Goal: Task Accomplishment & Management: Use online tool/utility

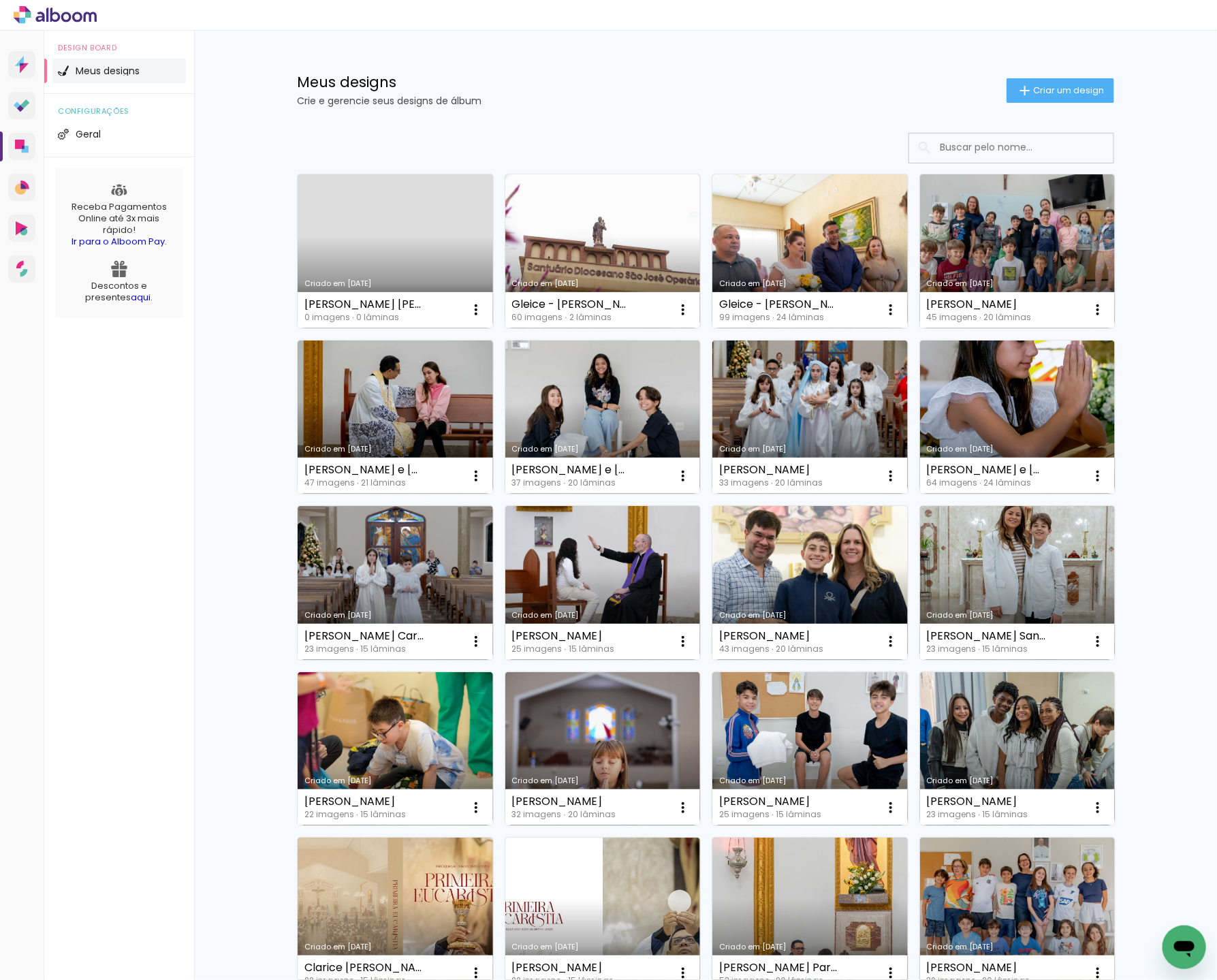
click at [363, 209] on link "[PERSON_NAME] [DATE]" at bounding box center [395, 252] width 195 height 154
click at [0, 0] on neon-animated-pages "Confirmar Cancelar" at bounding box center [0, 0] width 0 height 0
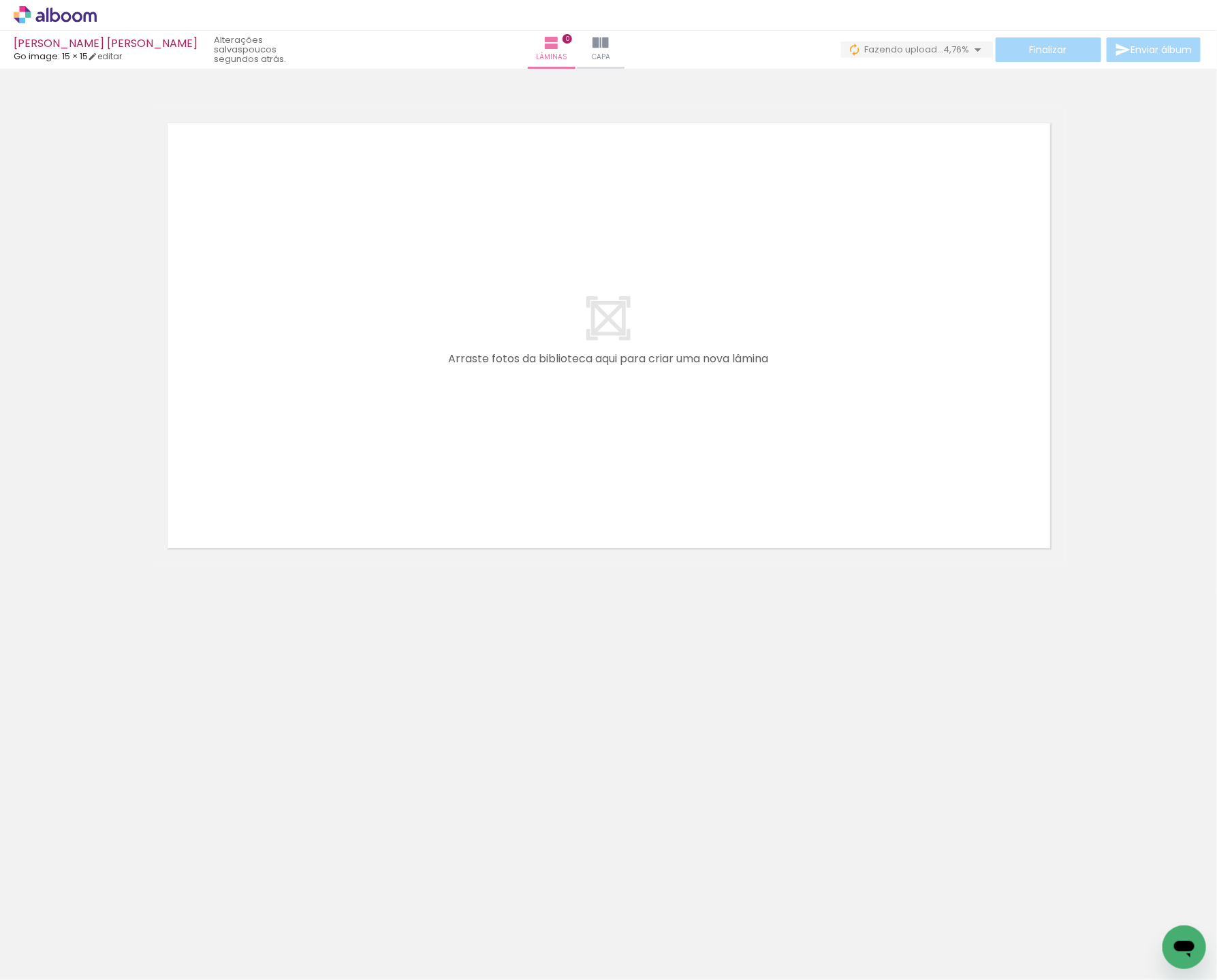
scroll to position [0, 500]
drag, startPoint x: 1151, startPoint y: 945, endPoint x: 635, endPoint y: 446, distance: 717.8
click at [636, 445] on quentale-workspace at bounding box center [608, 490] width 1217 height 980
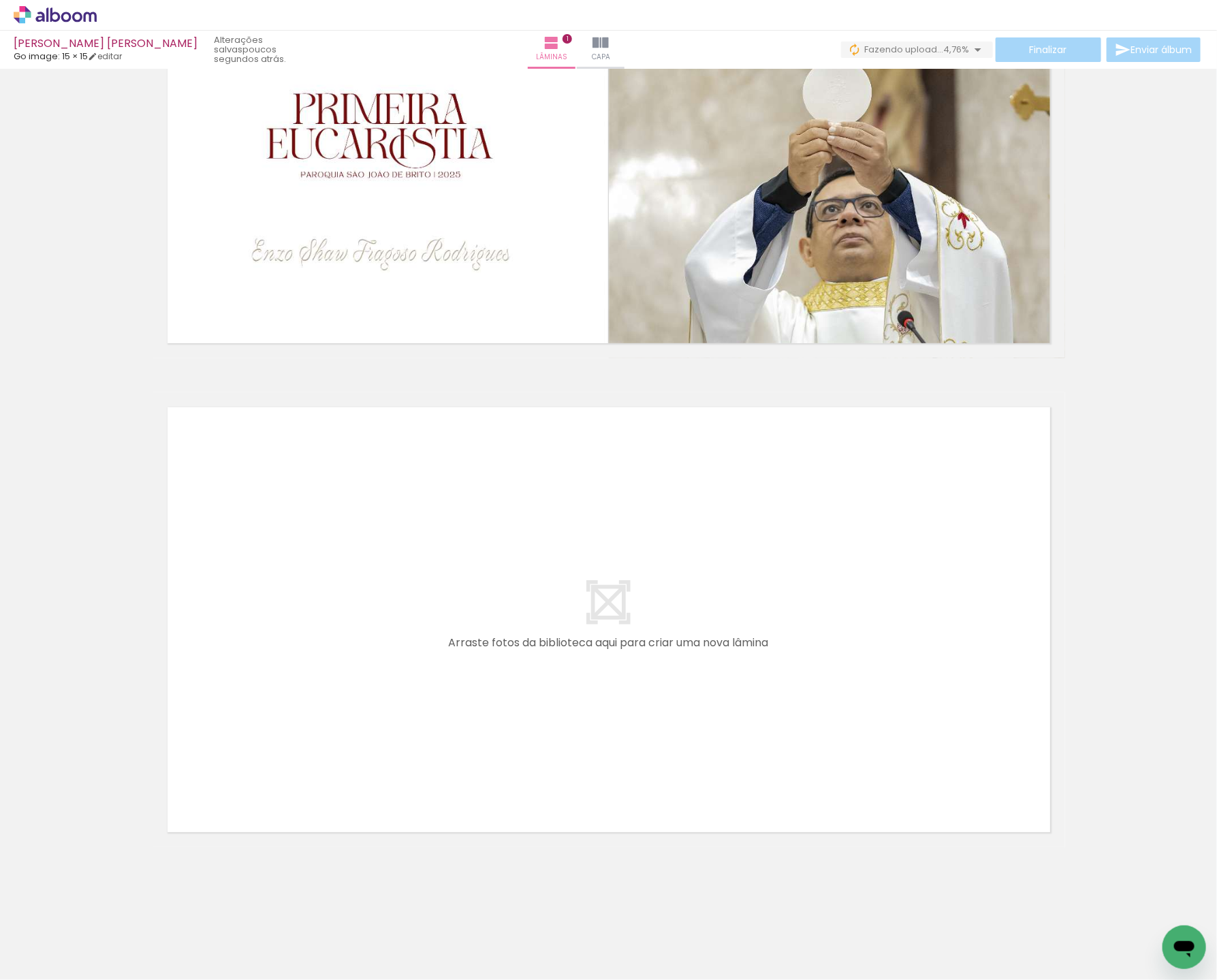
scroll to position [0, 0]
click at [362, 686] on quentale-workspace at bounding box center [608, 490] width 1217 height 980
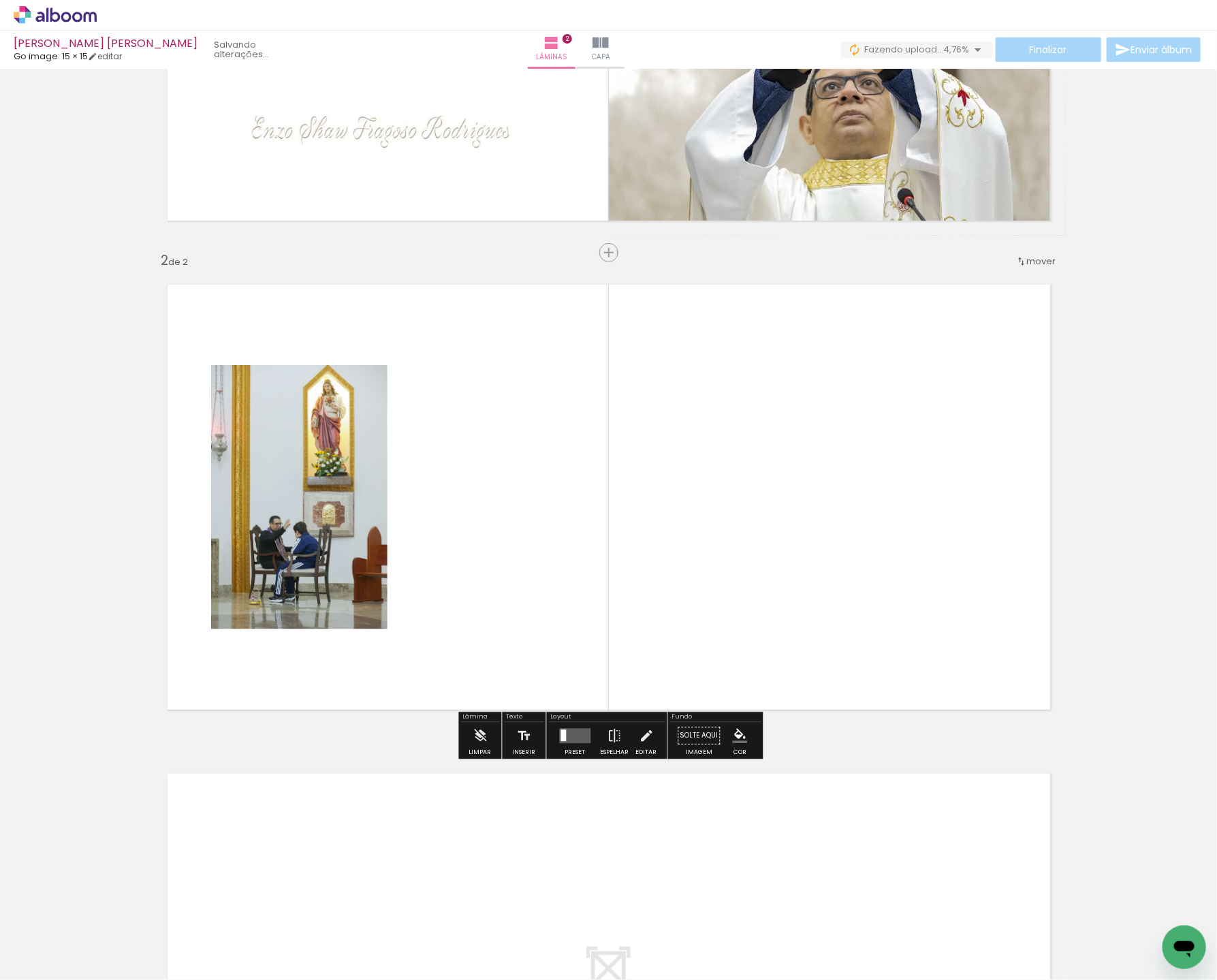
scroll to position [343, 0]
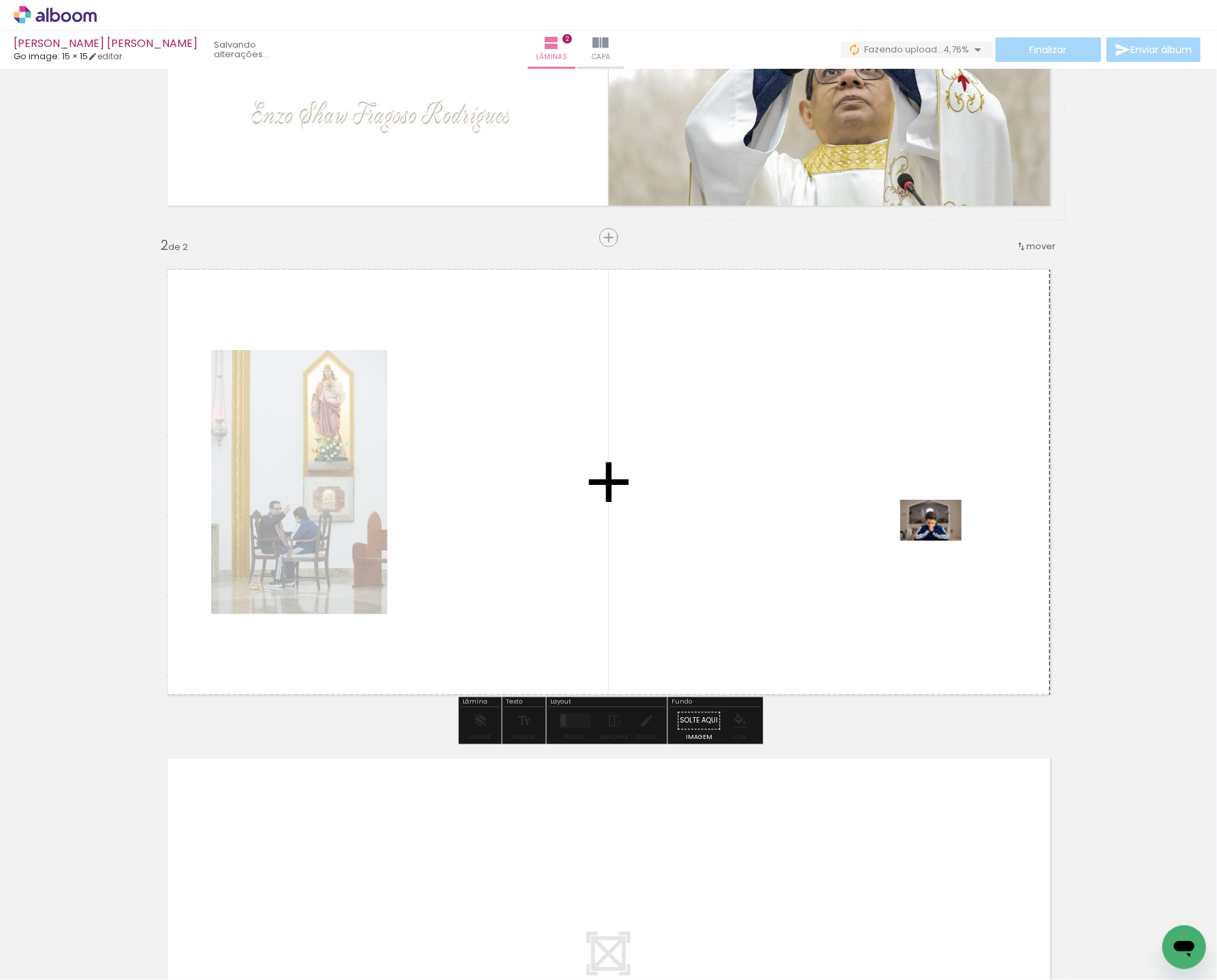
drag, startPoint x: 201, startPoint y: 920, endPoint x: 942, endPoint y: 540, distance: 832.8
click at [942, 540] on quentale-workspace at bounding box center [608, 490] width 1217 height 980
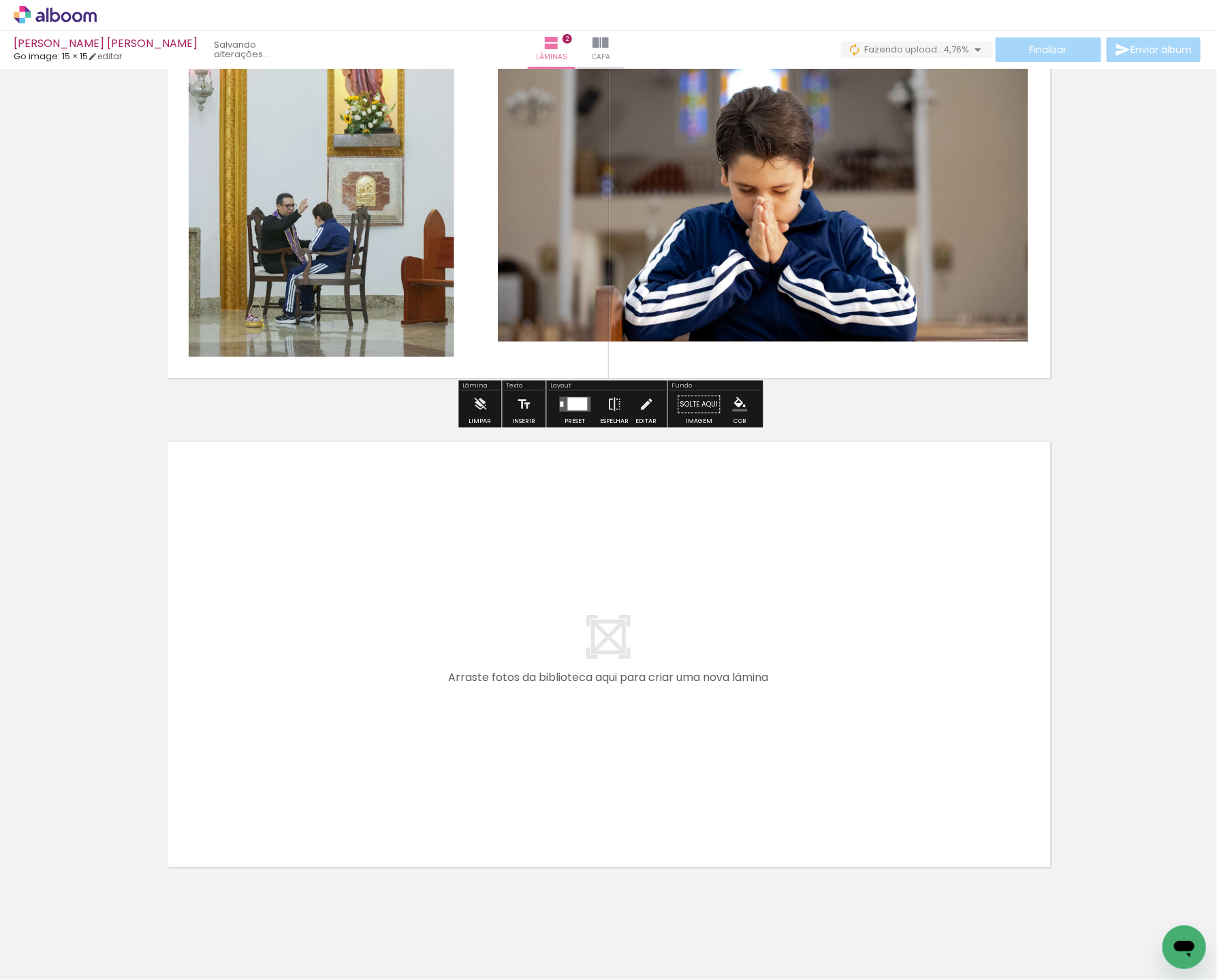
scroll to position [663, 0]
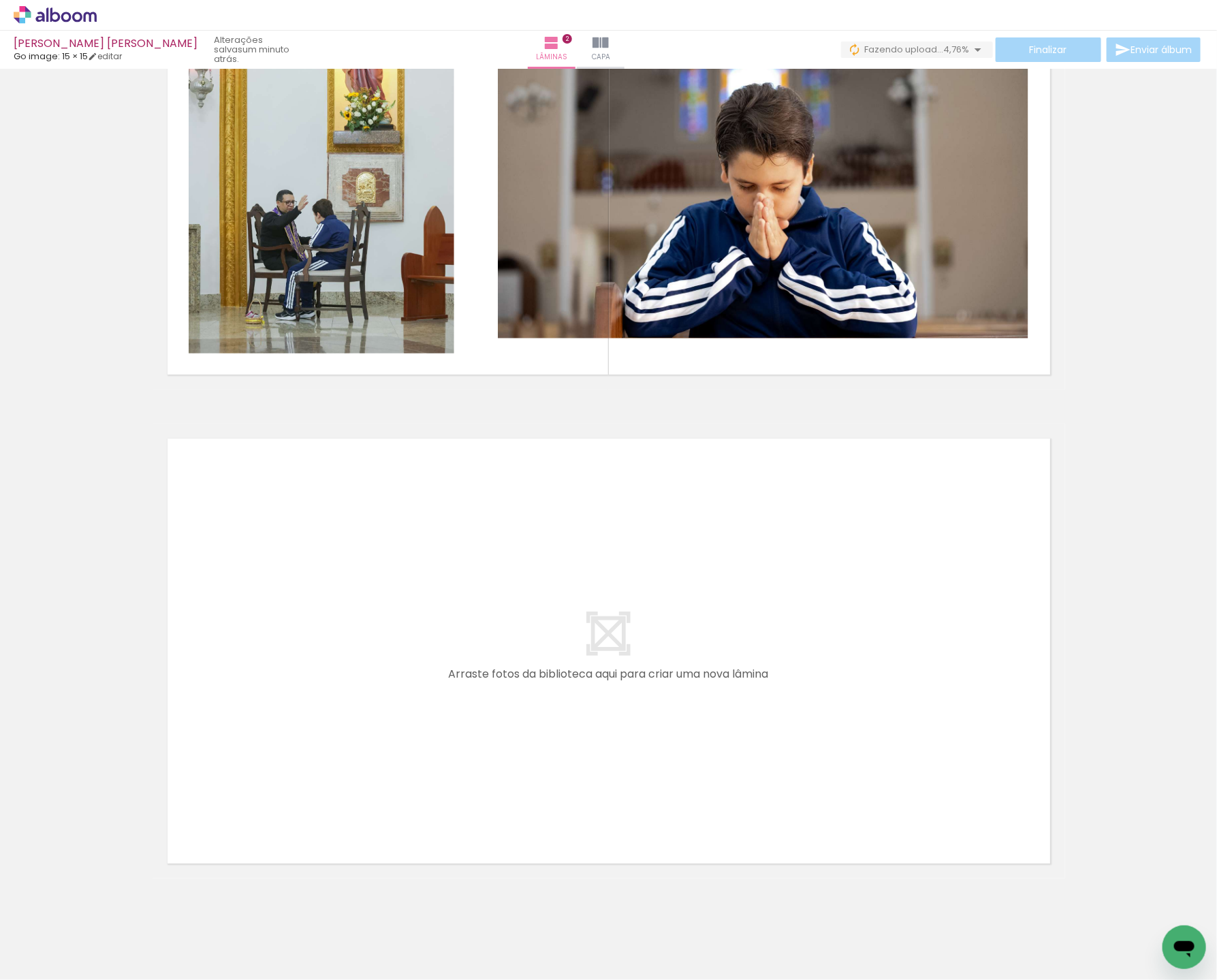
click at [72, 939] on iron-icon at bounding box center [70, 940] width 11 height 11
click at [0, 0] on slot "Não utilizadas" at bounding box center [0, 0] width 0 height 0
type input "Não utilizadas"
click at [510, 680] on quentale-workspace at bounding box center [608, 490] width 1217 height 980
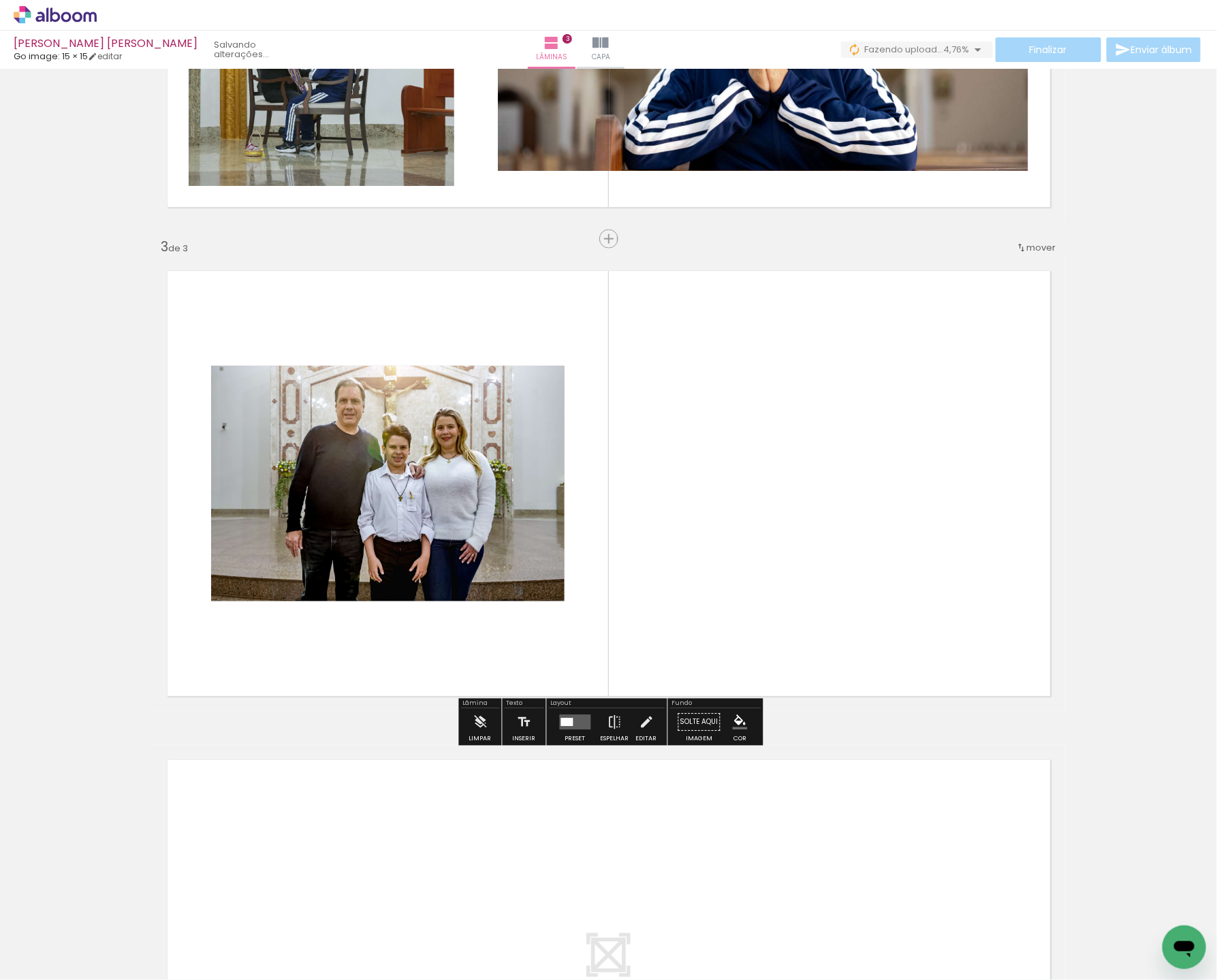
scroll to position [832, 0]
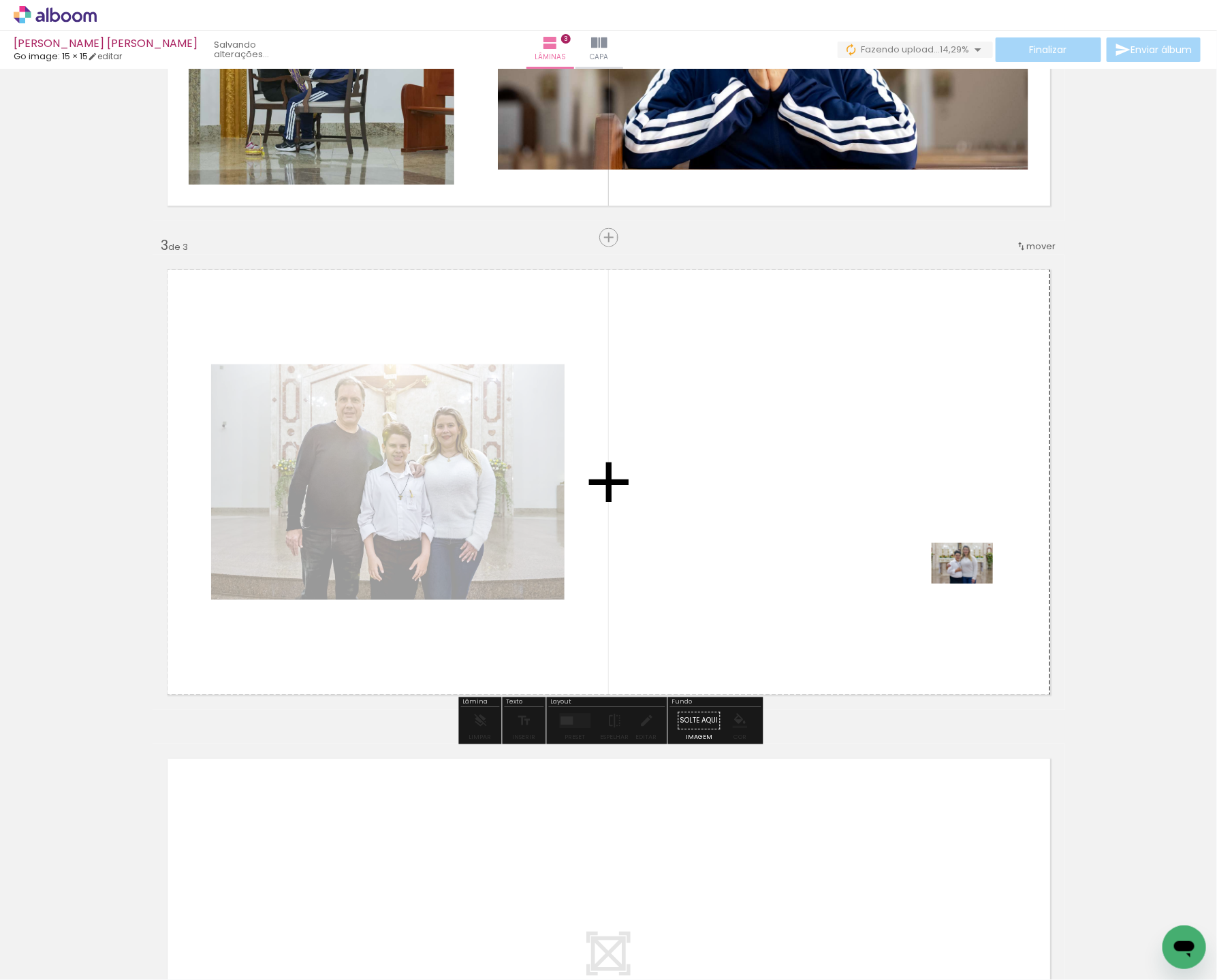
click at [972, 584] on quentale-workspace at bounding box center [608, 490] width 1217 height 980
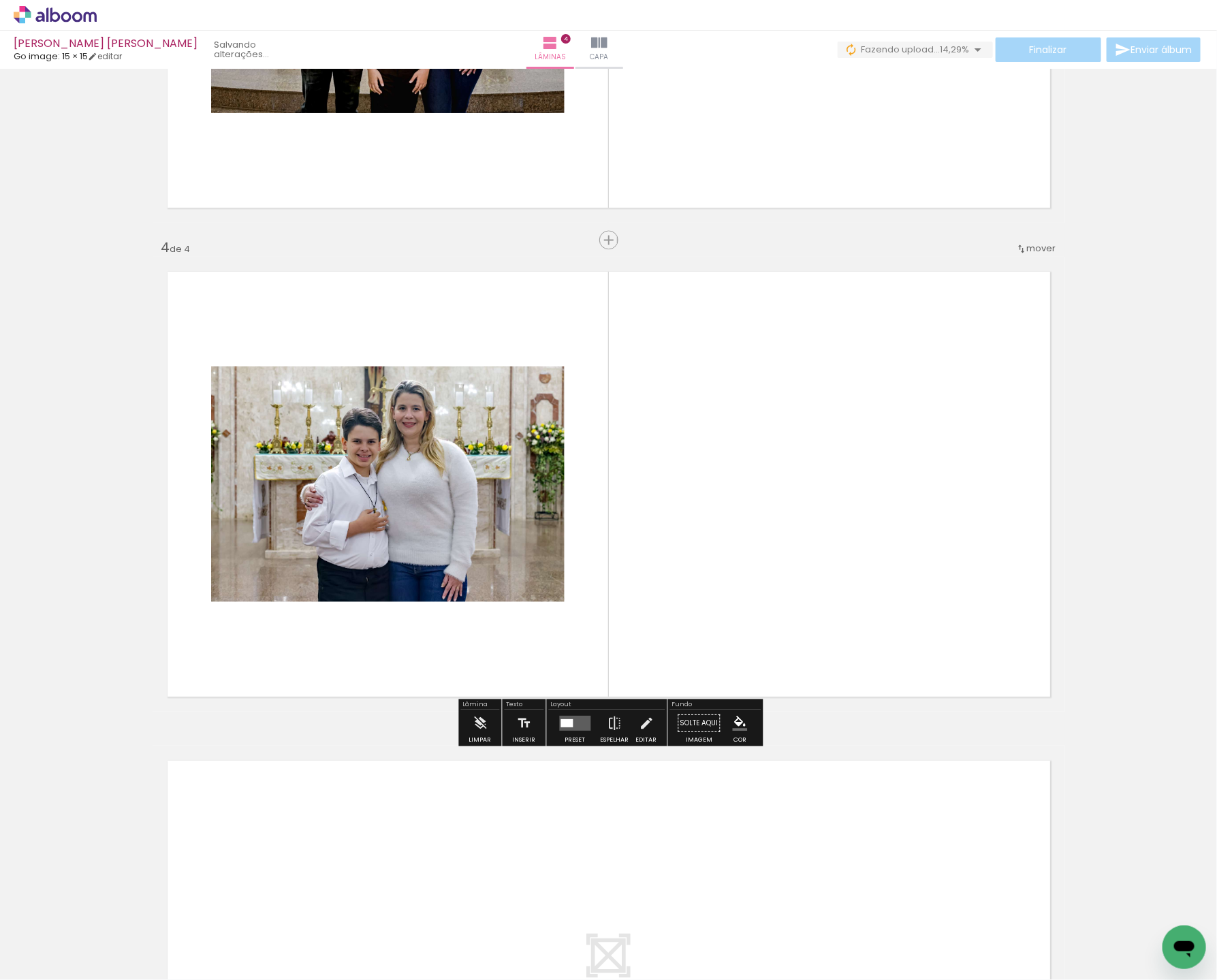
scroll to position [1320, 0]
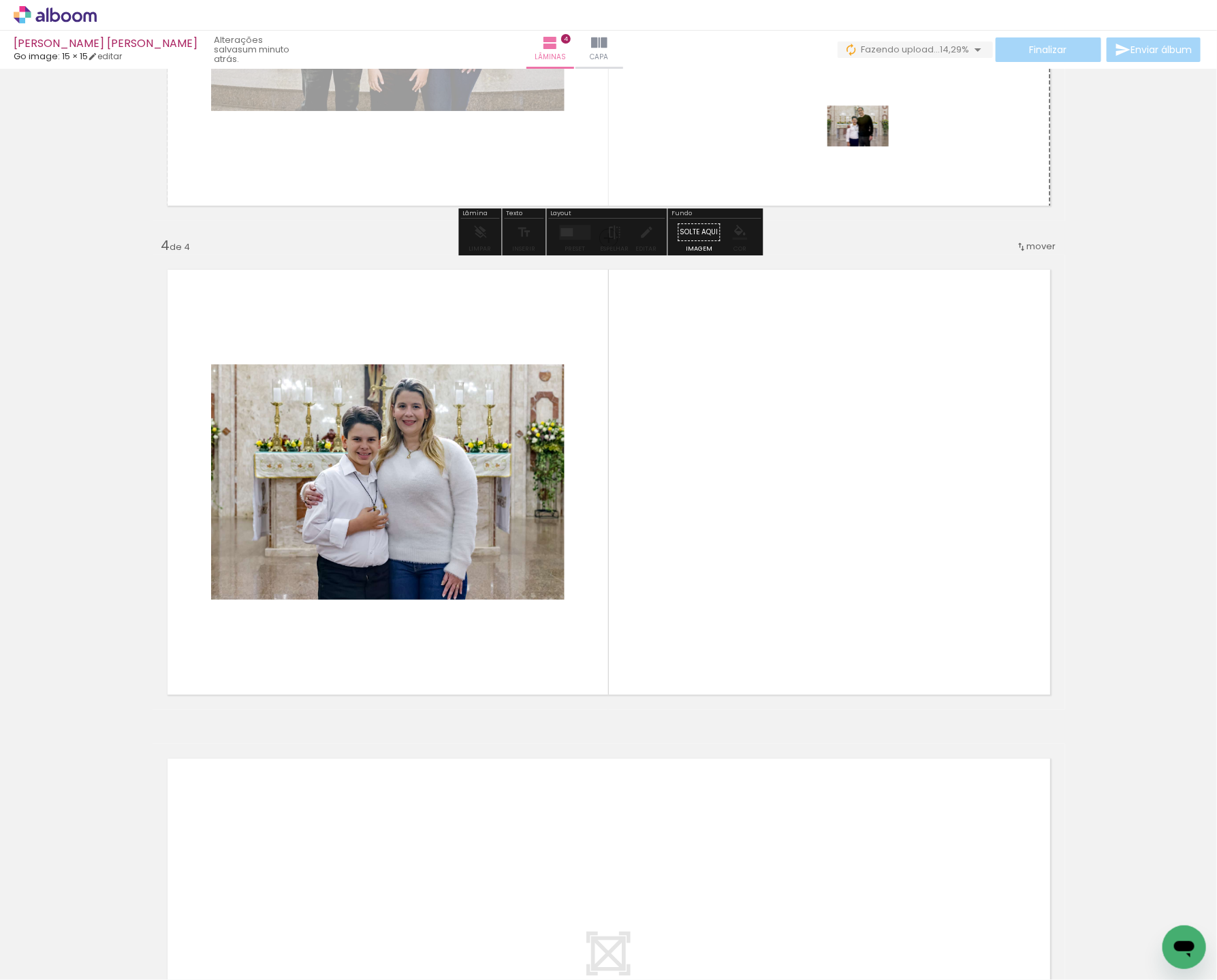
drag, startPoint x: 141, startPoint y: 928, endPoint x: 868, endPoint y: 146, distance: 1067.7
click at [868, 146] on quentale-workspace at bounding box center [608, 490] width 1217 height 980
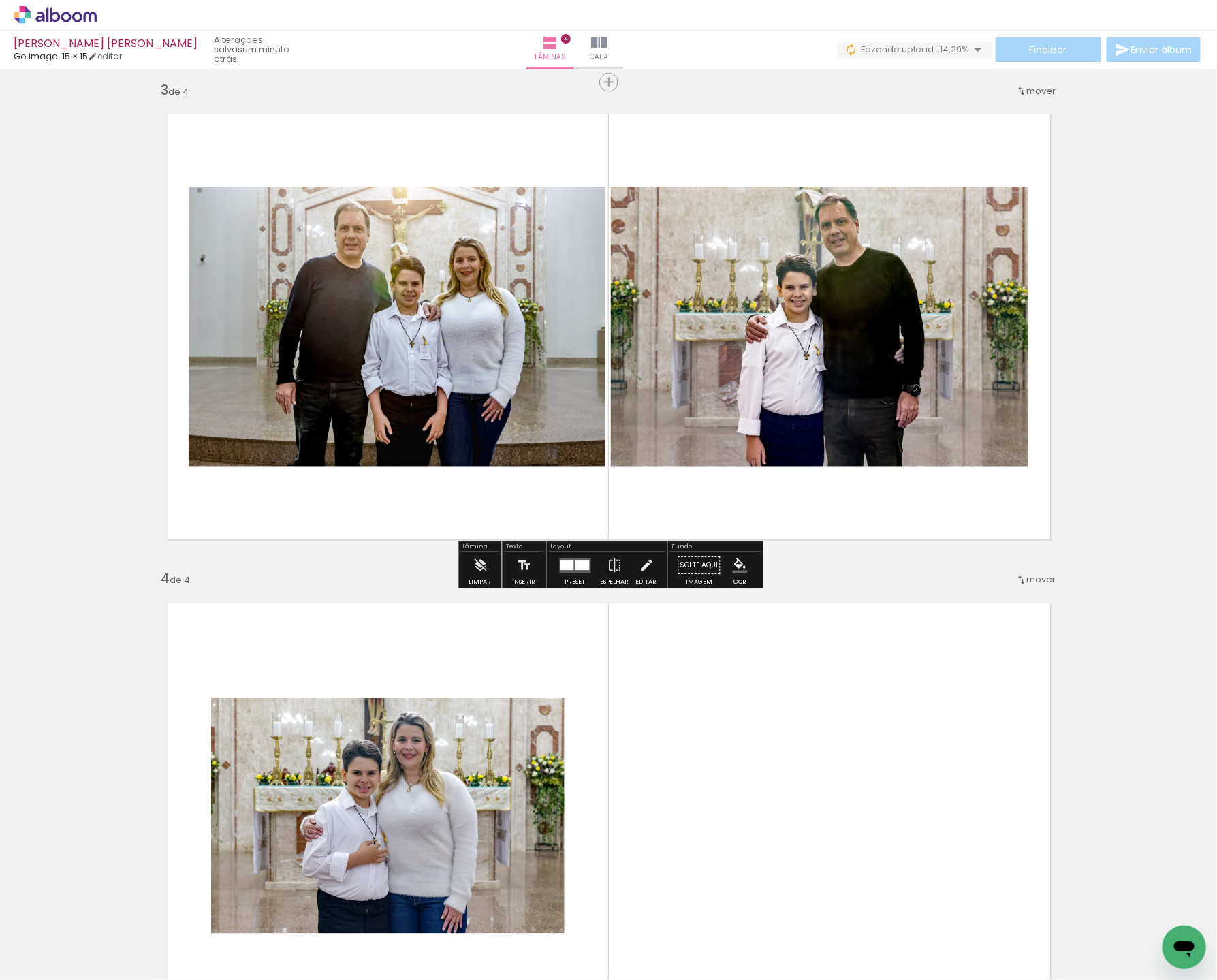
scroll to position [982, 0]
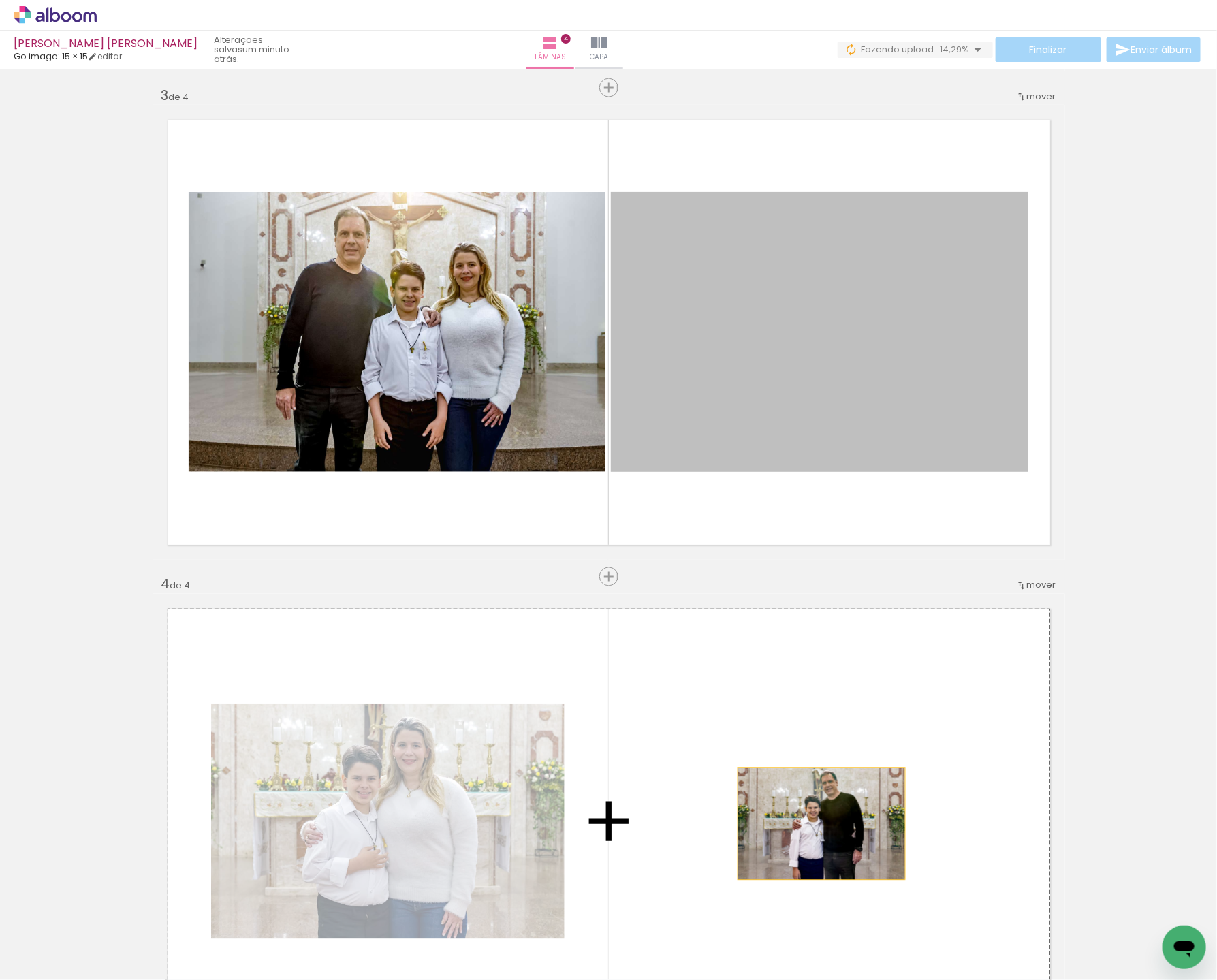
drag, startPoint x: 813, startPoint y: 350, endPoint x: 822, endPoint y: 823, distance: 473.1
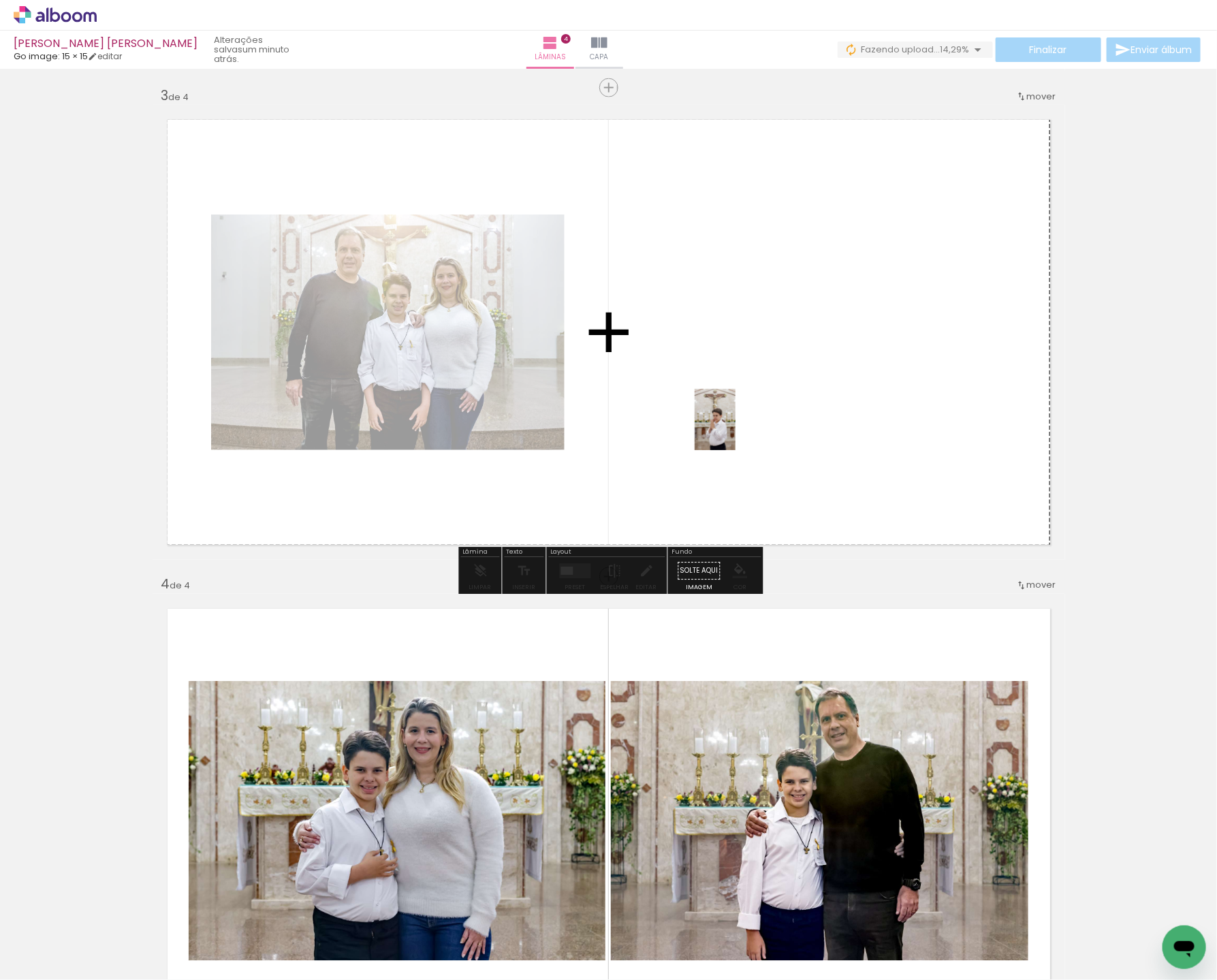
drag, startPoint x: 148, startPoint y: 928, endPoint x: 759, endPoint y: 419, distance: 795.2
click at [744, 424] on quentale-workspace at bounding box center [608, 490] width 1217 height 980
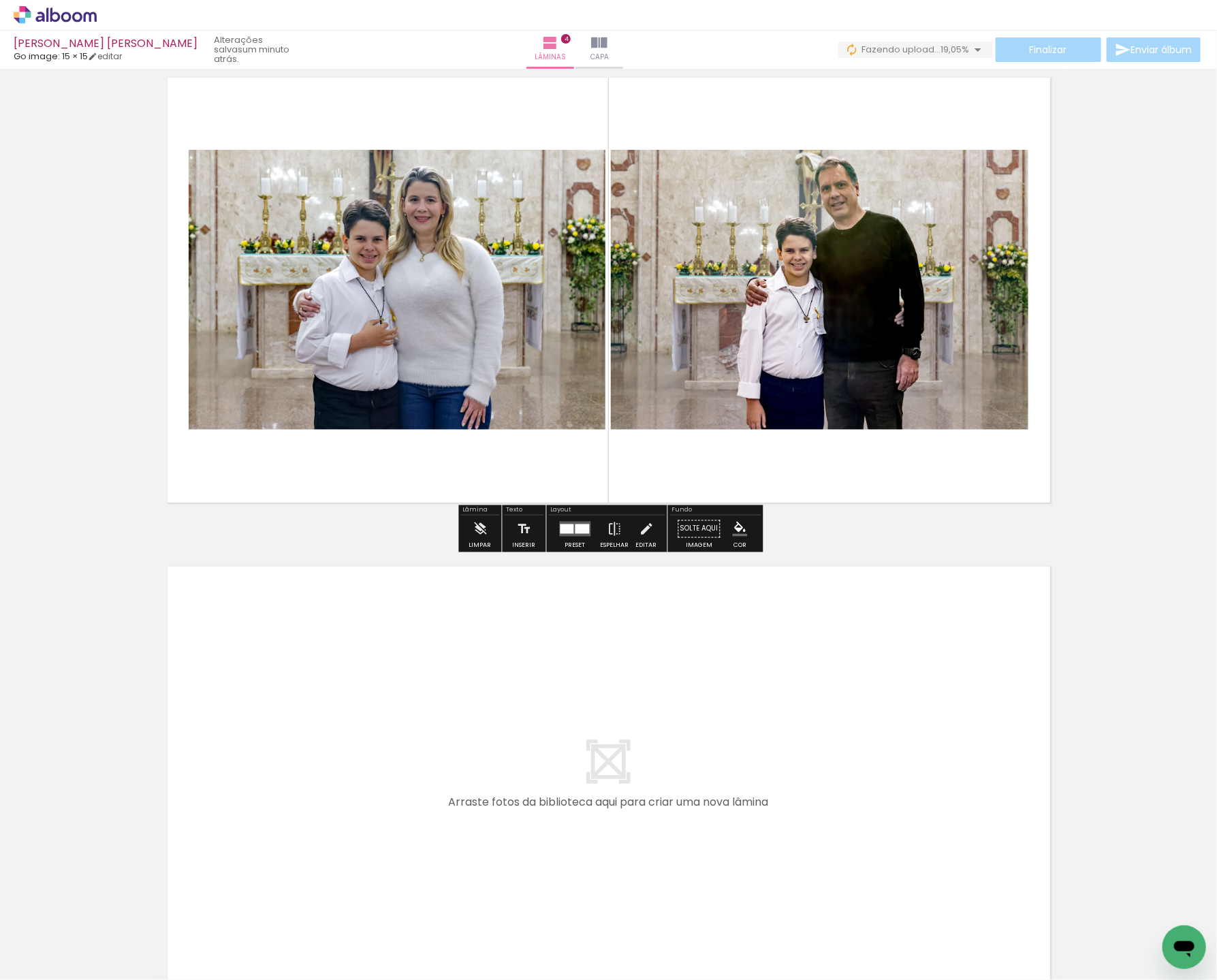
scroll to position [1517, 0]
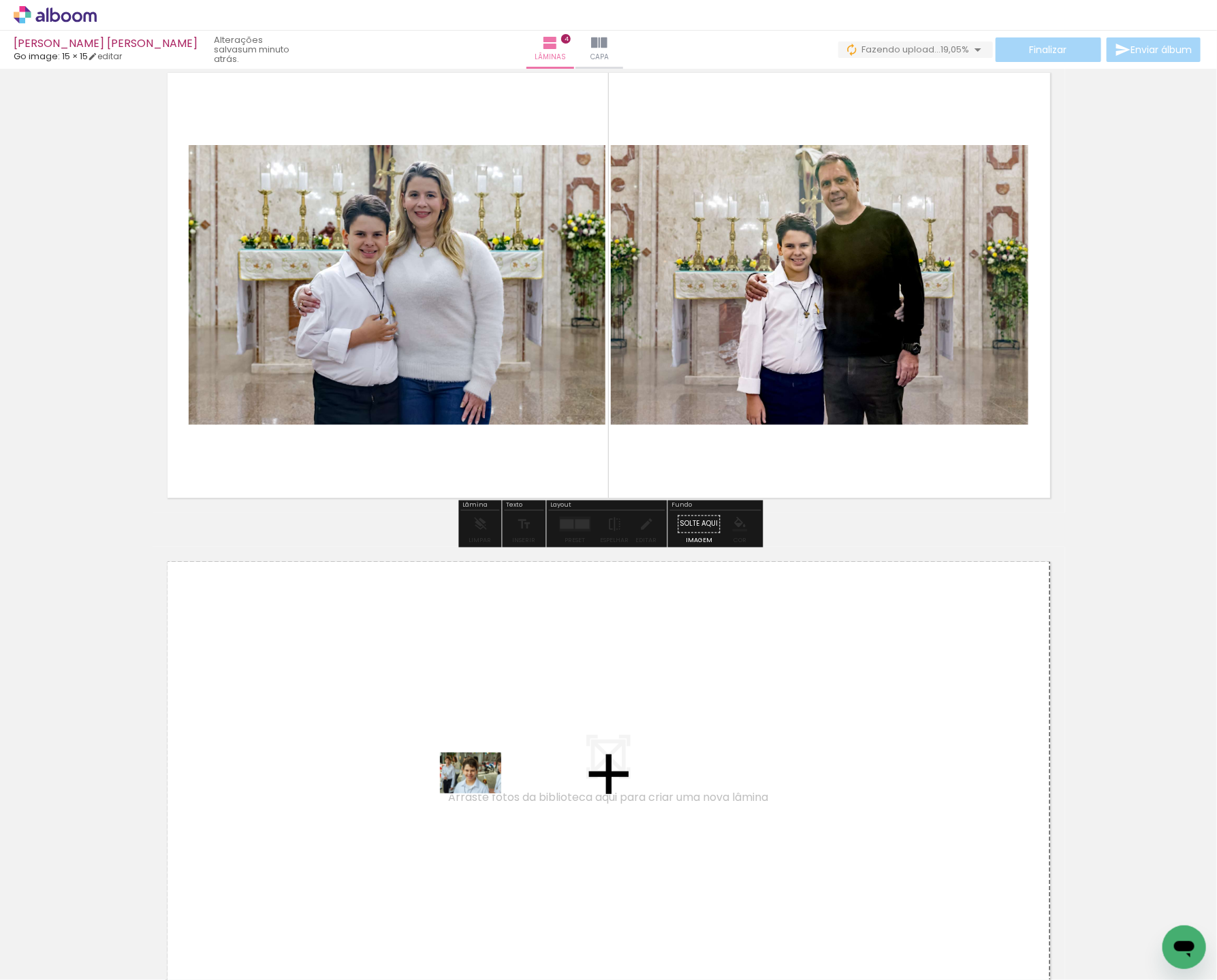
click at [518, 764] on quentale-workspace at bounding box center [608, 490] width 1217 height 980
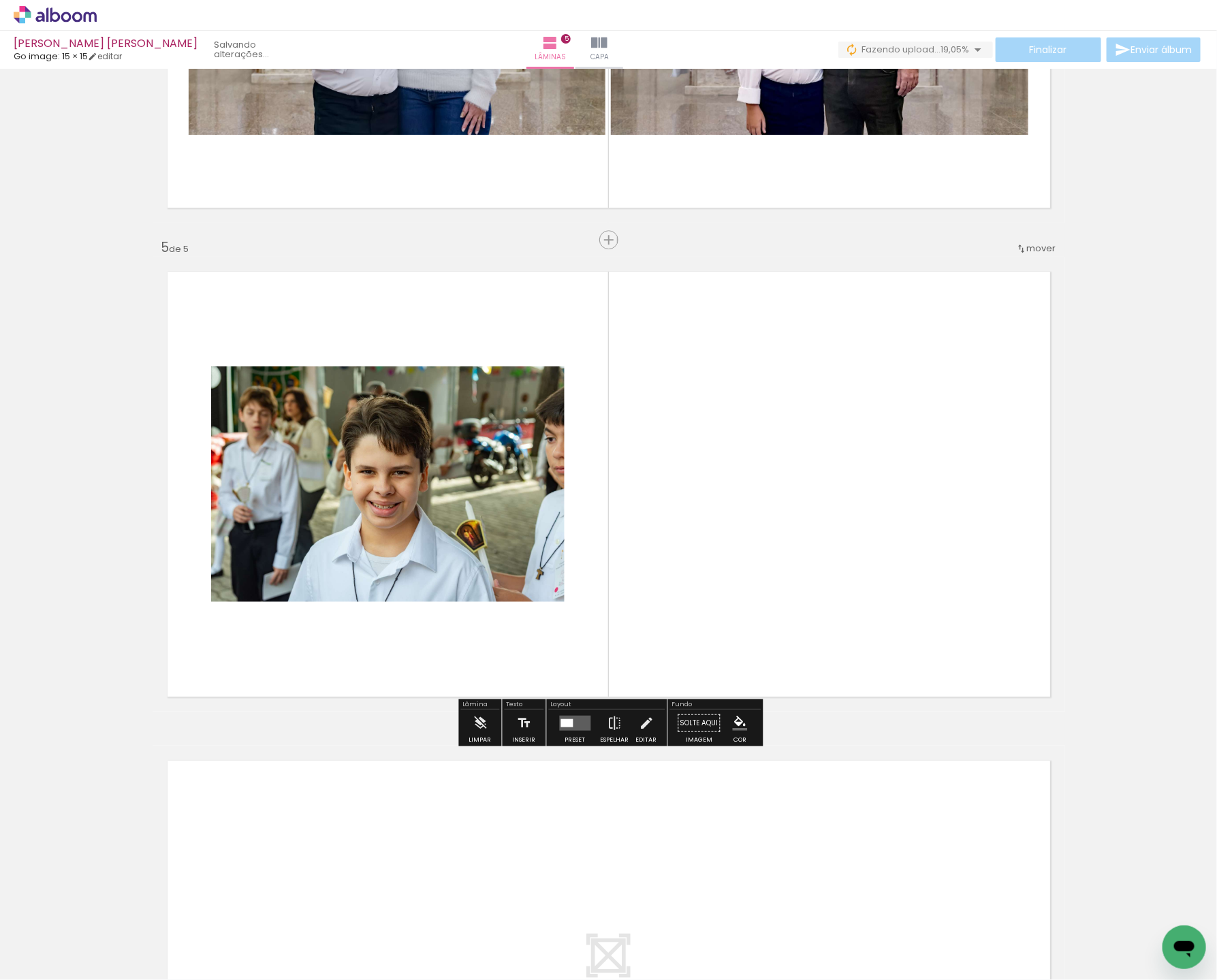
scroll to position [1809, 0]
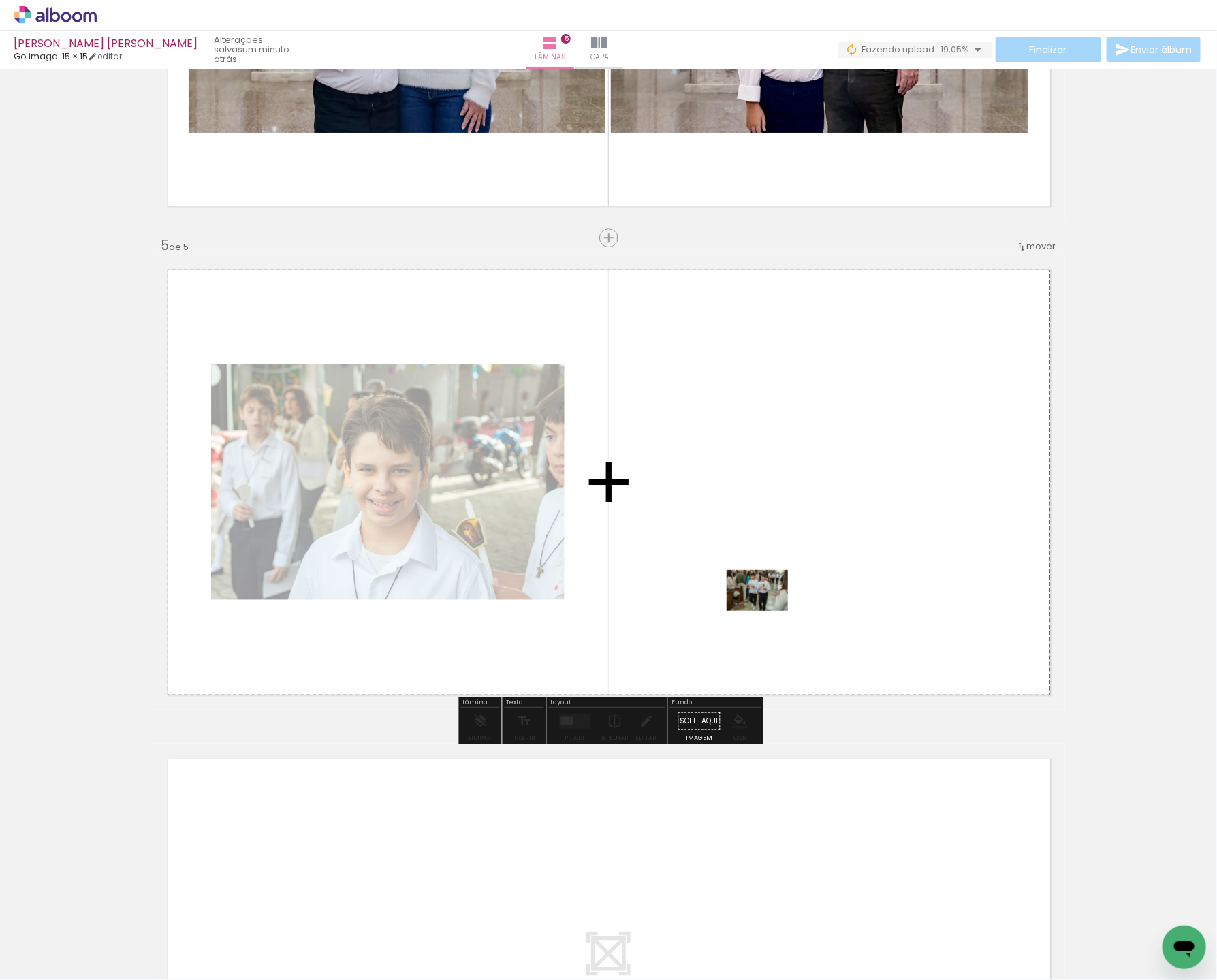
drag, startPoint x: 120, startPoint y: 951, endPoint x: 807, endPoint y: 598, distance: 772.4
click at [807, 598] on quentale-workspace at bounding box center [608, 490] width 1217 height 980
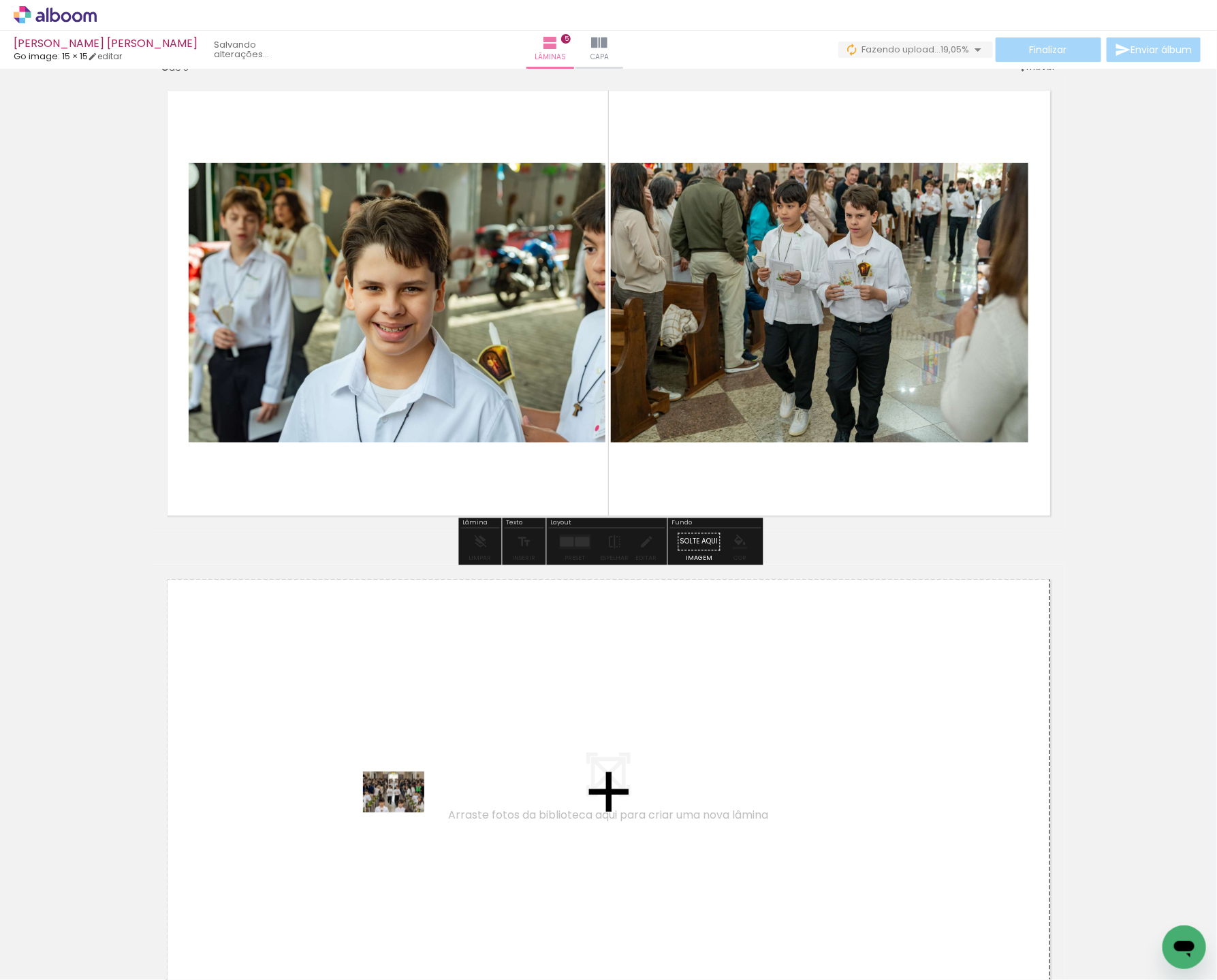
drag, startPoint x: 137, startPoint y: 933, endPoint x: 404, endPoint y: 813, distance: 292.7
click at [404, 813] on quentale-workspace at bounding box center [608, 490] width 1217 height 980
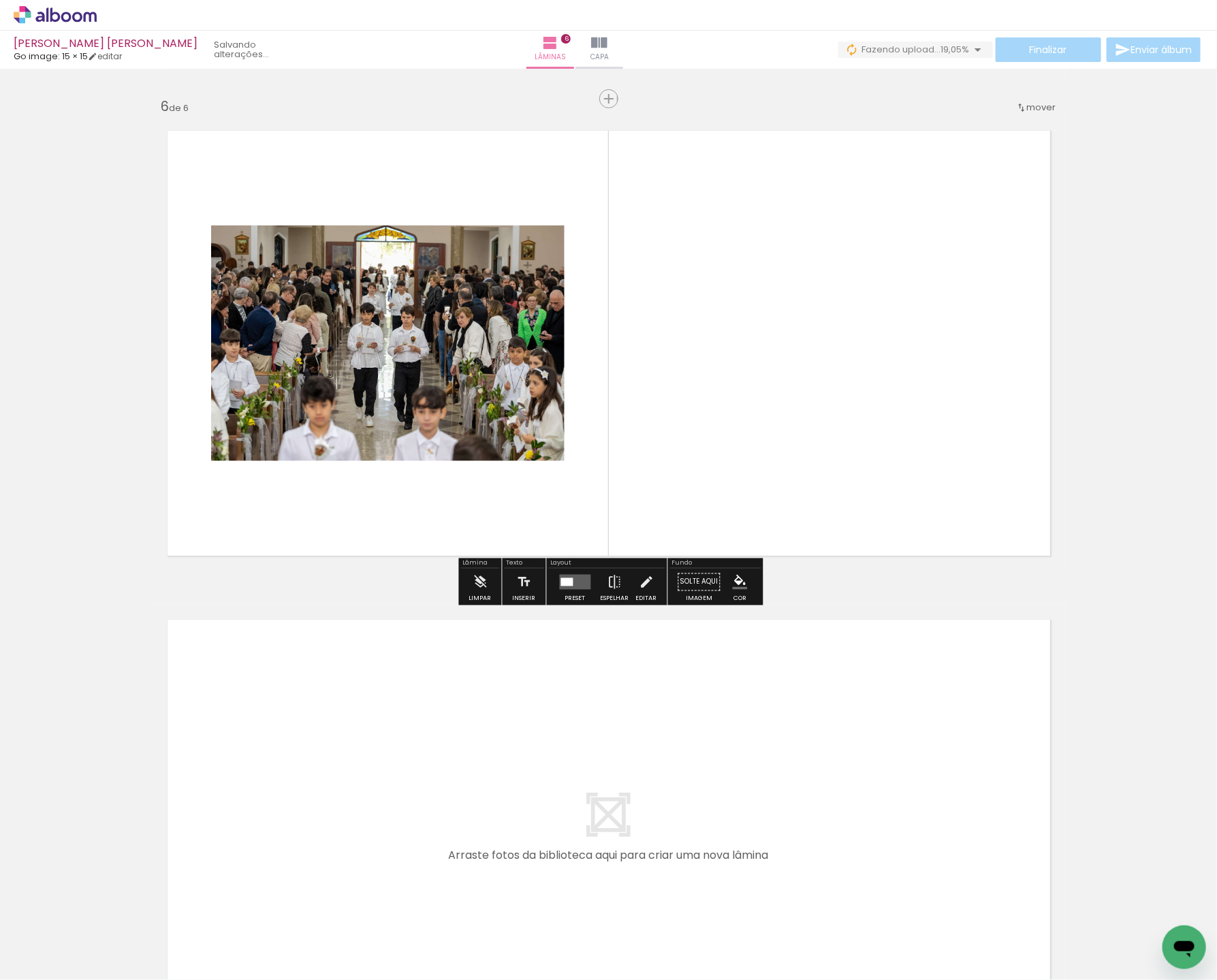
scroll to position [2459, 0]
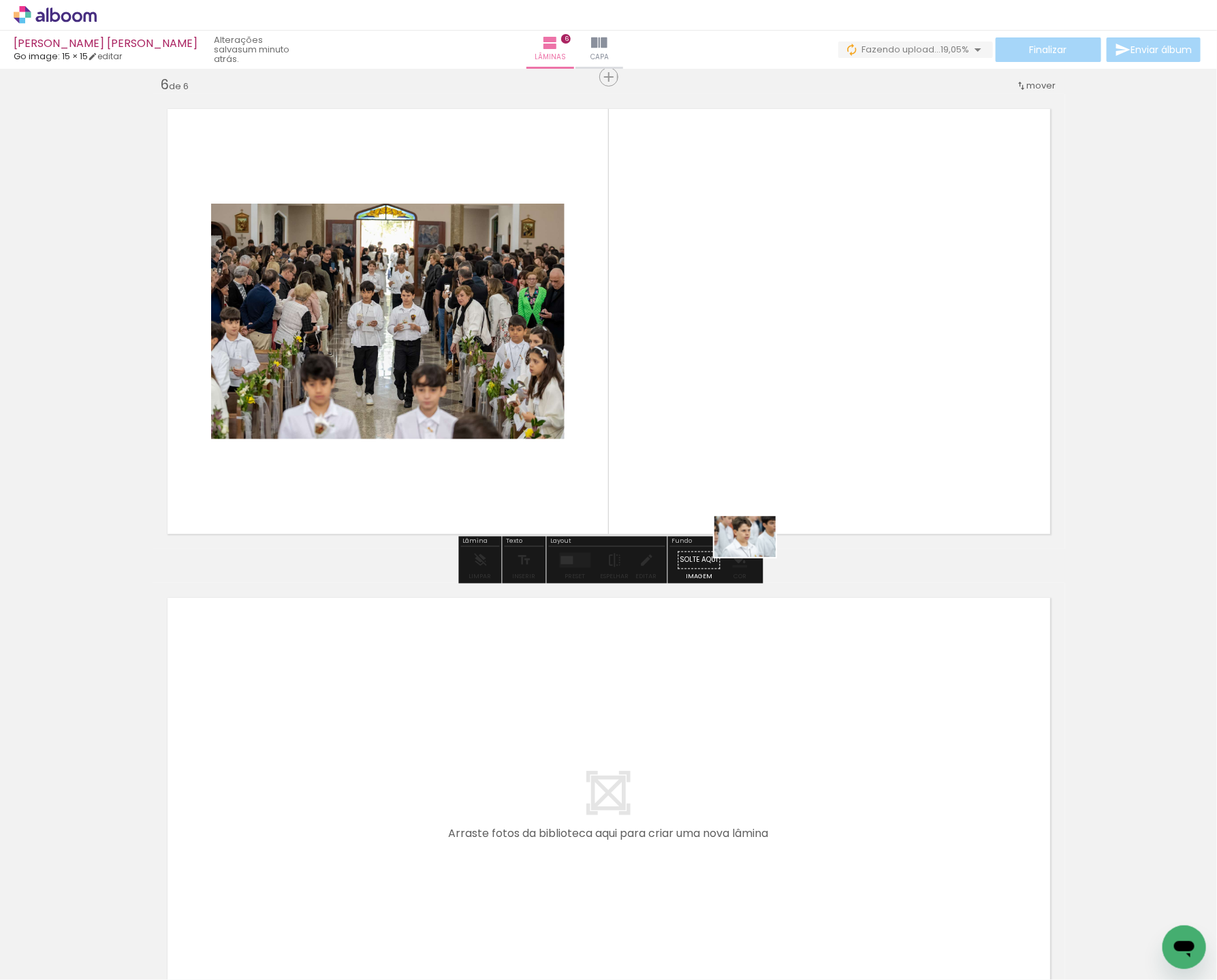
drag, startPoint x: 175, startPoint y: 911, endPoint x: 781, endPoint y: 538, distance: 711.6
click at [780, 540] on quentale-workspace at bounding box center [608, 490] width 1217 height 980
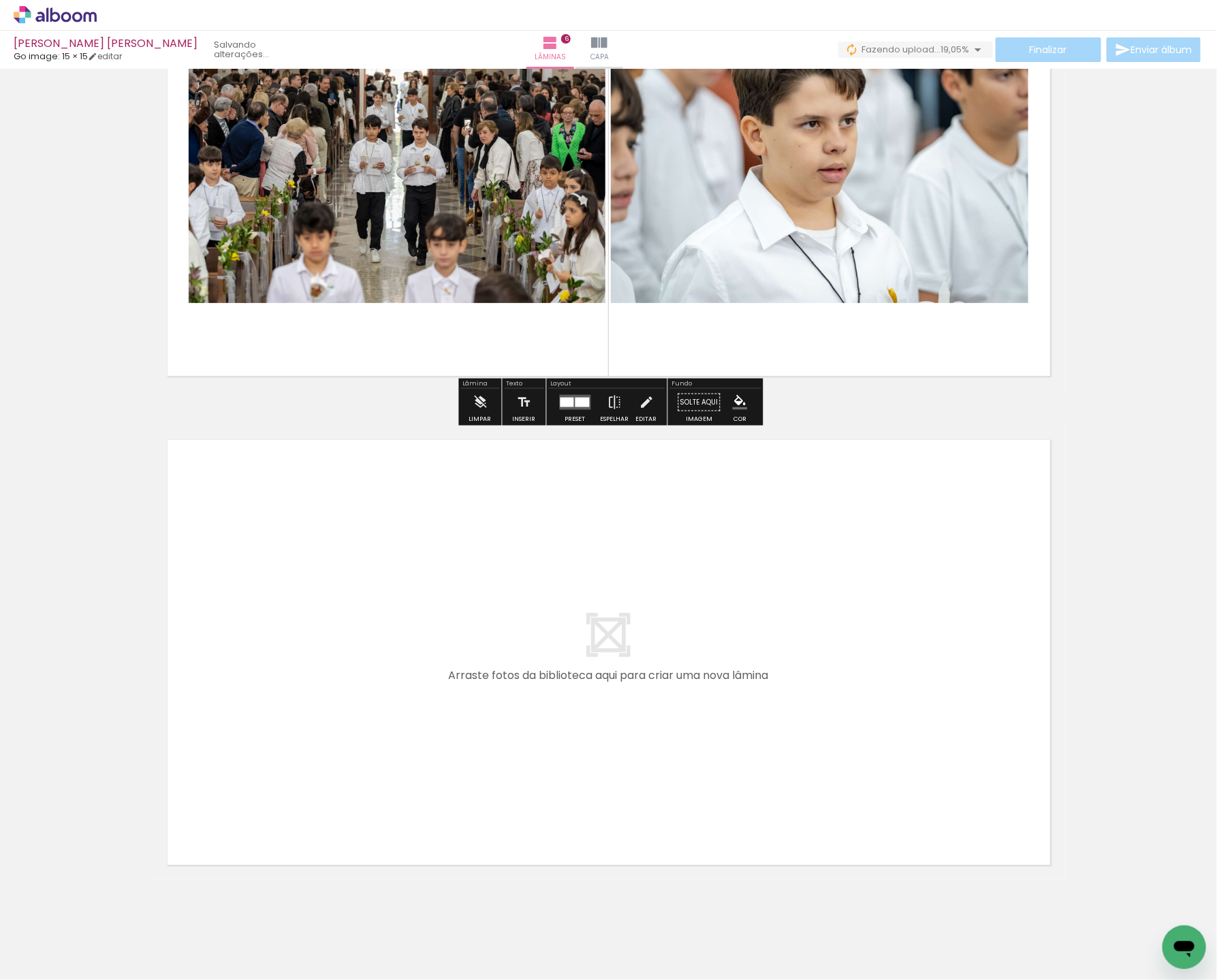
scroll to position [2642, 0]
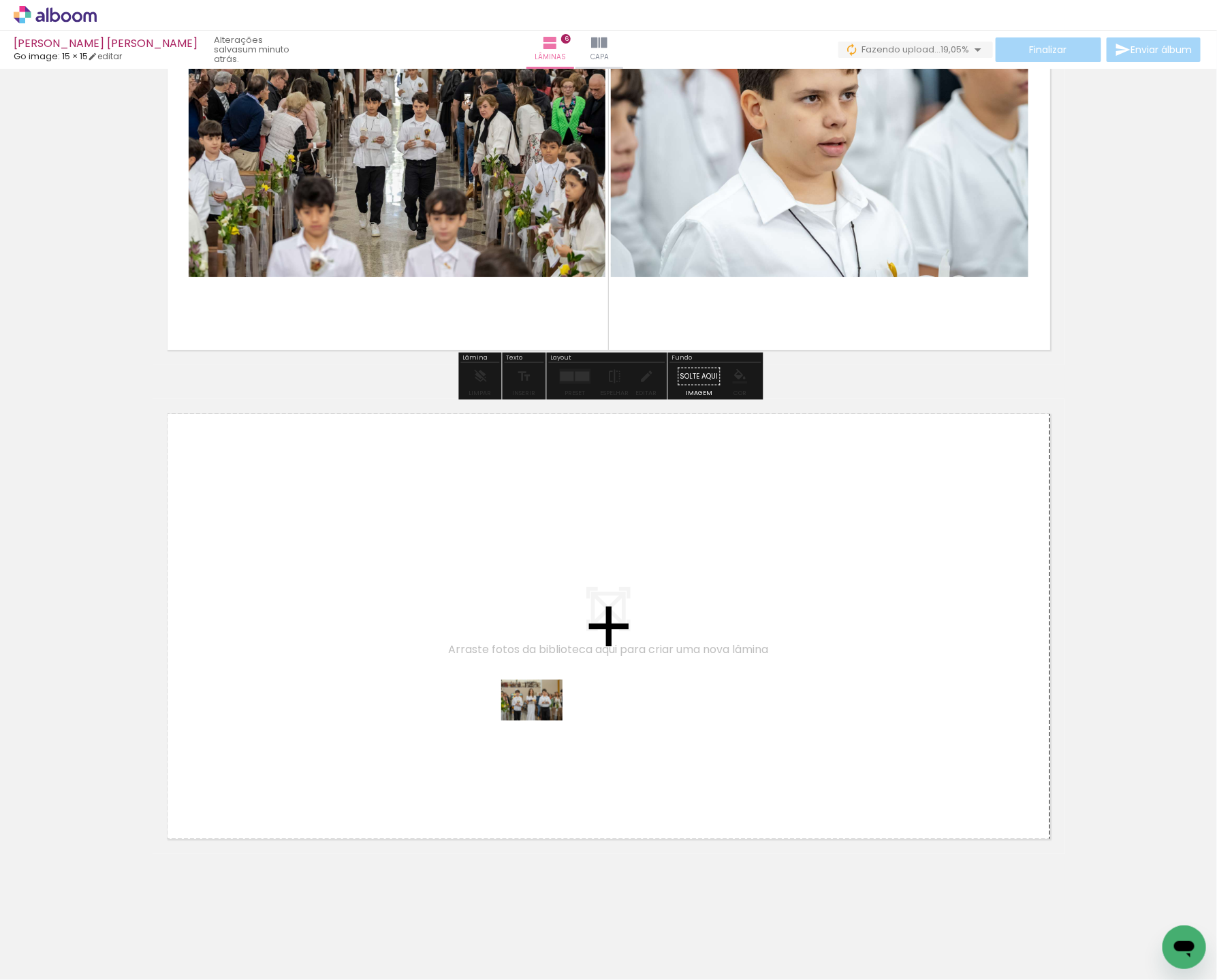
drag, startPoint x: 132, startPoint y: 947, endPoint x: 567, endPoint y: 708, distance: 496.3
click at [567, 708] on quentale-workspace at bounding box center [608, 490] width 1217 height 980
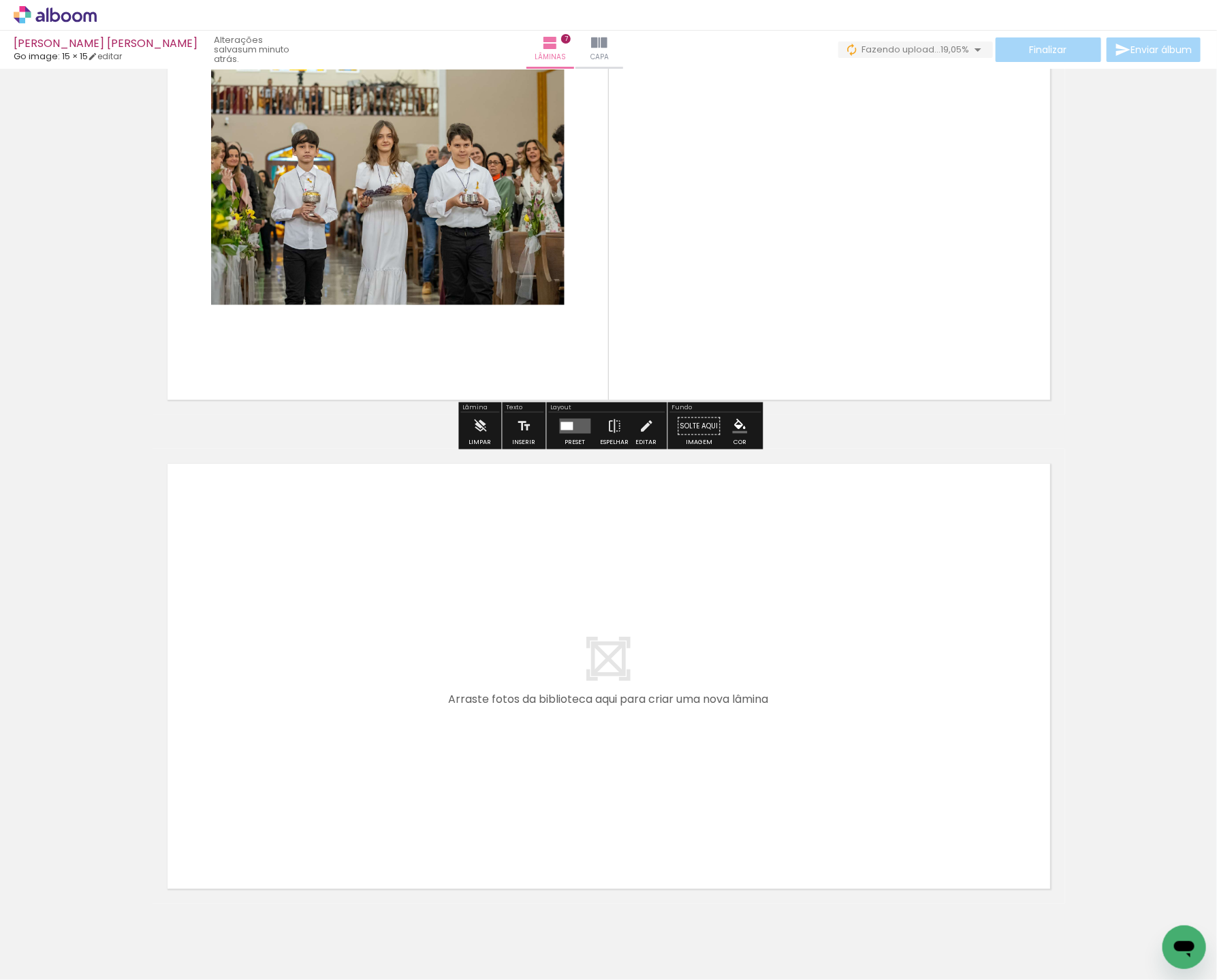
scroll to position [3099, 0]
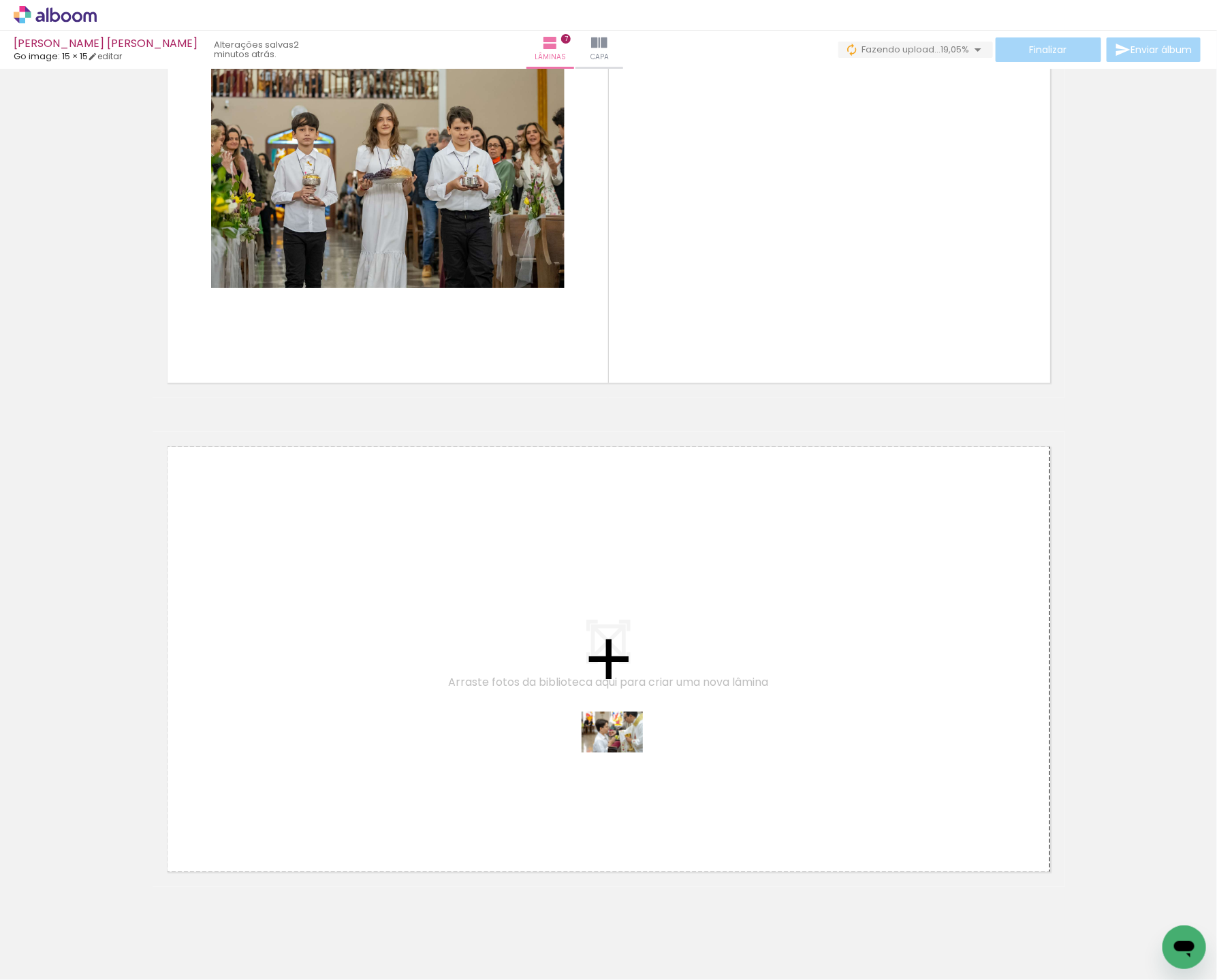
drag, startPoint x: 137, startPoint y: 928, endPoint x: 629, endPoint y: 751, distance: 522.9
click at [629, 751] on quentale-workspace at bounding box center [608, 490] width 1217 height 980
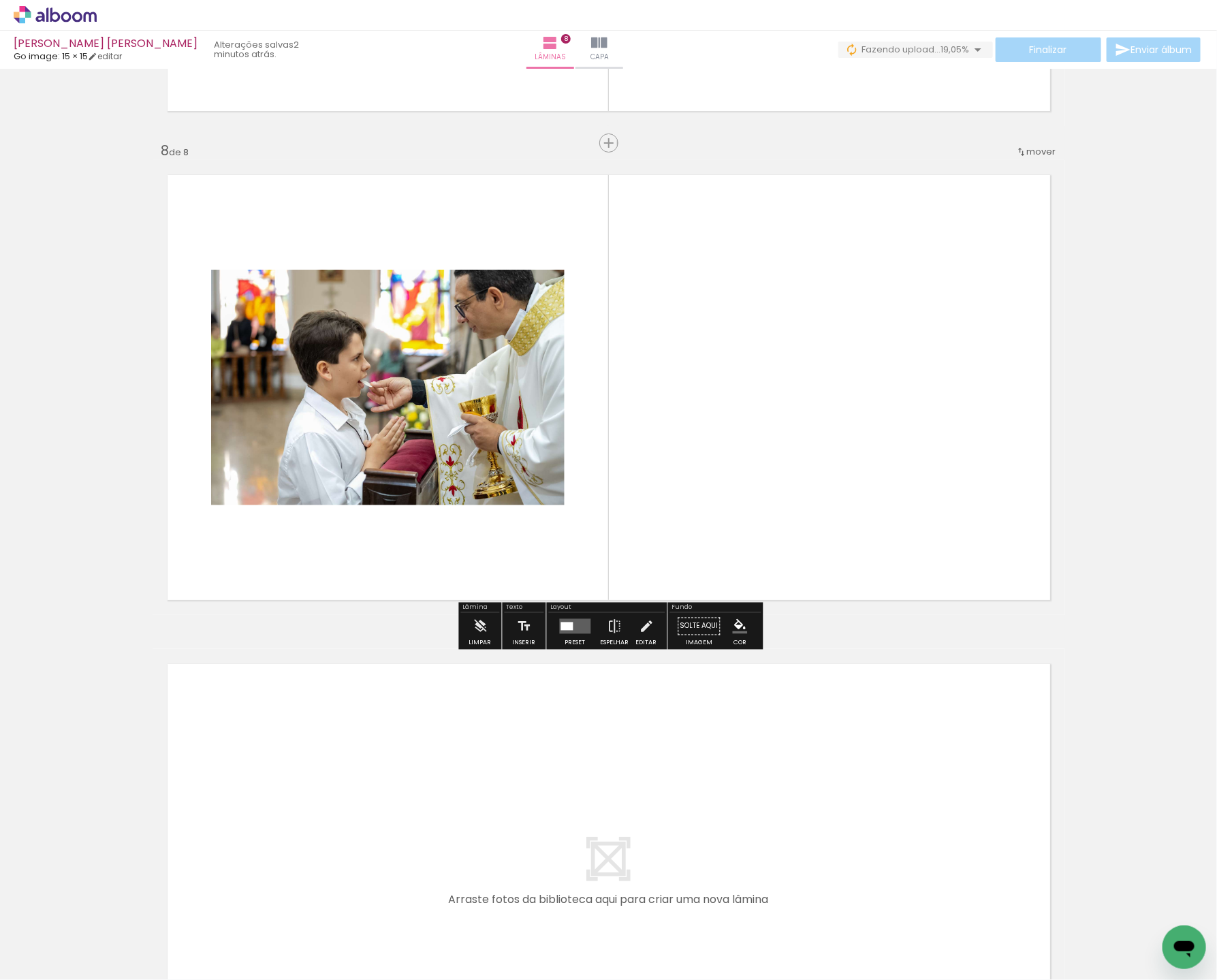
scroll to position [3377, 0]
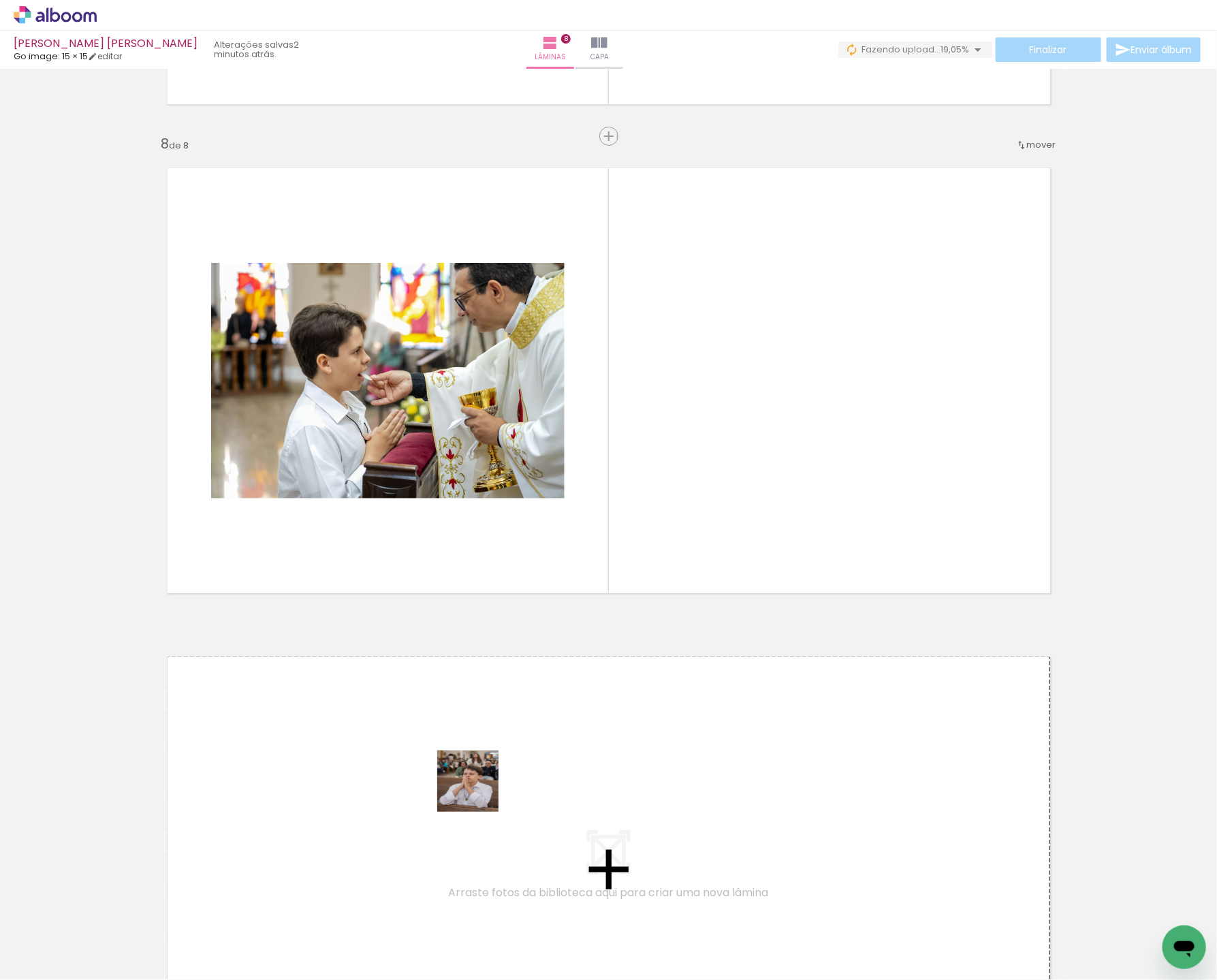
click at [492, 787] on quentale-workspace at bounding box center [608, 490] width 1217 height 980
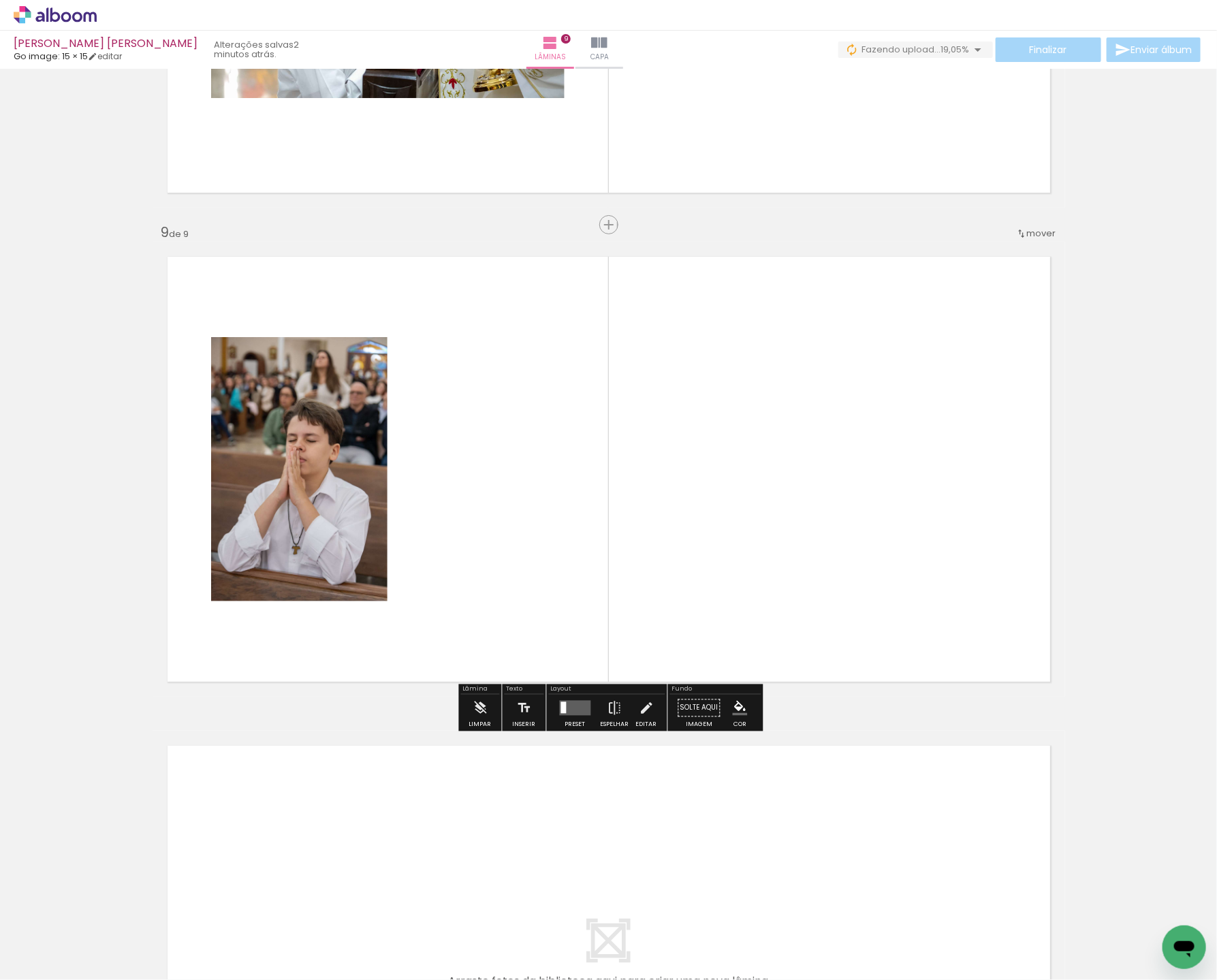
scroll to position [3830, 0]
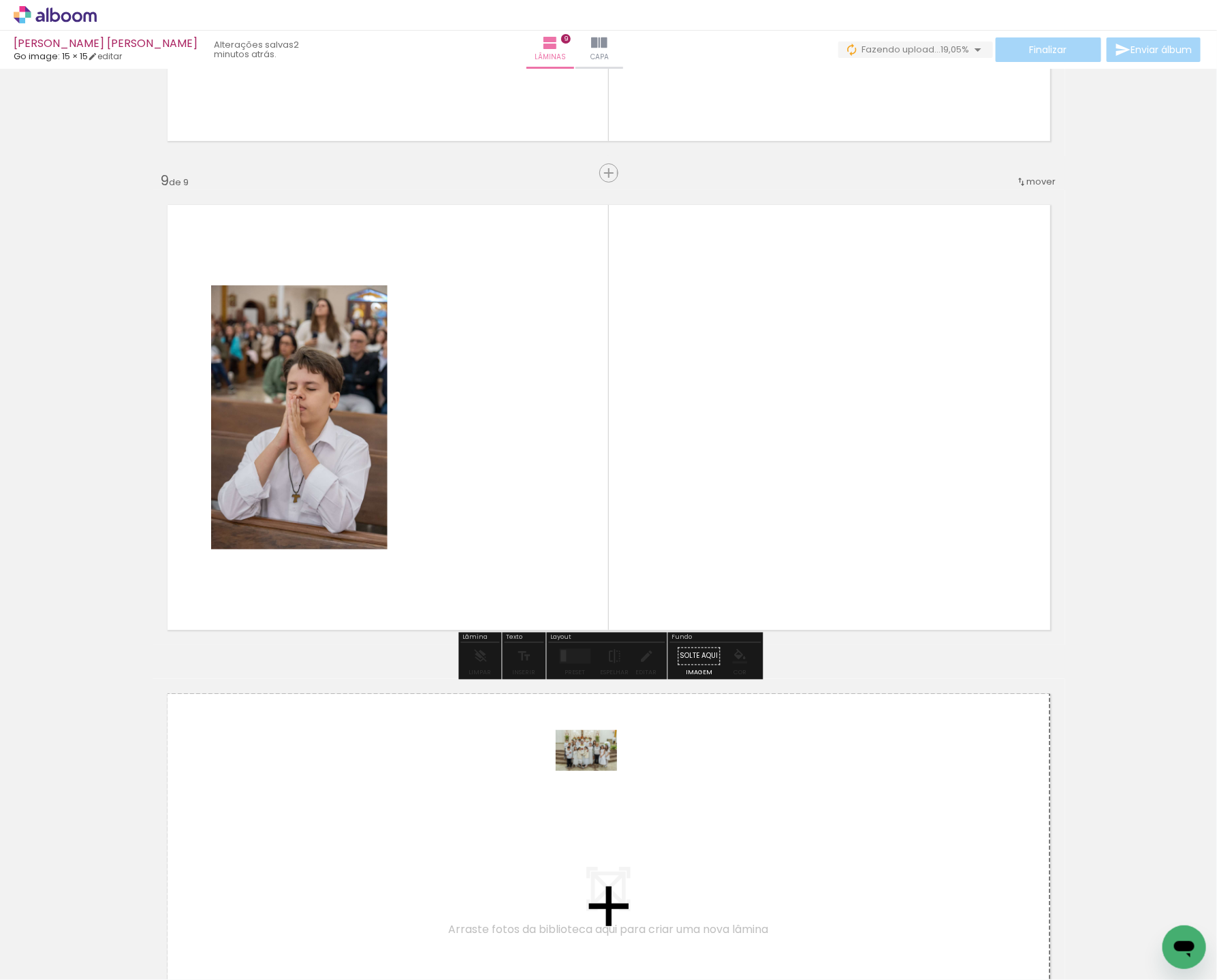
click at [597, 771] on quentale-workspace at bounding box center [608, 490] width 1217 height 980
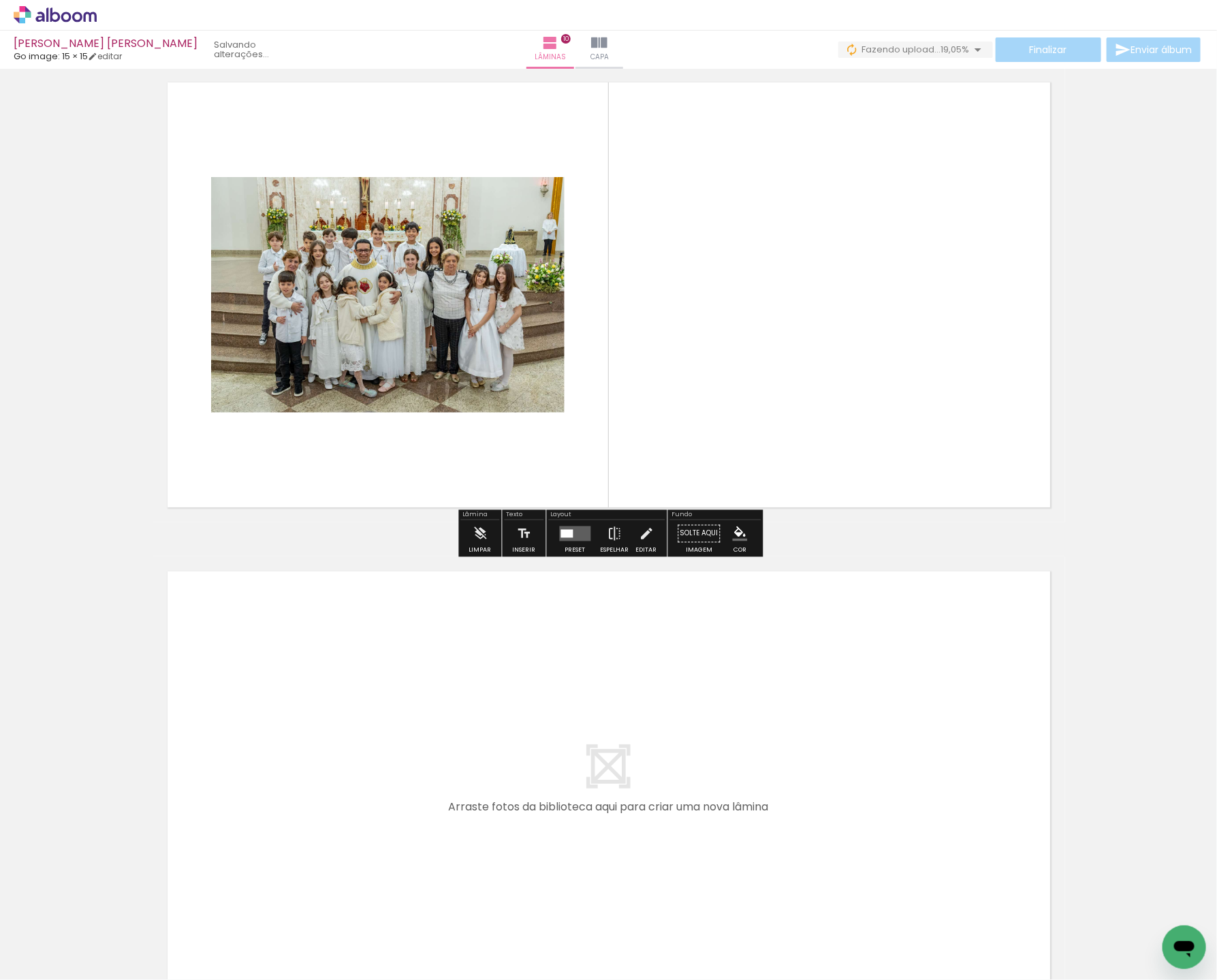
scroll to position [4443, 0]
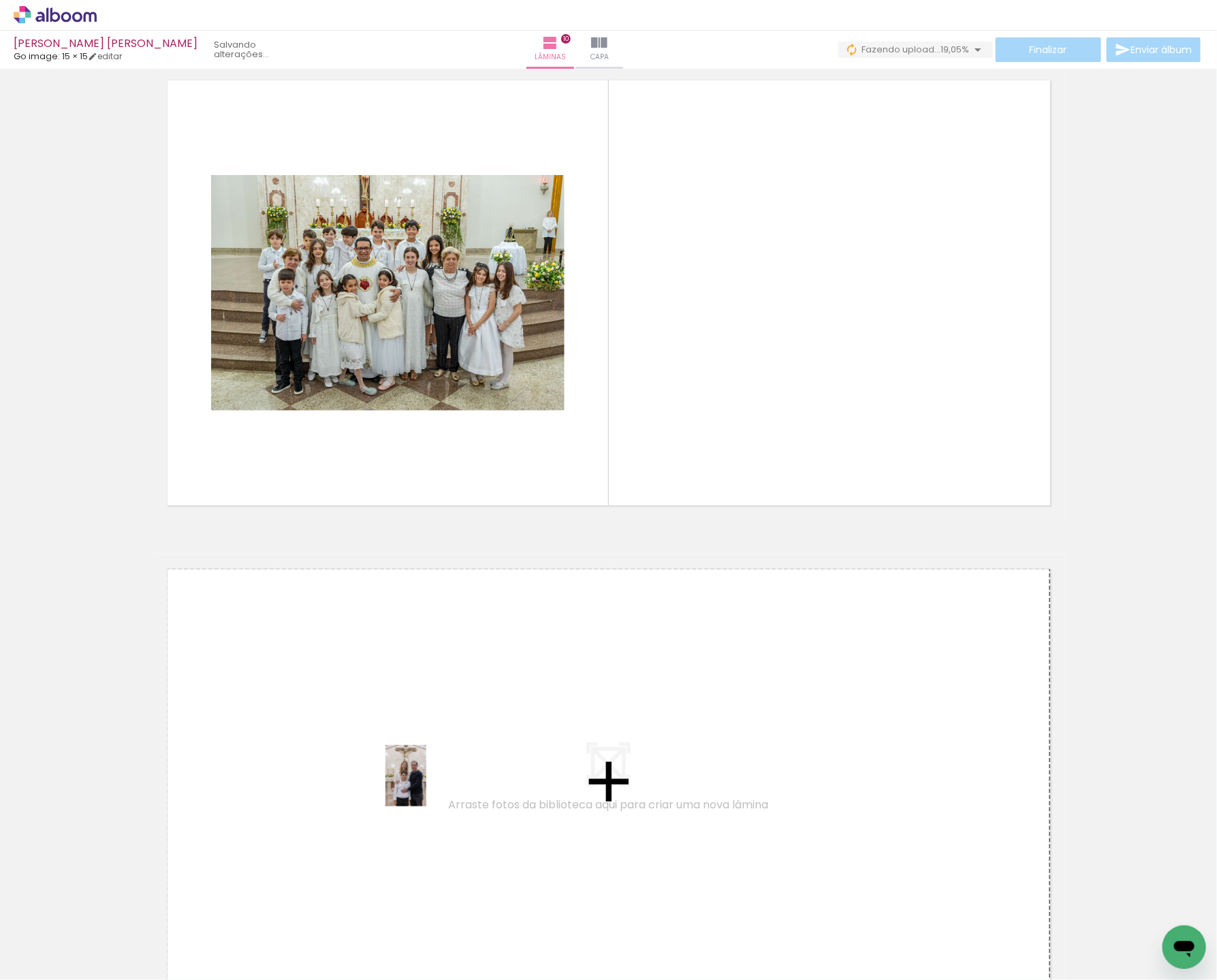
click at [427, 785] on quentale-workspace at bounding box center [608, 490] width 1217 height 980
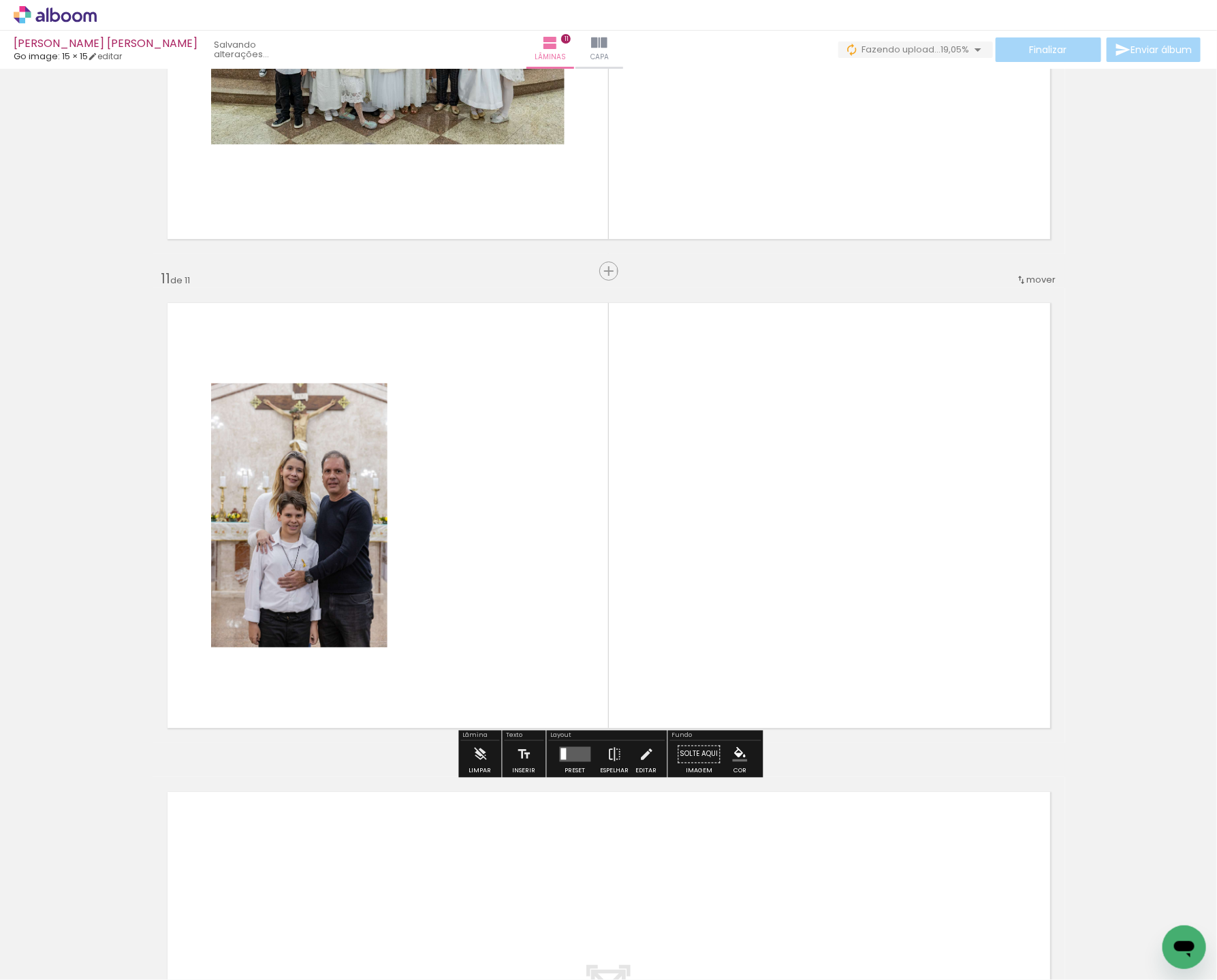
scroll to position [4743, 0]
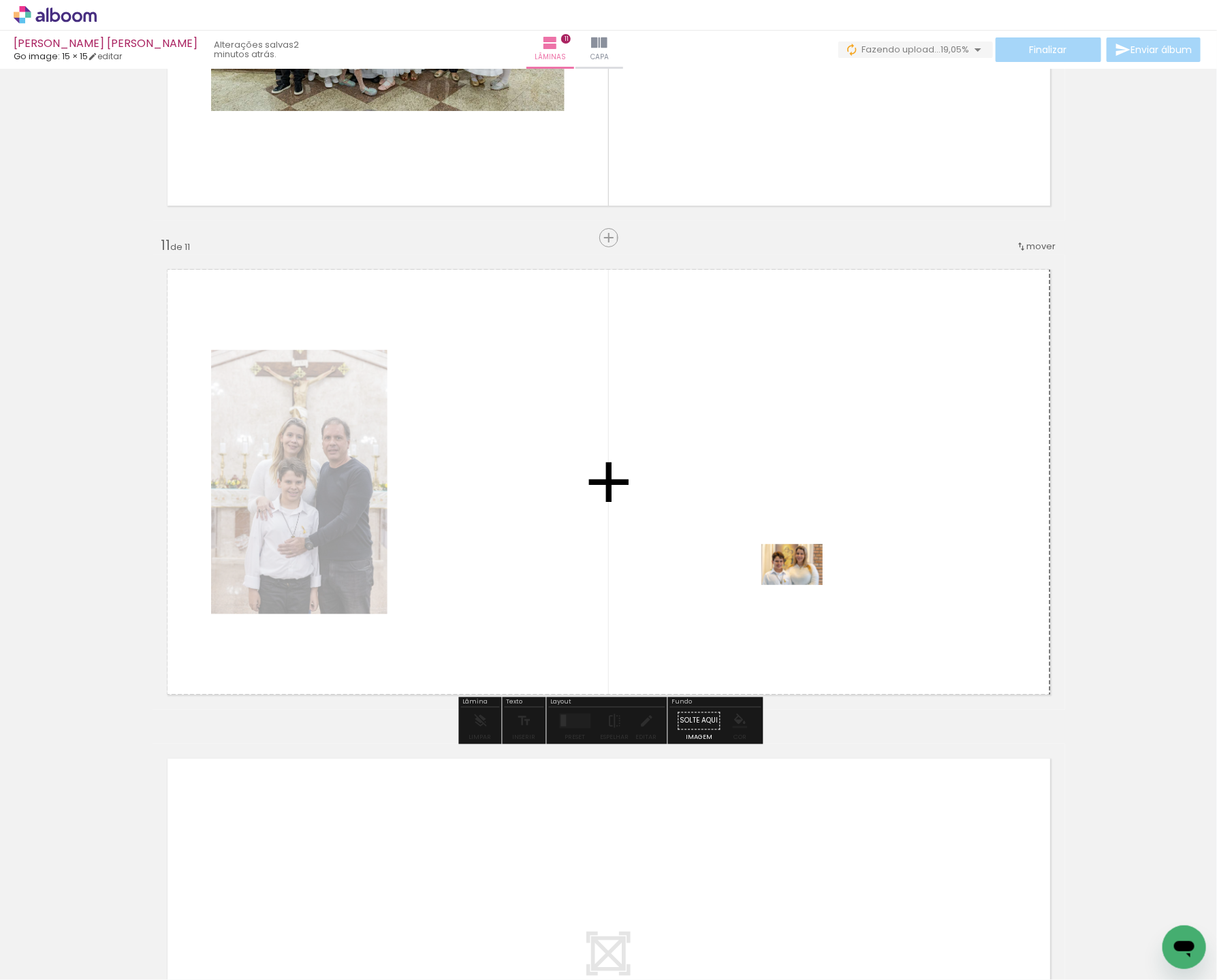
drag, startPoint x: 152, startPoint y: 940, endPoint x: 803, endPoint y: 585, distance: 741.5
click at [803, 585] on quentale-workspace at bounding box center [608, 490] width 1217 height 980
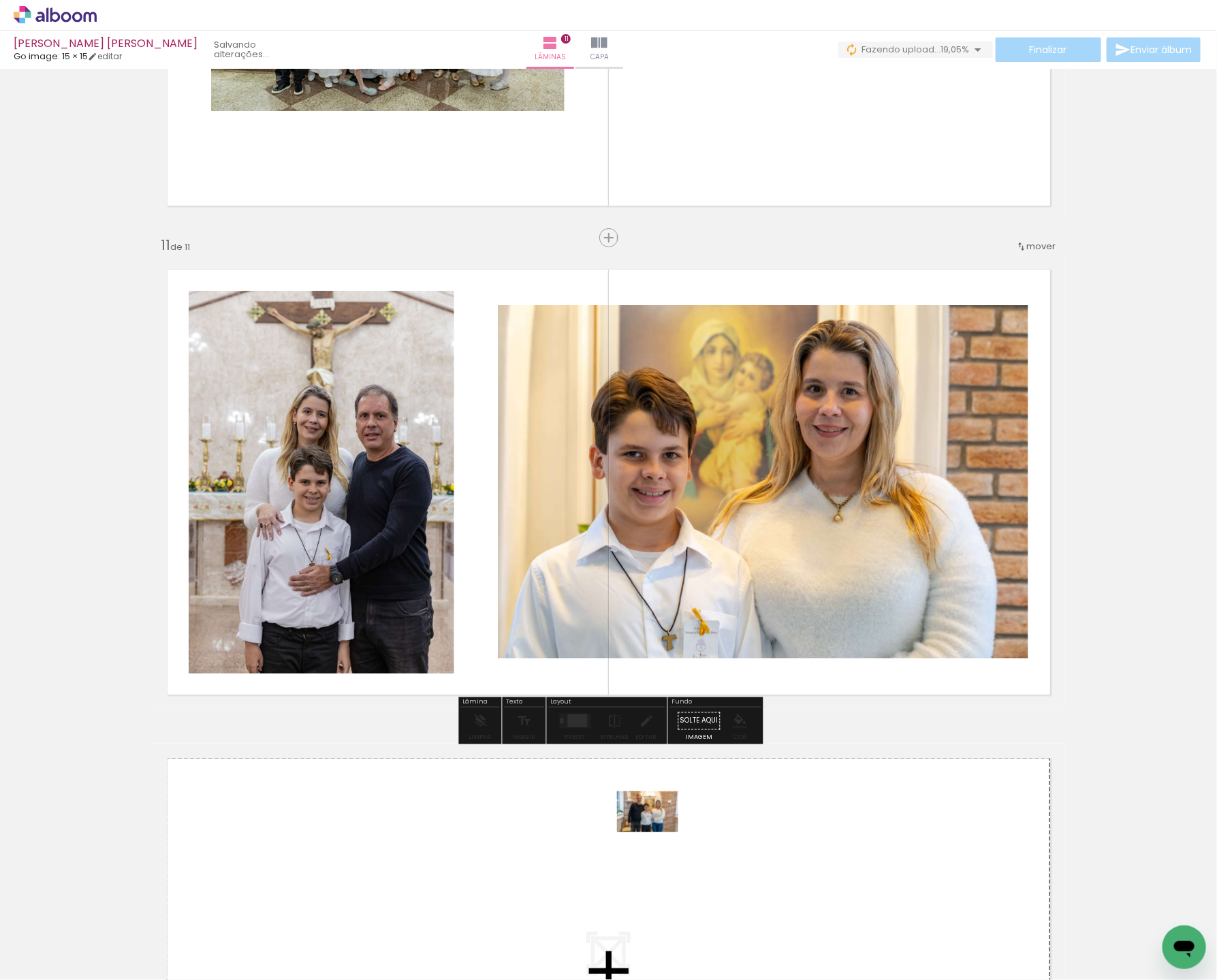
drag, startPoint x: 137, startPoint y: 938, endPoint x: 658, endPoint y: 832, distance: 531.7
click at [658, 832] on quentale-workspace at bounding box center [608, 490] width 1217 height 980
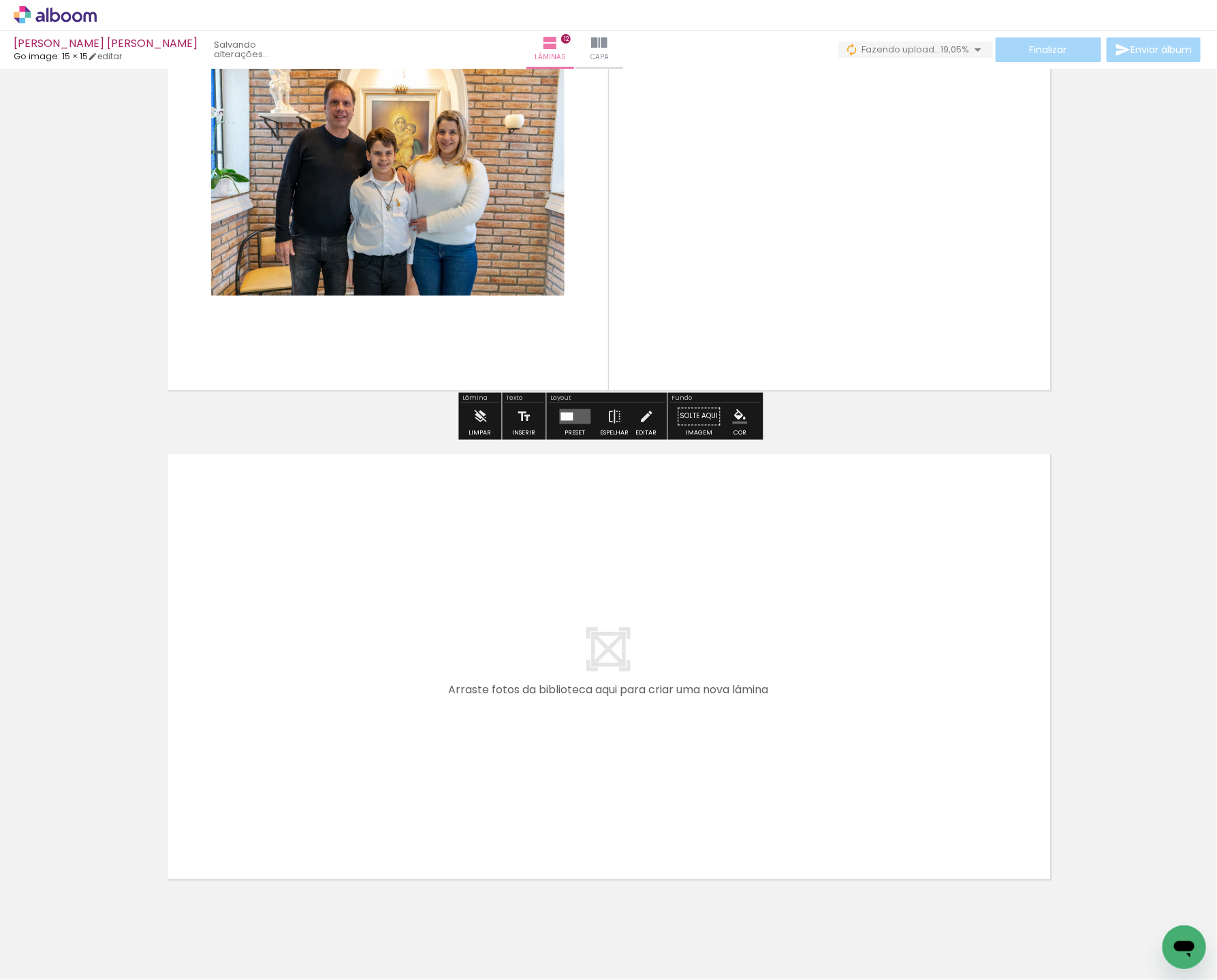
scroll to position [5536, 0]
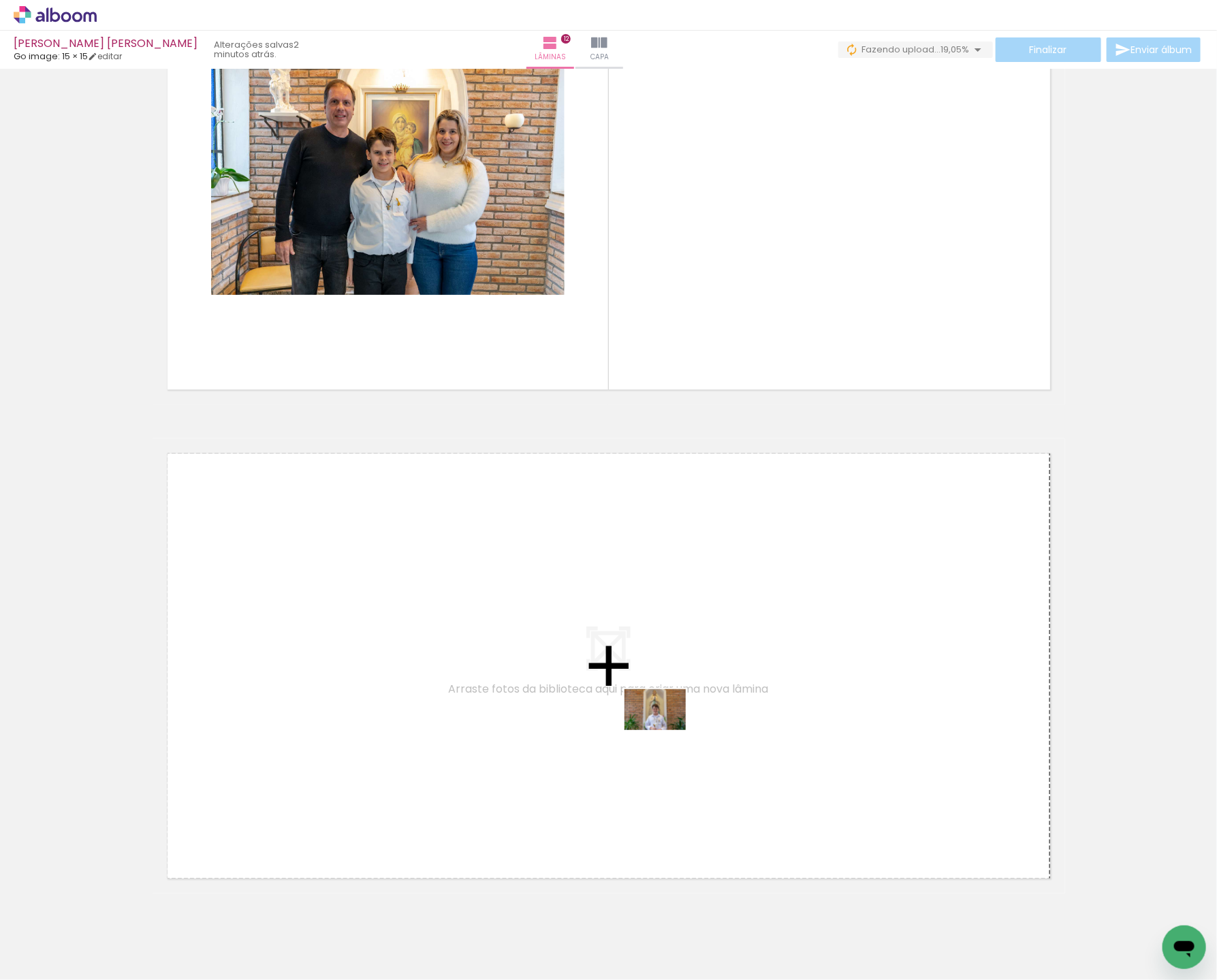
click at [665, 730] on quentale-workspace at bounding box center [608, 490] width 1217 height 980
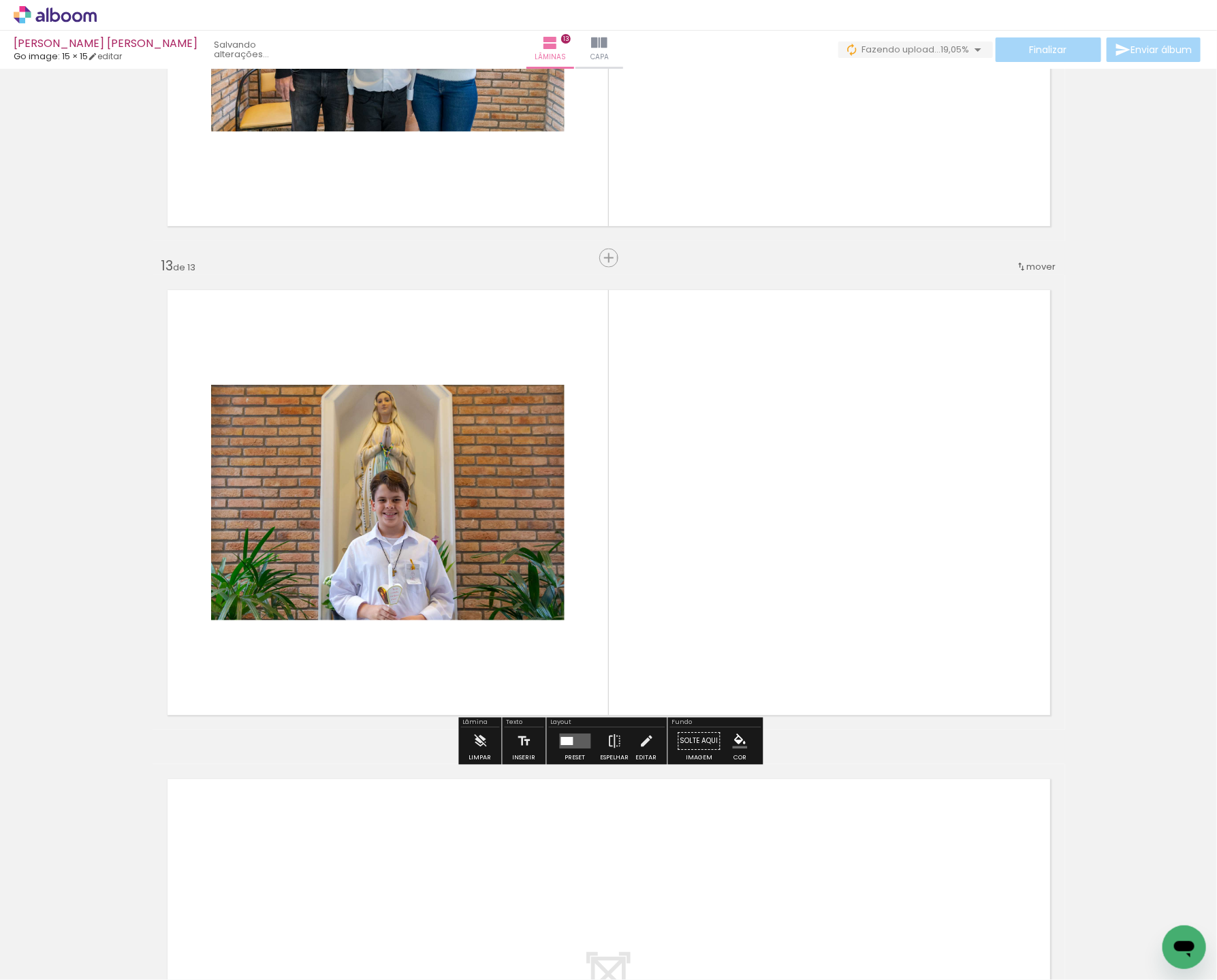
scroll to position [5721, 0]
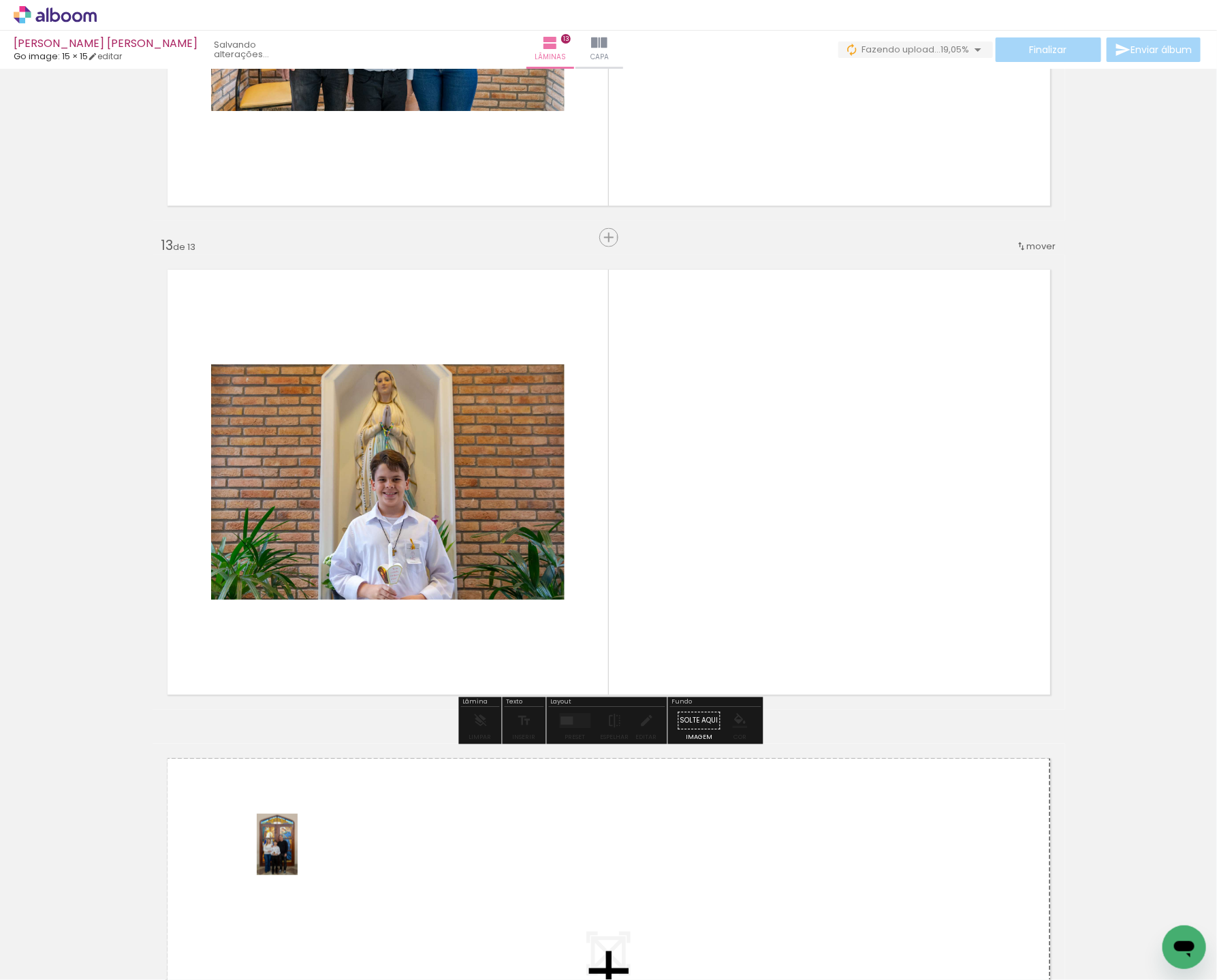
click at [298, 855] on quentale-workspace at bounding box center [608, 490] width 1217 height 980
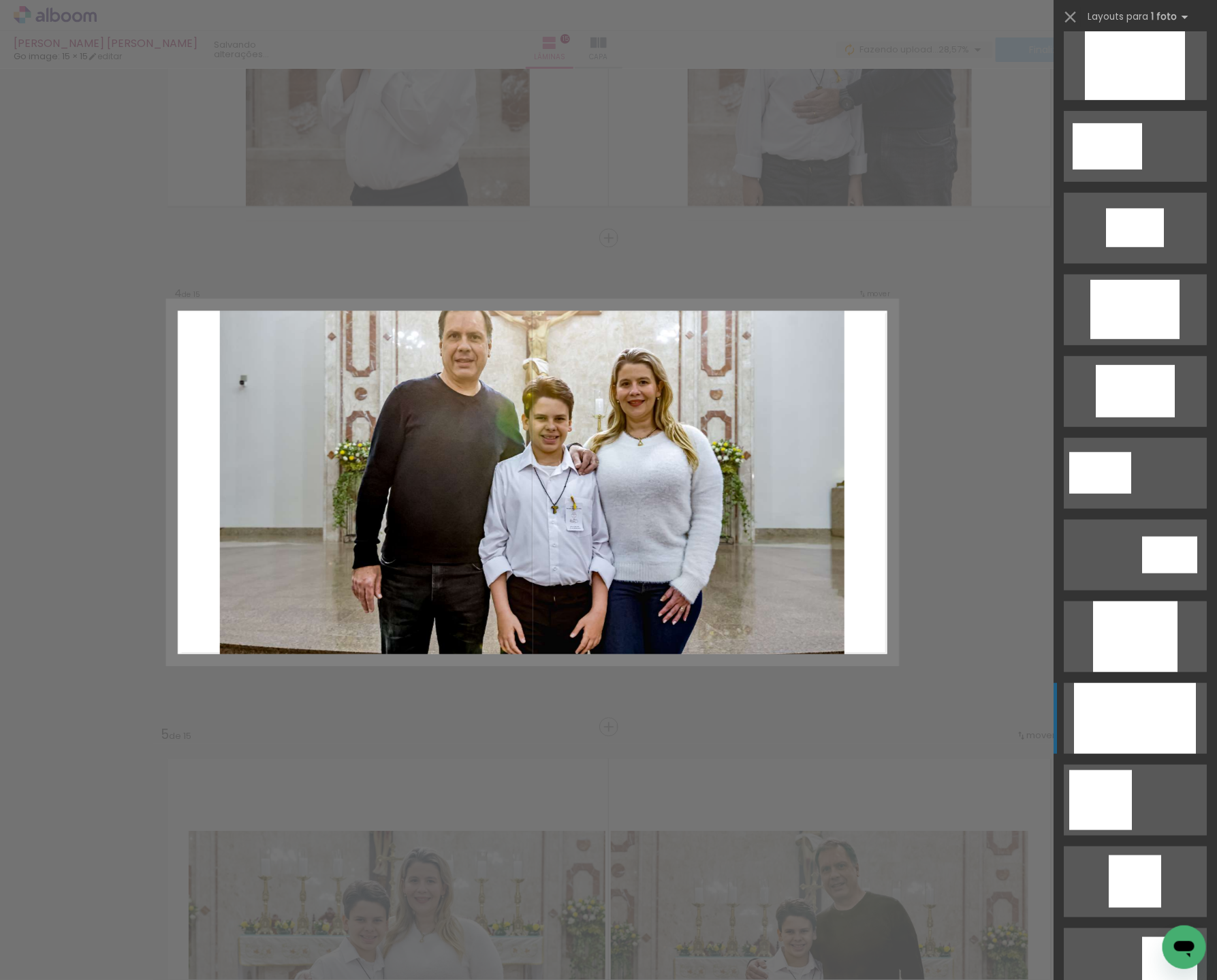
scroll to position [263, 0]
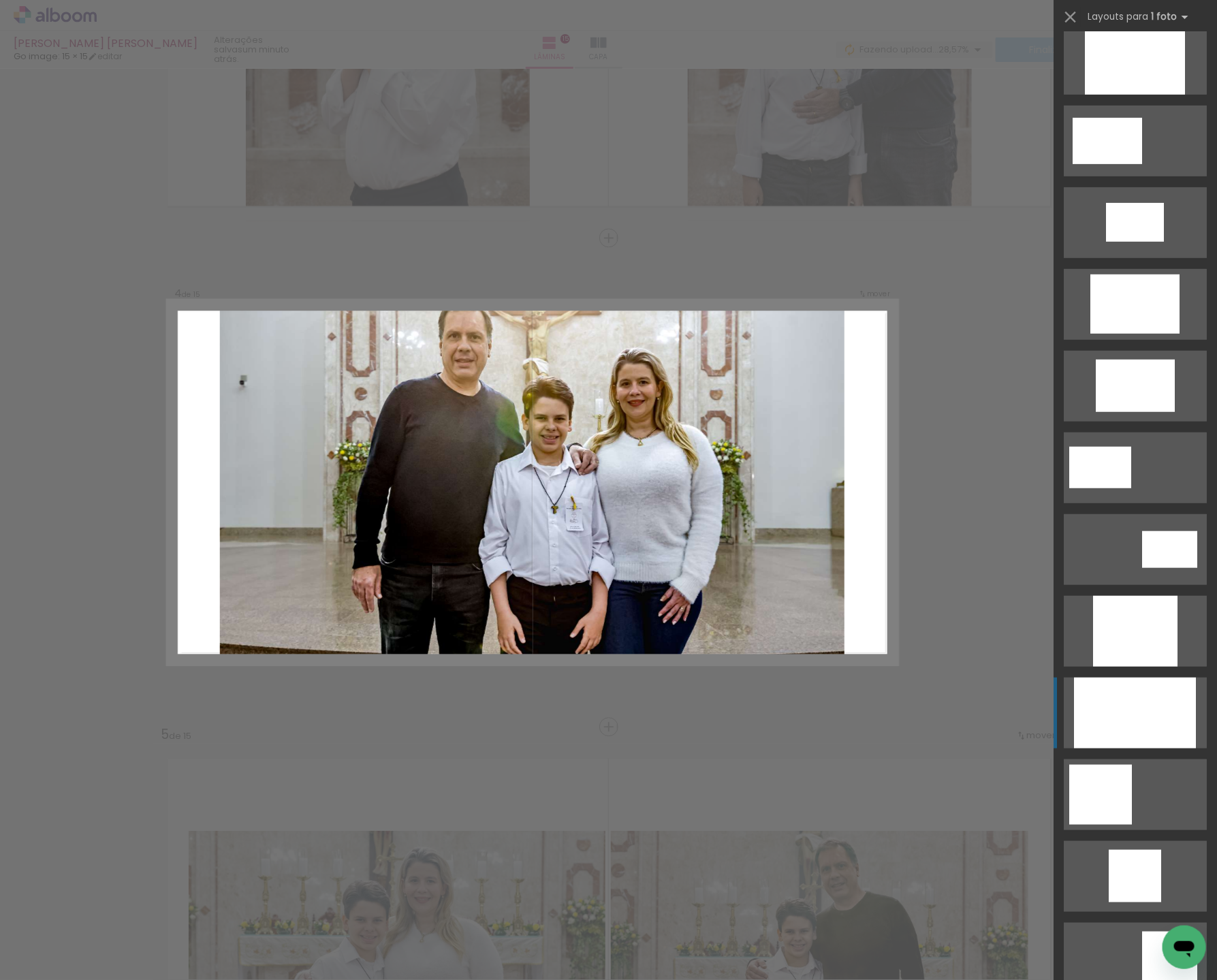
drag, startPoint x: 1146, startPoint y: 740, endPoint x: 1039, endPoint y: 698, distance: 114.9
click at [1146, 94] on div at bounding box center [1135, 59] width 100 height 71
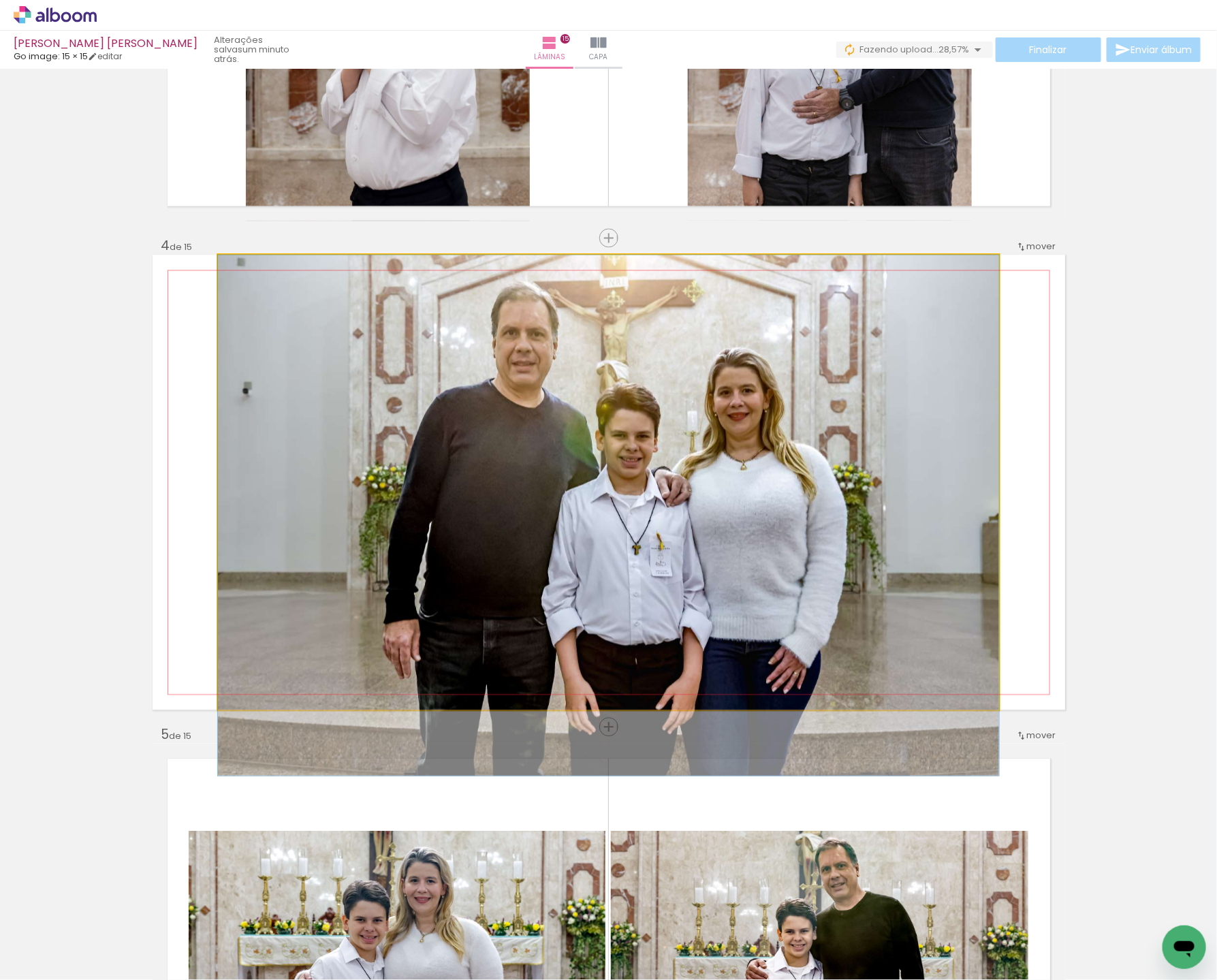
drag, startPoint x: 795, startPoint y: 535, endPoint x: 788, endPoint y: 573, distance: 38.6
click at [788, 573] on div at bounding box center [609, 515] width 781 height 521
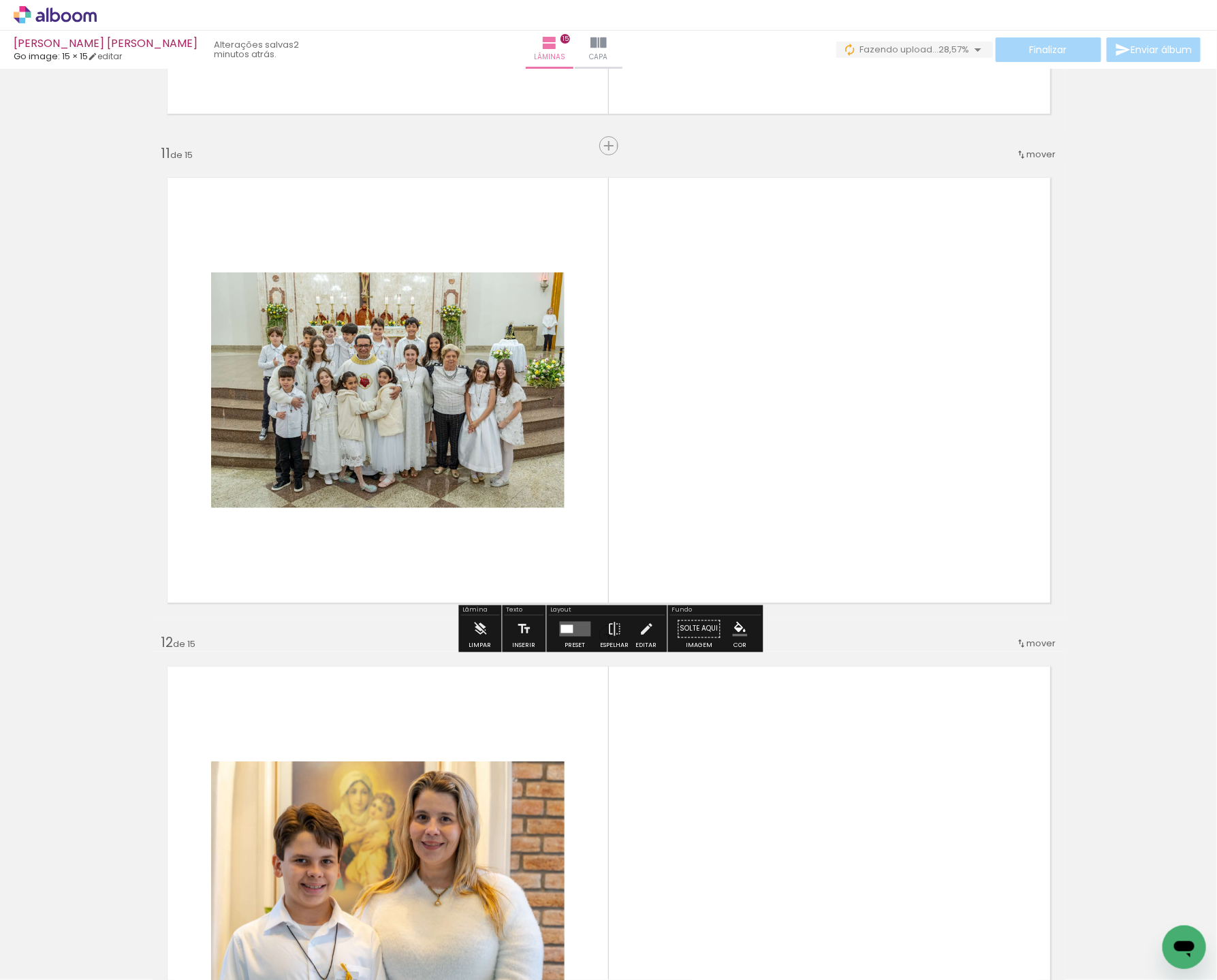
scroll to position [4869, 0]
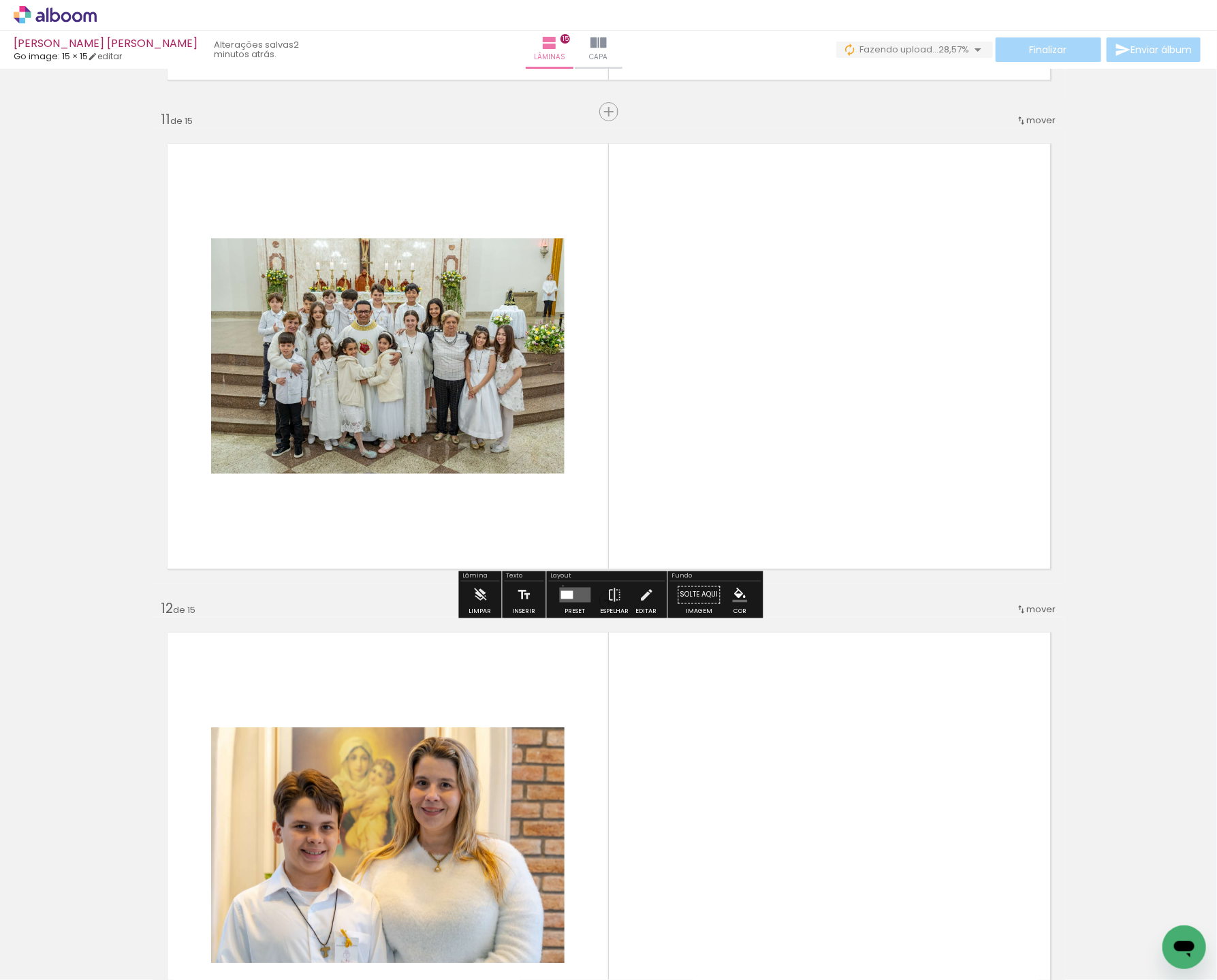
drag, startPoint x: 560, startPoint y: 585, endPoint x: 650, endPoint y: 585, distance: 90.0
click at [560, 585] on div at bounding box center [576, 595] width 37 height 27
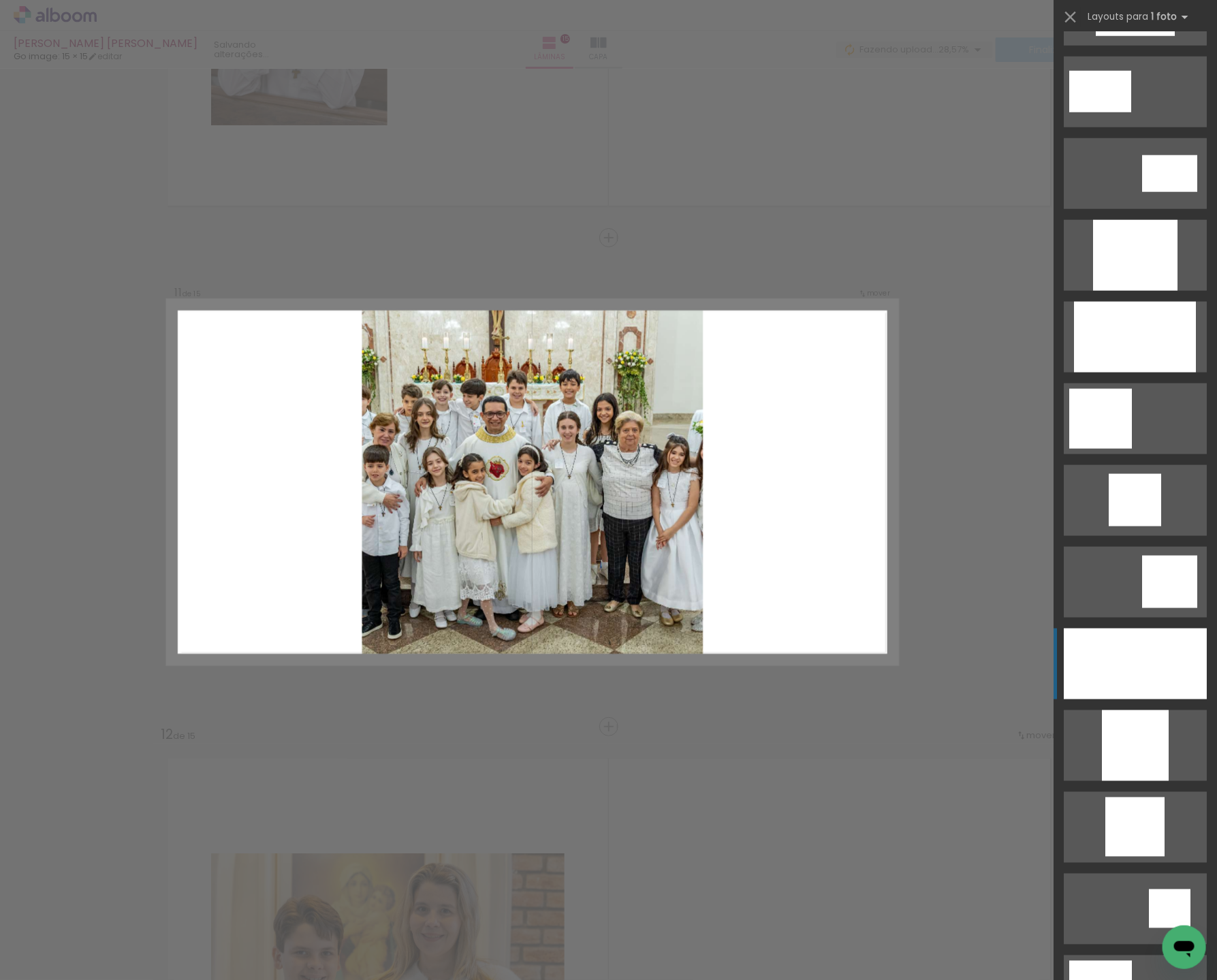
scroll to position [649, 0]
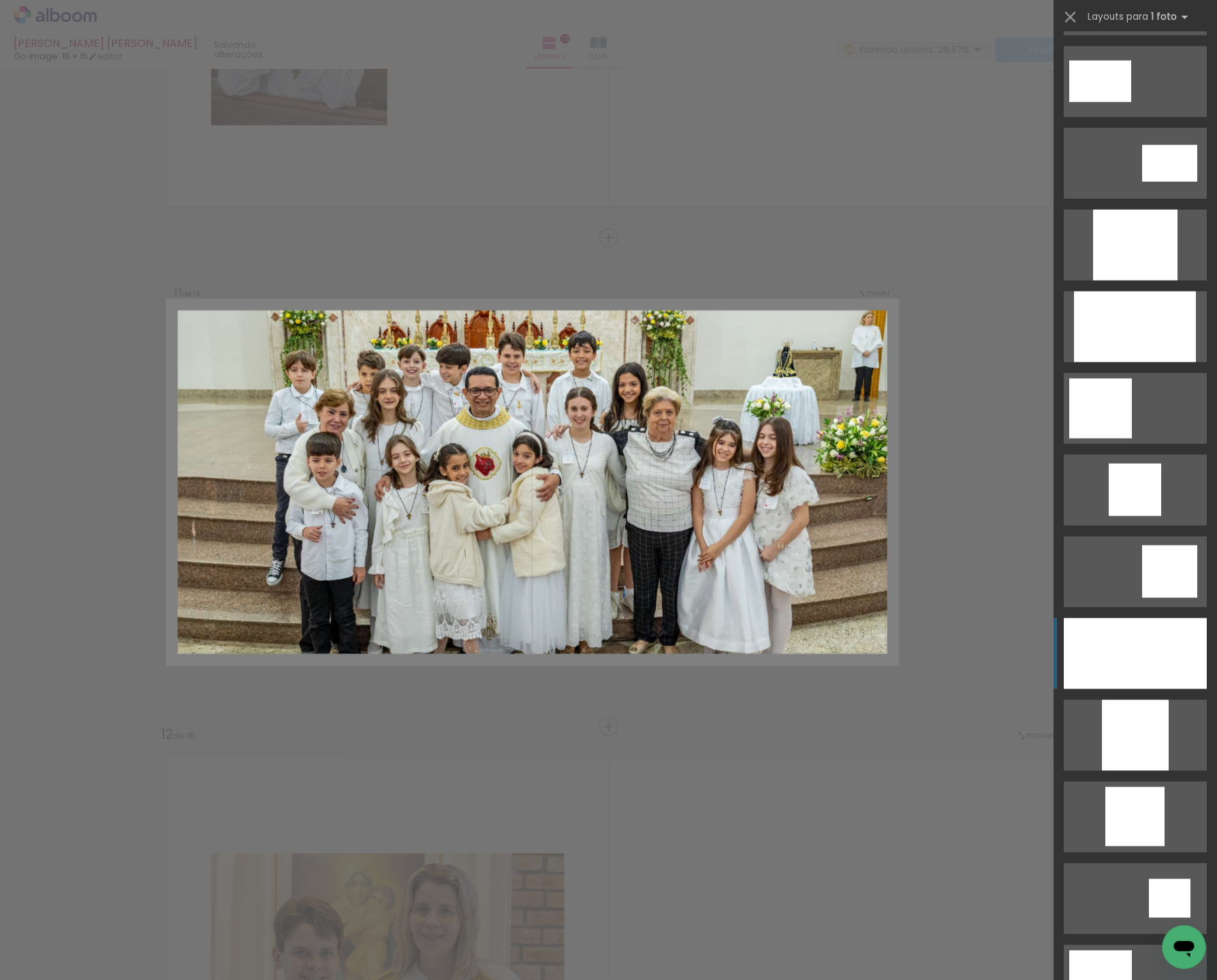
drag, startPoint x: 1142, startPoint y: 661, endPoint x: 1134, endPoint y: 662, distance: 8.1
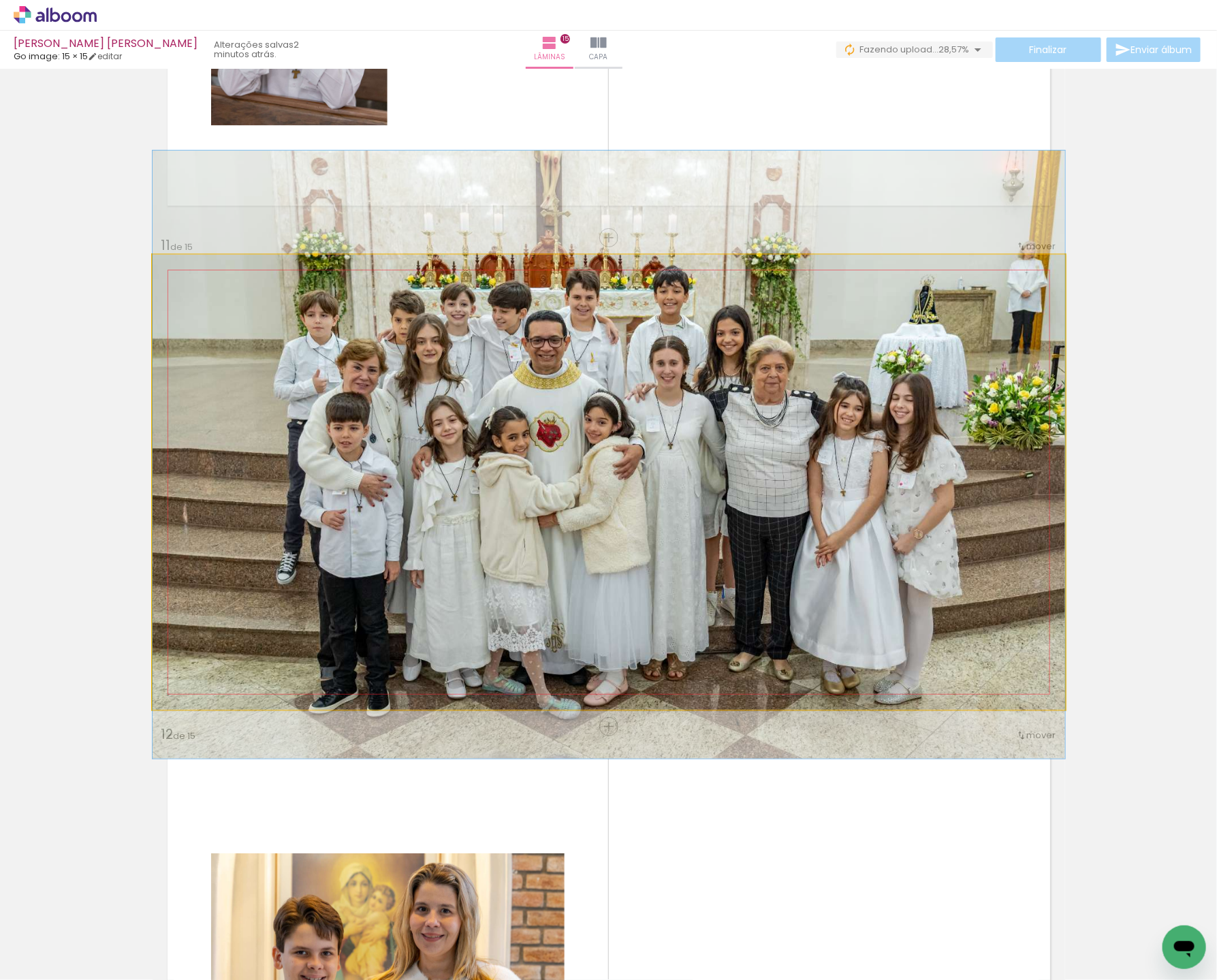
drag, startPoint x: 726, startPoint y: 540, endPoint x: 724, endPoint y: 513, distance: 27.1
click at [724, 513] on div at bounding box center [609, 455] width 913 height 608
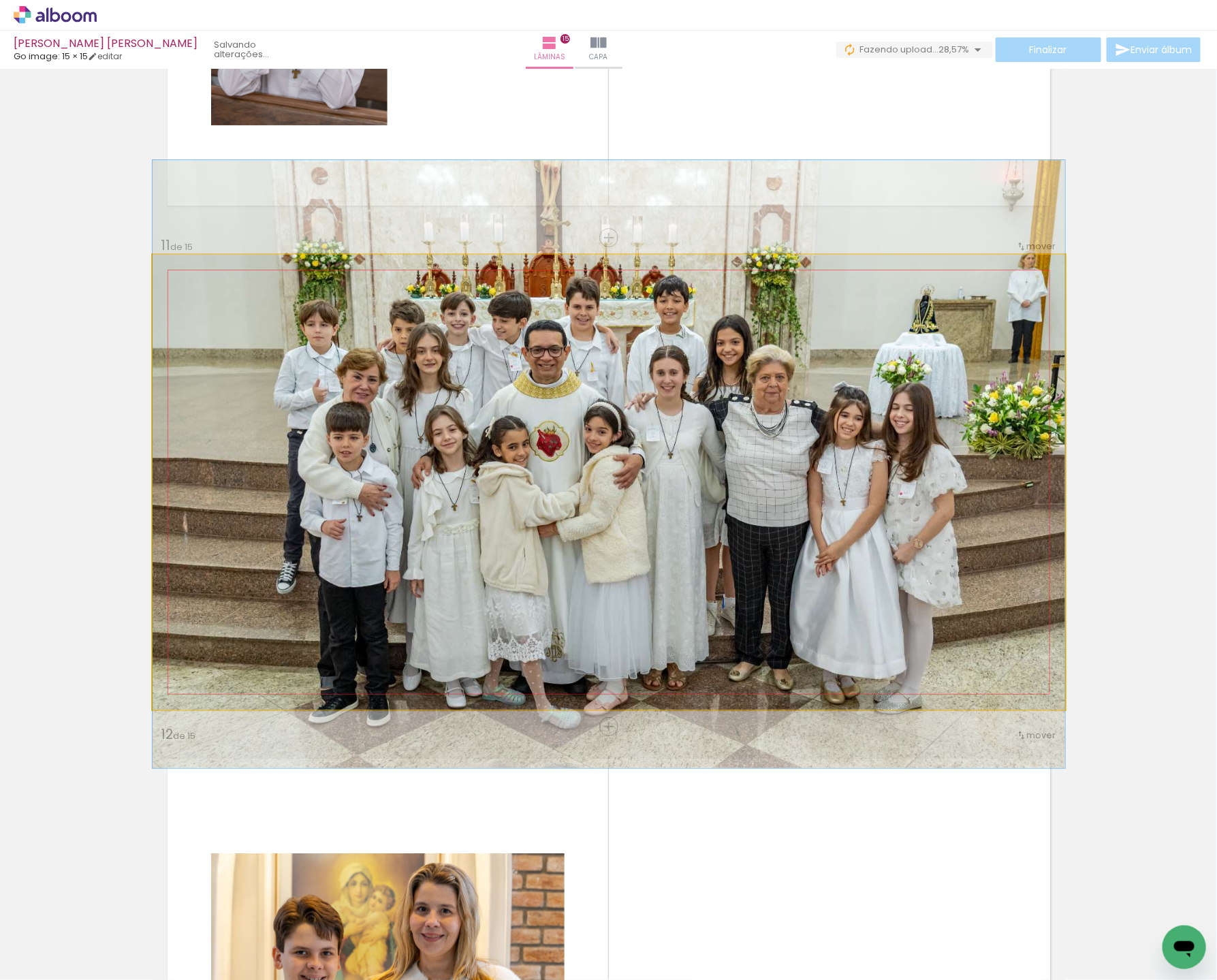
drag, startPoint x: 753, startPoint y: 516, endPoint x: 752, endPoint y: 525, distance: 9.1
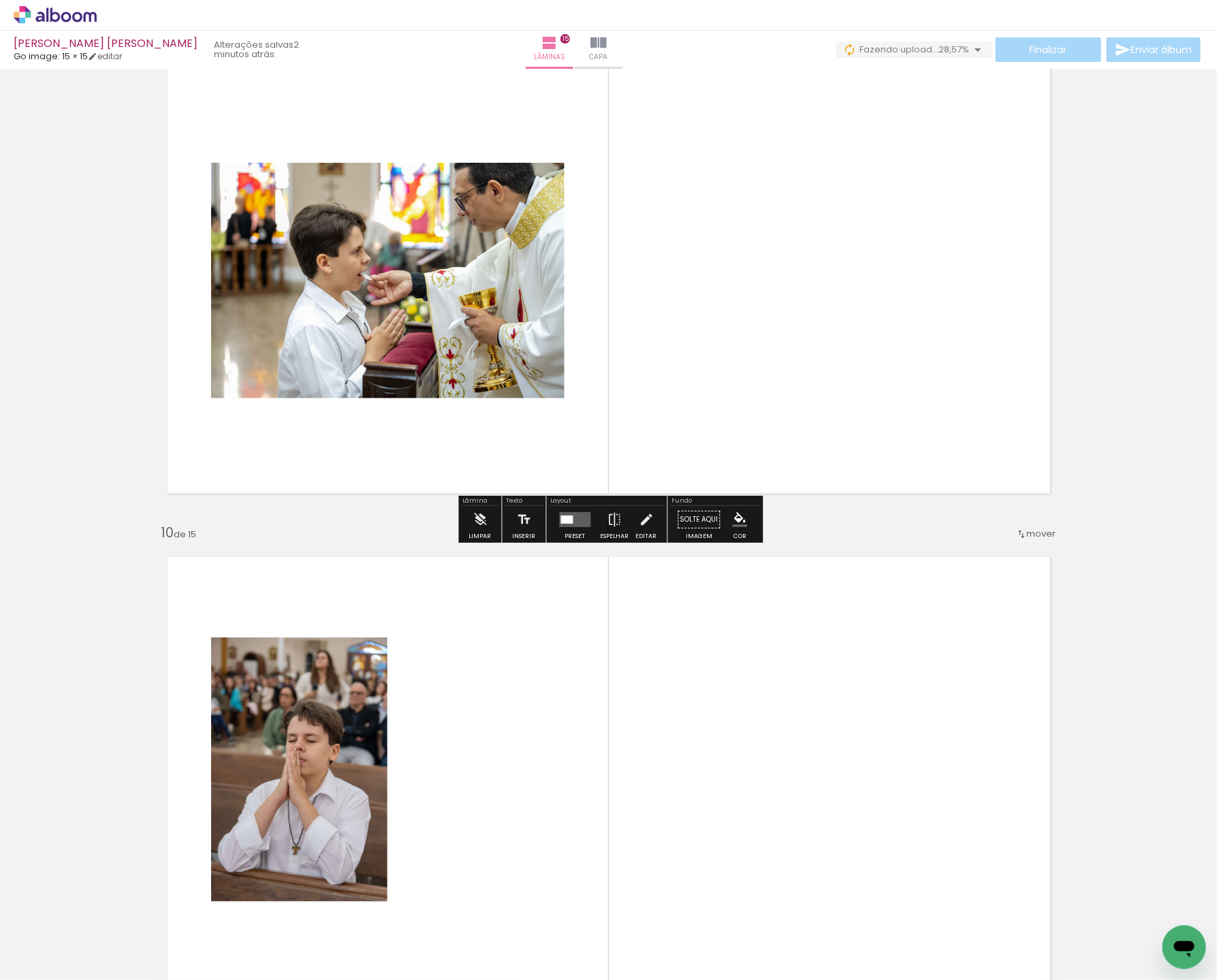
scroll to position [3924, 0]
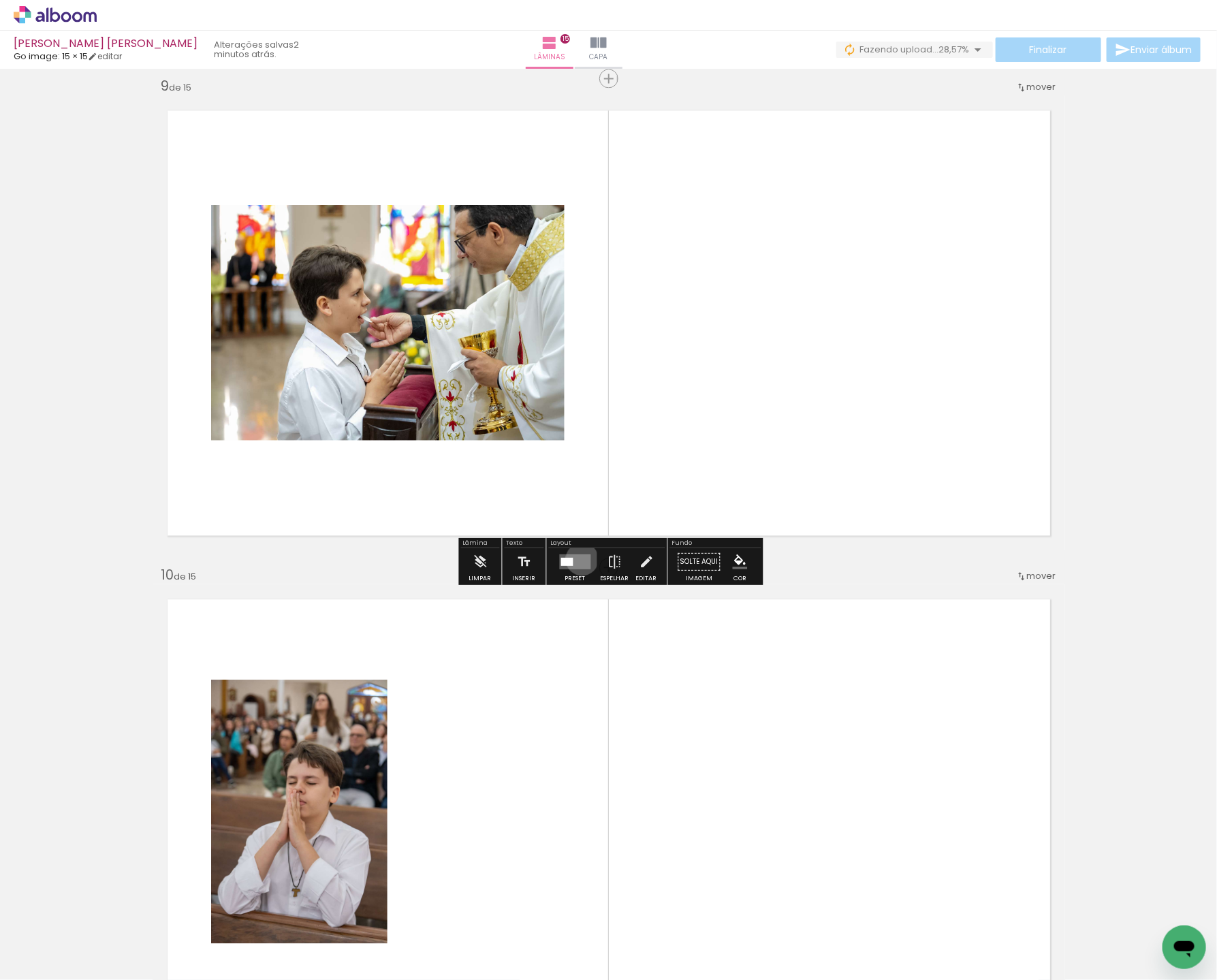
click at [579, 559] on quentale-layouter at bounding box center [575, 562] width 31 height 15
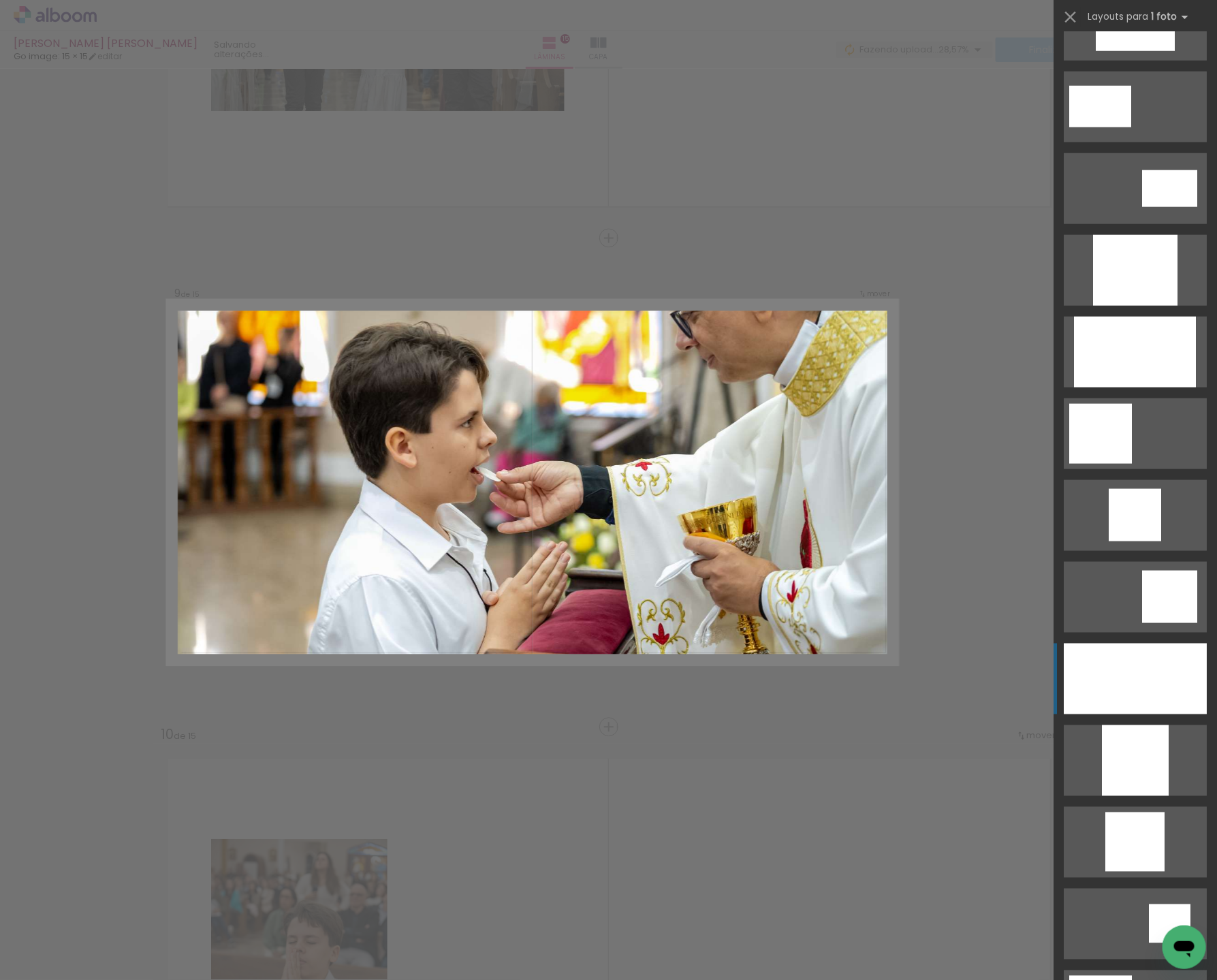
scroll to position [627, 0]
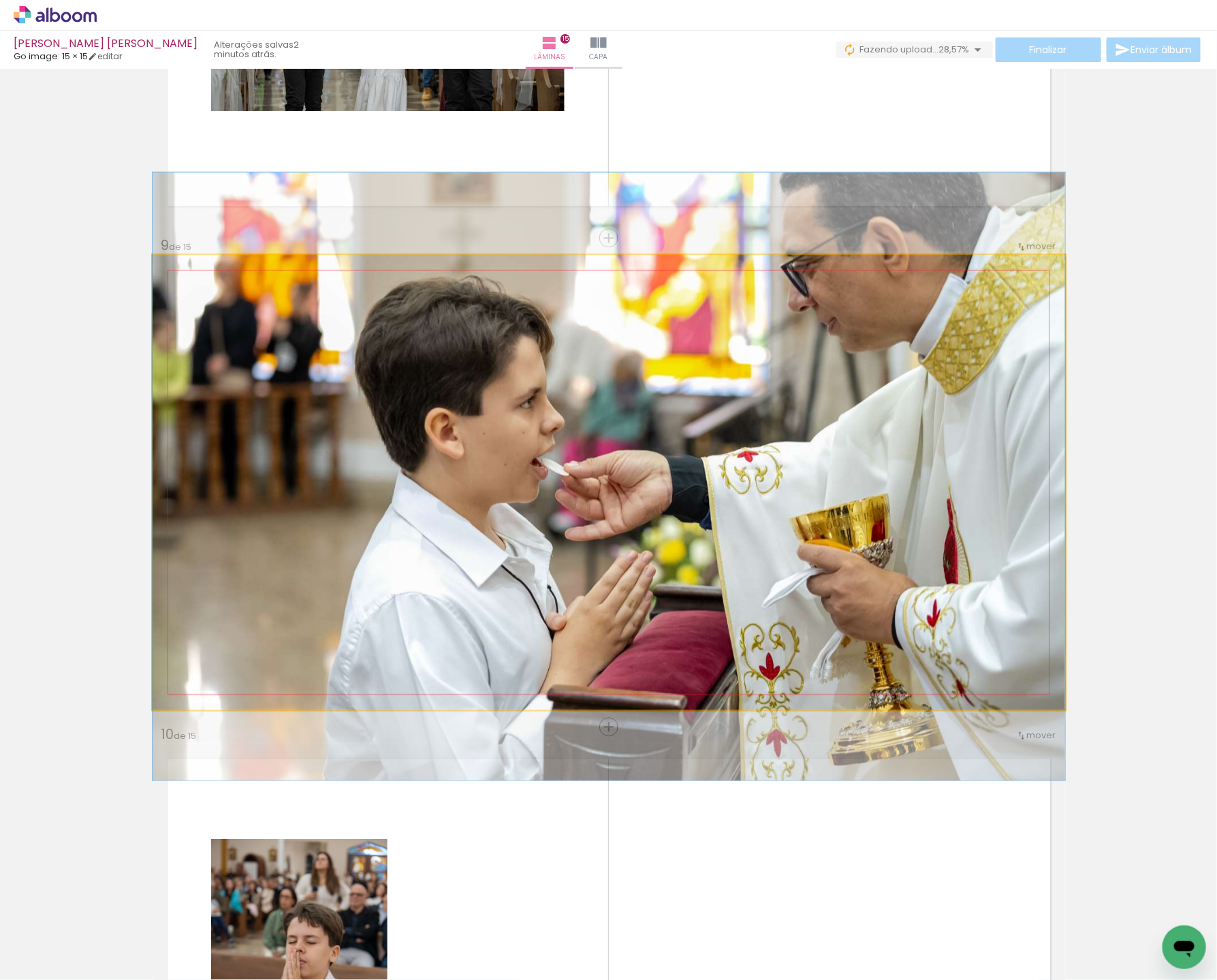
drag, startPoint x: 844, startPoint y: 586, endPoint x: 817, endPoint y: 580, distance: 27.7
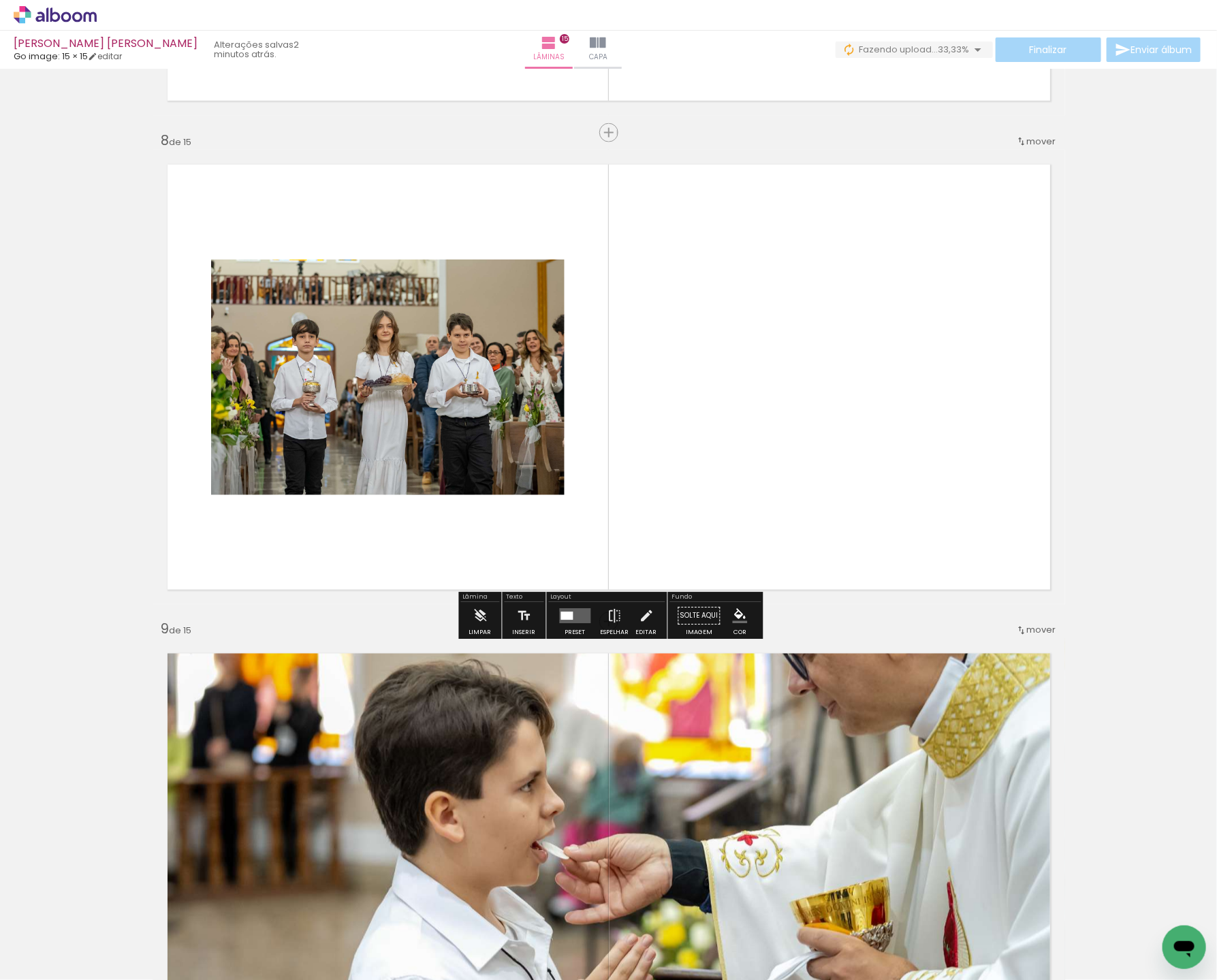
drag, startPoint x: 573, startPoint y: 619, endPoint x: 593, endPoint y: 617, distance: 20.1
click at [573, 619] on quentale-layouter at bounding box center [575, 616] width 31 height 15
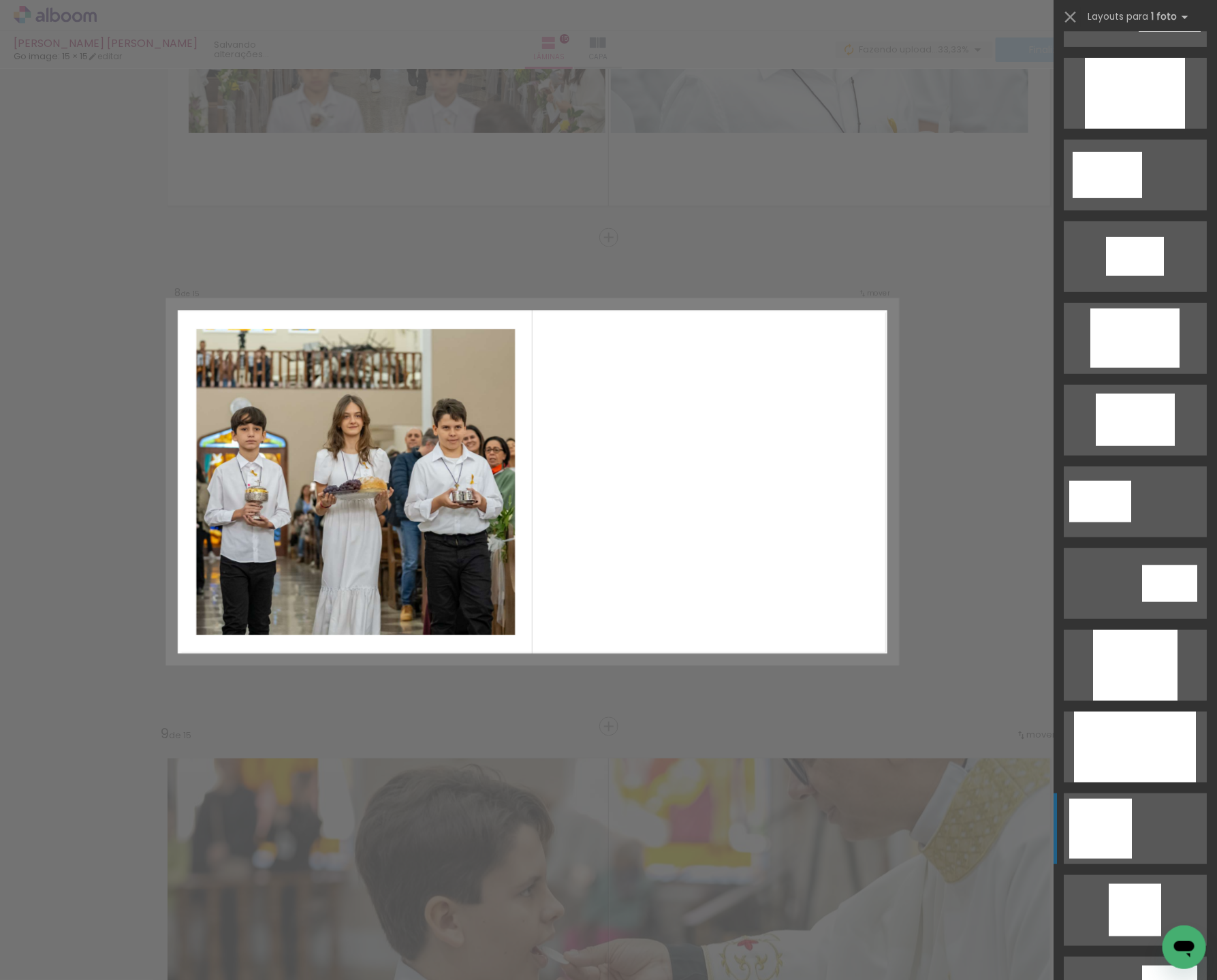
scroll to position [270, 0]
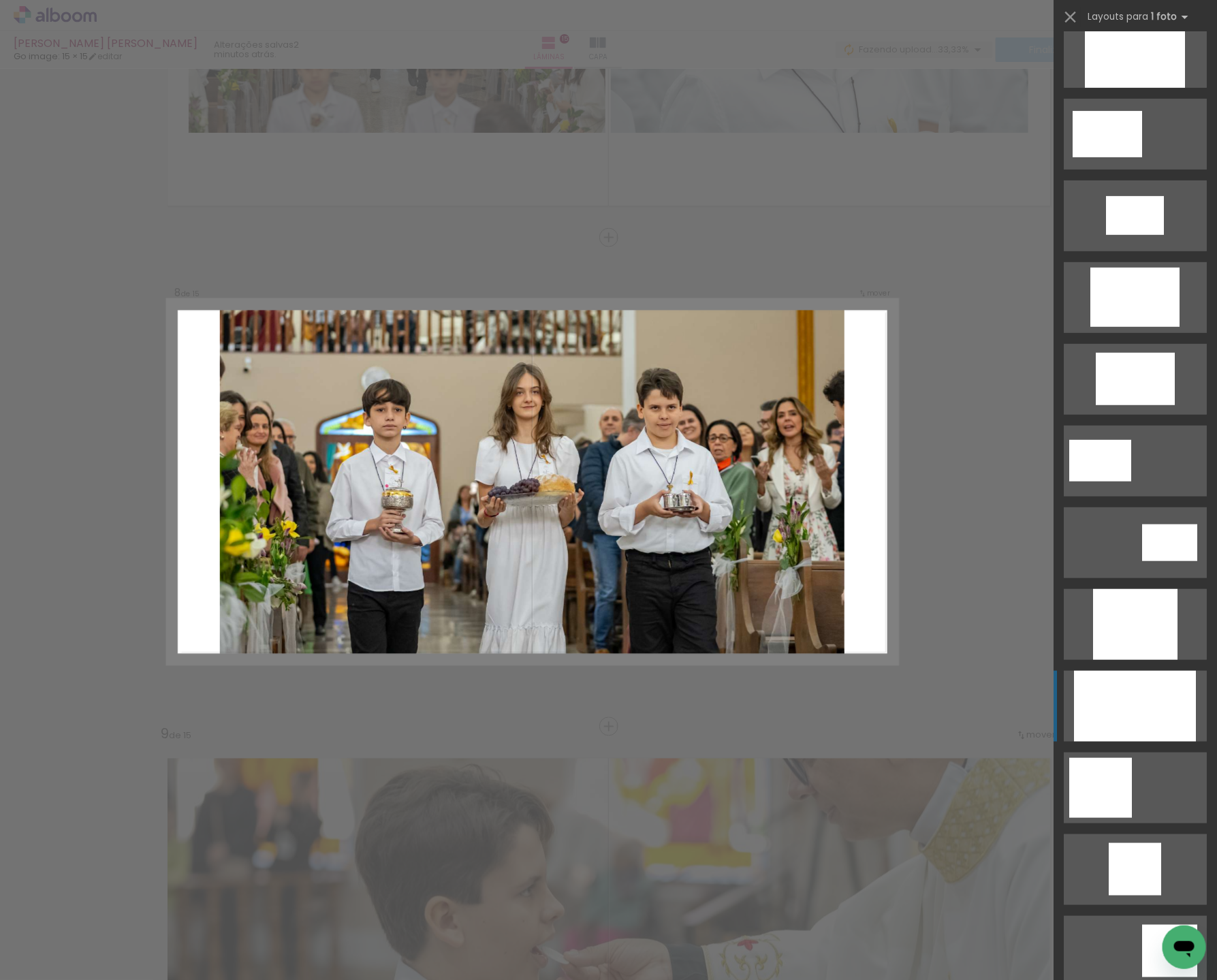
click at [1157, 88] on div at bounding box center [1135, 52] width 100 height 71
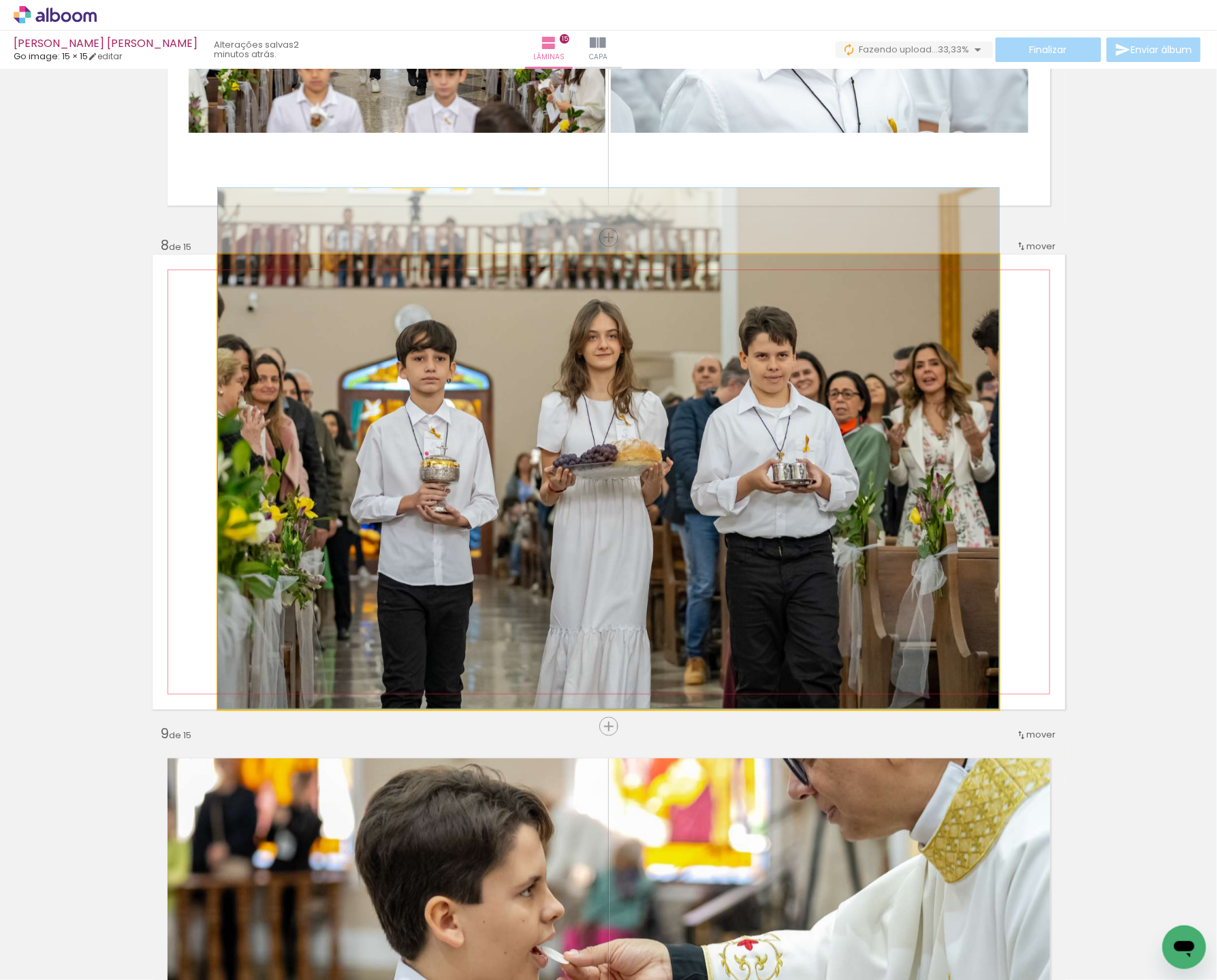
drag, startPoint x: 630, startPoint y: 534, endPoint x: 642, endPoint y: 473, distance: 62.2
click at [642, 473] on div at bounding box center [609, 448] width 781 height 521
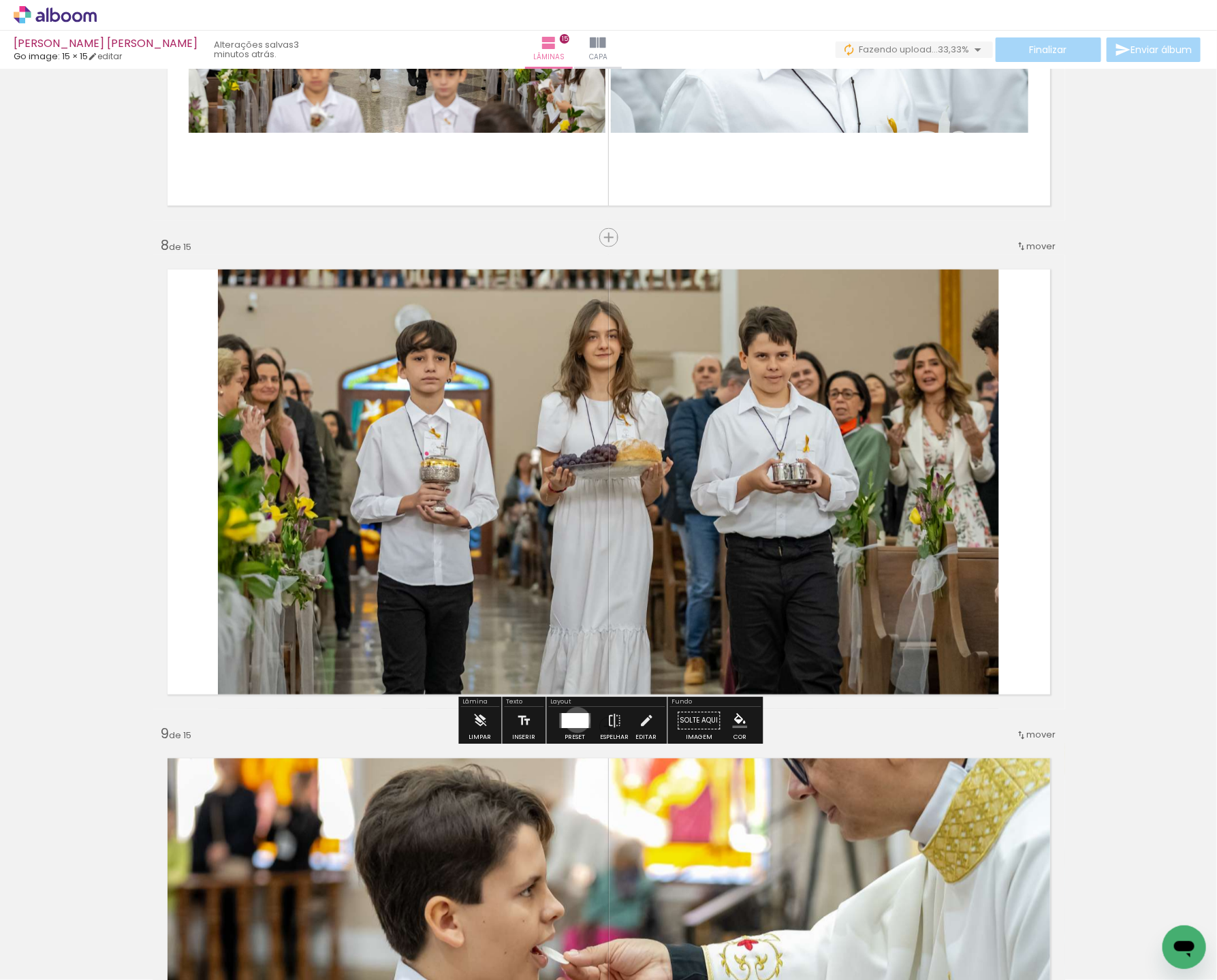
drag, startPoint x: 574, startPoint y: 719, endPoint x: 637, endPoint y: 714, distance: 63.2
click at [576, 719] on div at bounding box center [576, 721] width 27 height 15
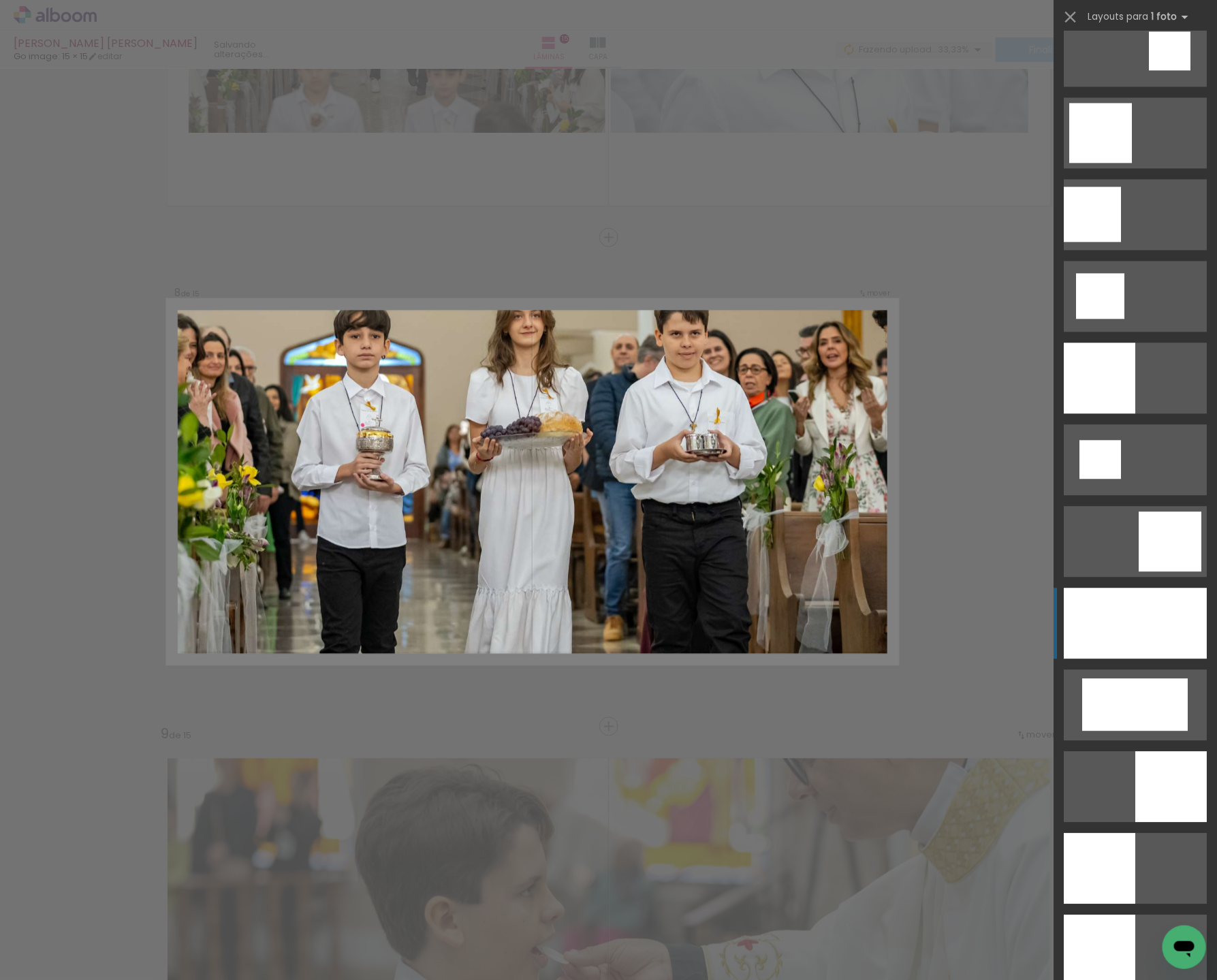
scroll to position [1418, 0]
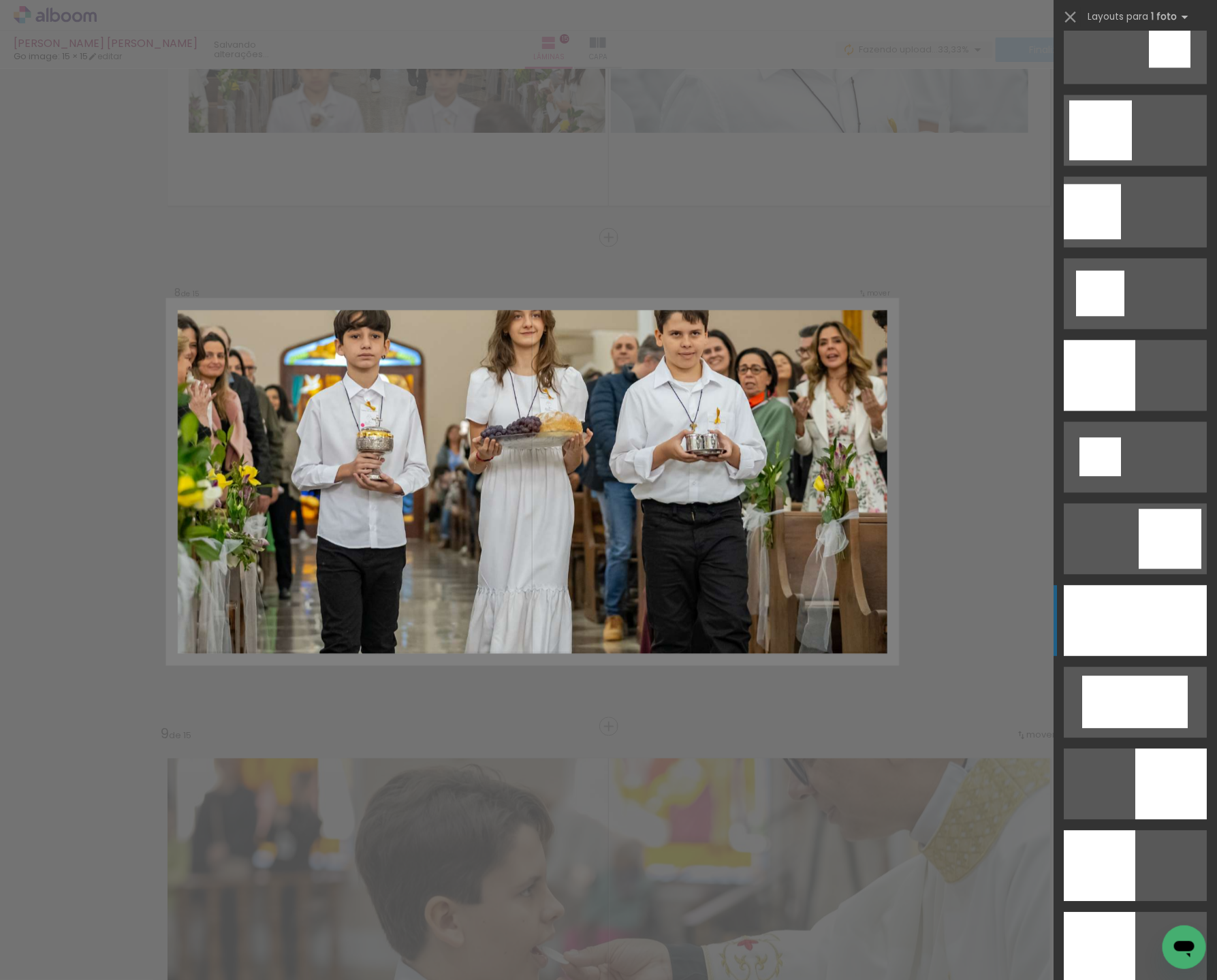
drag, startPoint x: 1152, startPoint y: 629, endPoint x: 1107, endPoint y: 626, distance: 45.1
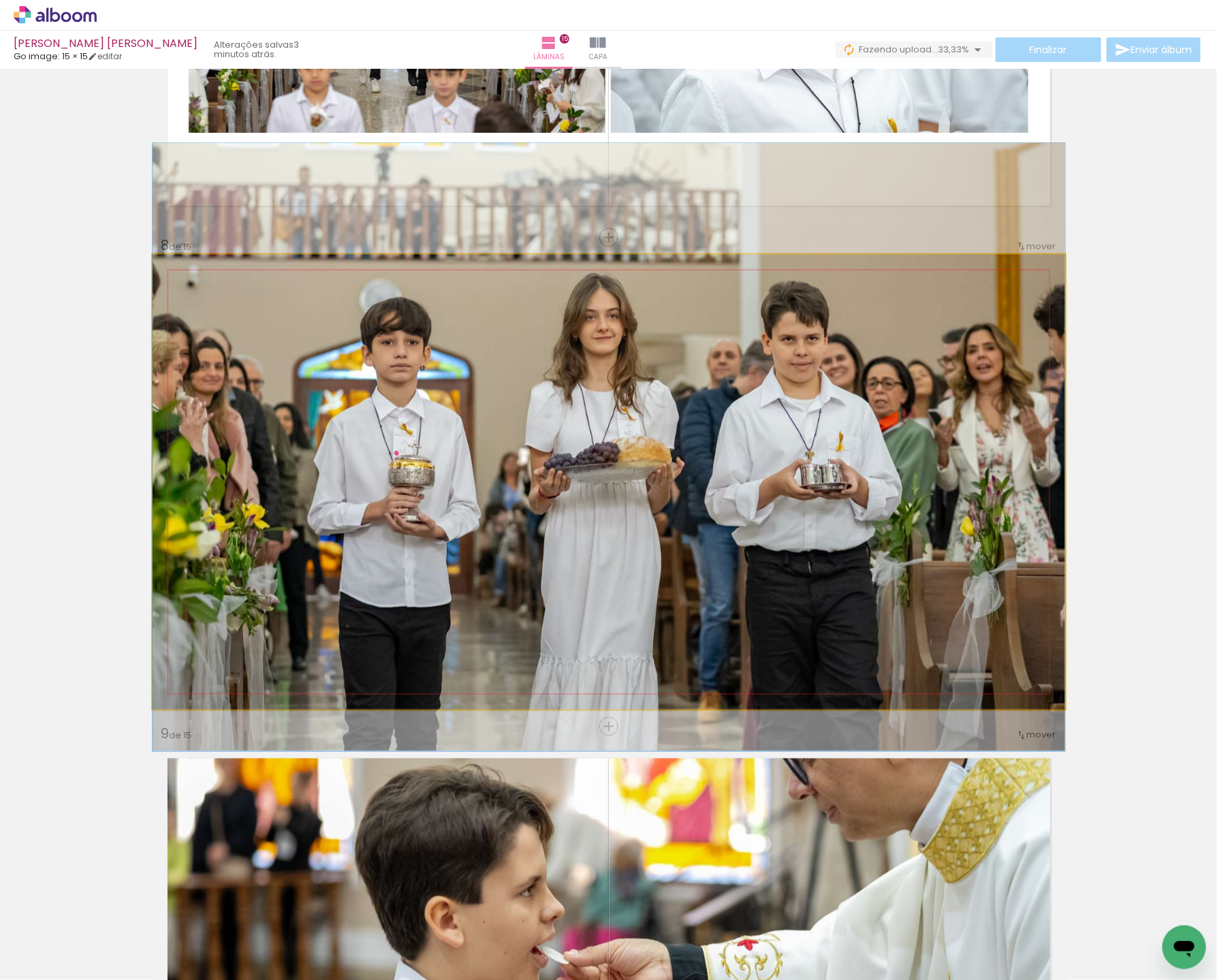
drag, startPoint x: 826, startPoint y: 567, endPoint x: 789, endPoint y: 608, distance: 55.2
click at [789, 609] on div at bounding box center [609, 447] width 913 height 608
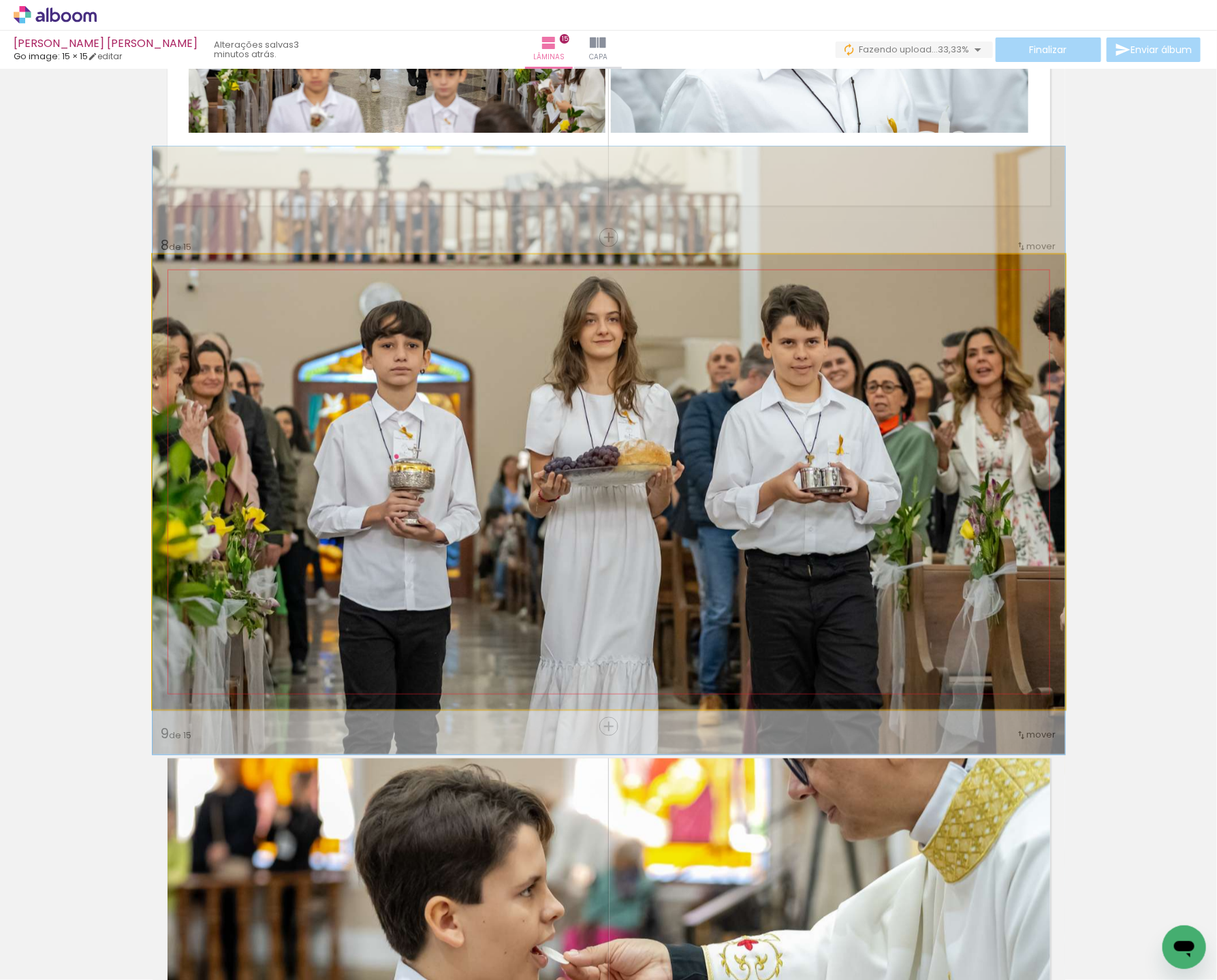
click at [815, 590] on div at bounding box center [609, 450] width 913 height 608
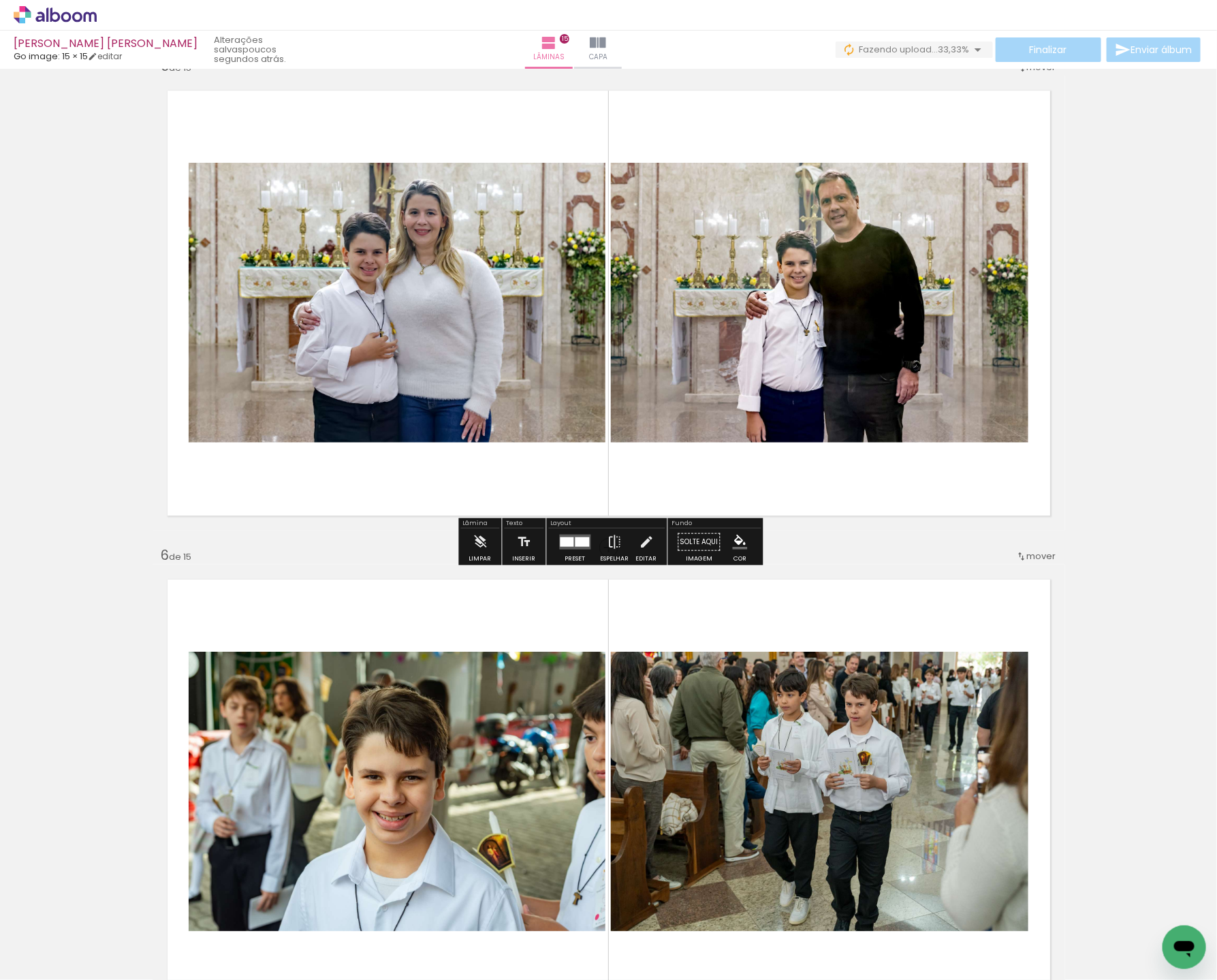
scroll to position [1969, 0]
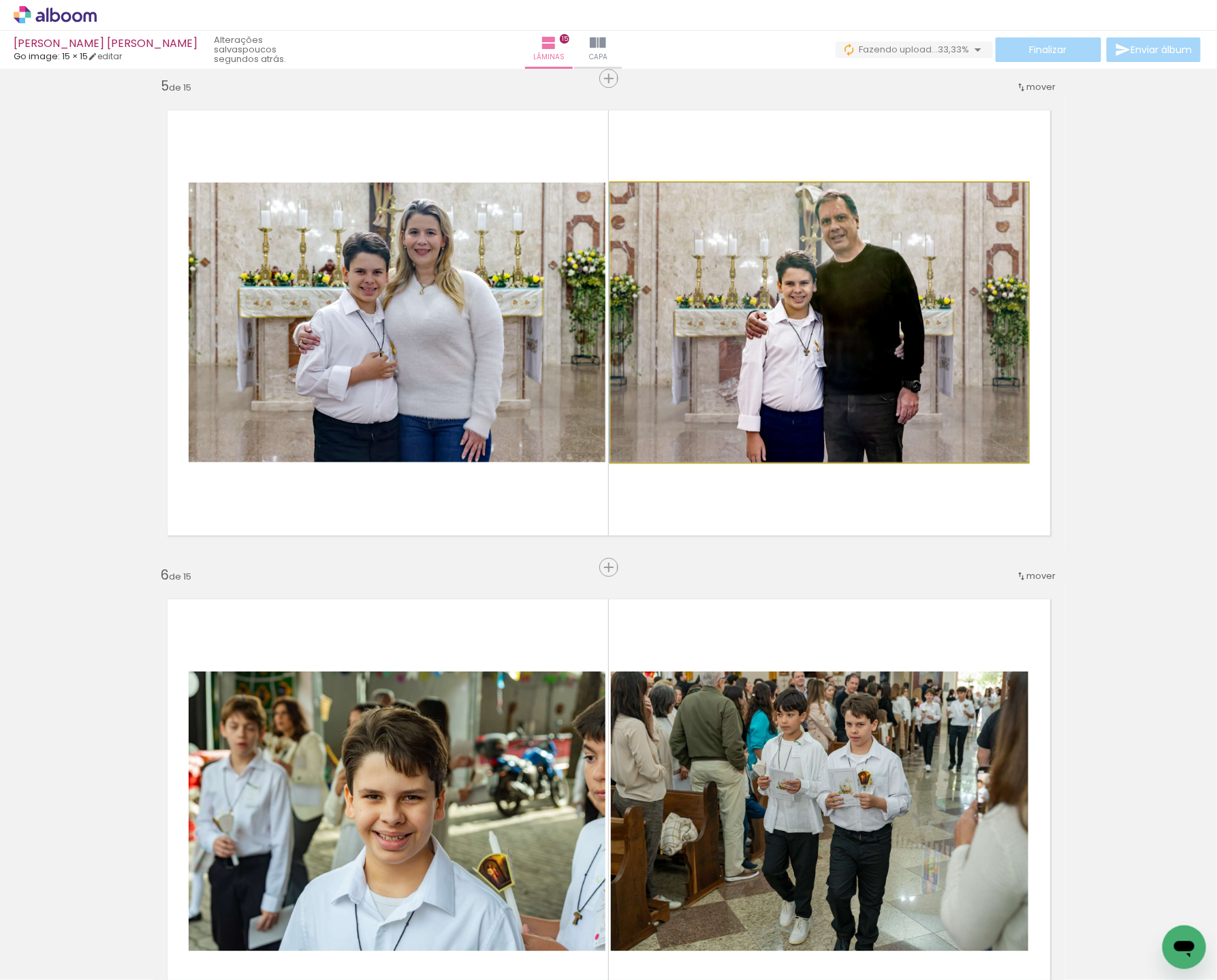
click at [909, 417] on quentale-photo at bounding box center [820, 322] width 418 height 280
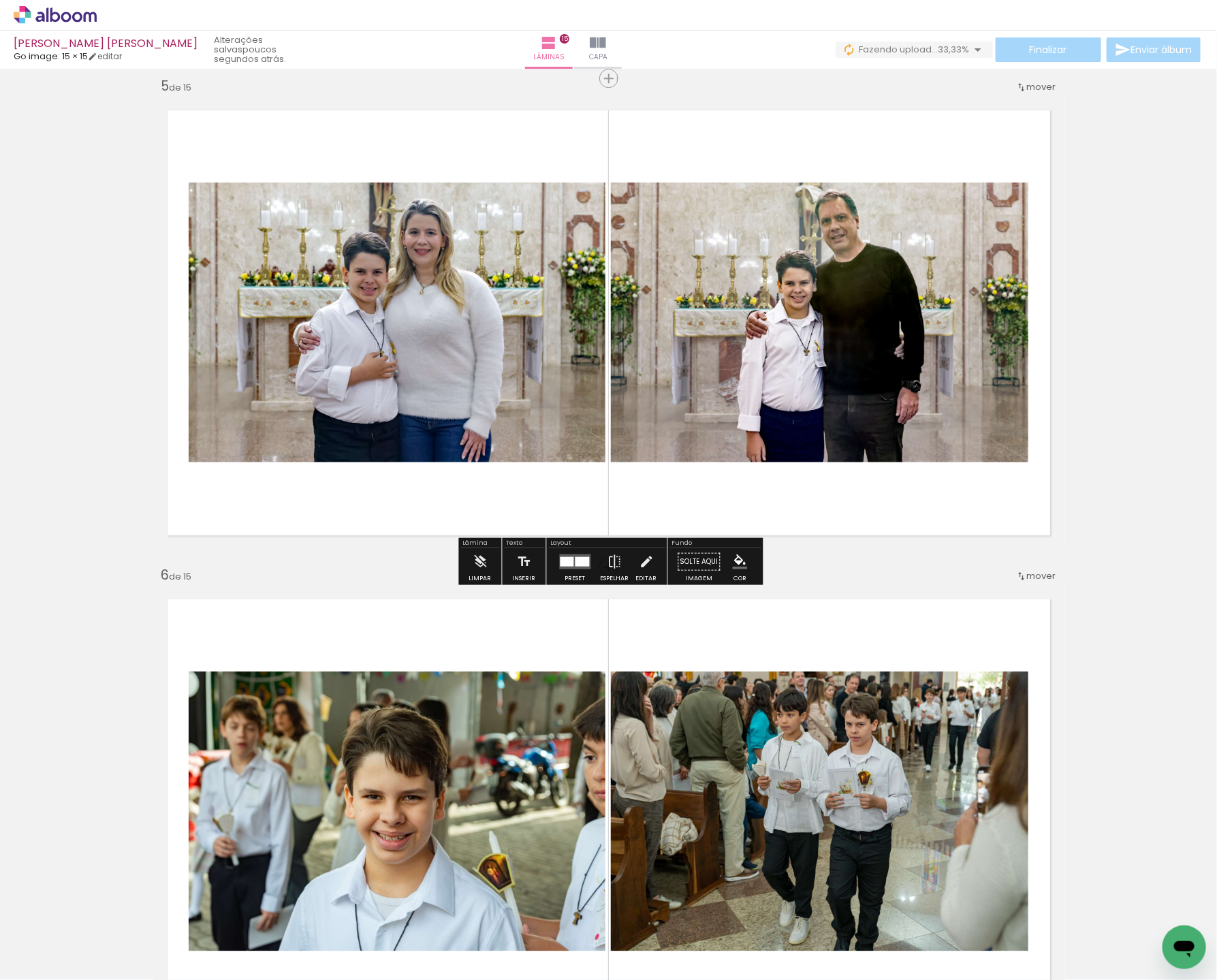
click at [991, 344] on quentale-photo at bounding box center [820, 322] width 418 height 280
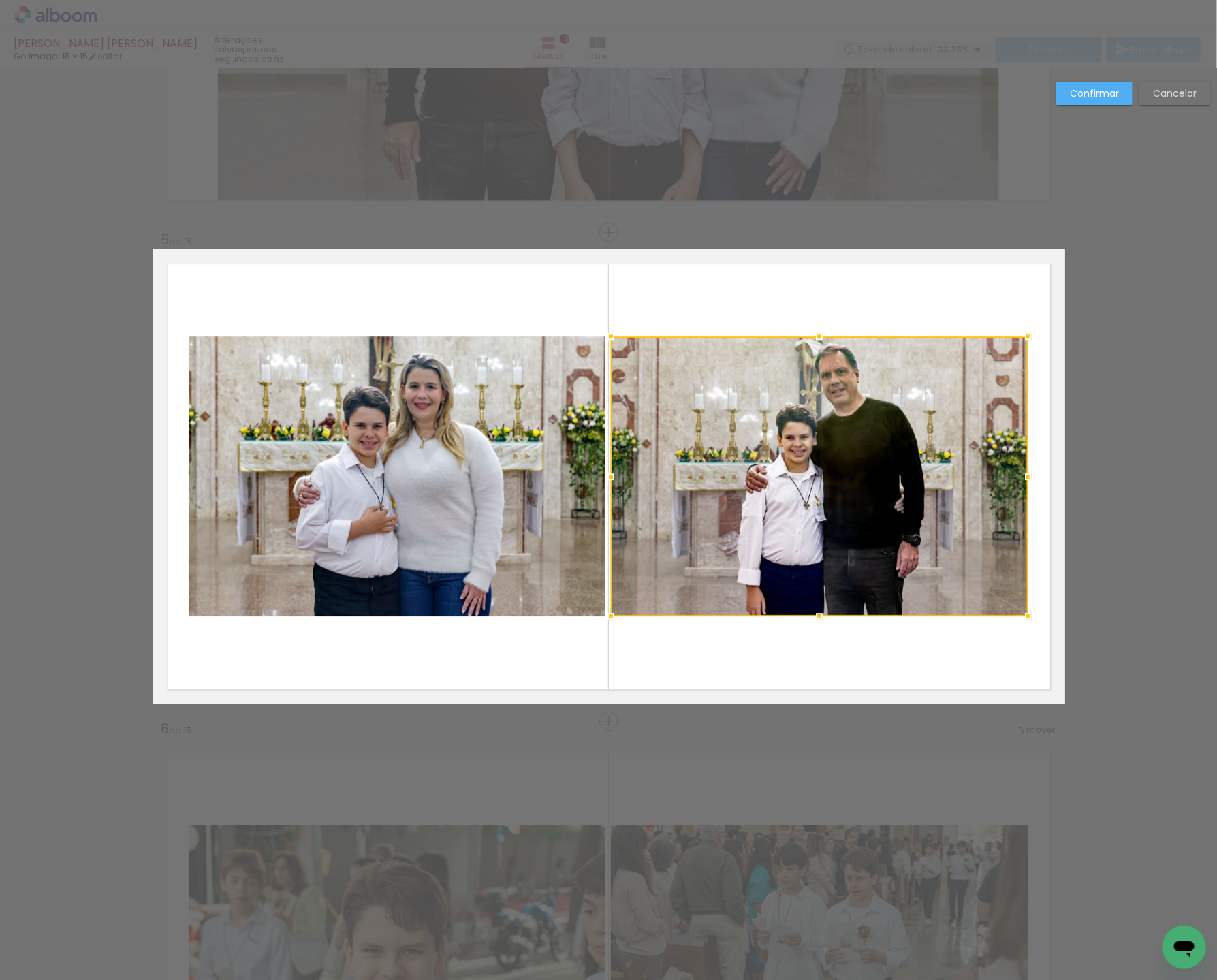
scroll to position [1809, 0]
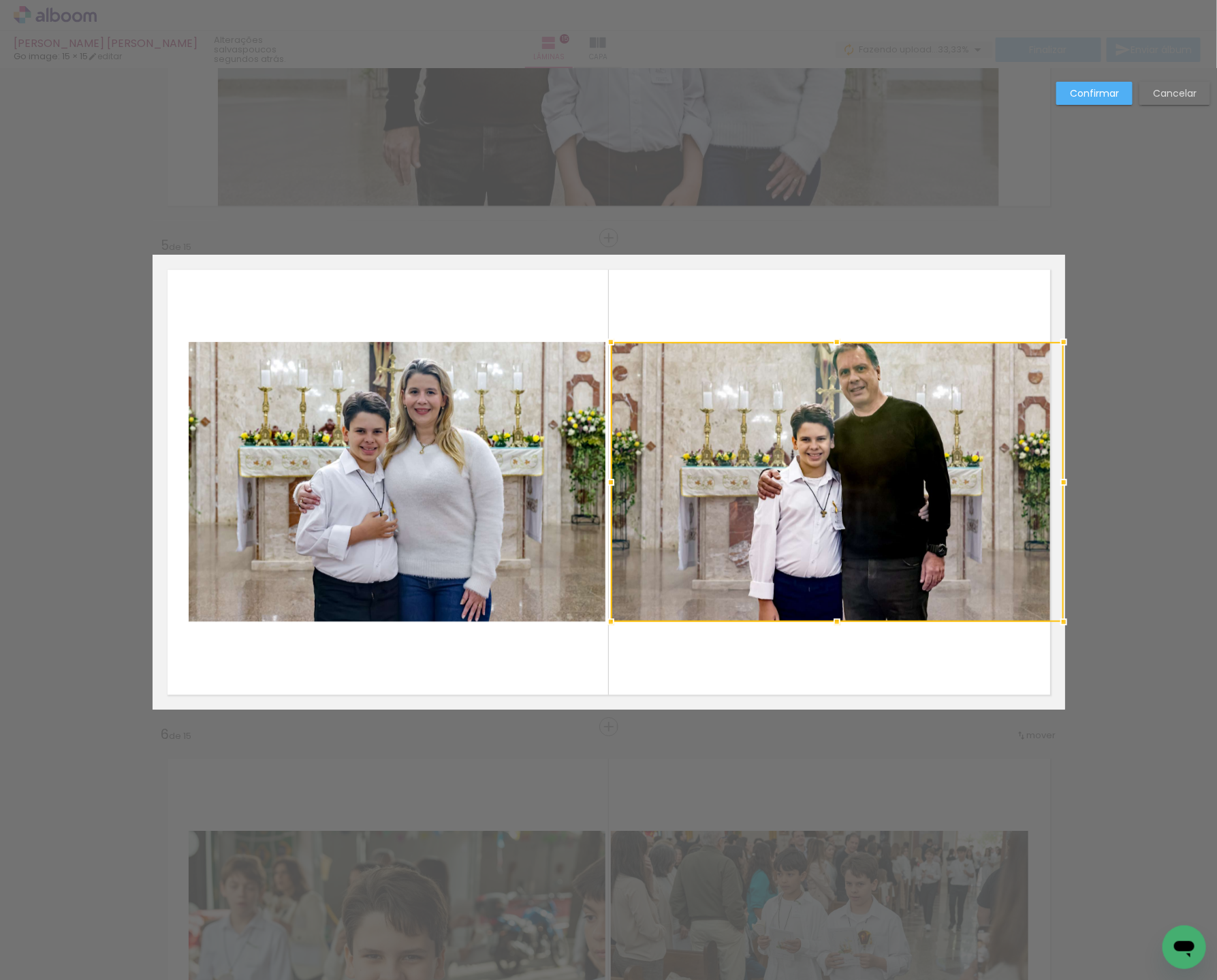
drag, startPoint x: 1030, startPoint y: 478, endPoint x: 1071, endPoint y: 486, distance: 41.8
click at [1071, 486] on div at bounding box center [1064, 482] width 27 height 27
click at [458, 425] on quentale-photo at bounding box center [397, 482] width 417 height 280
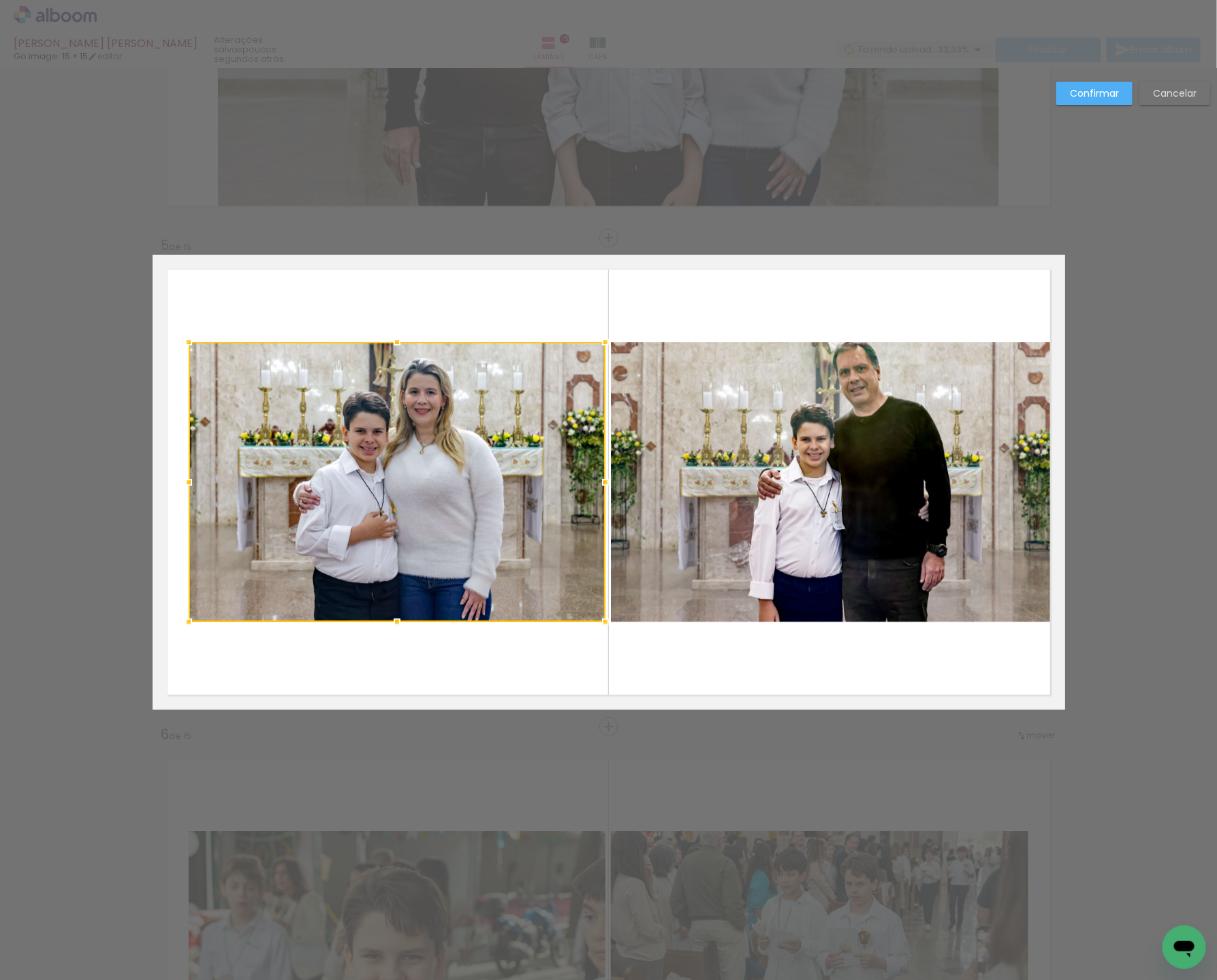
click at [223, 476] on div at bounding box center [397, 482] width 417 height 280
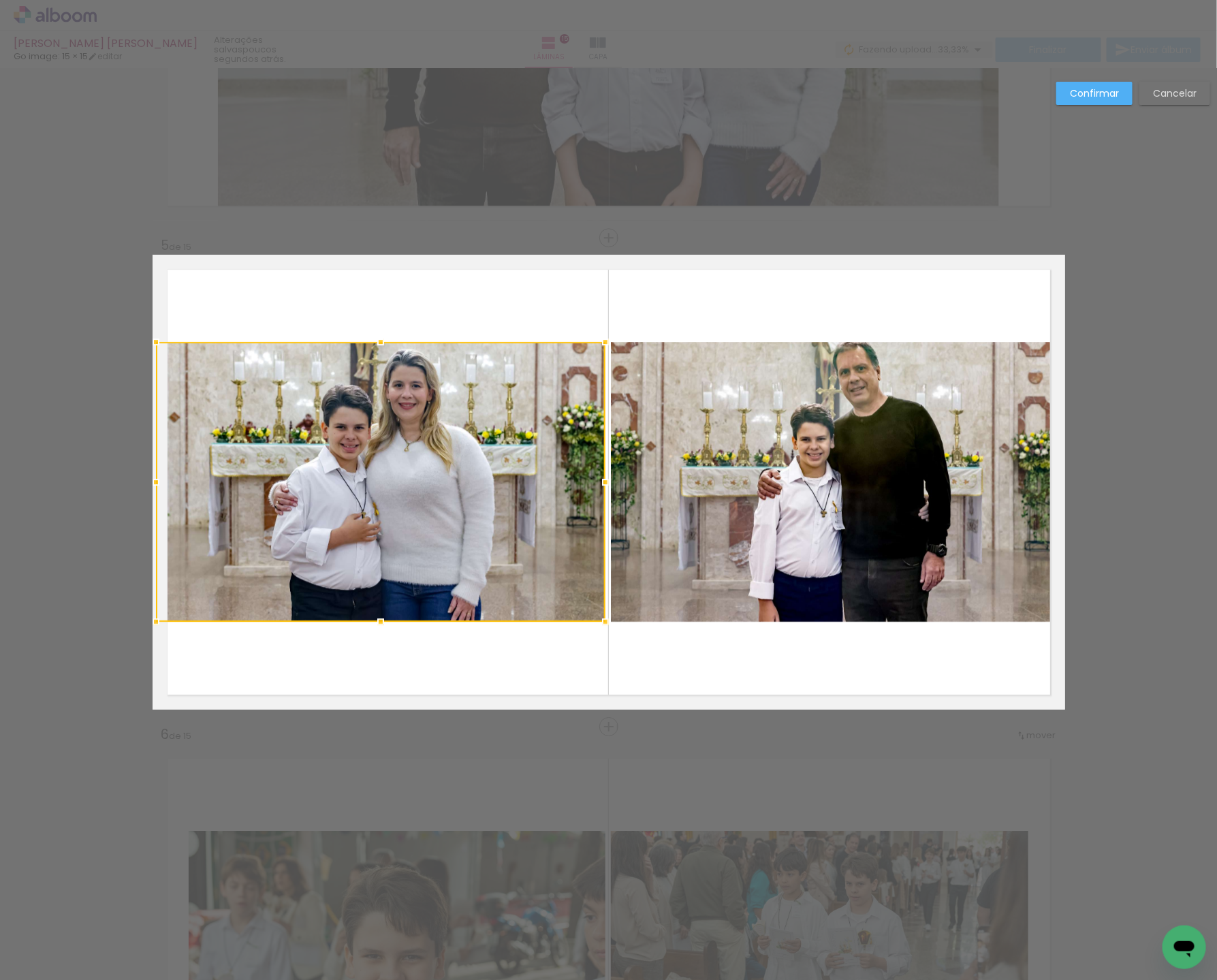
drag, startPoint x: 191, startPoint y: 481, endPoint x: 132, endPoint y: 478, distance: 59.1
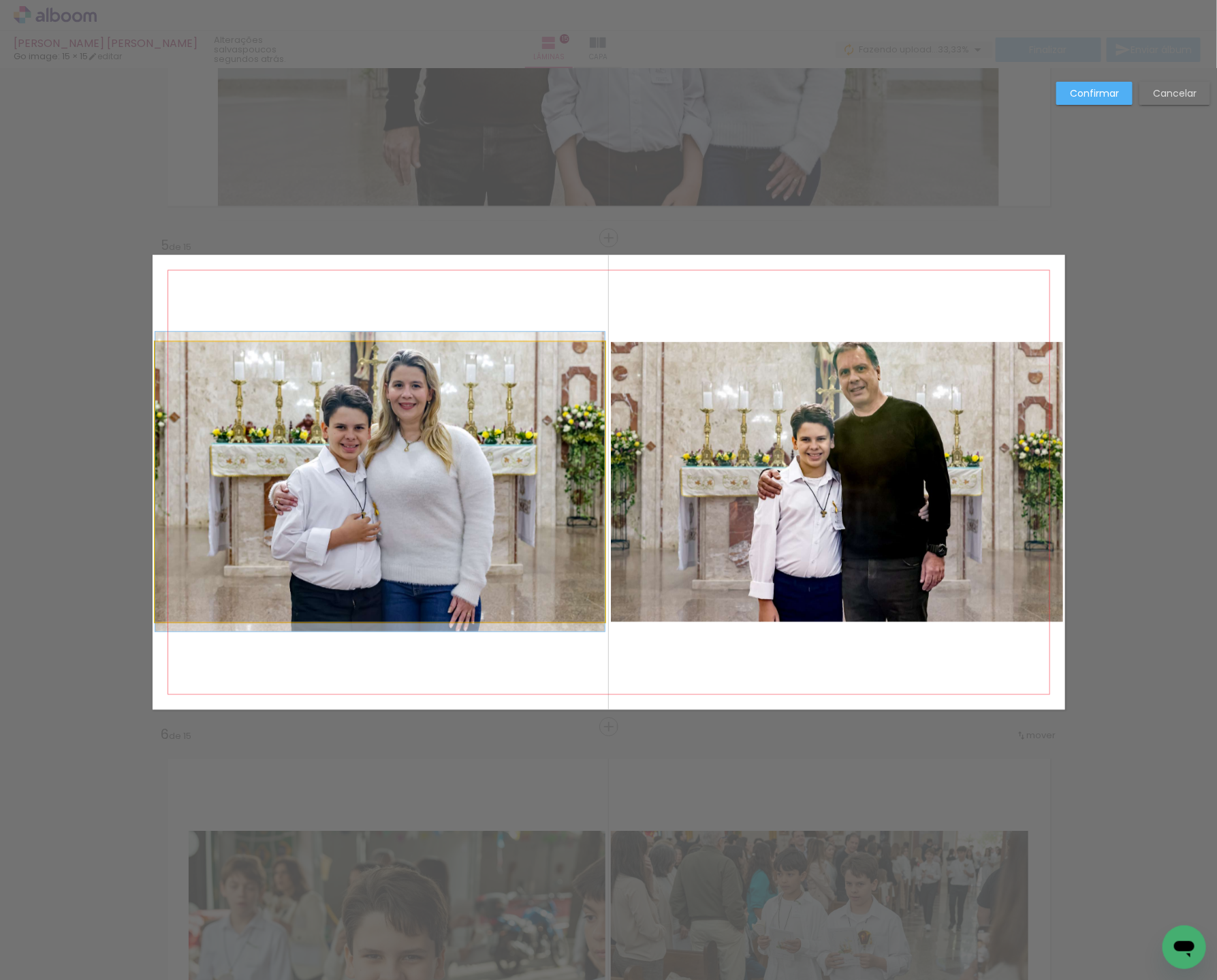
click at [349, 478] on quentale-photo at bounding box center [380, 482] width 449 height 280
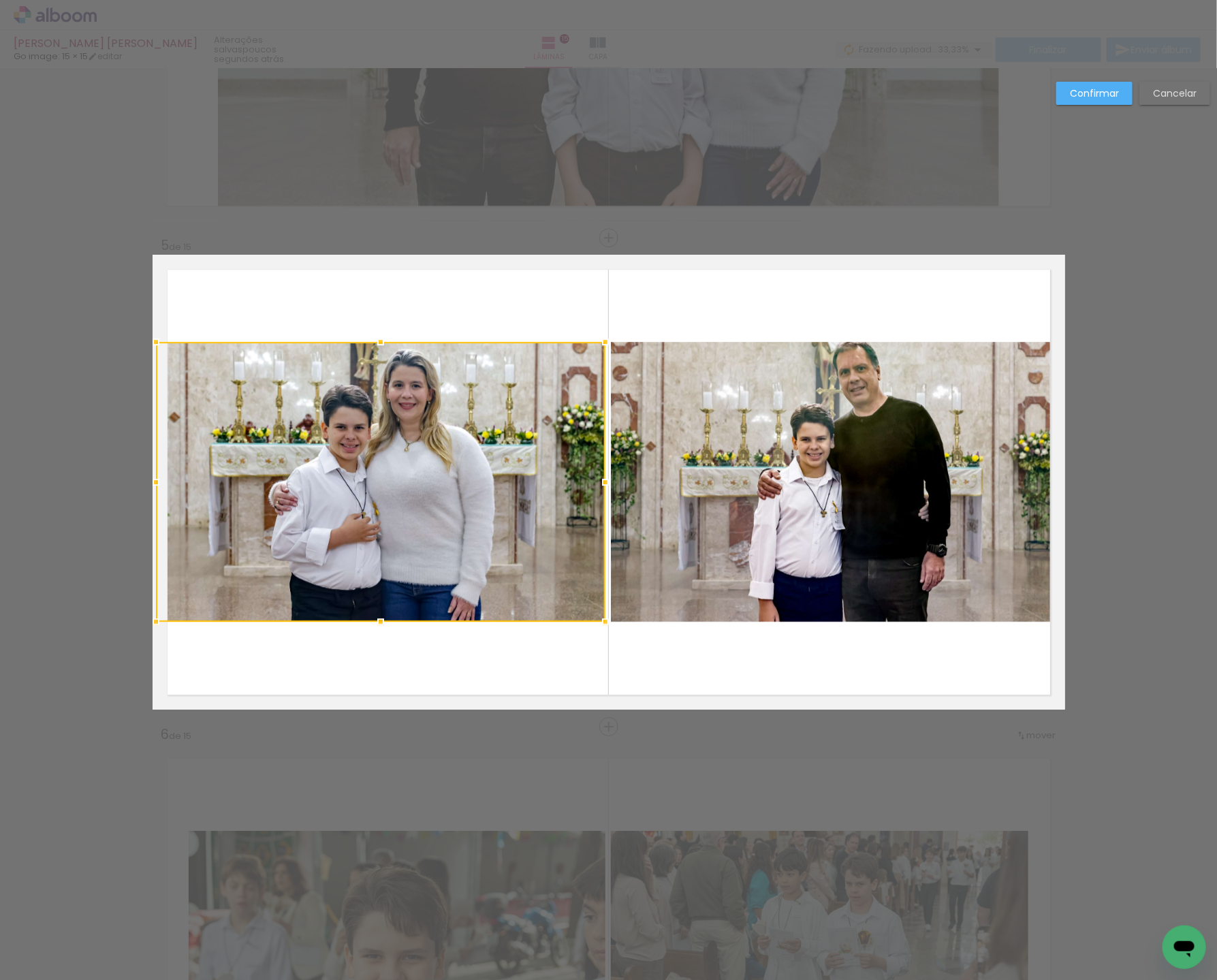
click at [814, 492] on quentale-photo at bounding box center [838, 482] width 453 height 280
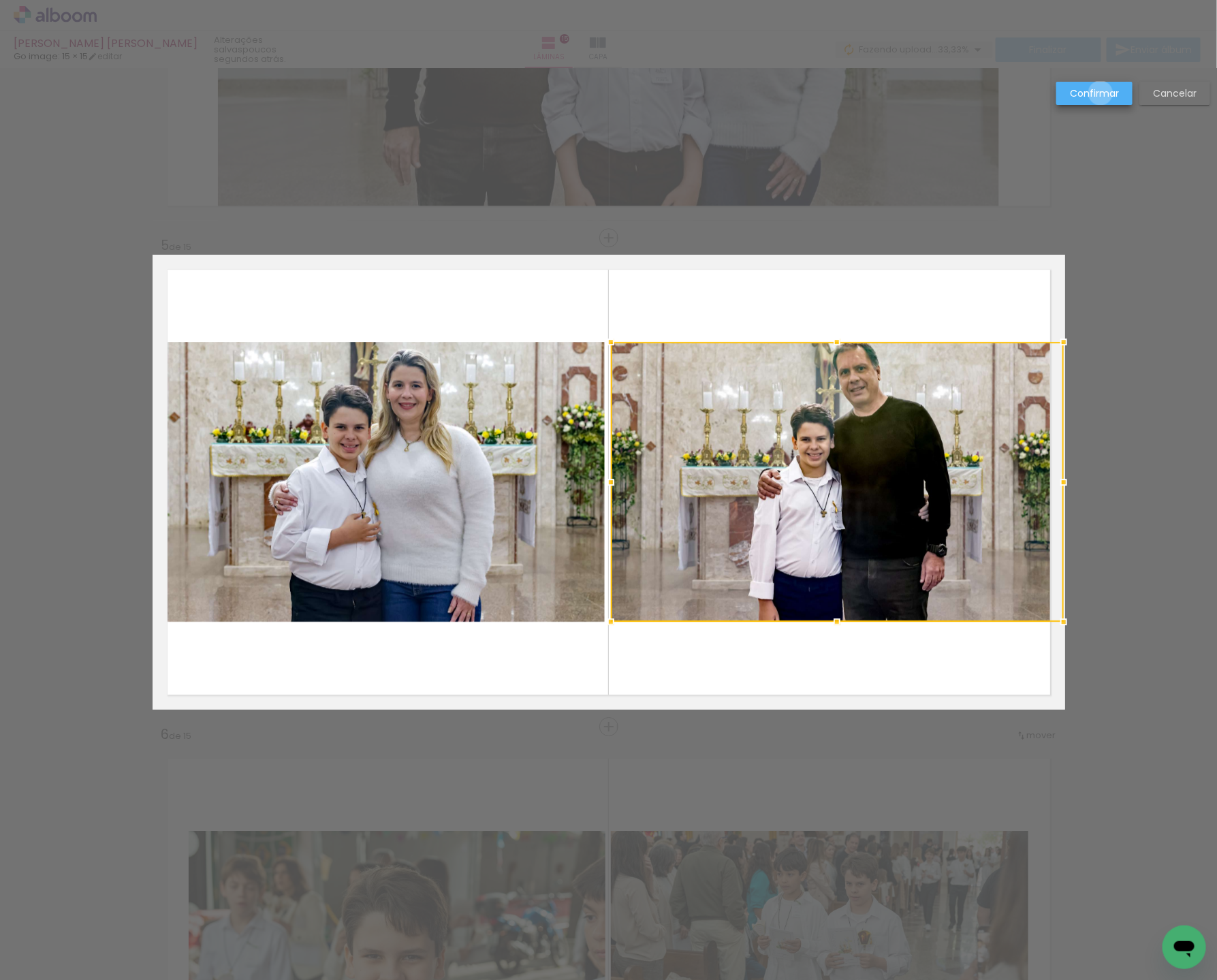
drag, startPoint x: 1102, startPoint y: 94, endPoint x: 1080, endPoint y: 134, distance: 45.7
click at [0, 0] on slot "Confirmar" at bounding box center [0, 0] width 0 height 0
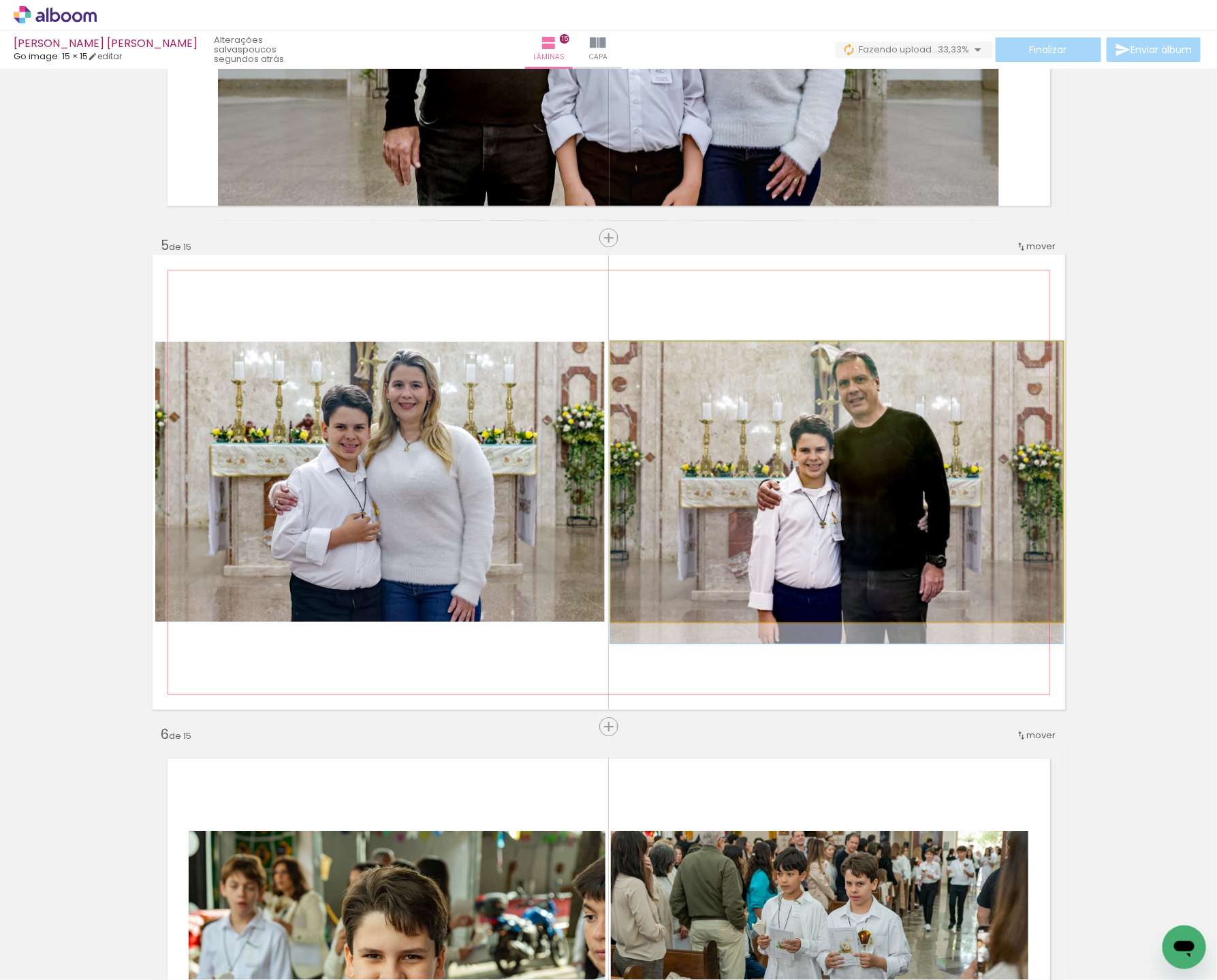
drag, startPoint x: 918, startPoint y: 415, endPoint x: 916, endPoint y: 426, distance: 11.2
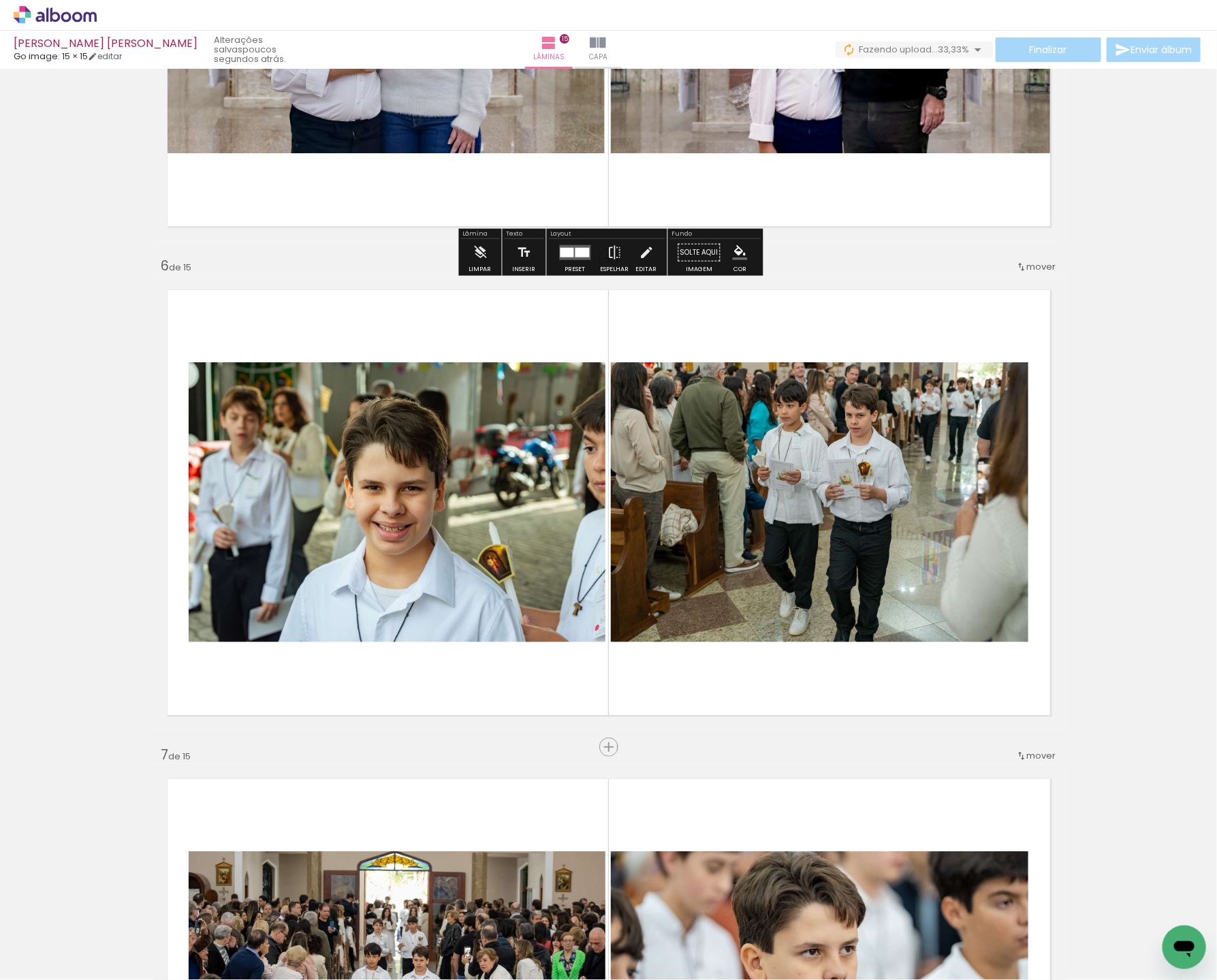
scroll to position [2285, 0]
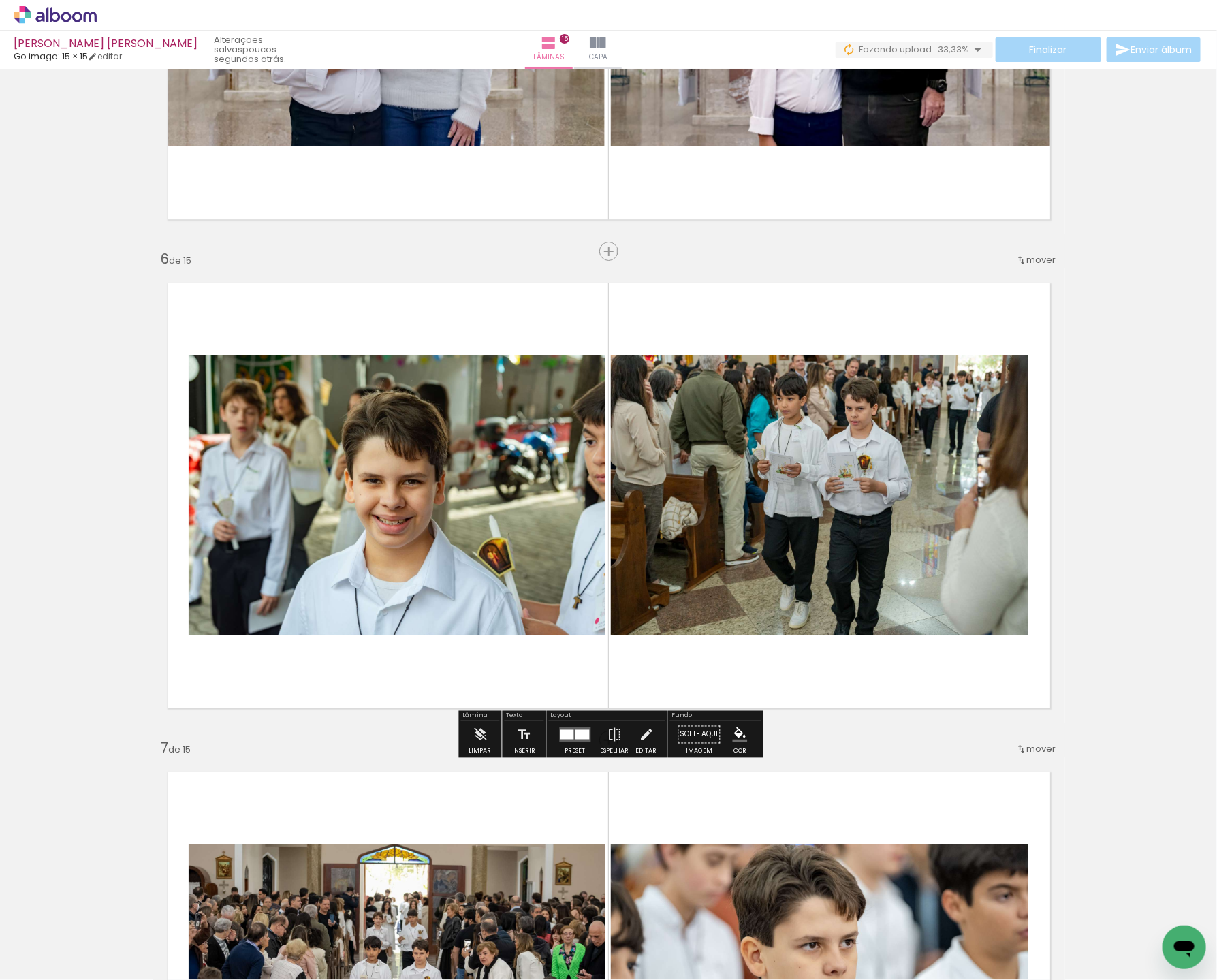
click at [410, 521] on quentale-photo at bounding box center [397, 495] width 417 height 280
click at [410, 522] on quentale-photo at bounding box center [397, 495] width 417 height 280
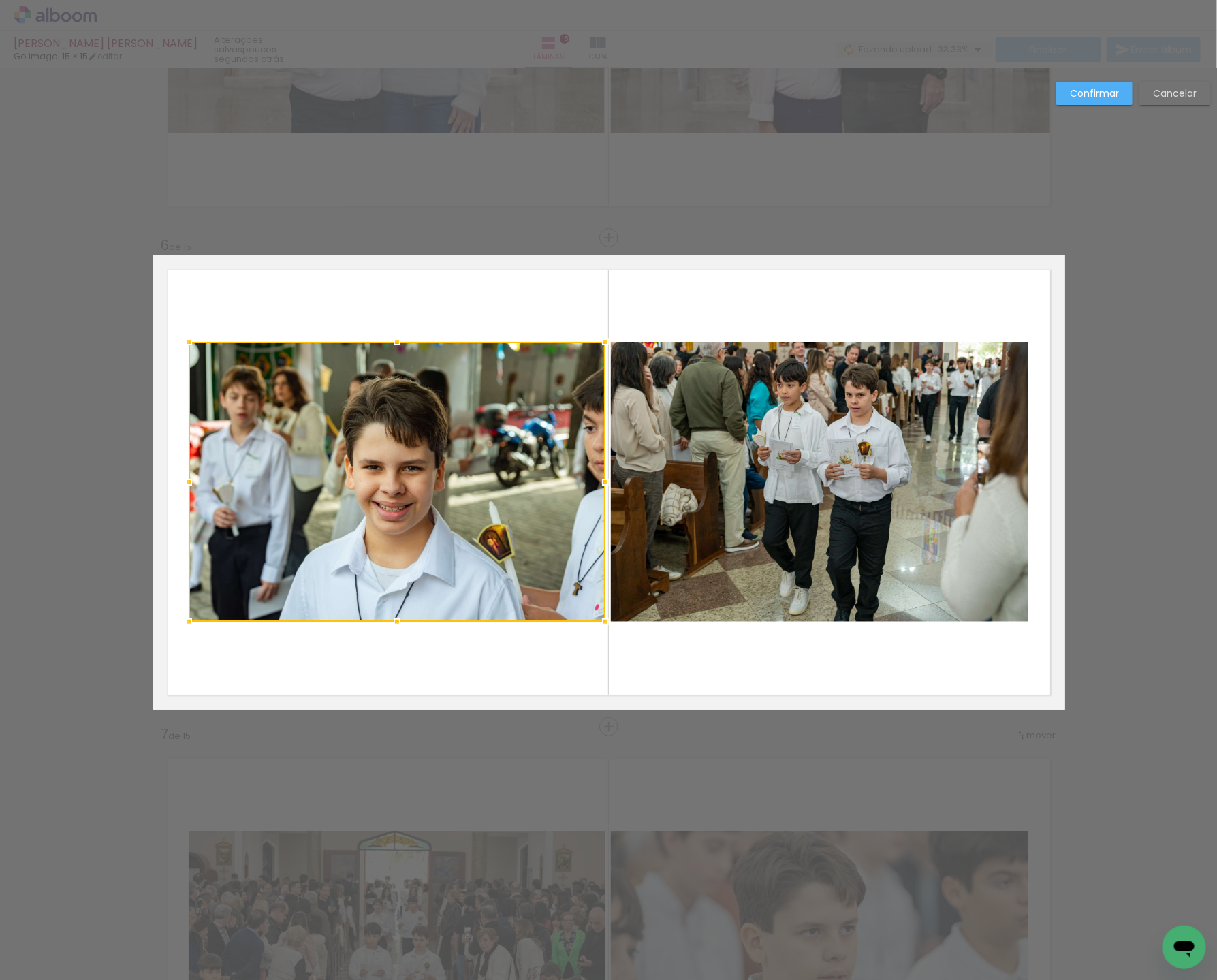
scroll to position [2298, 0]
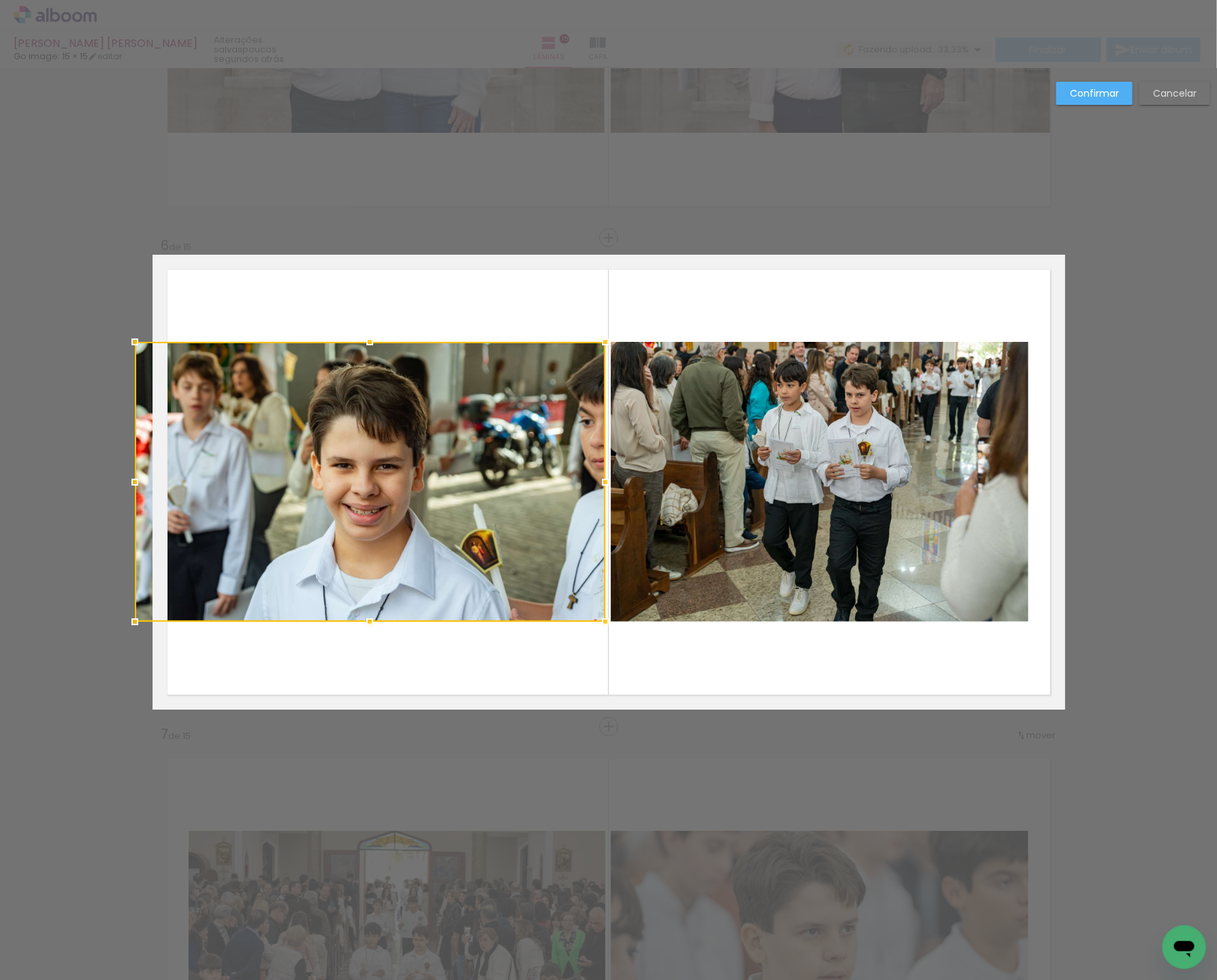
drag, startPoint x: 186, startPoint y: 483, endPoint x: 160, endPoint y: 487, distance: 26.3
click at [150, 484] on div at bounding box center [370, 482] width 471 height 280
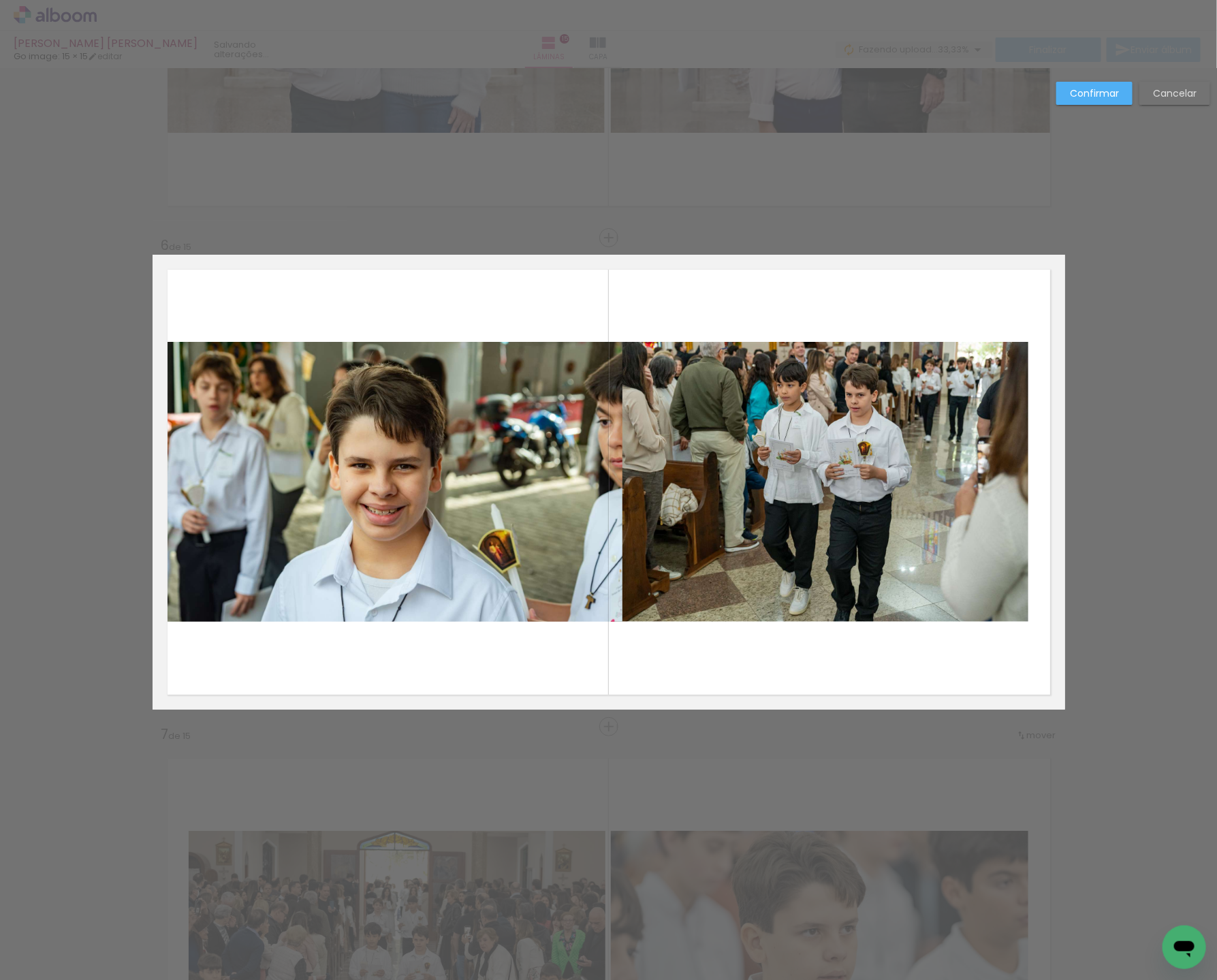
click at [495, 516] on quentale-photo at bounding box center [387, 482] width 471 height 280
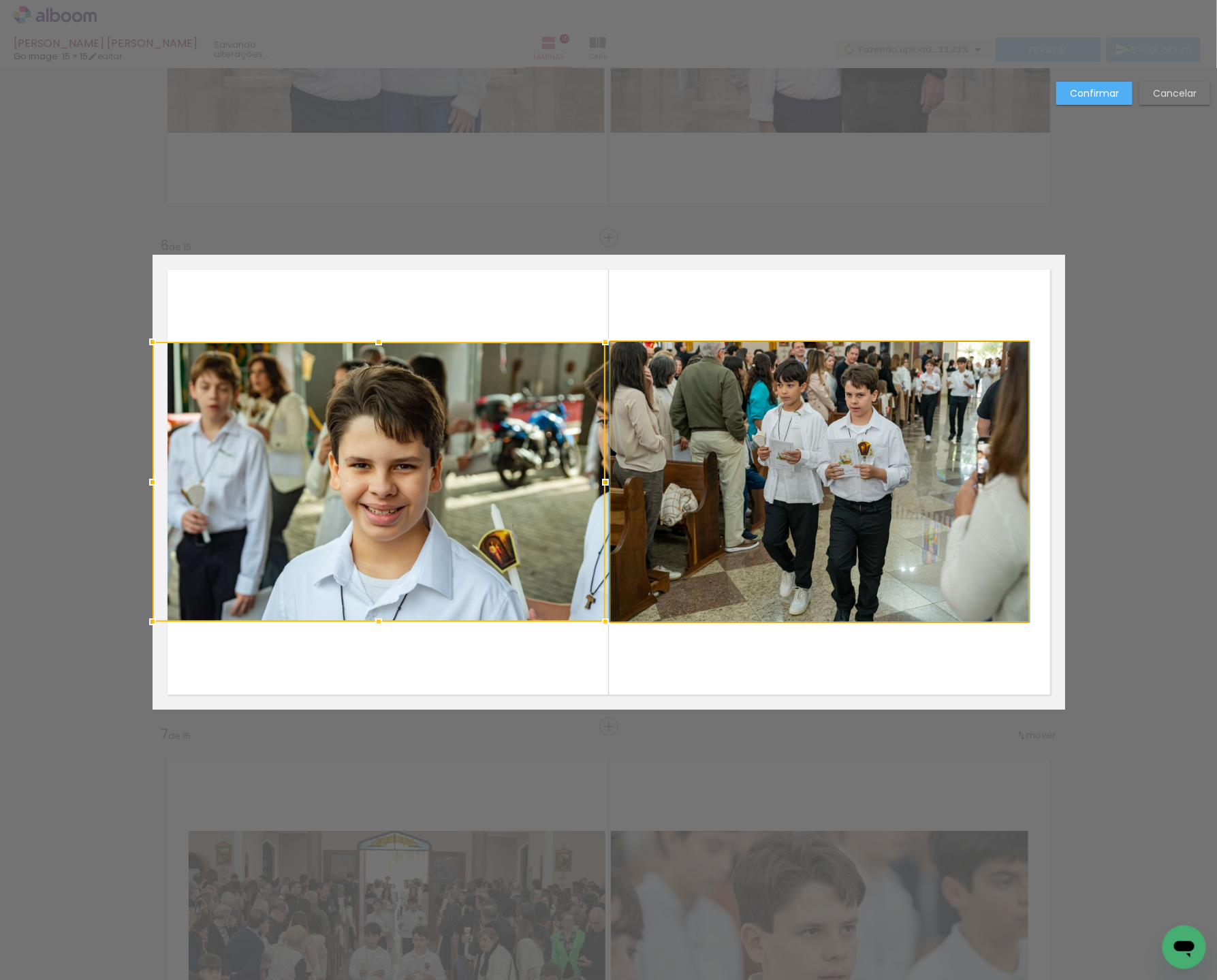
click at [747, 515] on quentale-photo at bounding box center [820, 482] width 418 height 280
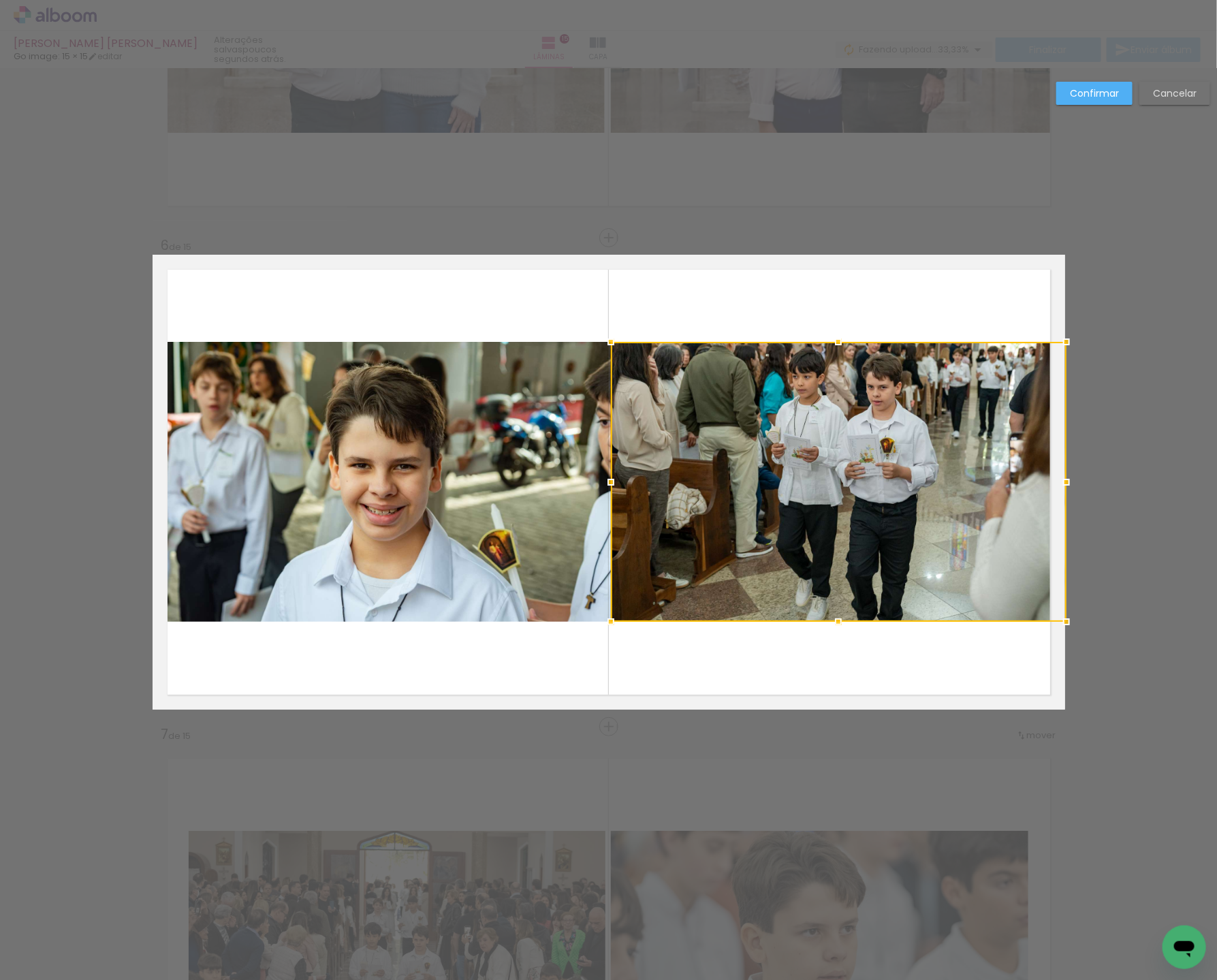
drag, startPoint x: 1025, startPoint y: 477, endPoint x: 1059, endPoint y: 482, distance: 34.4
click at [1059, 482] on div at bounding box center [1067, 482] width 27 height 27
click at [838, 513] on div at bounding box center [838, 482] width 454 height 280
click at [830, 290] on quentale-layouter at bounding box center [609, 482] width 913 height 455
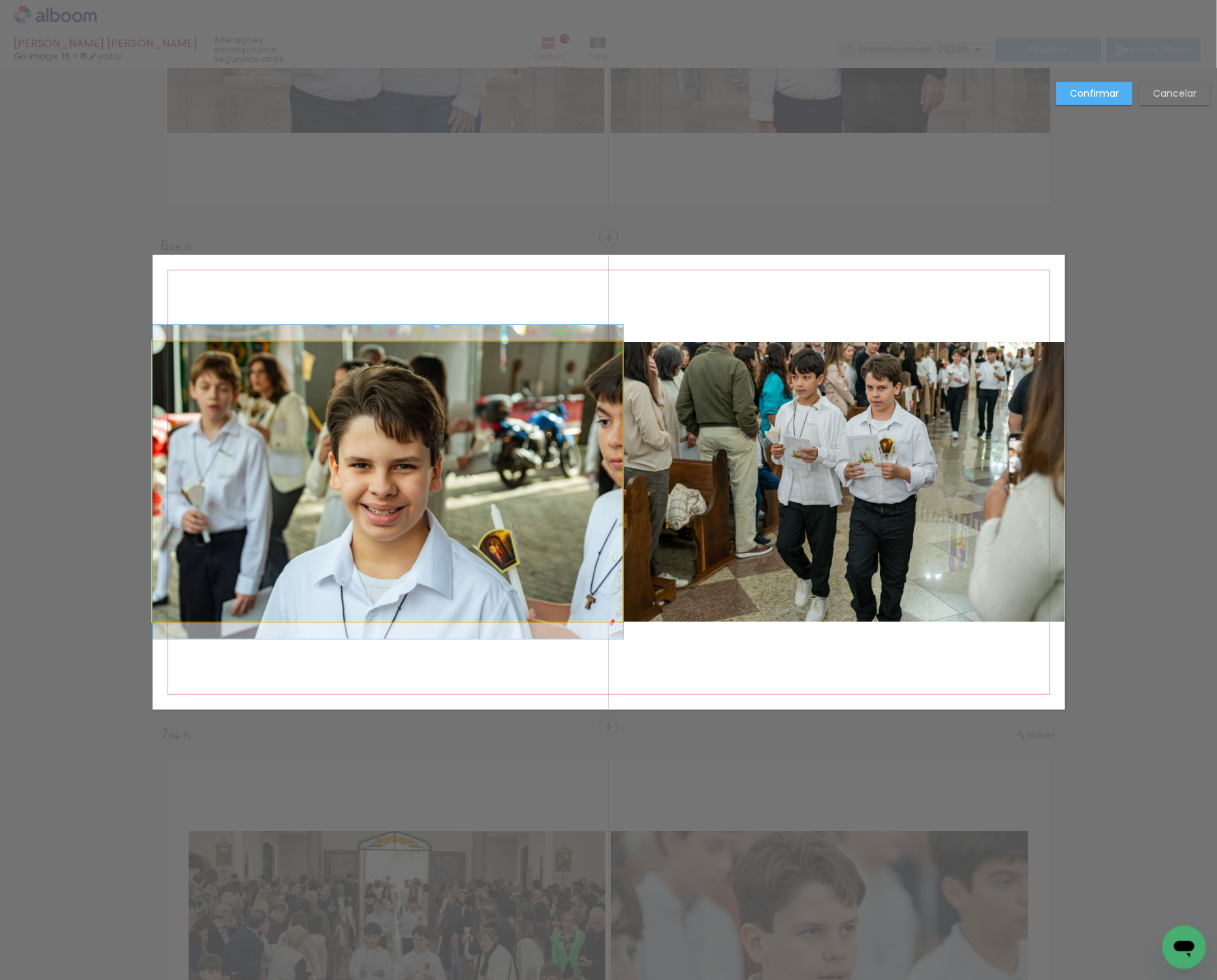
click at [360, 432] on quentale-photo at bounding box center [387, 482] width 471 height 280
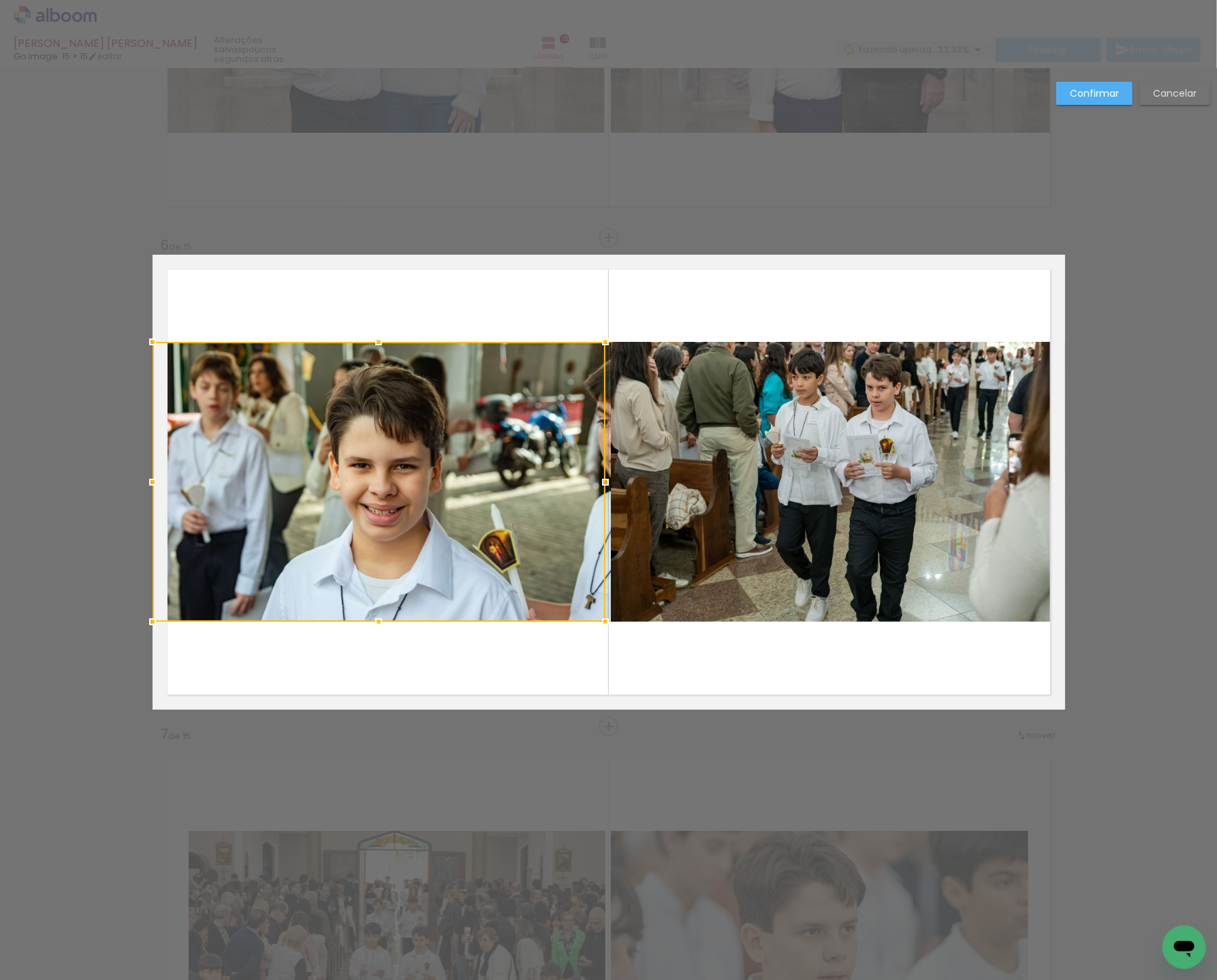
click at [603, 620] on div at bounding box center [606, 621] width 27 height 27
drag, startPoint x: 499, startPoint y: 549, endPoint x: 460, endPoint y: 545, distance: 39.2
click at [462, 546] on div at bounding box center [379, 482] width 453 height 280
click at [460, 545] on div at bounding box center [379, 482] width 453 height 280
click at [460, 545] on div at bounding box center [379, 482] width 453 height 280
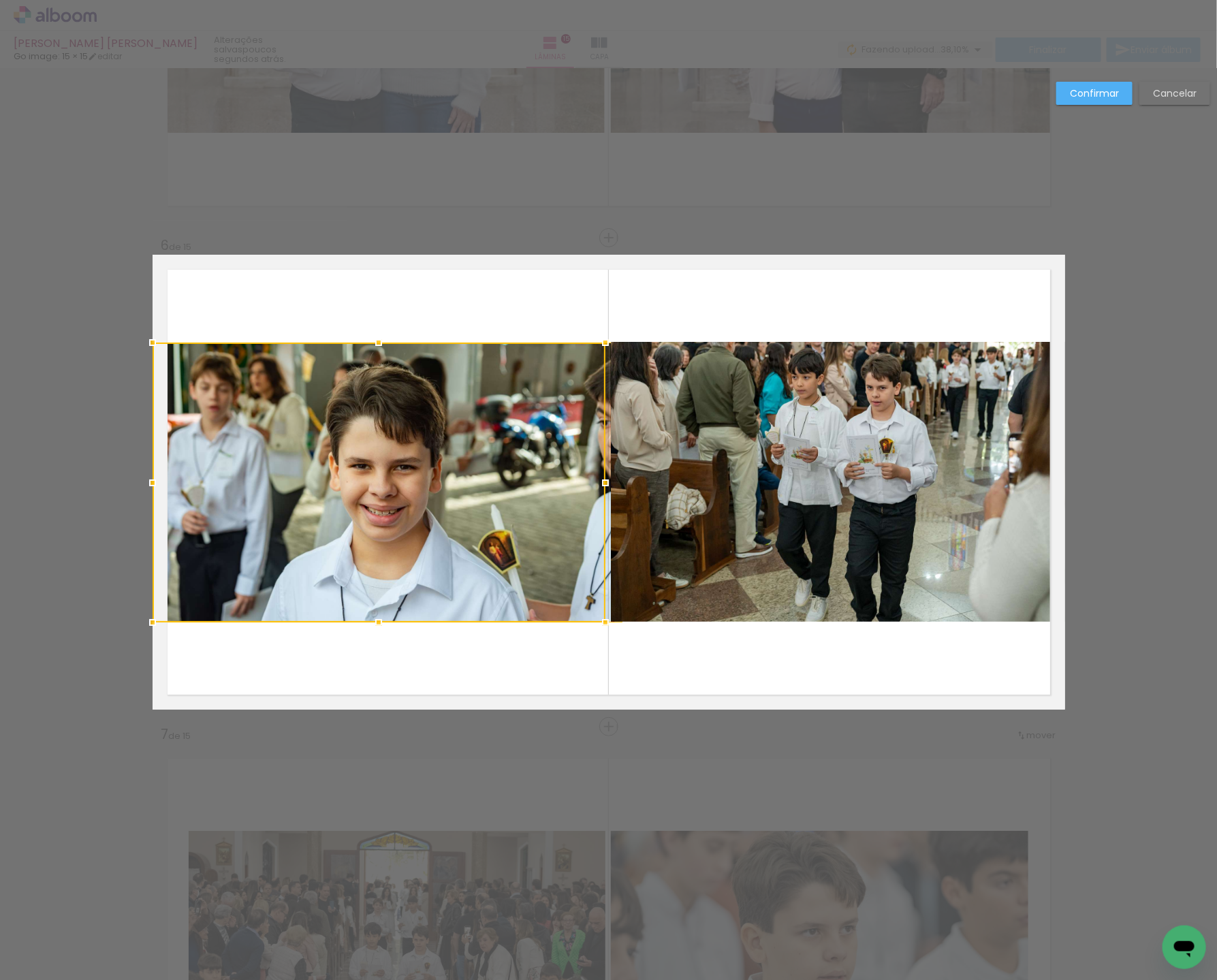
click at [399, 497] on div at bounding box center [379, 482] width 453 height 280
click at [0, 0] on slot "Confirmar" at bounding box center [0, 0] width 0 height 0
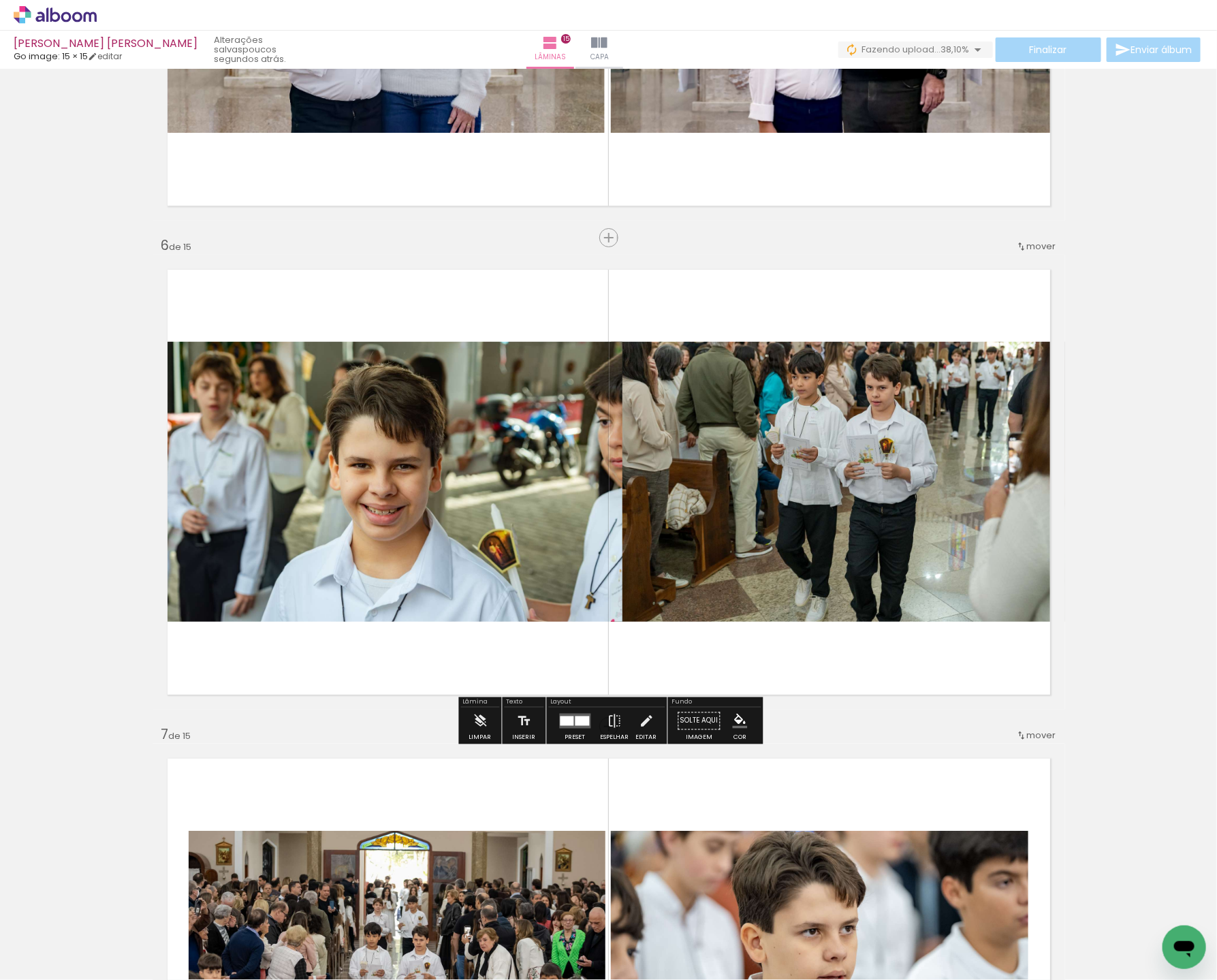
click at [307, 505] on quentale-photo at bounding box center [387, 482] width 471 height 280
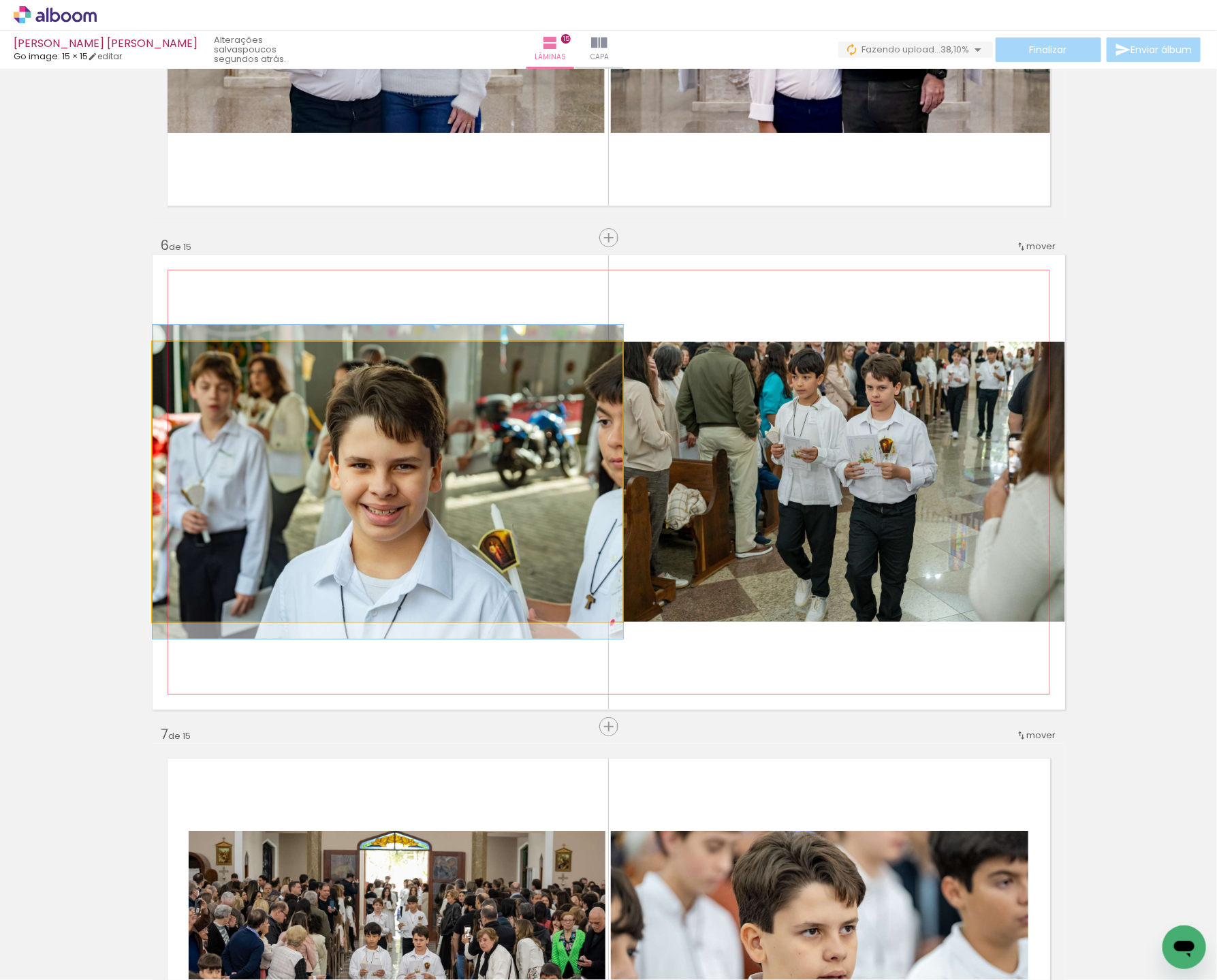
drag, startPoint x: 188, startPoint y: 358, endPoint x: 73, endPoint y: 365, distance: 115.2
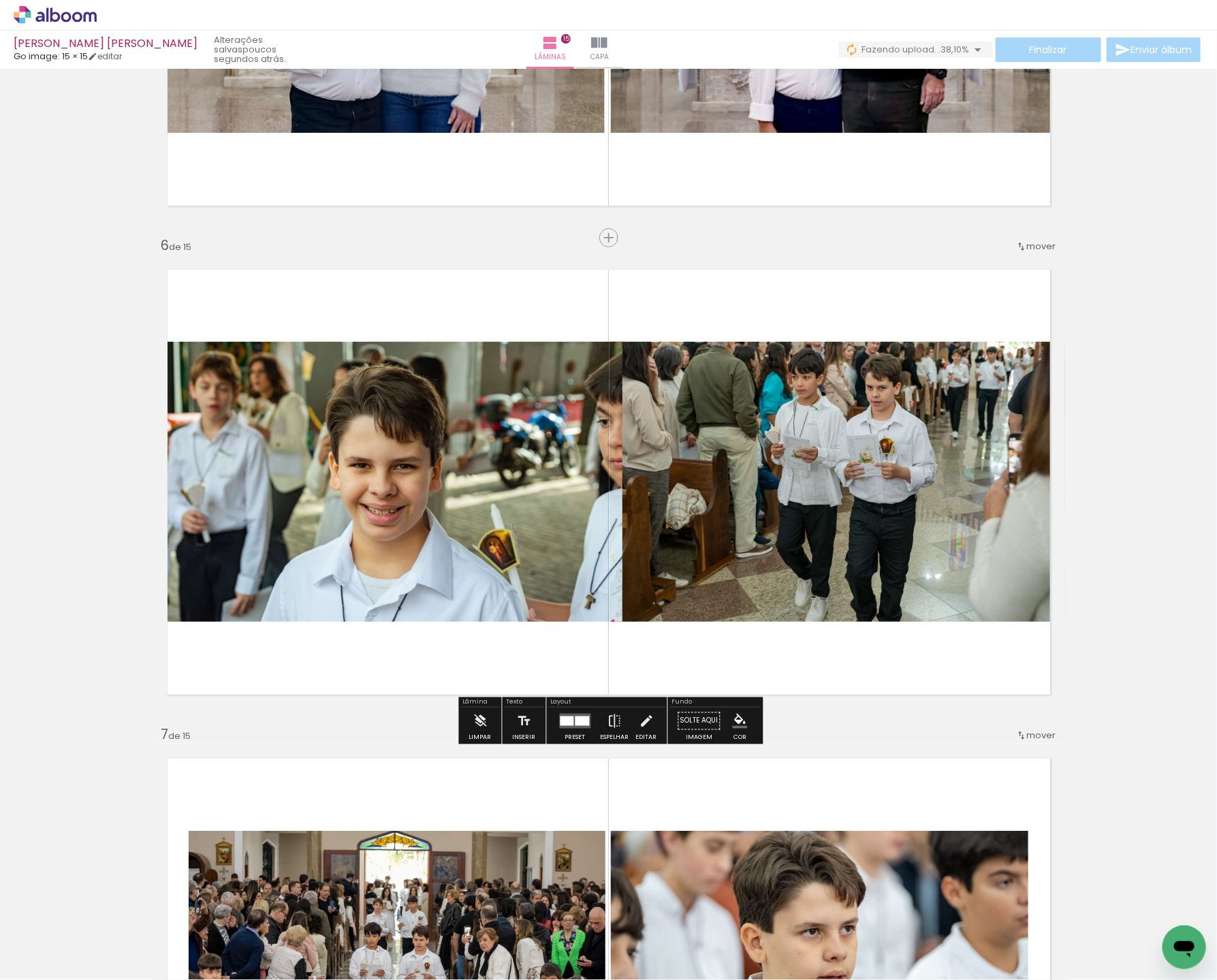
click at [471, 463] on div at bounding box center [387, 482] width 471 height 314
click at [445, 490] on quentale-photo at bounding box center [387, 482] width 471 height 280
click at [447, 487] on quentale-photo at bounding box center [387, 482] width 471 height 280
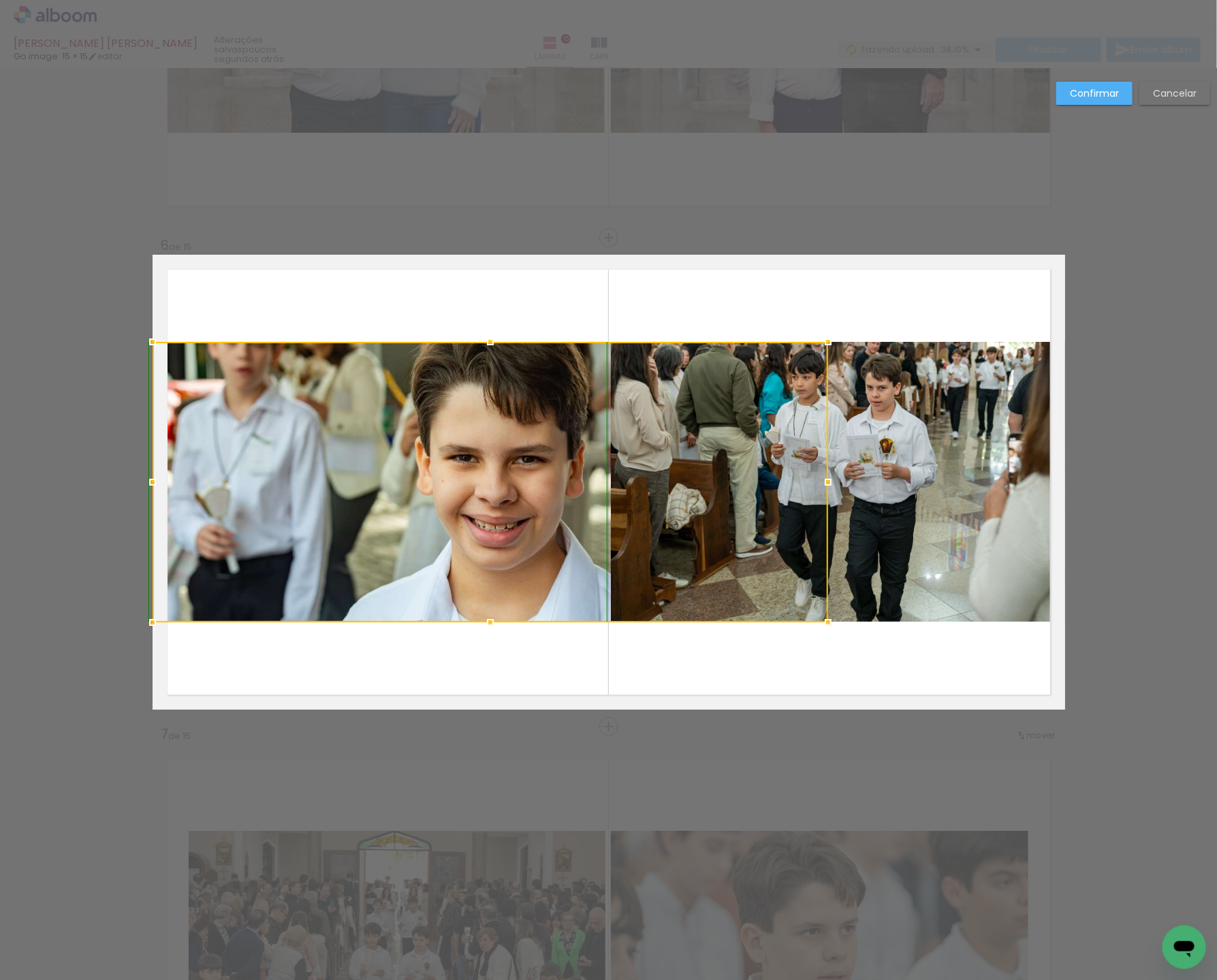
drag, startPoint x: 598, startPoint y: 617, endPoint x: 635, endPoint y: 611, distance: 37.5
click at [569, 615] on div at bounding box center [490, 482] width 676 height 281
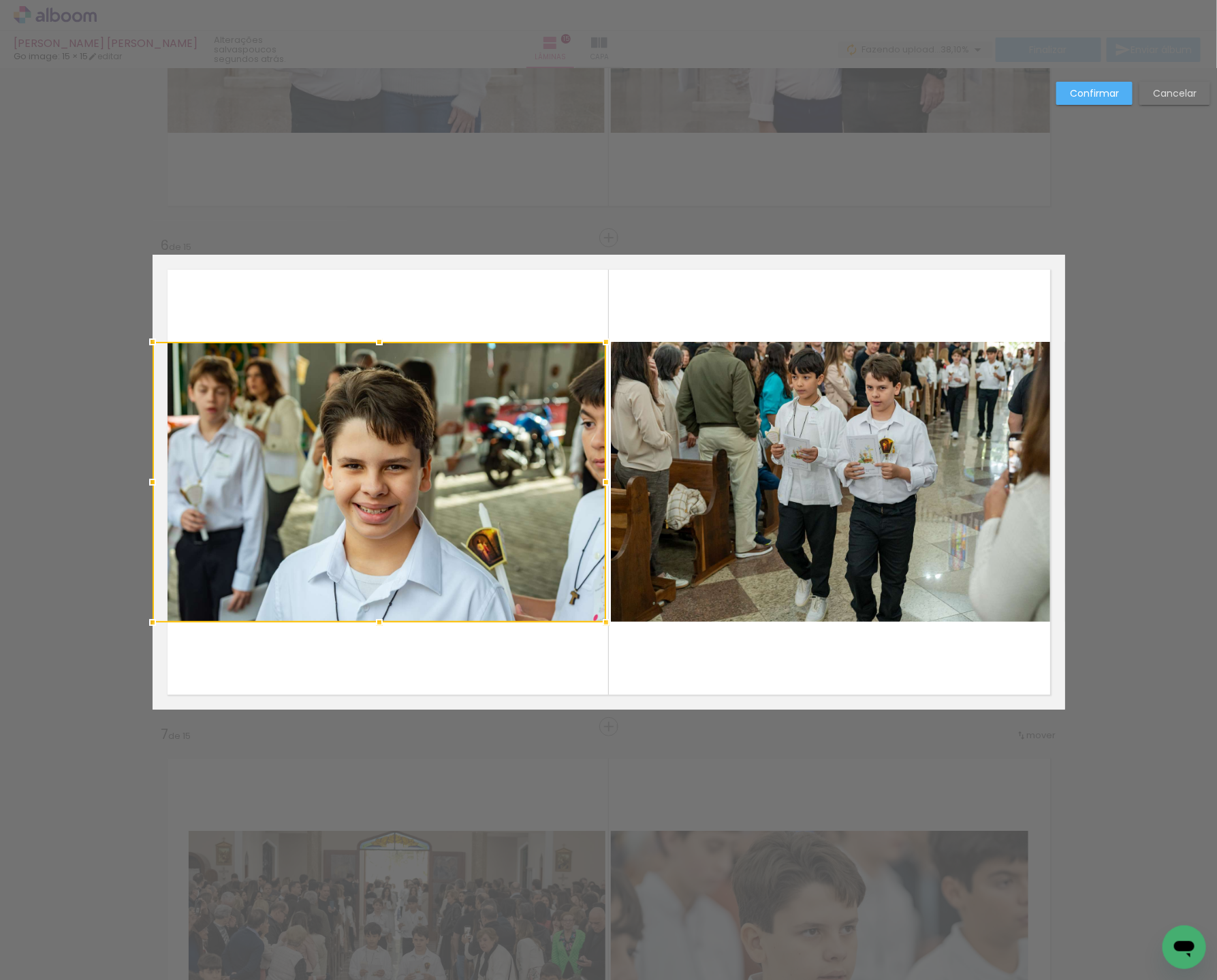
drag, startPoint x: 857, startPoint y: 479, endPoint x: 580, endPoint y: 482, distance: 277.0
click at [580, 482] on div at bounding box center [379, 482] width 454 height 281
click at [0, 0] on slot "Confirmar" at bounding box center [0, 0] width 0 height 0
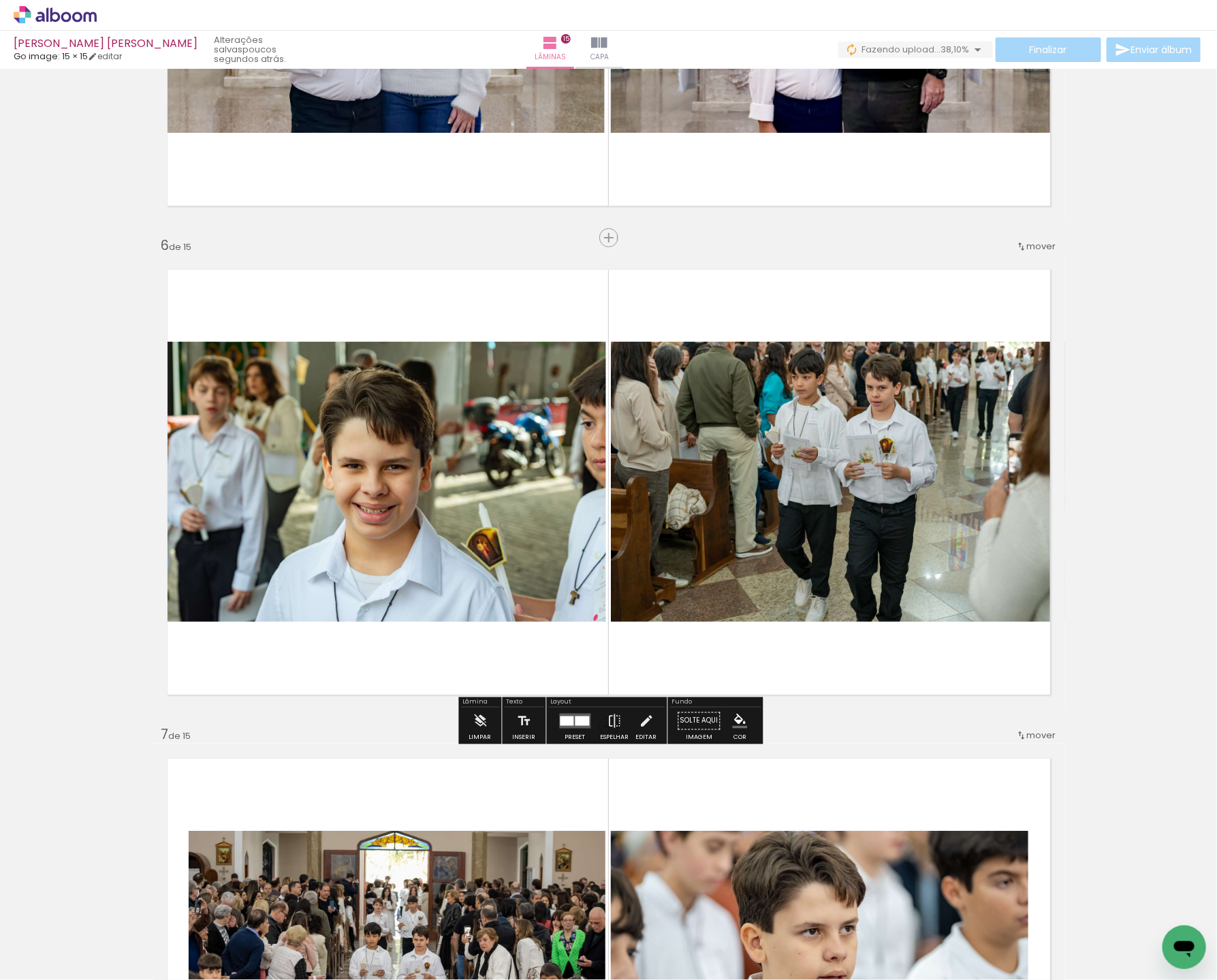
click at [457, 484] on quentale-photo at bounding box center [379, 482] width 454 height 281
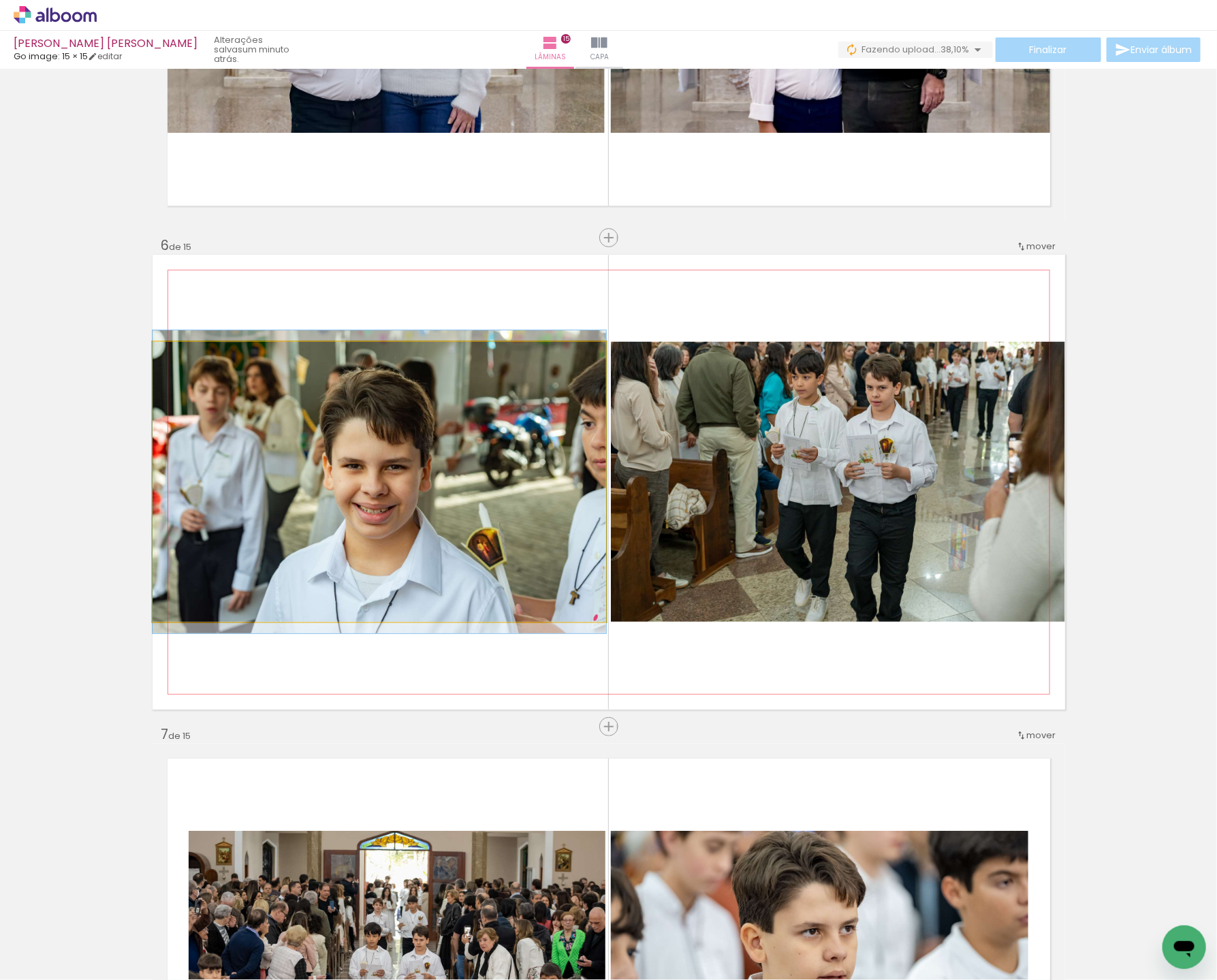
click at [530, 485] on quentale-photo at bounding box center [379, 482] width 454 height 281
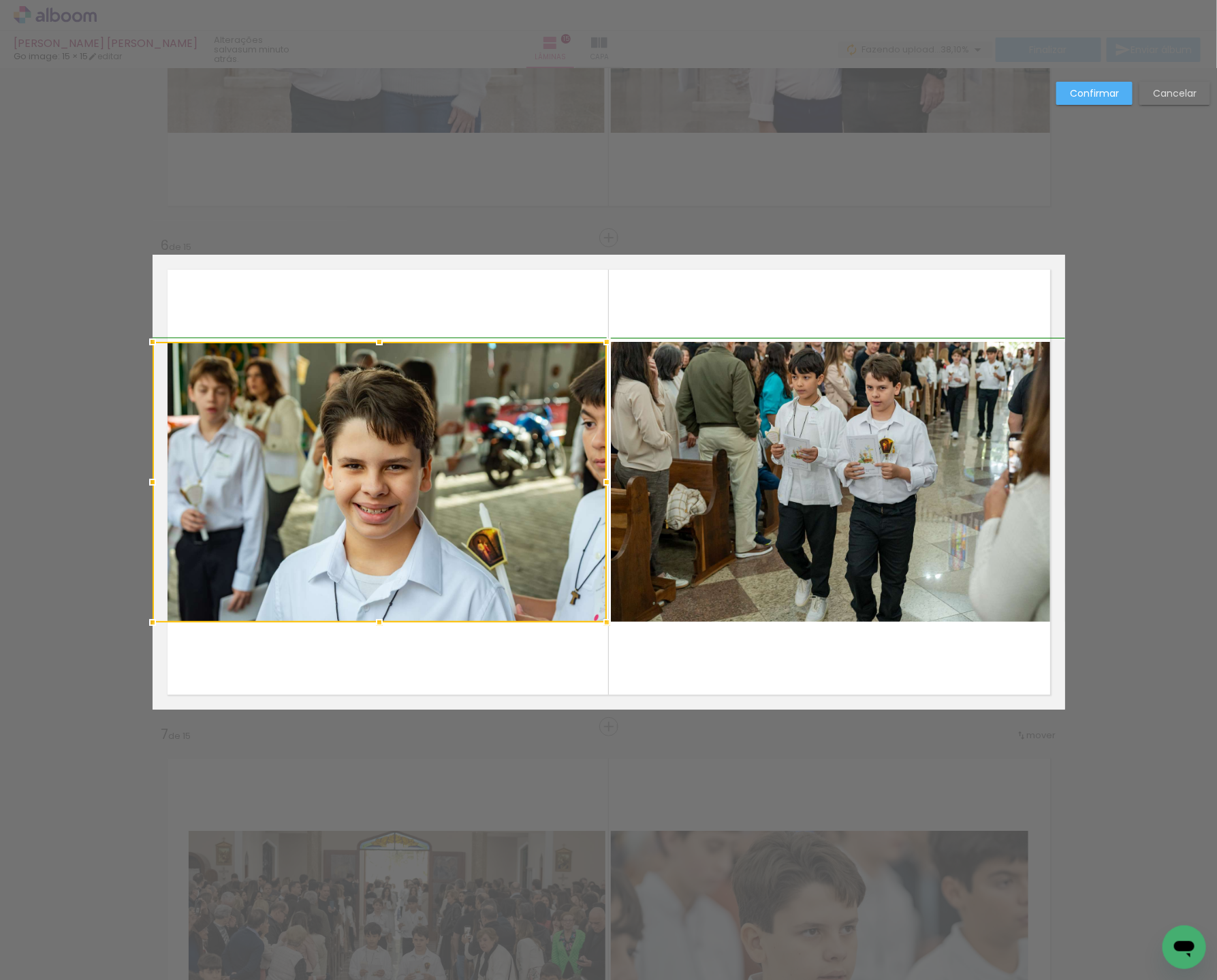
click at [603, 482] on div at bounding box center [607, 482] width 27 height 27
click at [0, 0] on slot "Confirmar" at bounding box center [0, 0] width 0 height 0
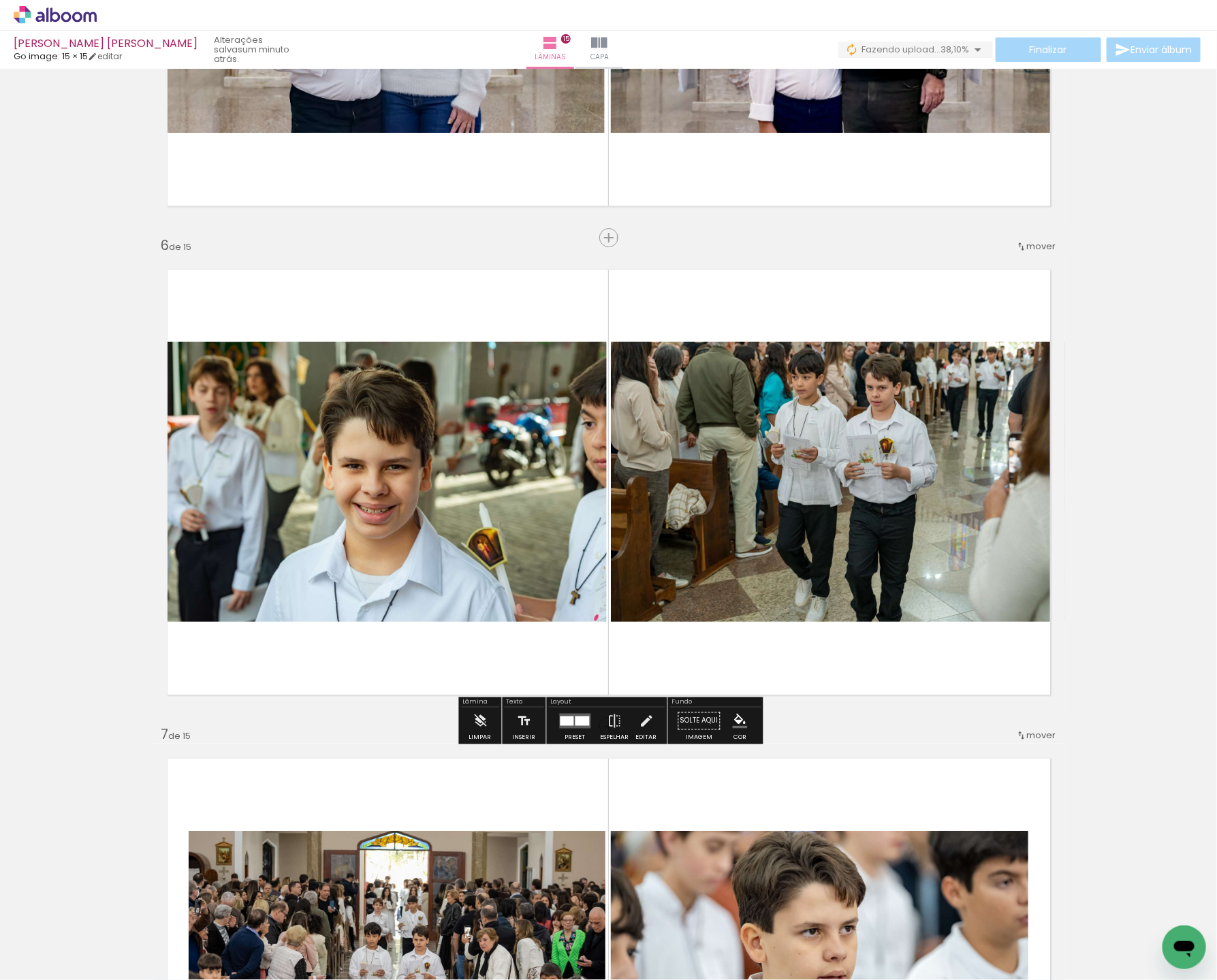
drag, startPoint x: 281, startPoint y: 477, endPoint x: 264, endPoint y: 441, distance: 39.8
click at [279, 473] on div at bounding box center [379, 482] width 454 height 303
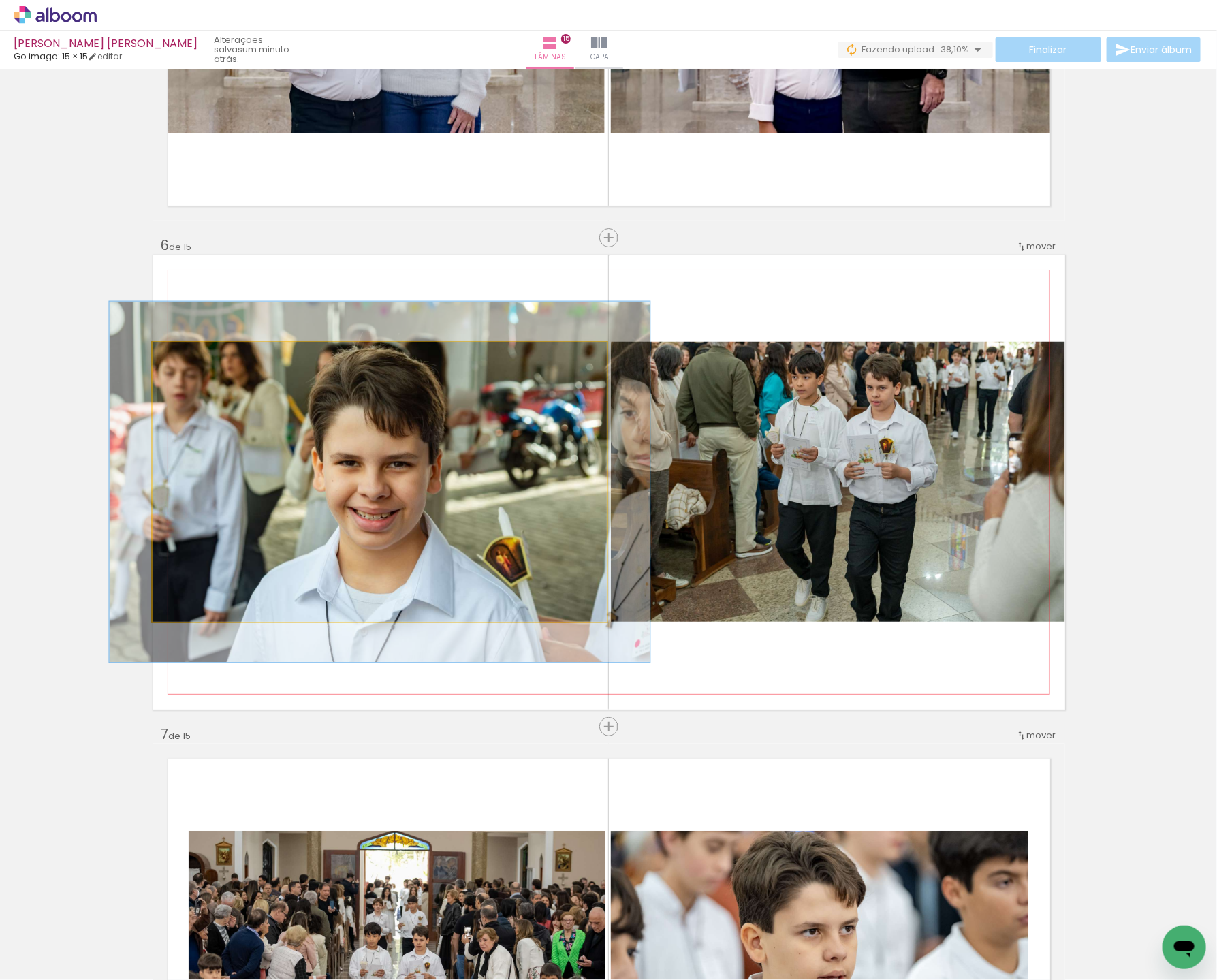
drag, startPoint x: 185, startPoint y: 363, endPoint x: 194, endPoint y: 364, distance: 9.1
type paper-slider "119"
click at [194, 364] on div at bounding box center [193, 355] width 21 height 21
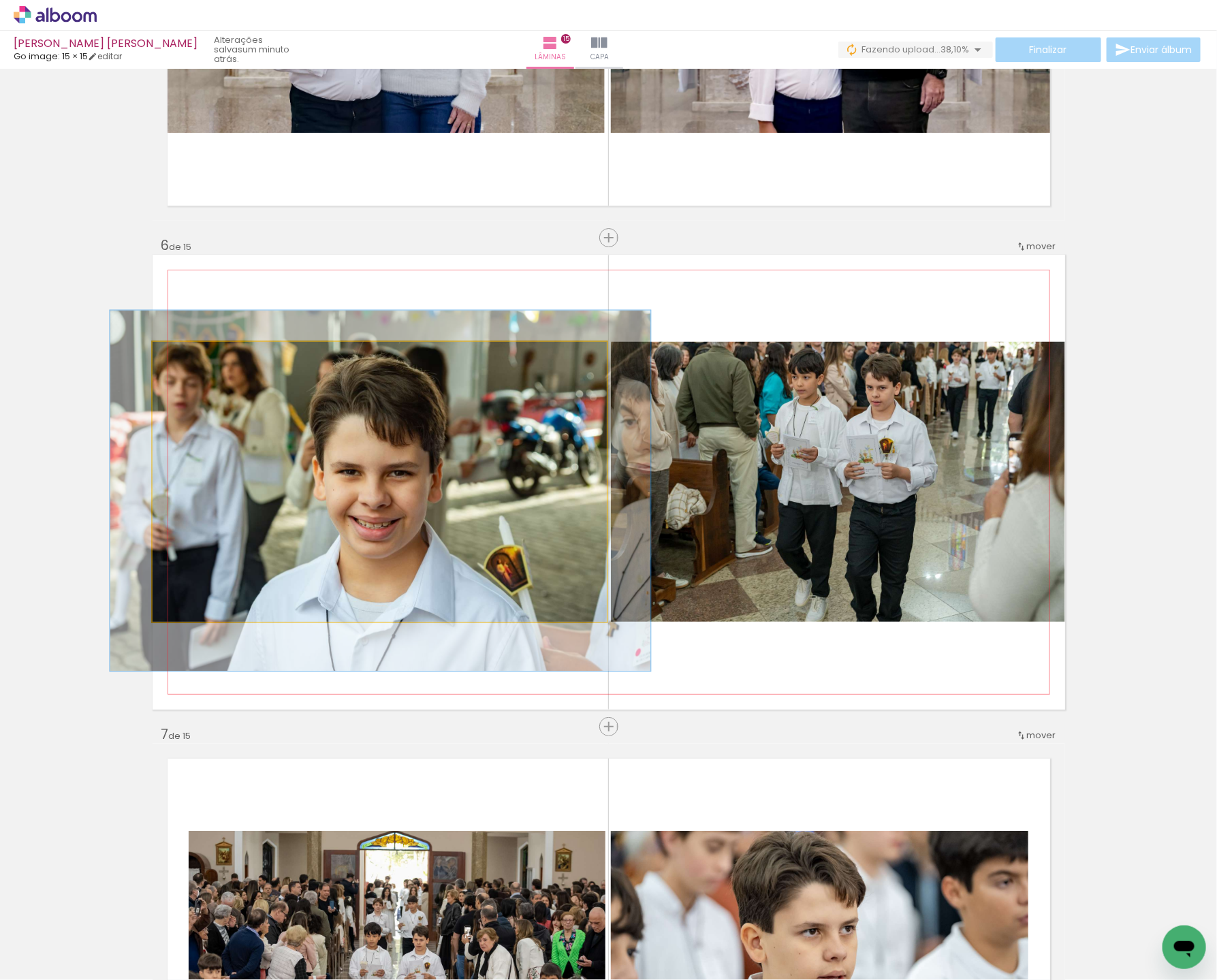
drag, startPoint x: 334, startPoint y: 467, endPoint x: 334, endPoint y: 475, distance: 8.0
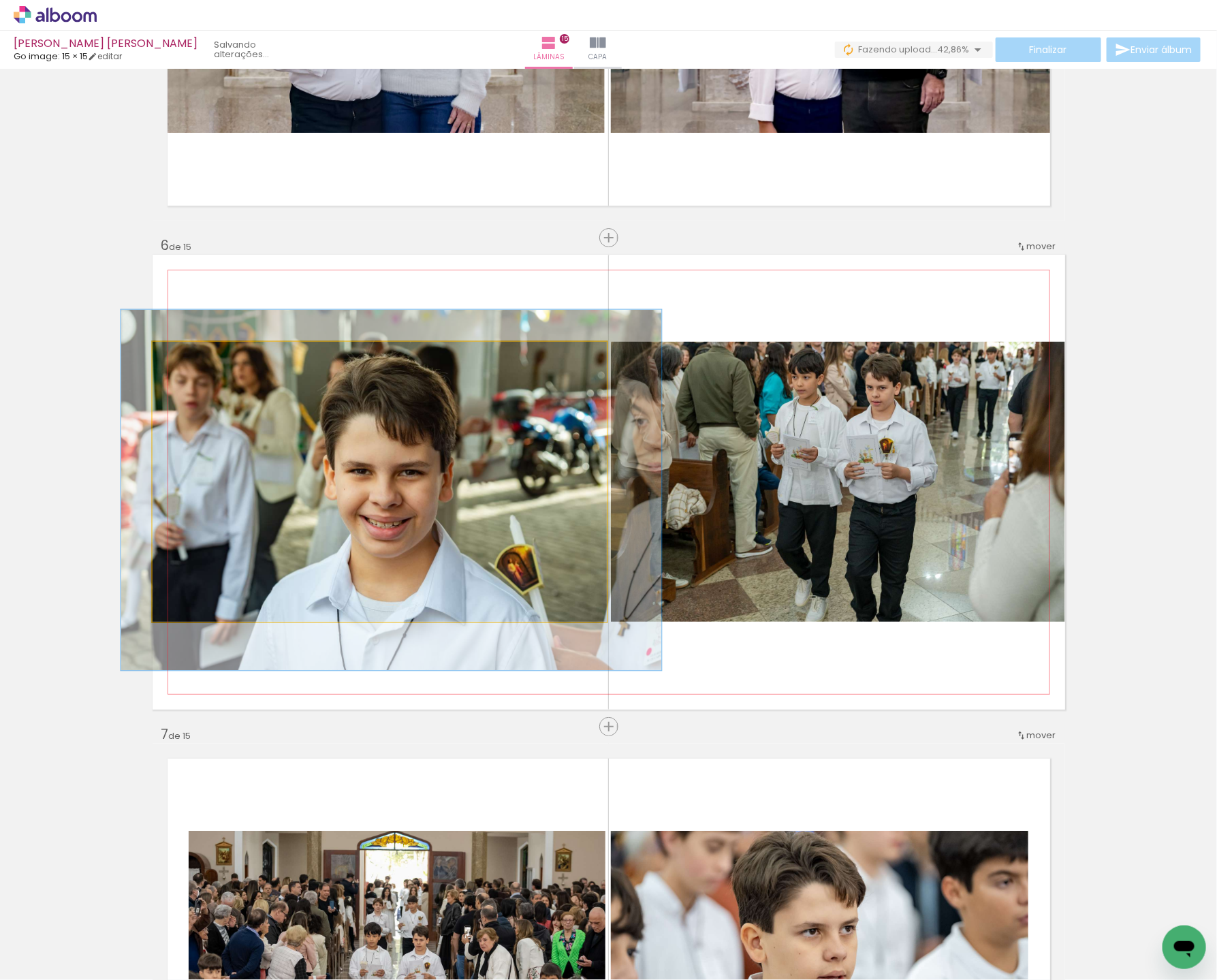
click at [349, 478] on div at bounding box center [391, 490] width 541 height 361
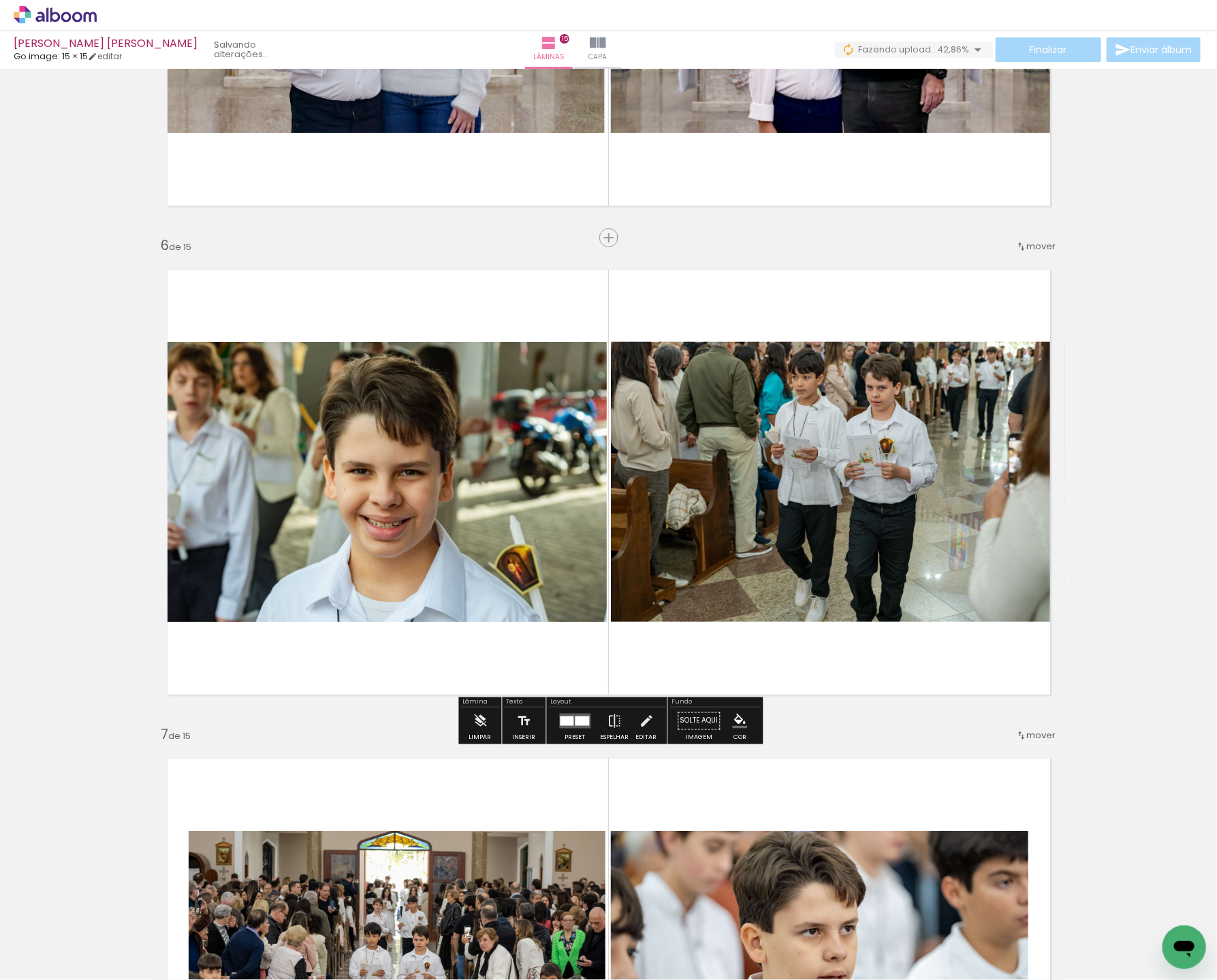
drag, startPoint x: 676, startPoint y: 387, endPoint x: 670, endPoint y: 384, distance: 6.7
click at [661, 387] on div at bounding box center [391, 490] width 541 height 361
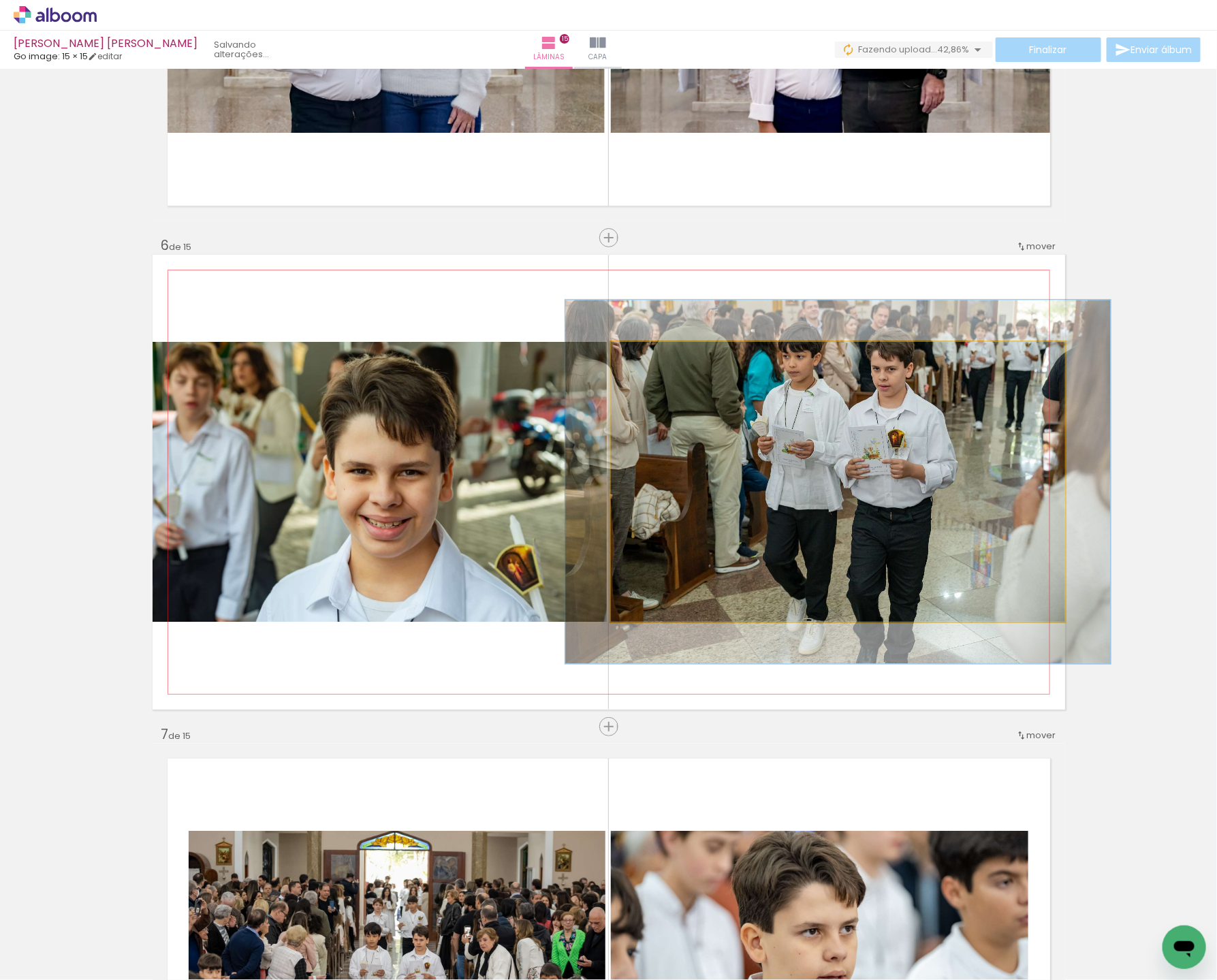
drag, startPoint x: 643, startPoint y: 357, endPoint x: 652, endPoint y: 358, distance: 9.1
click at [649, 358] on div at bounding box center [652, 355] width 12 height 12
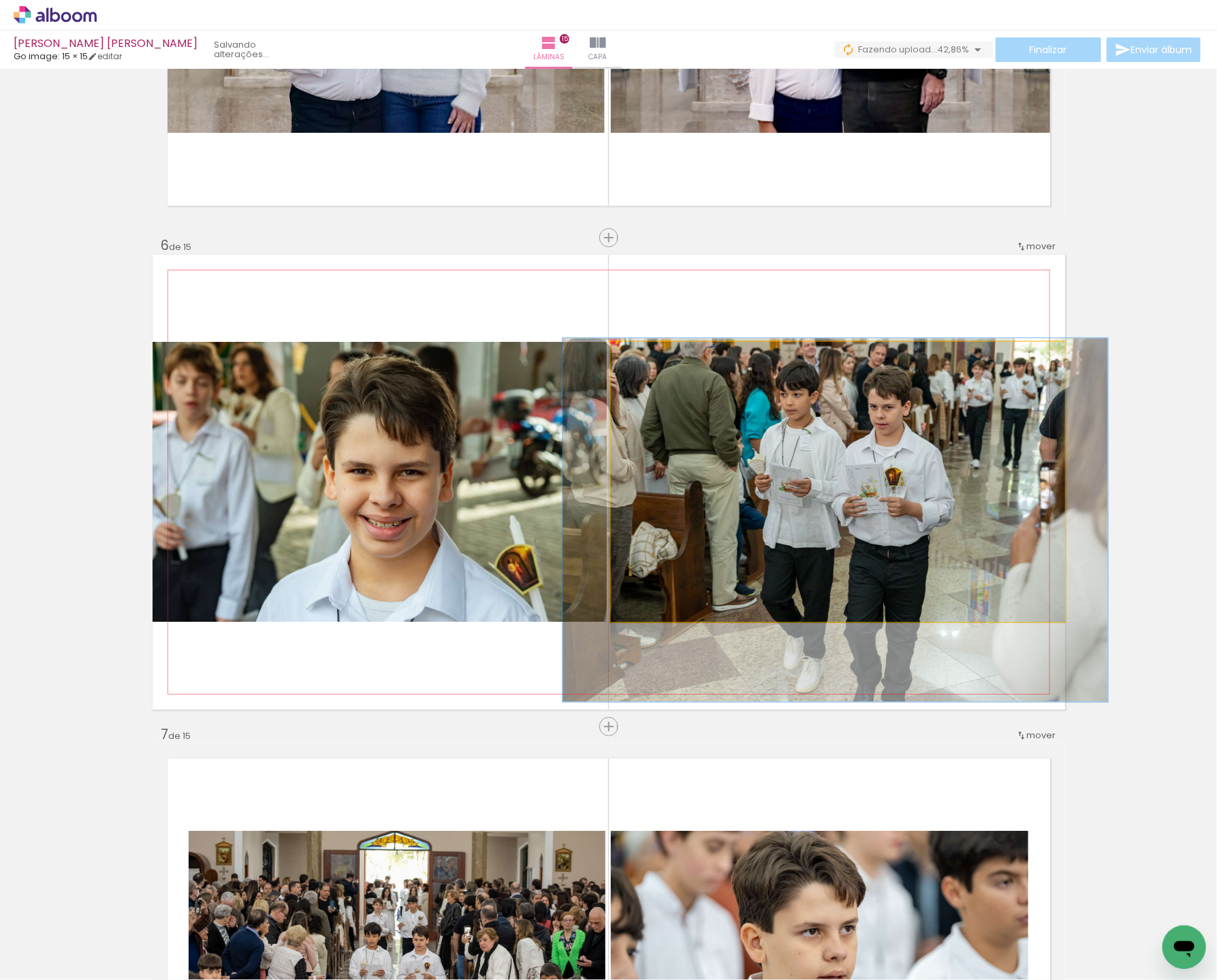
drag, startPoint x: 911, startPoint y: 485, endPoint x: 910, endPoint y: 519, distance: 34.0
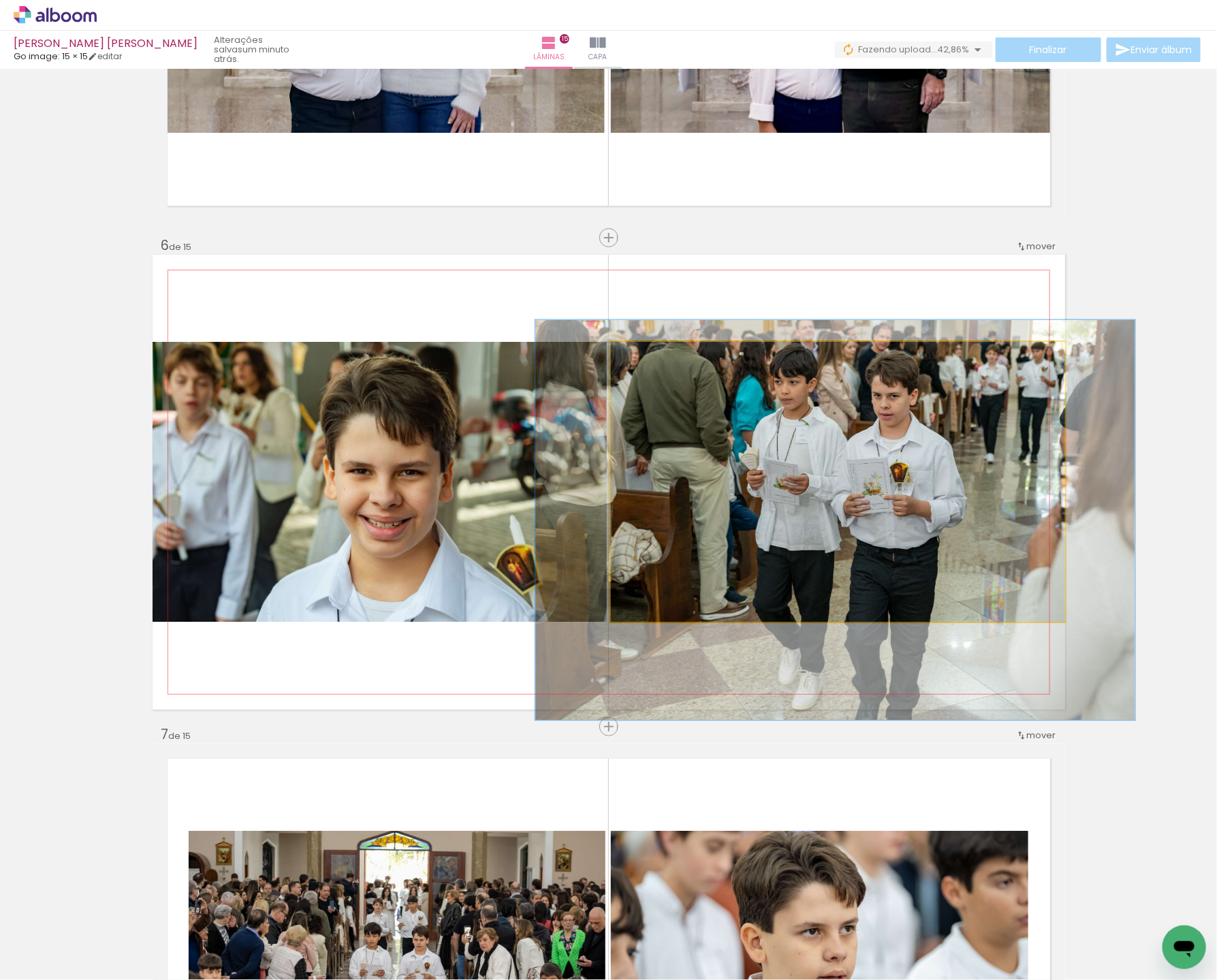
type paper-slider "132"
click at [656, 358] on div at bounding box center [659, 355] width 12 height 12
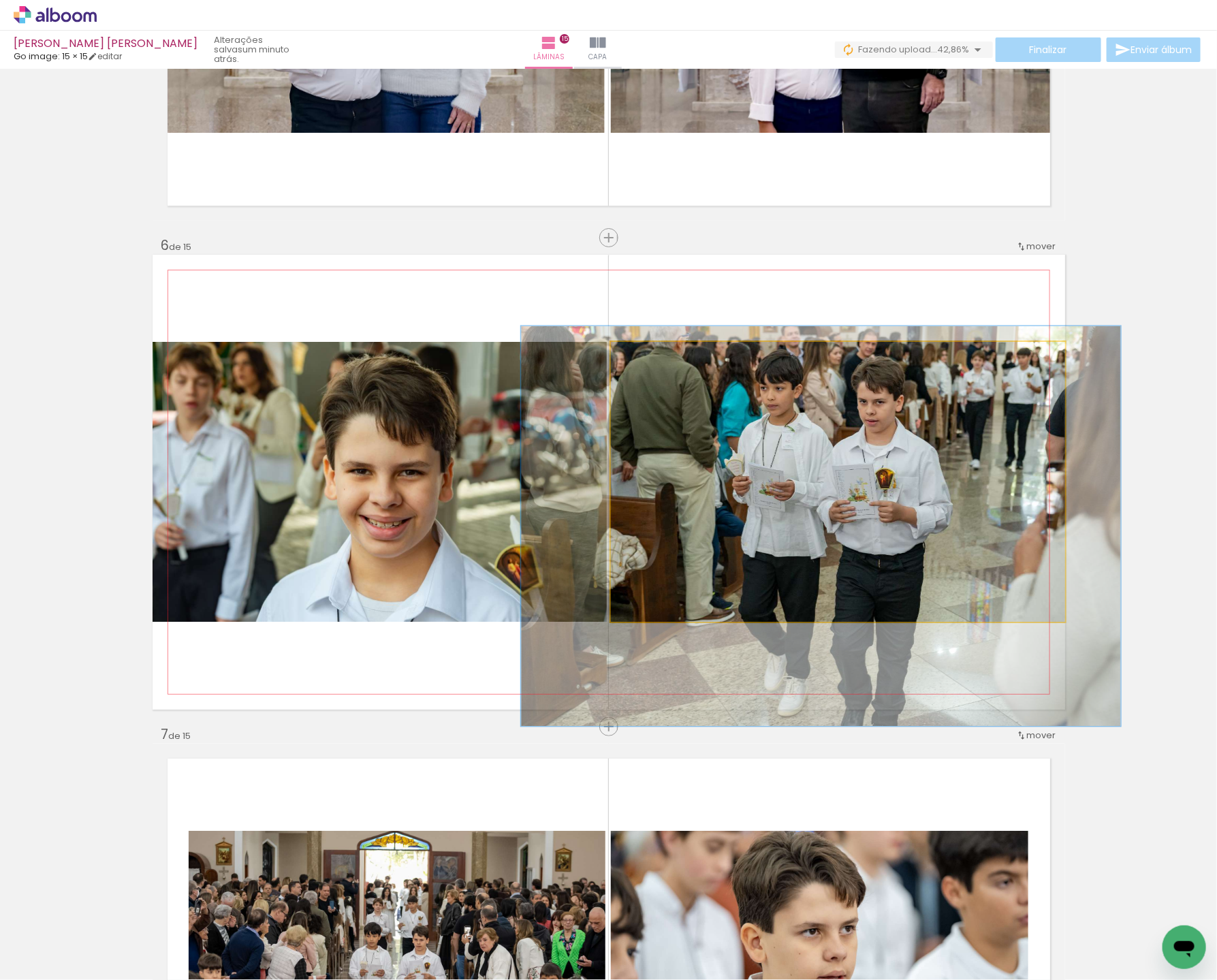
drag, startPoint x: 969, startPoint y: 499, endPoint x: 958, endPoint y: 503, distance: 11.7
click at [958, 503] on div at bounding box center [820, 526] width 599 height 400
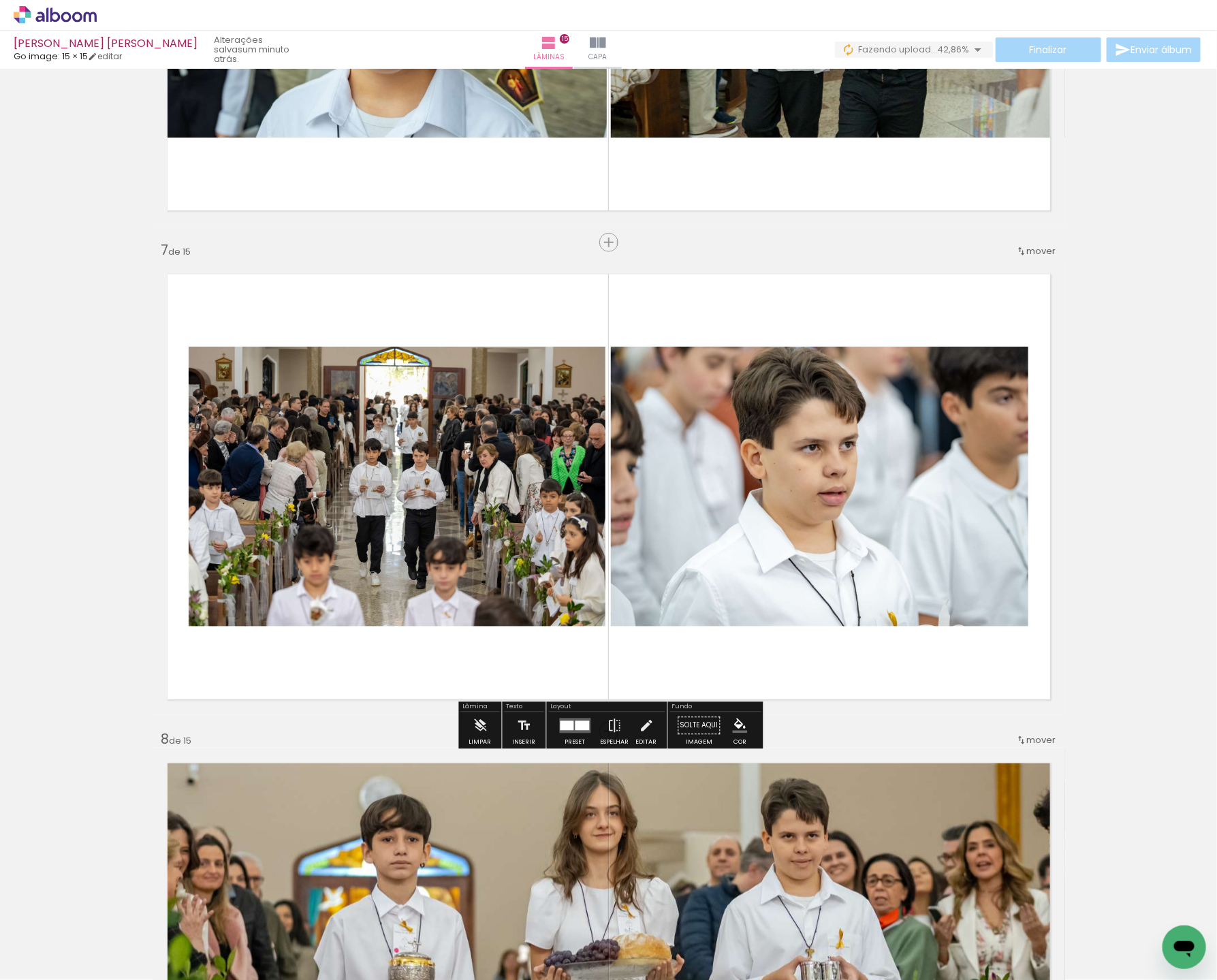
scroll to position [2784, 0]
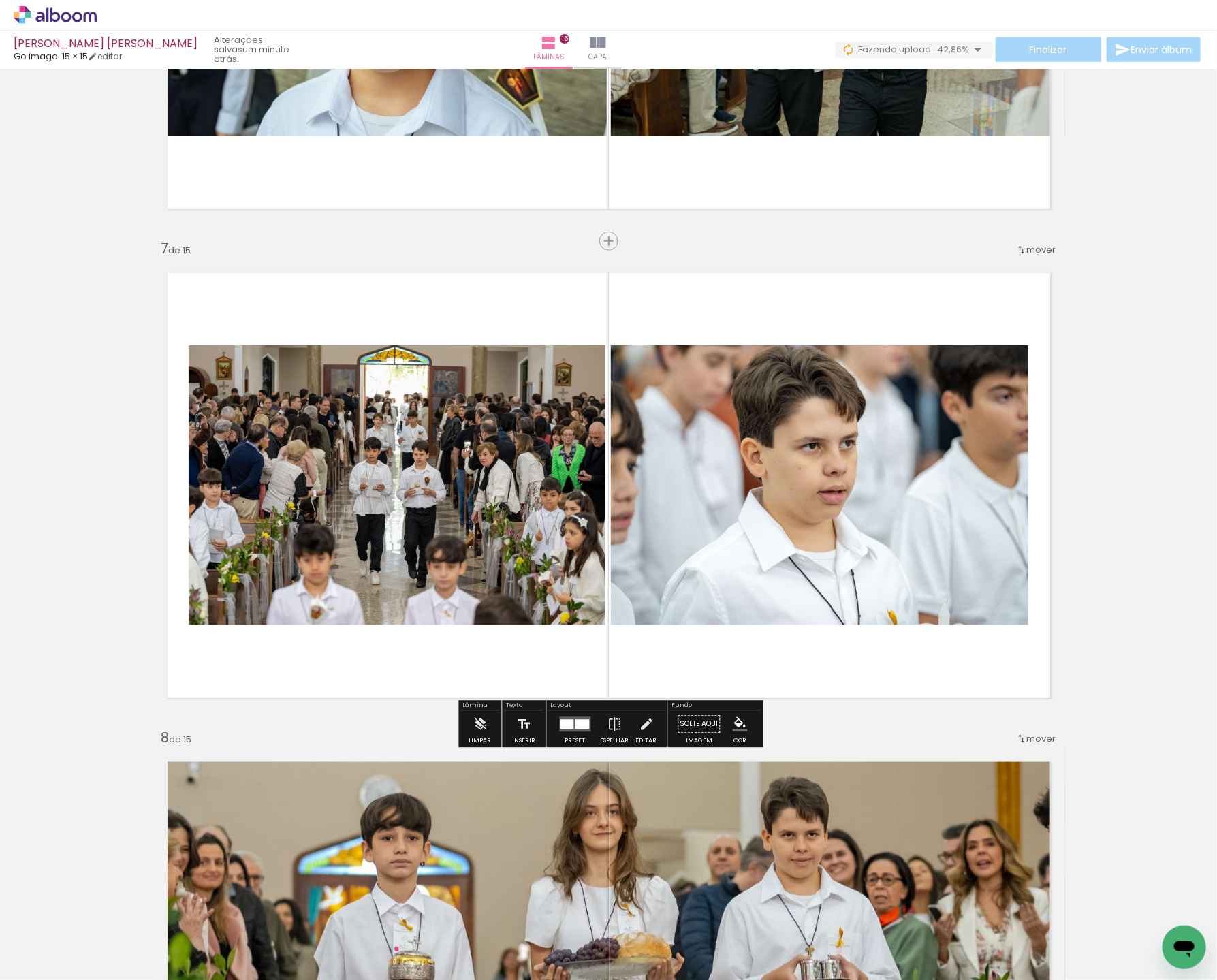
click at [918, 520] on quentale-photo at bounding box center [820, 485] width 418 height 280
click at [926, 521] on quentale-photo at bounding box center [820, 485] width 418 height 280
click at [926, 521] on quentale-photo at bounding box center [820, 485] width 418 height 280
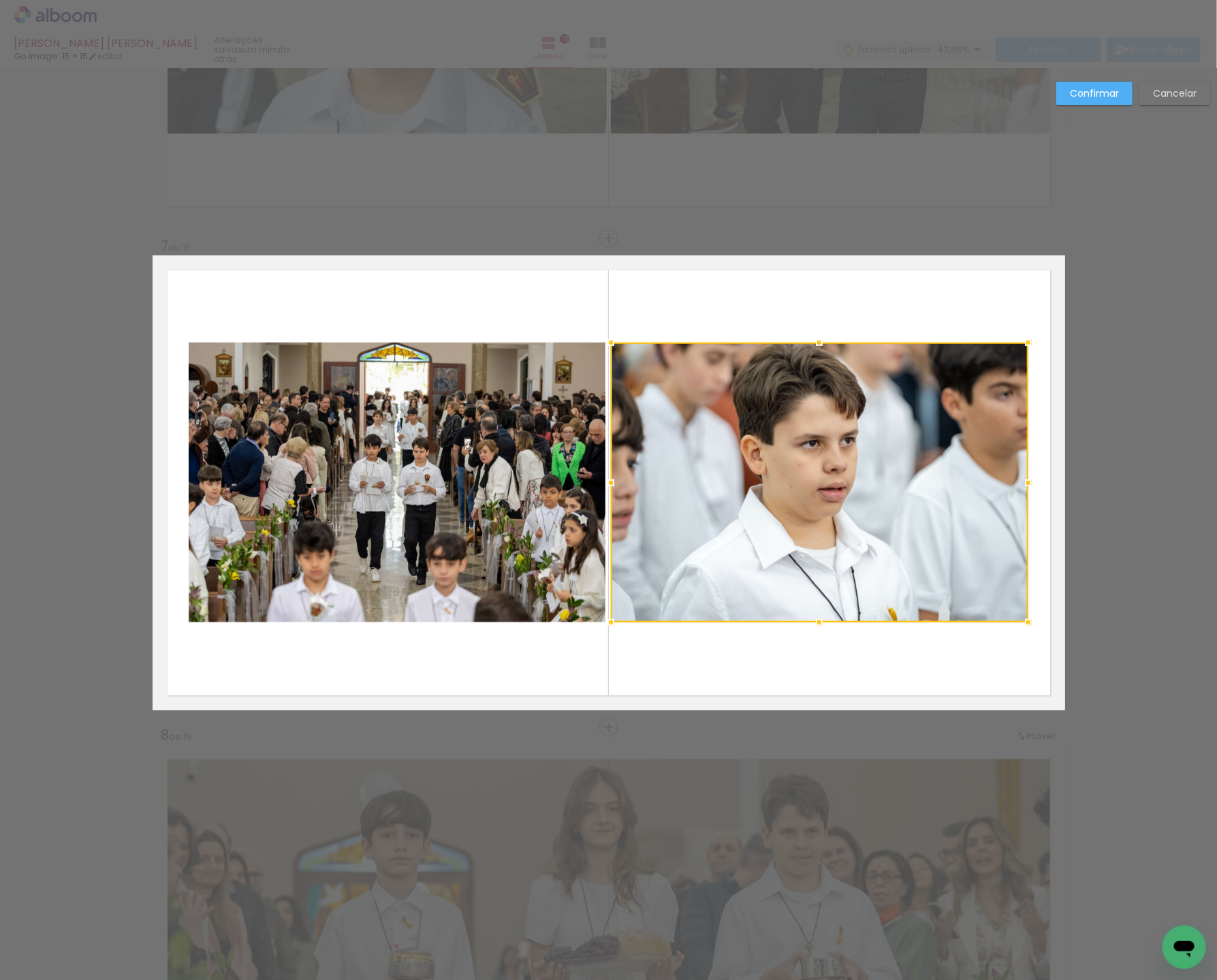
scroll to position [2787, 0]
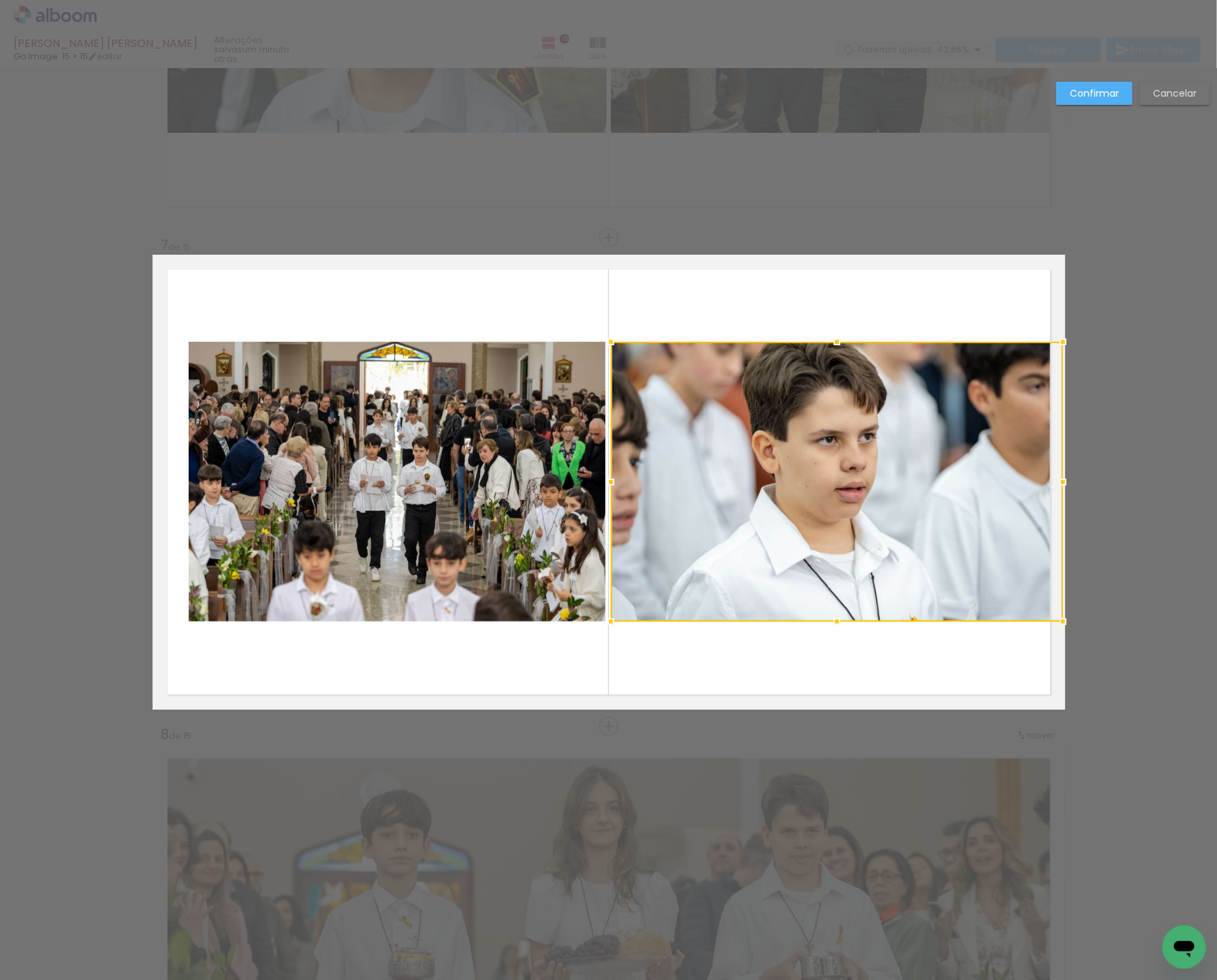
drag, startPoint x: 1025, startPoint y: 475, endPoint x: 1070, endPoint y: 482, distance: 45.5
click at [1070, 482] on div at bounding box center [1063, 482] width 27 height 27
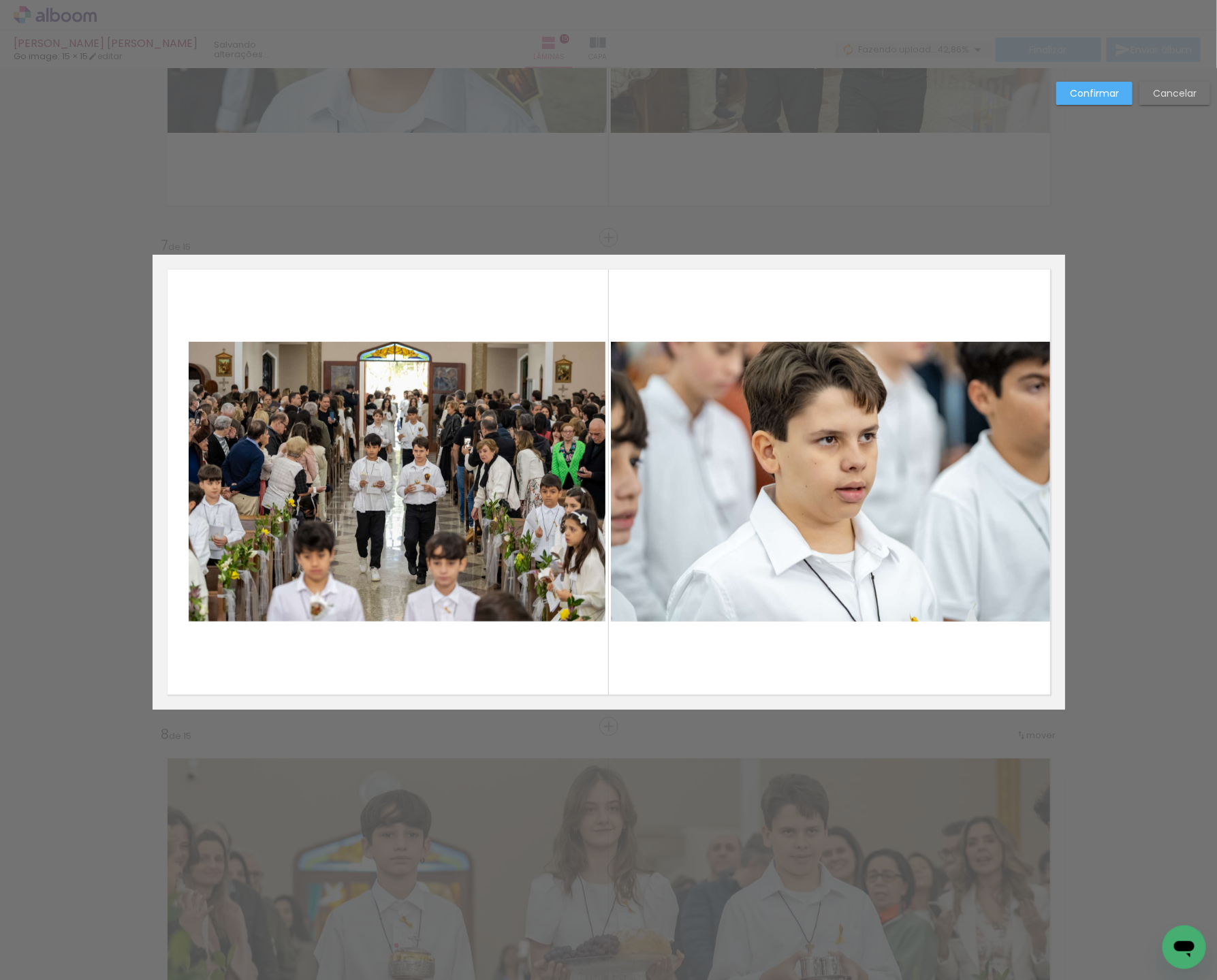
click at [482, 507] on quentale-photo at bounding box center [397, 482] width 417 height 280
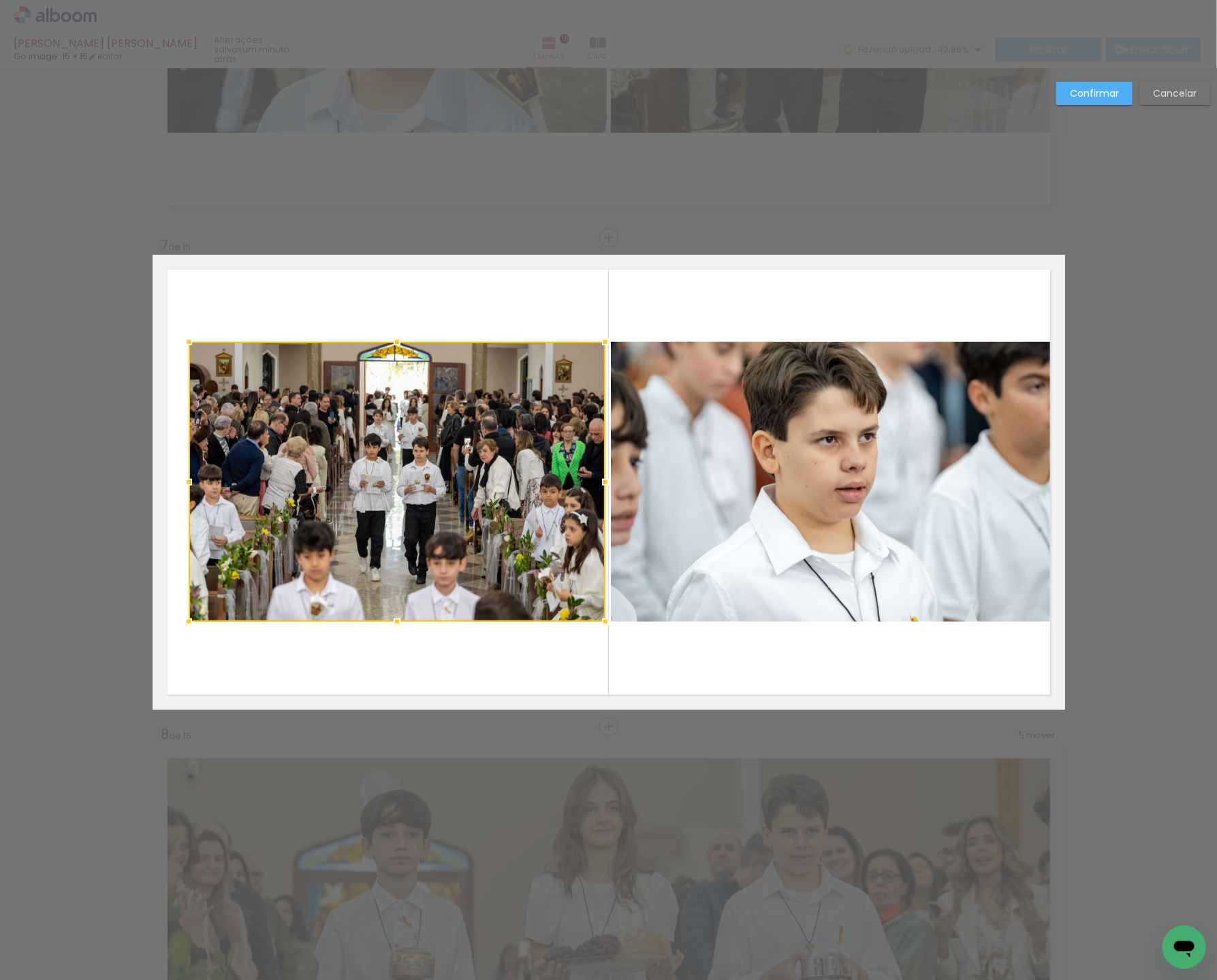
drag, startPoint x: 161, startPoint y: 476, endPoint x: 174, endPoint y: 478, distance: 13.2
click at [154, 477] on quentale-layouter at bounding box center [609, 482] width 913 height 455
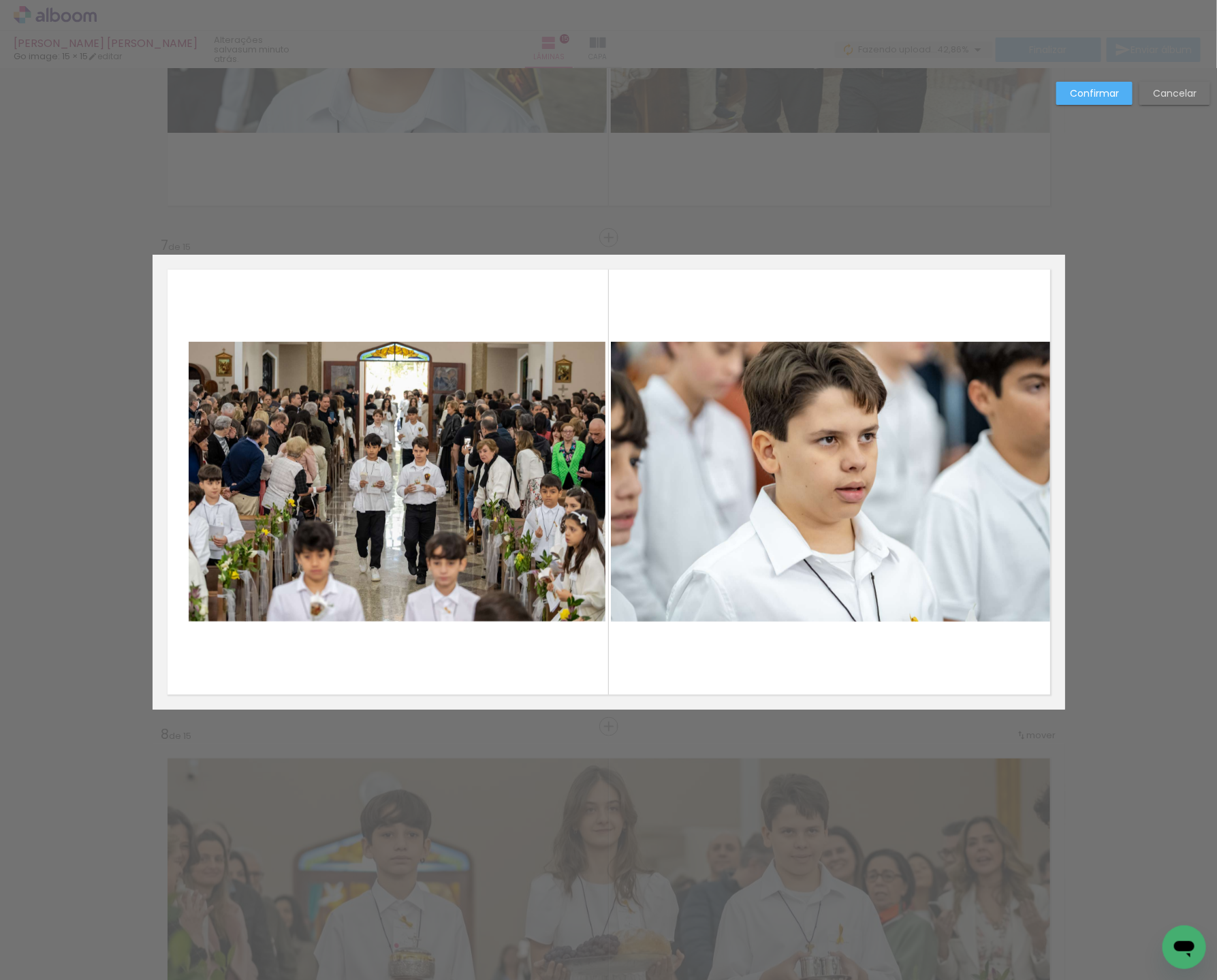
click at [213, 478] on quentale-photo at bounding box center [397, 482] width 417 height 280
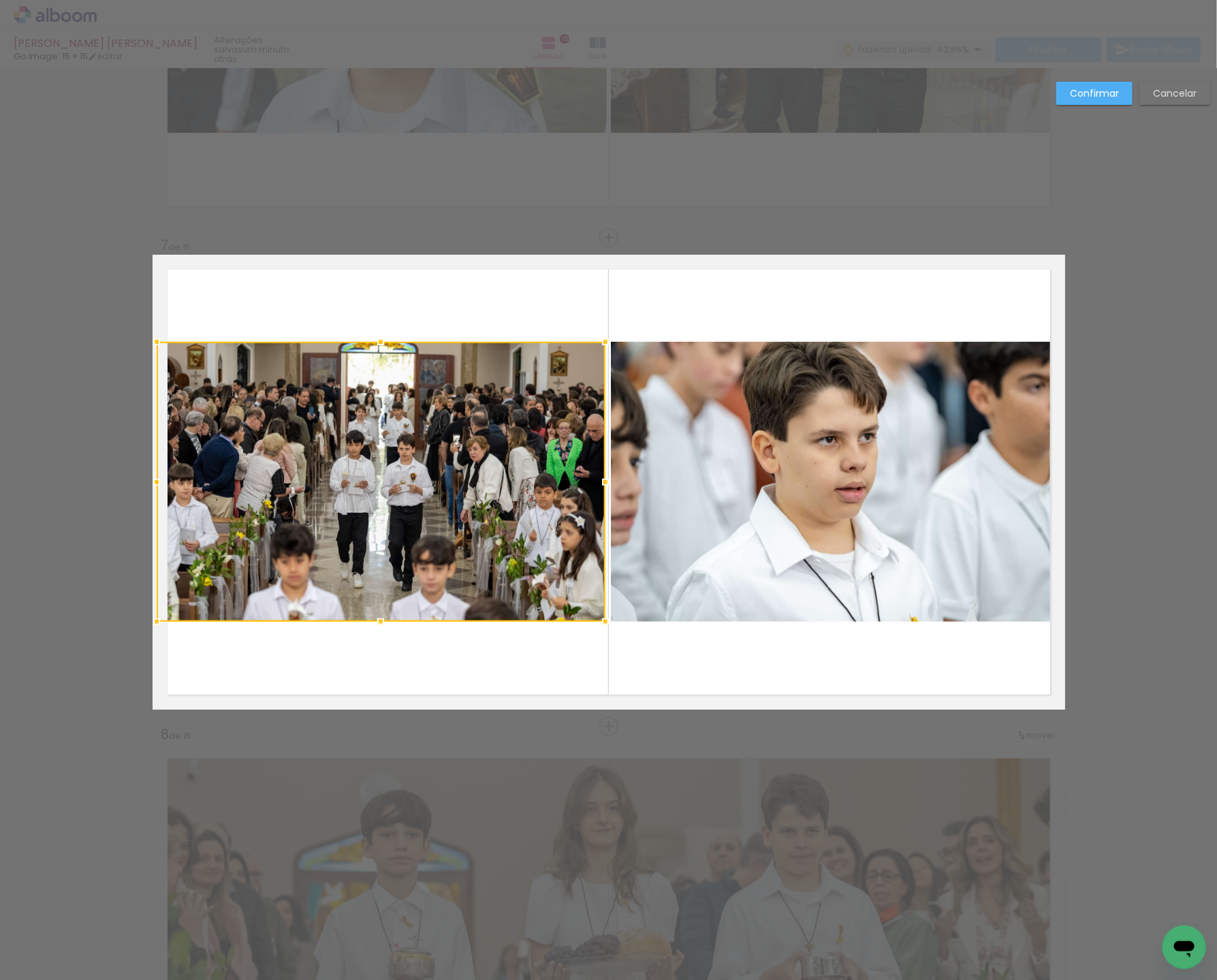
drag, startPoint x: 183, startPoint y: 486, endPoint x: 151, endPoint y: 485, distance: 32.0
click at [151, 485] on div at bounding box center [156, 482] width 27 height 27
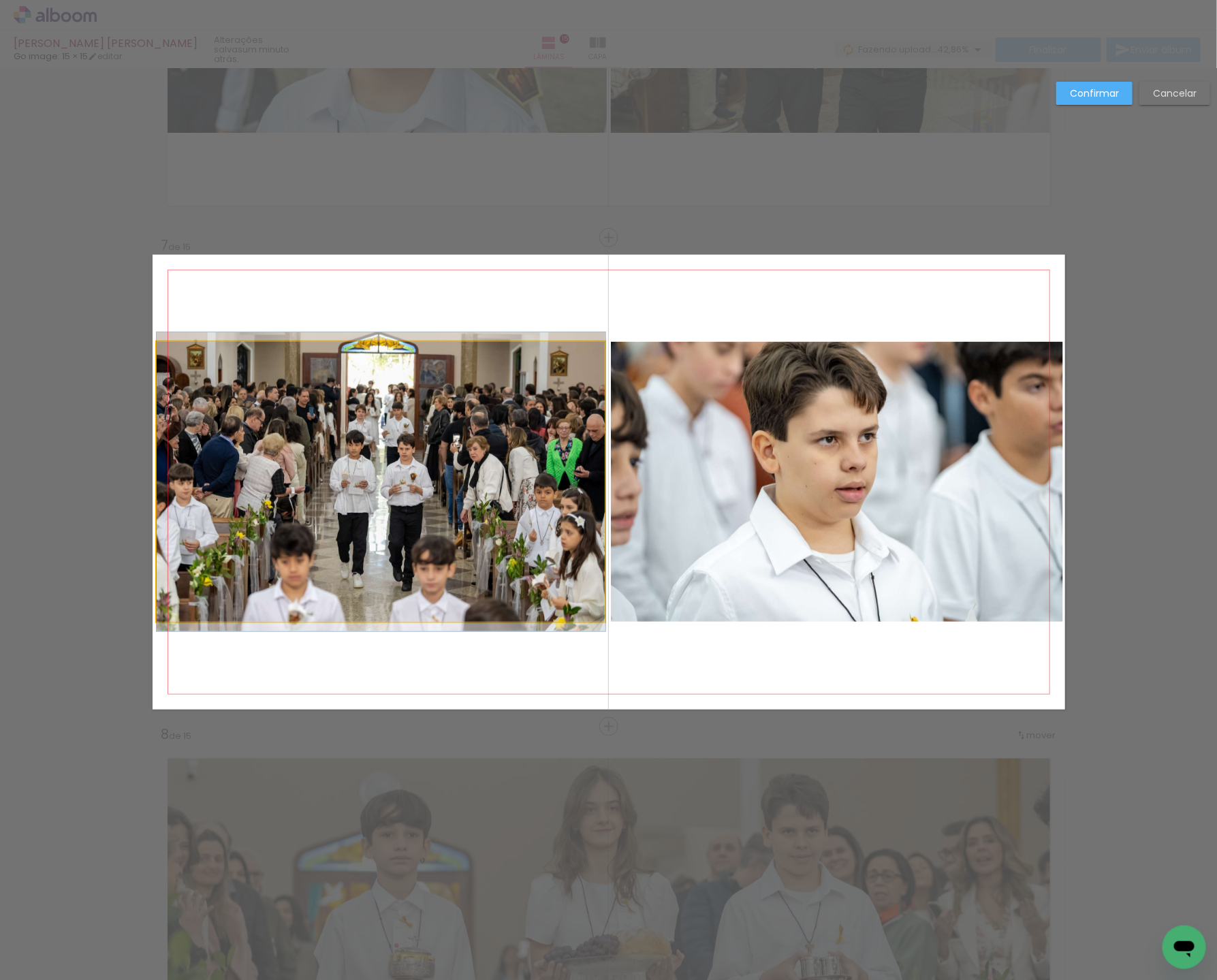
drag, startPoint x: 277, startPoint y: 496, endPoint x: 261, endPoint y: 498, distance: 16.1
click at [277, 497] on album-spread "7 de 15" at bounding box center [609, 482] width 913 height 455
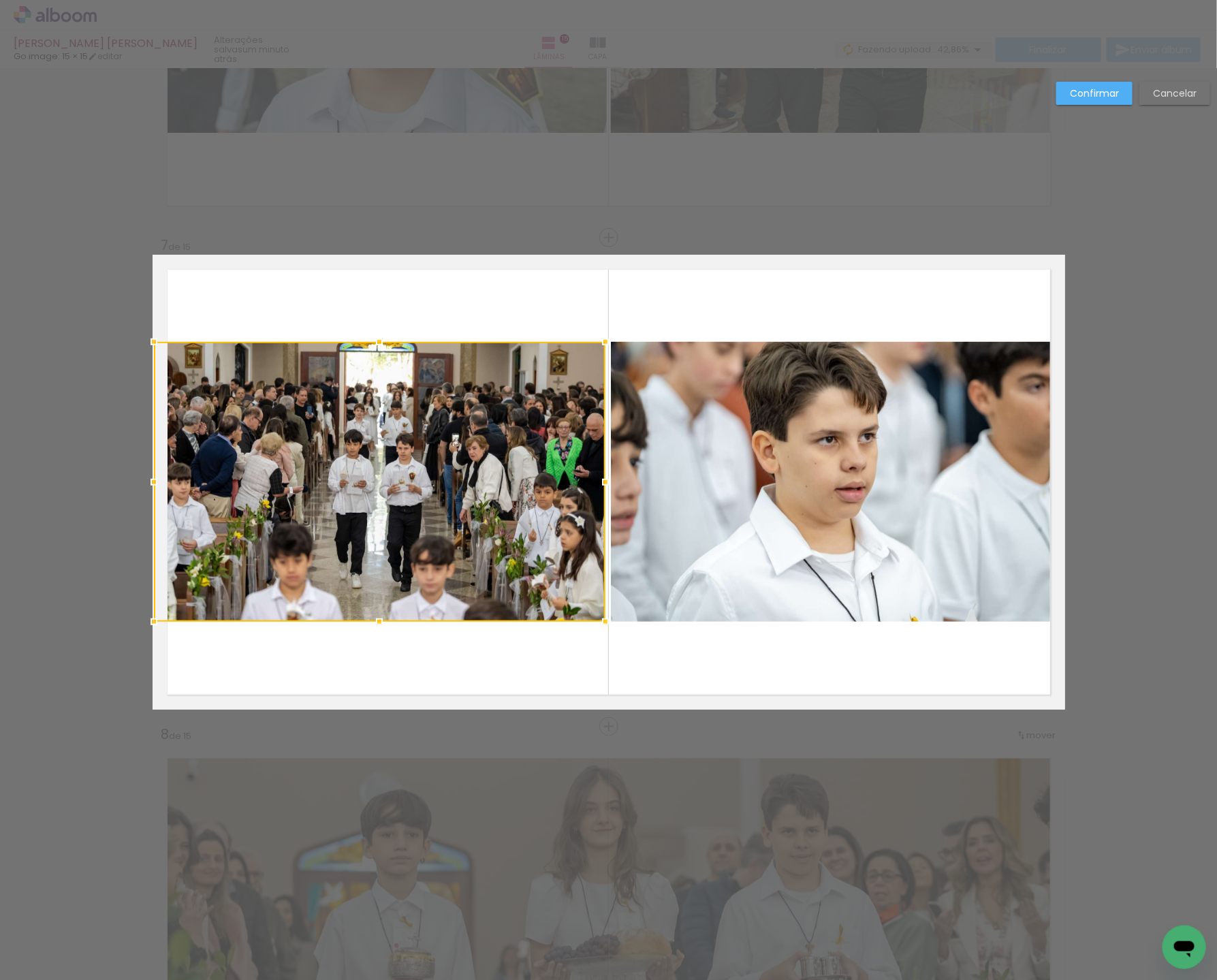
click at [147, 481] on div at bounding box center [154, 482] width 27 height 27
click at [245, 495] on div at bounding box center [379, 482] width 452 height 280
click at [0, 0] on slot "Confirmar" at bounding box center [0, 0] width 0 height 0
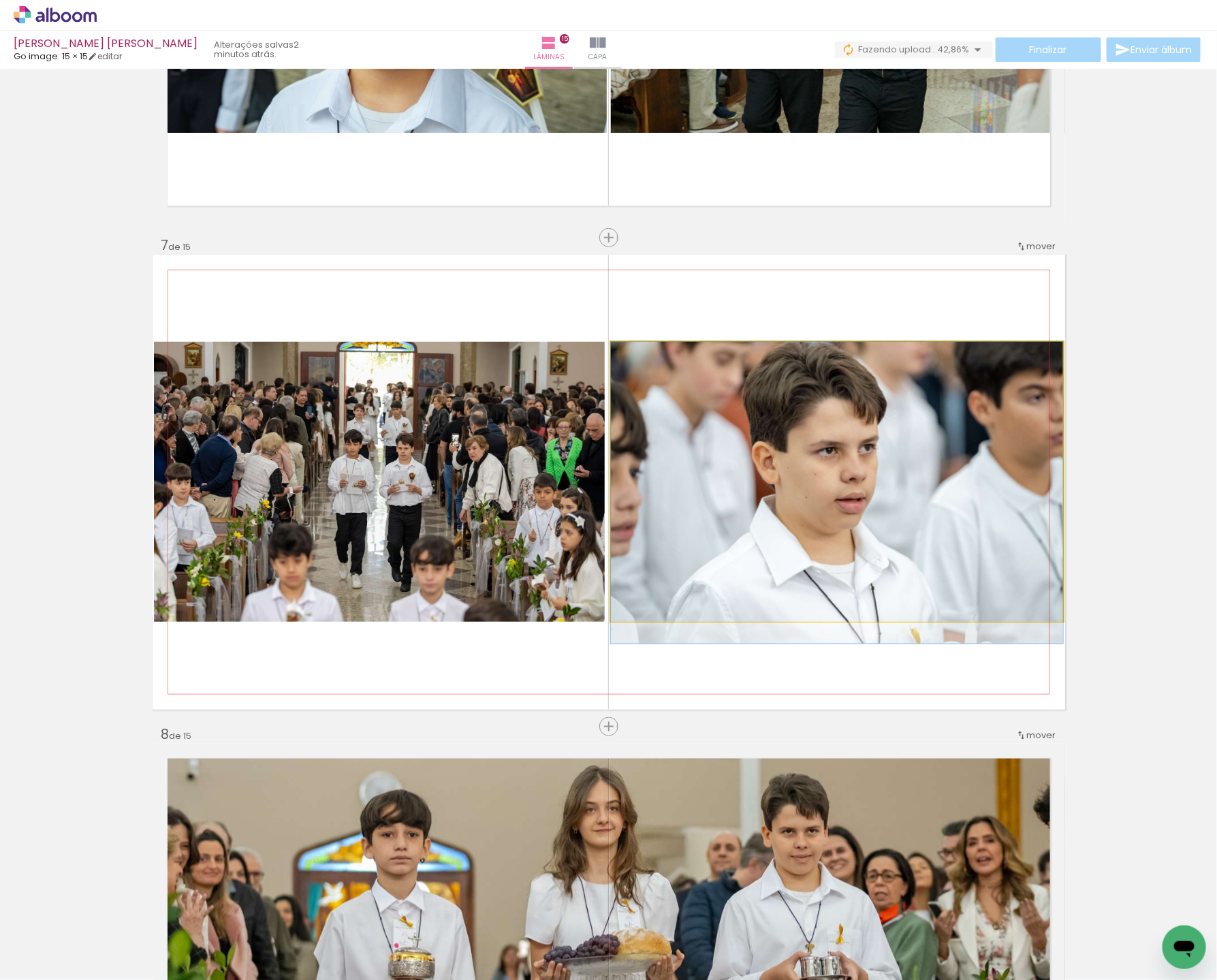
drag, startPoint x: 916, startPoint y: 561, endPoint x: 917, endPoint y: 574, distance: 13.0
drag, startPoint x: 905, startPoint y: 540, endPoint x: 906, endPoint y: 548, distance: 8.1
click at [906, 548] on div at bounding box center [838, 493] width 453 height 302
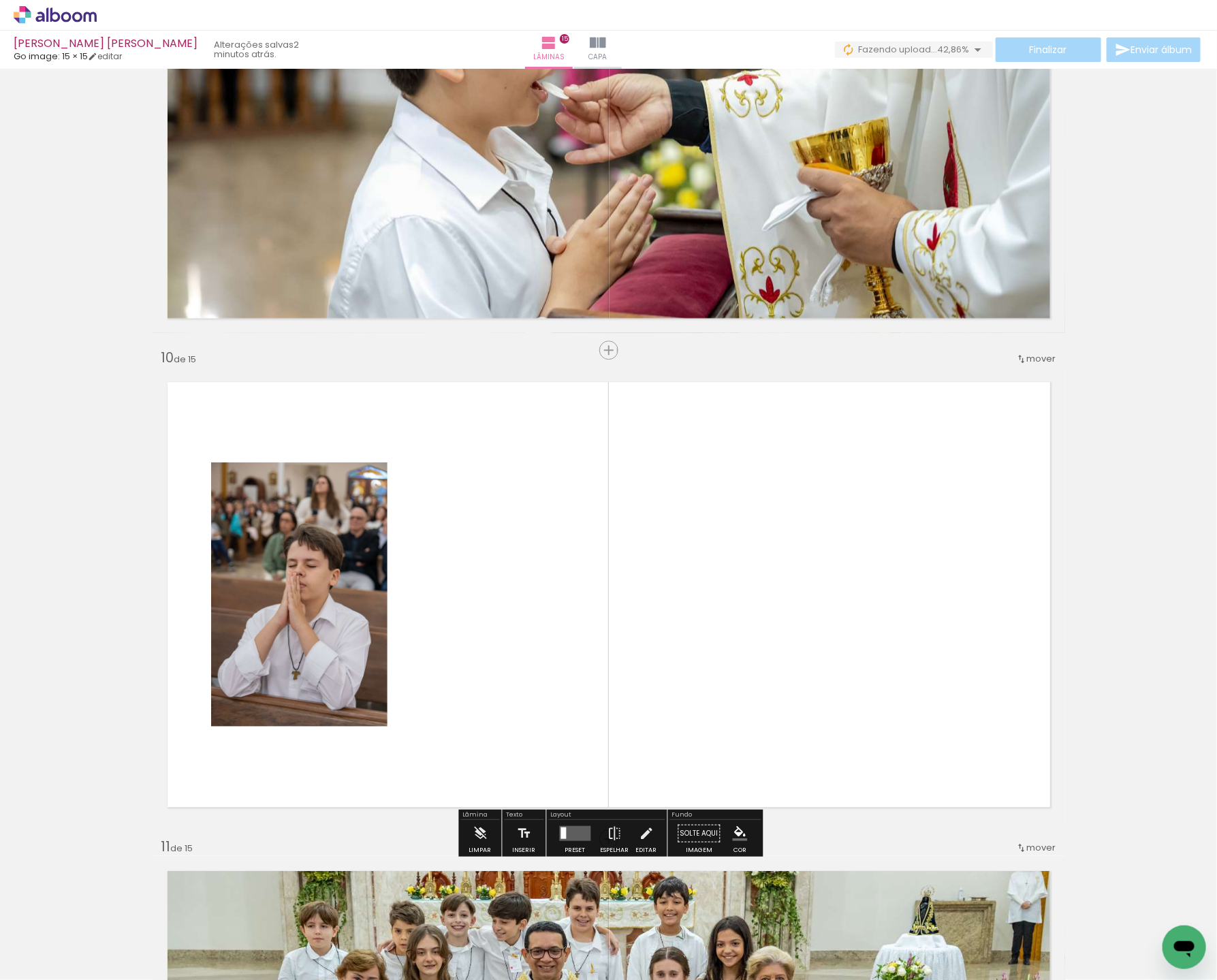
scroll to position [4145, 0]
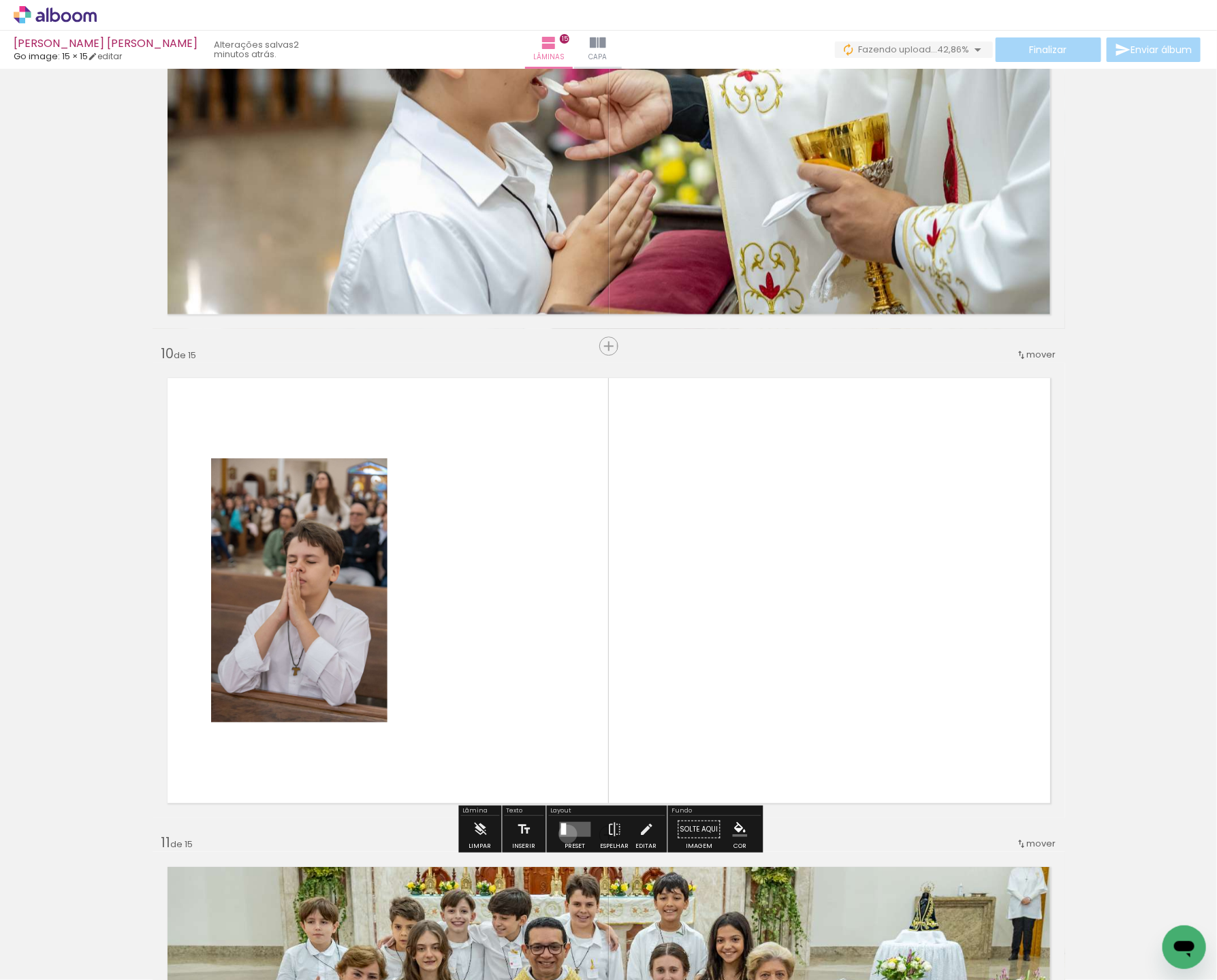
click at [564, 832] on quentale-layouter at bounding box center [575, 829] width 31 height 15
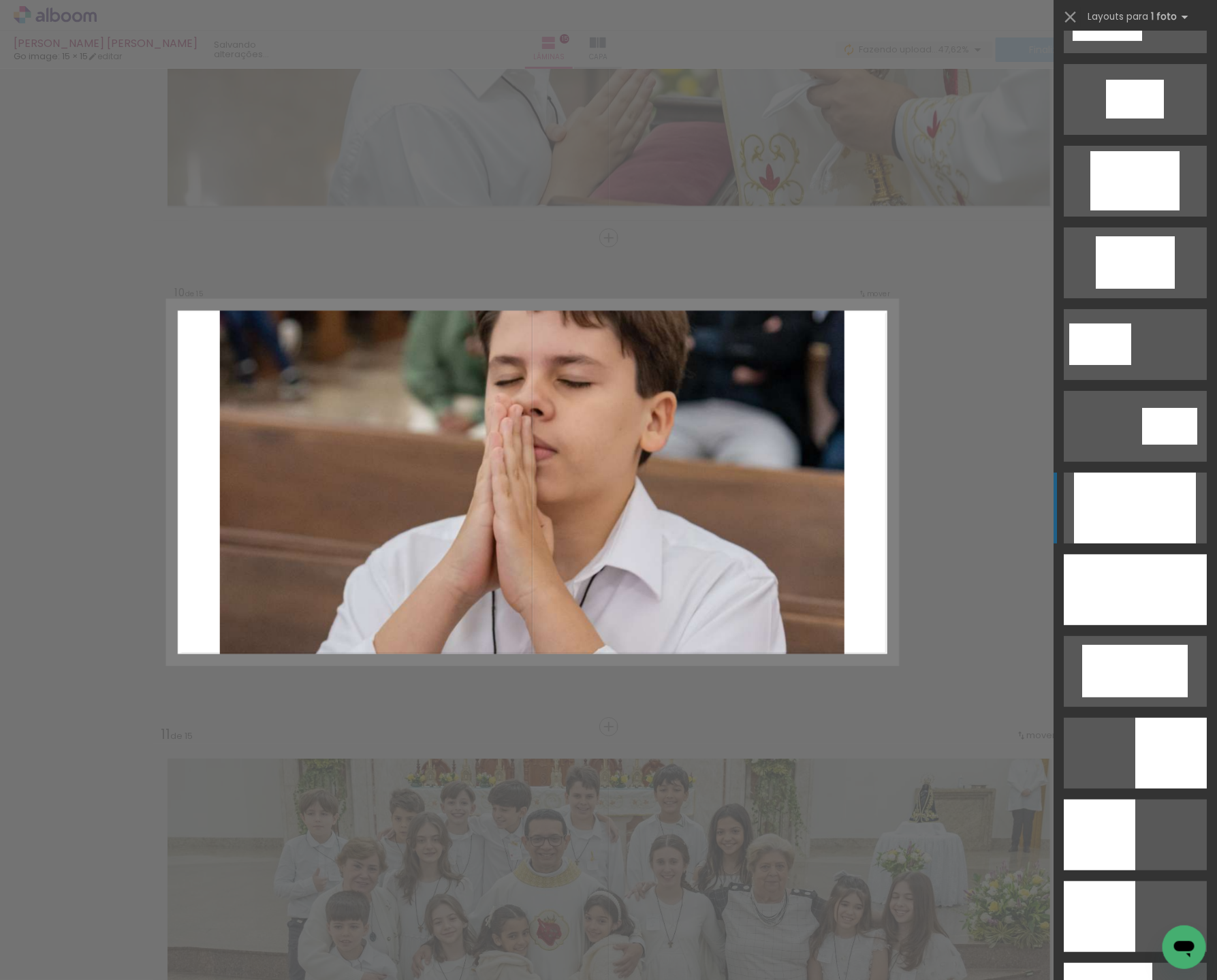
scroll to position [2351, 0]
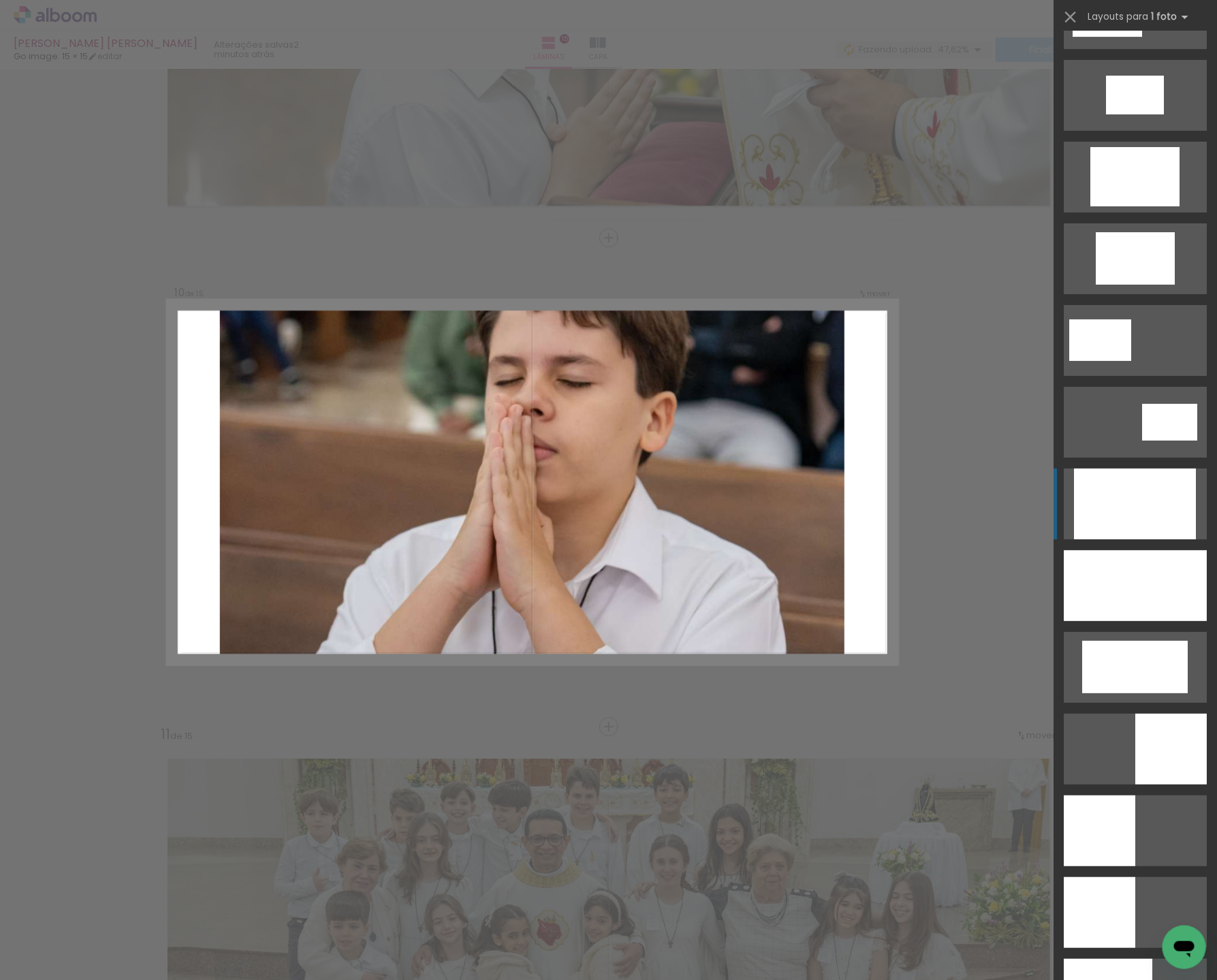
click at [1134, 525] on div at bounding box center [1135, 503] width 122 height 71
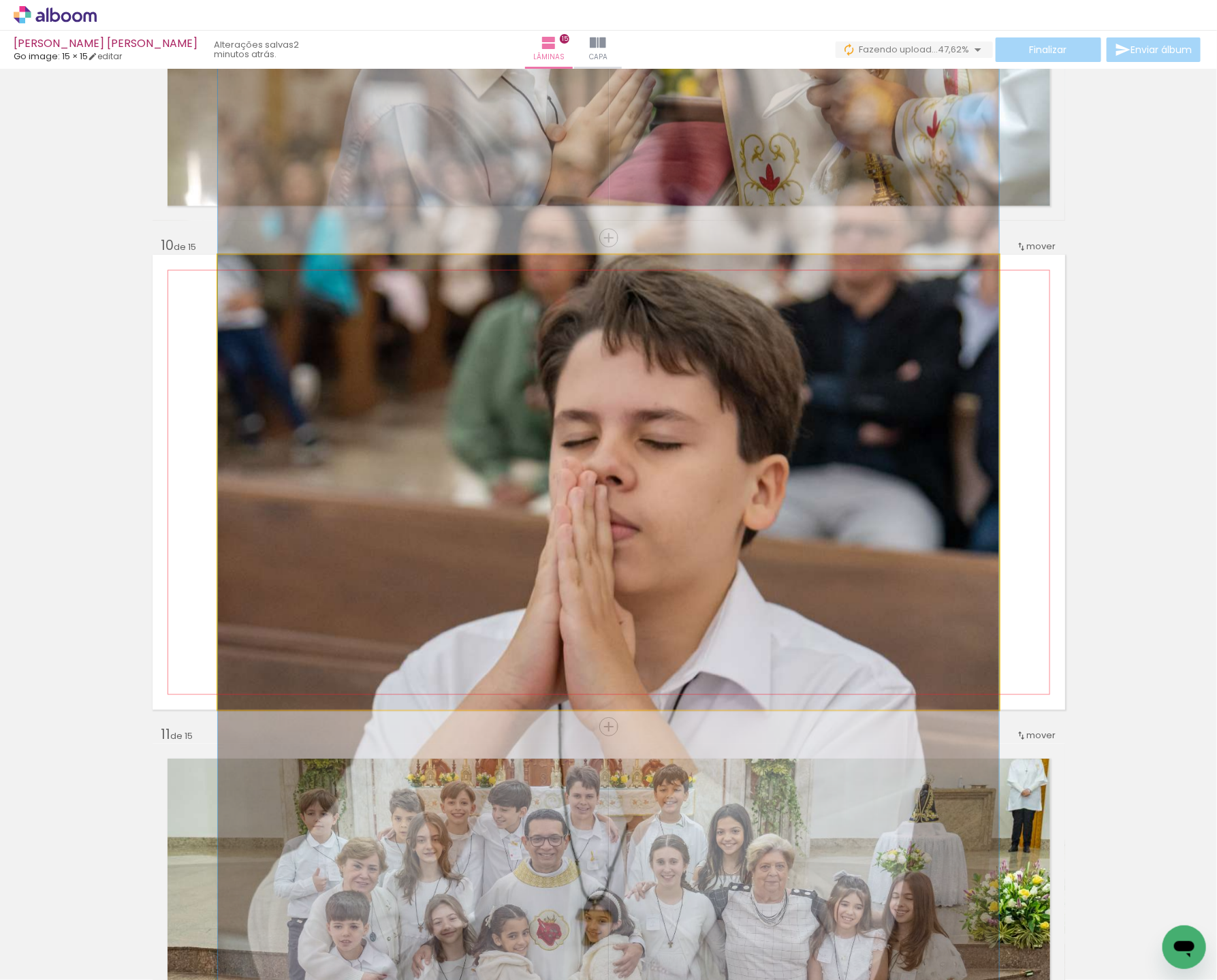
drag, startPoint x: 697, startPoint y: 482, endPoint x: 679, endPoint y: 567, distance: 86.9
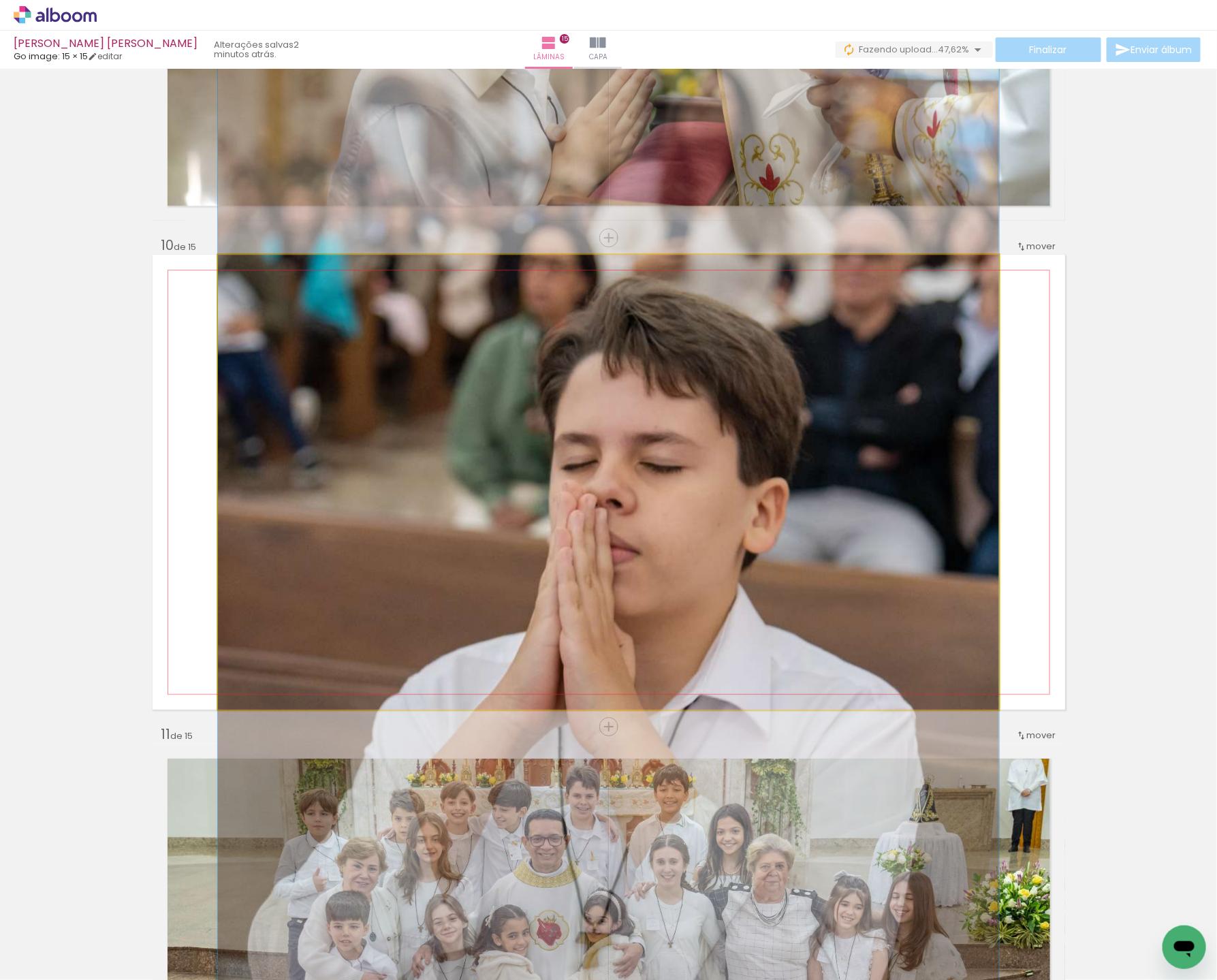
drag, startPoint x: 744, startPoint y: 530, endPoint x: 730, endPoint y: 550, distance: 24.4
click at [732, 550] on div at bounding box center [609, 591] width 781 height 1170
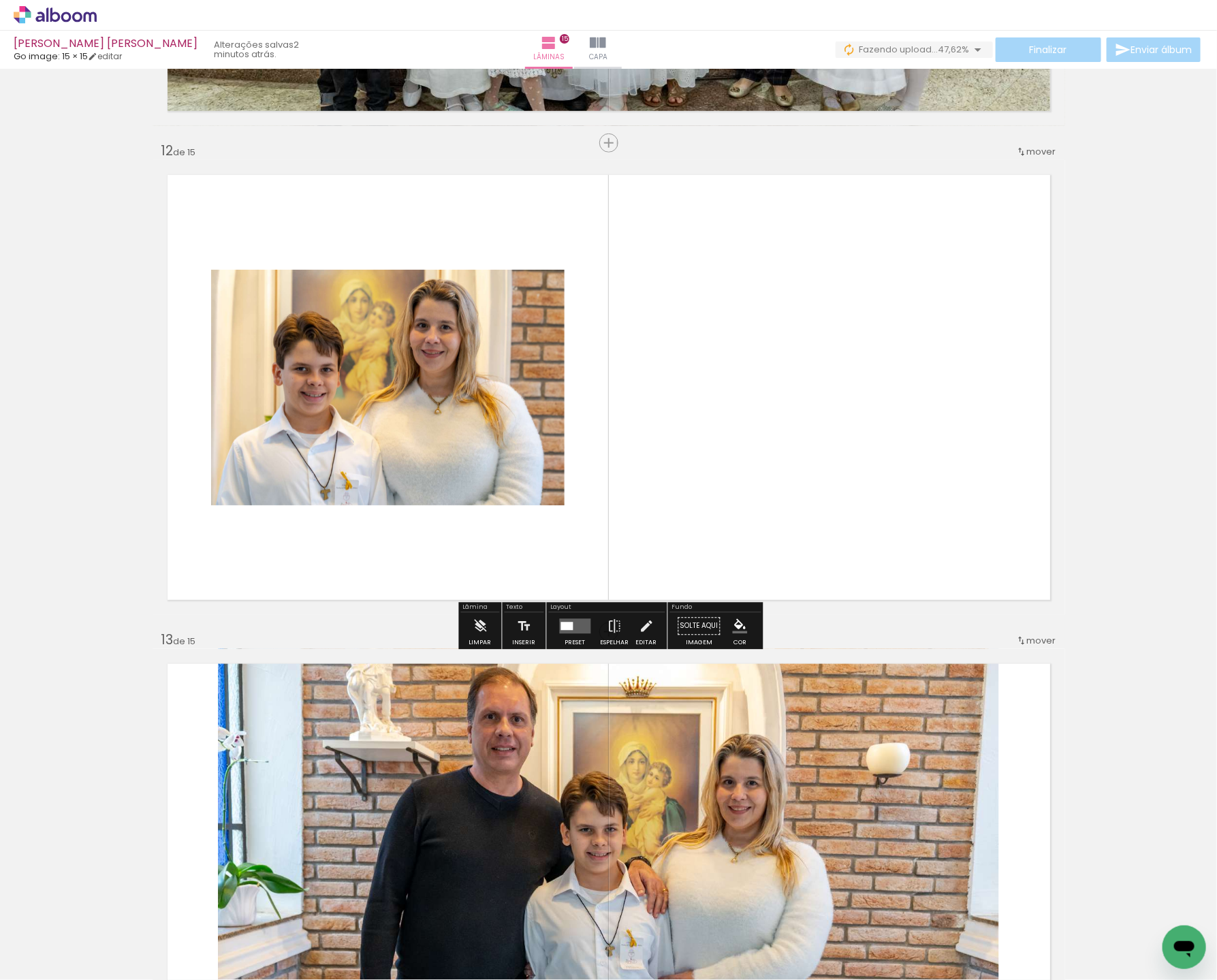
scroll to position [5330, 0]
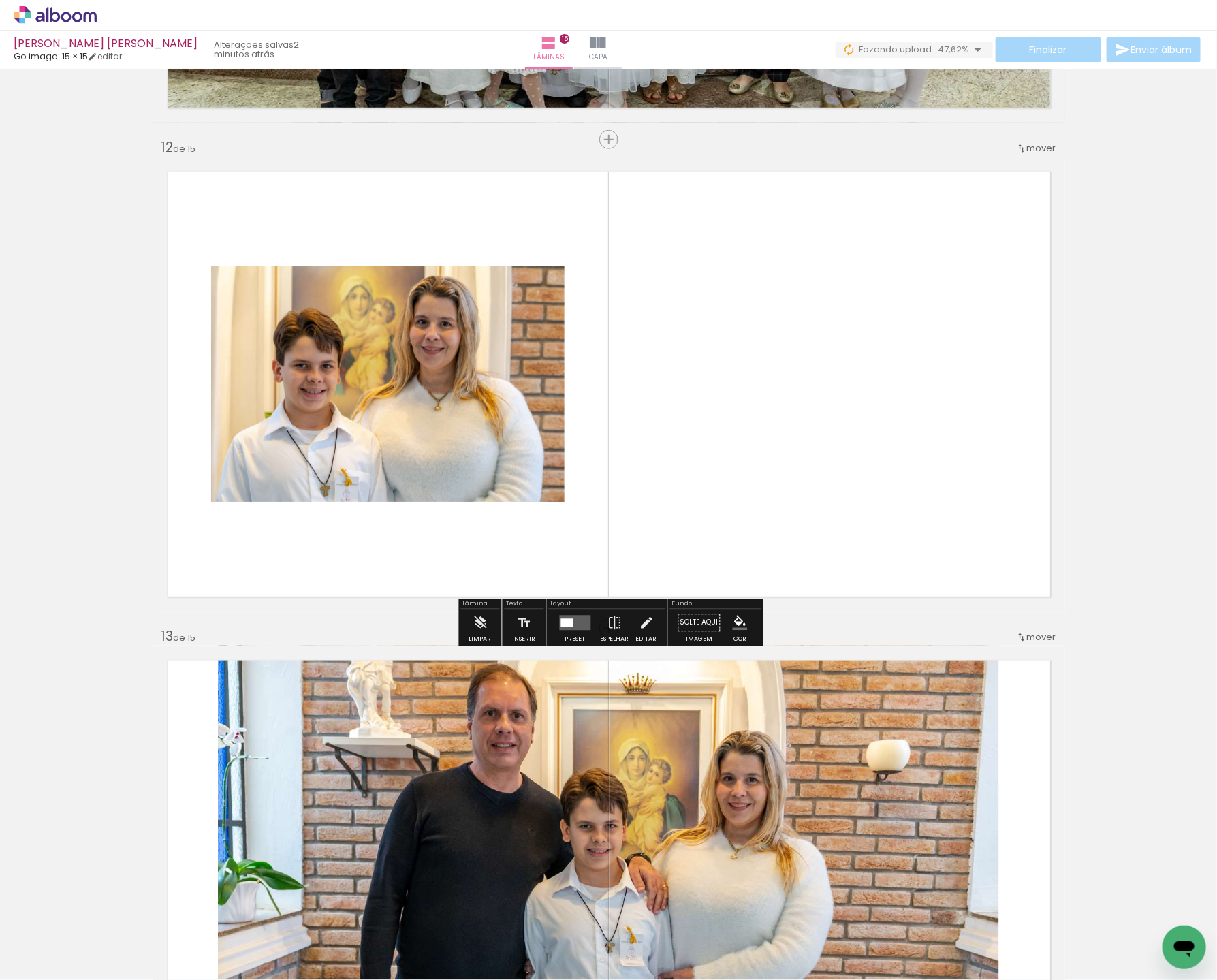
click at [582, 625] on quentale-layouter at bounding box center [575, 623] width 31 height 15
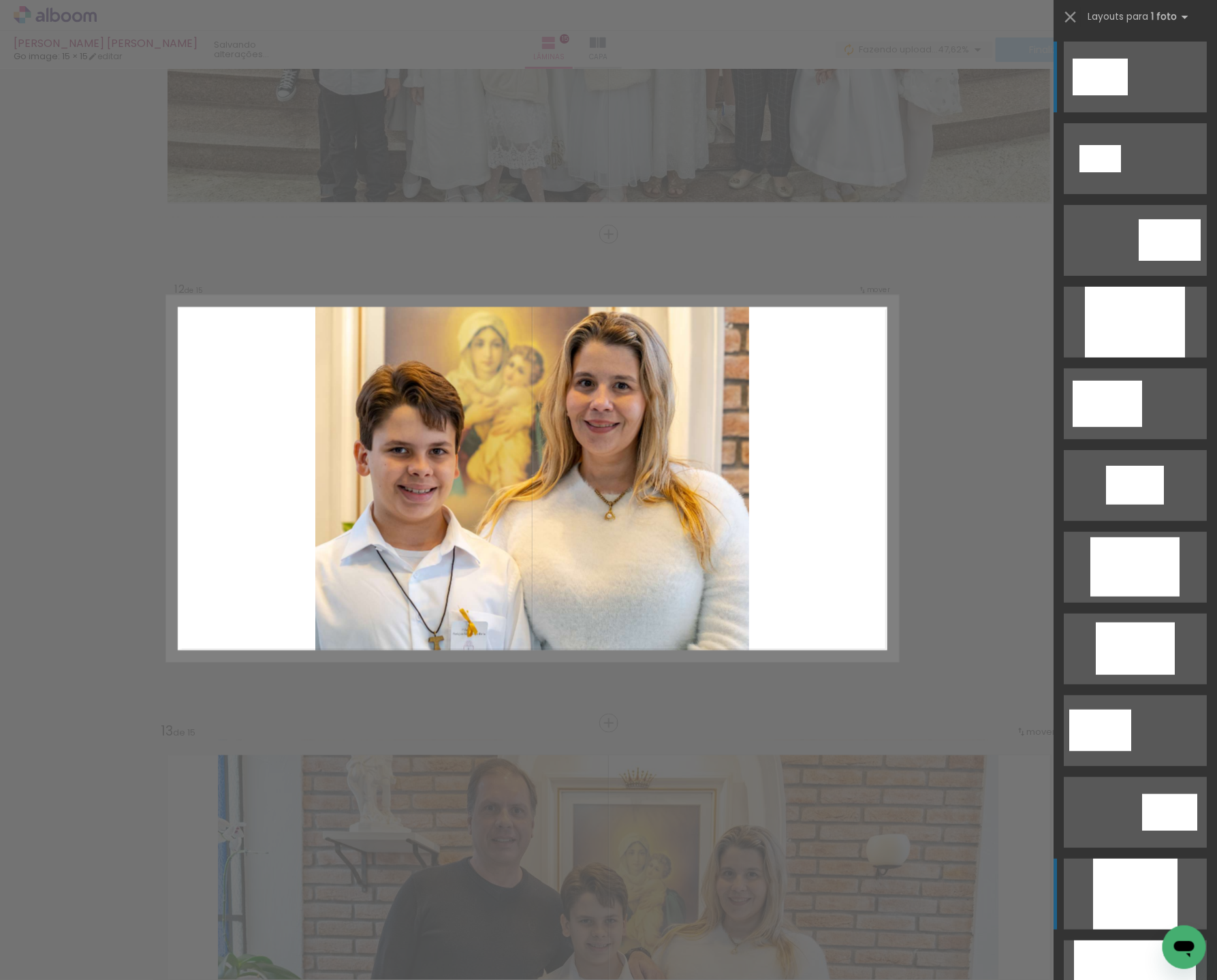
scroll to position [5232, 0]
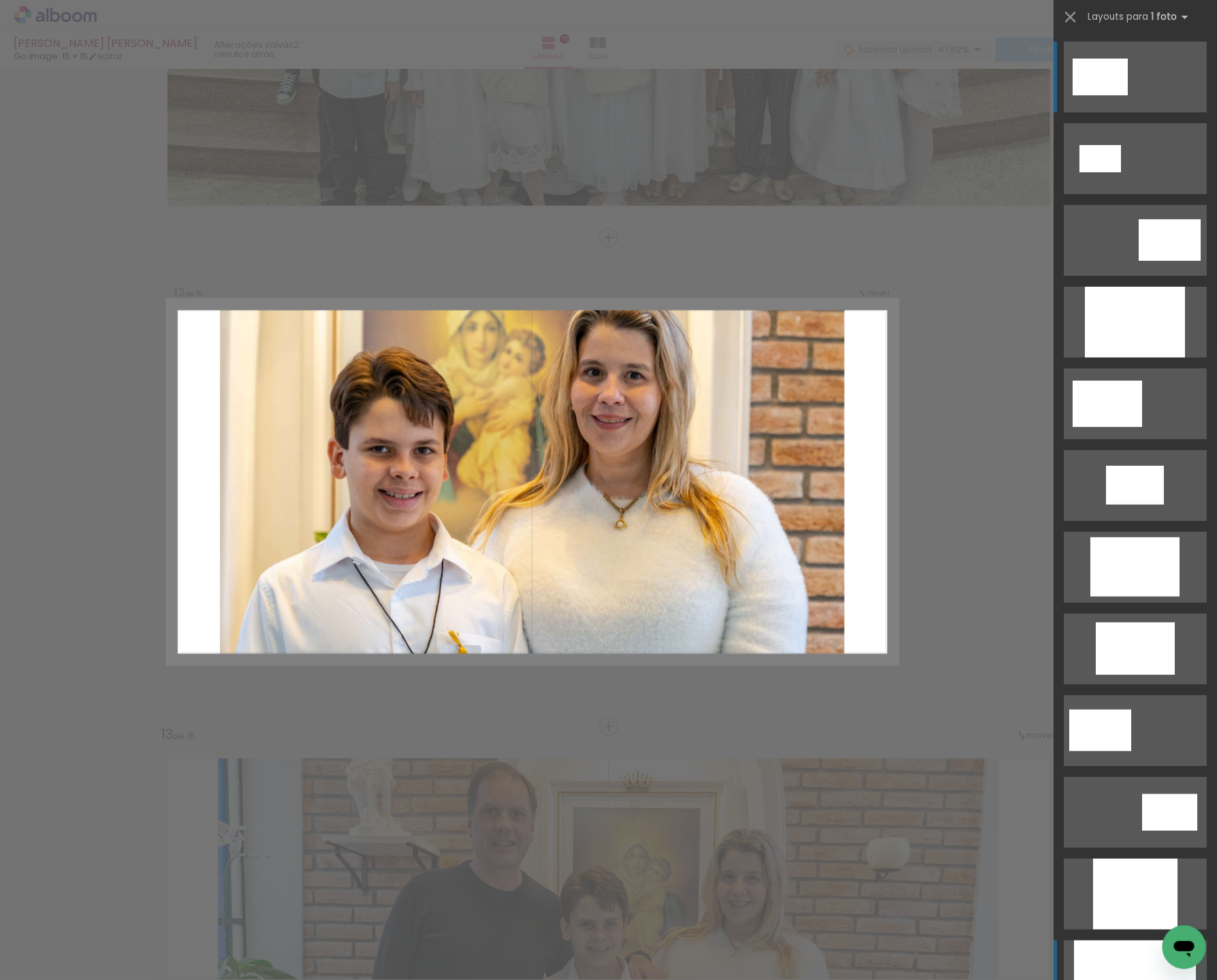
drag, startPoint x: 1141, startPoint y: 951, endPoint x: 1130, endPoint y: 940, distance: 15.6
click at [1141, 358] on div at bounding box center [1135, 321] width 100 height 71
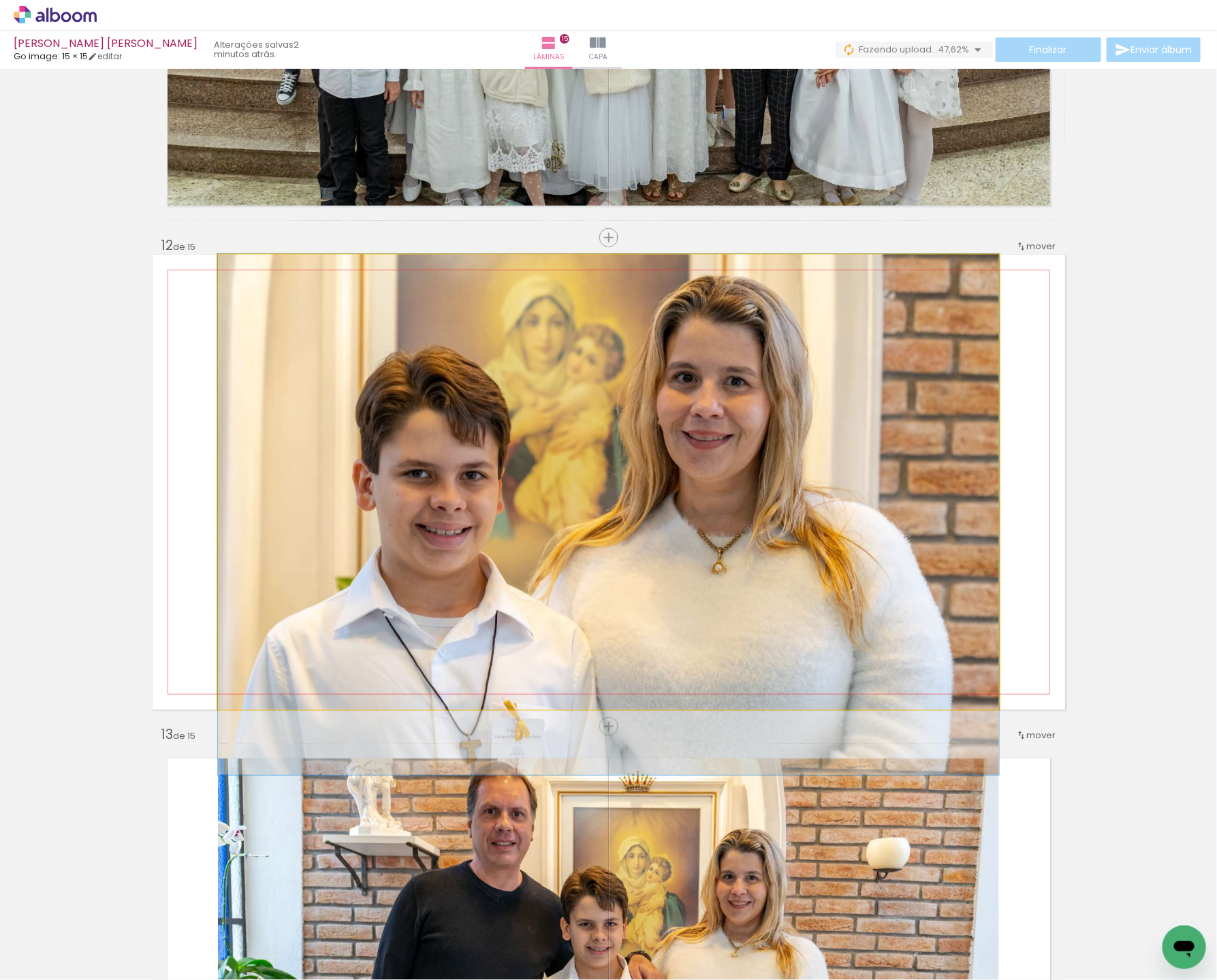
drag, startPoint x: 796, startPoint y: 599, endPoint x: 796, endPoint y: 628, distance: 29.0
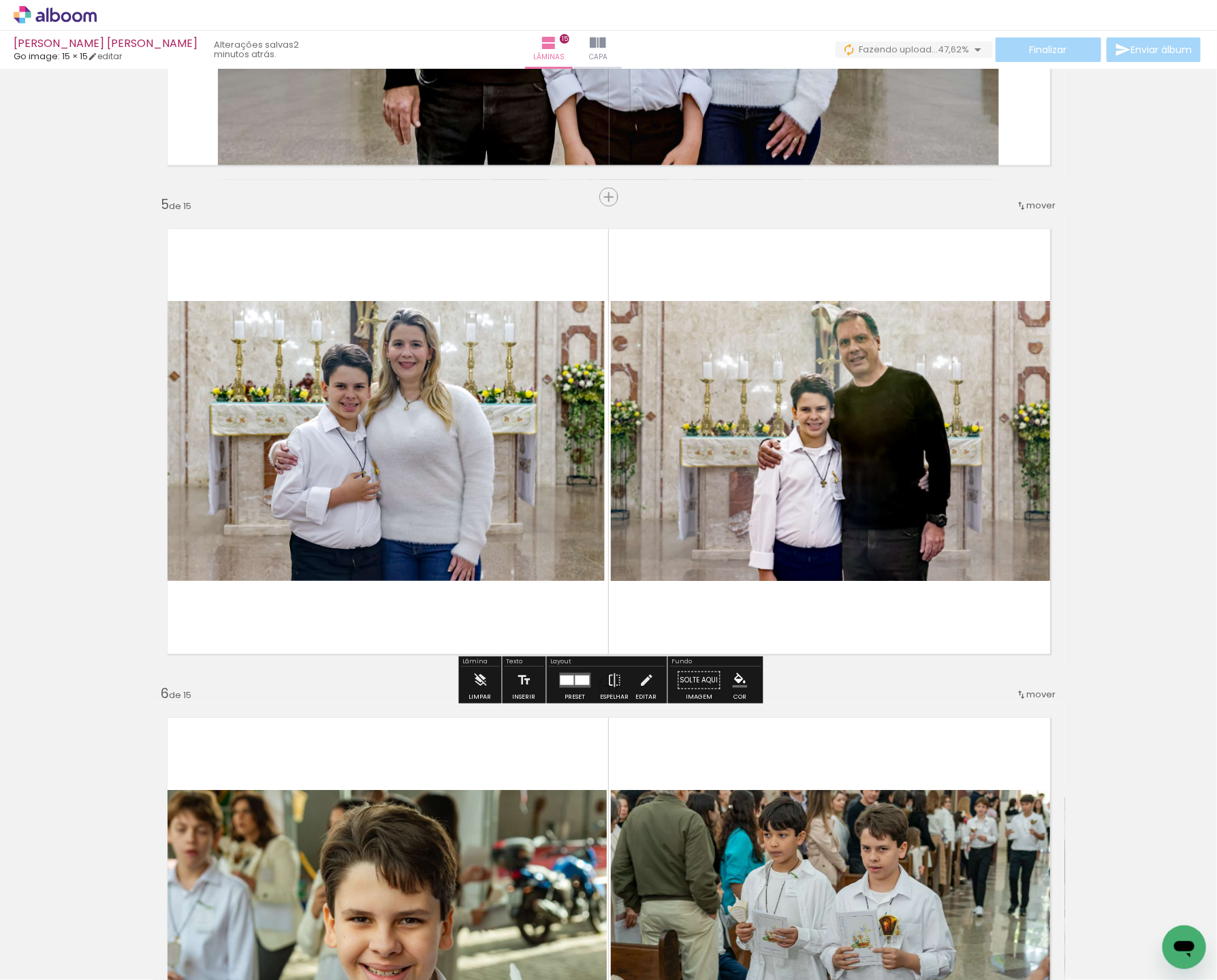
scroll to position [1846, 0]
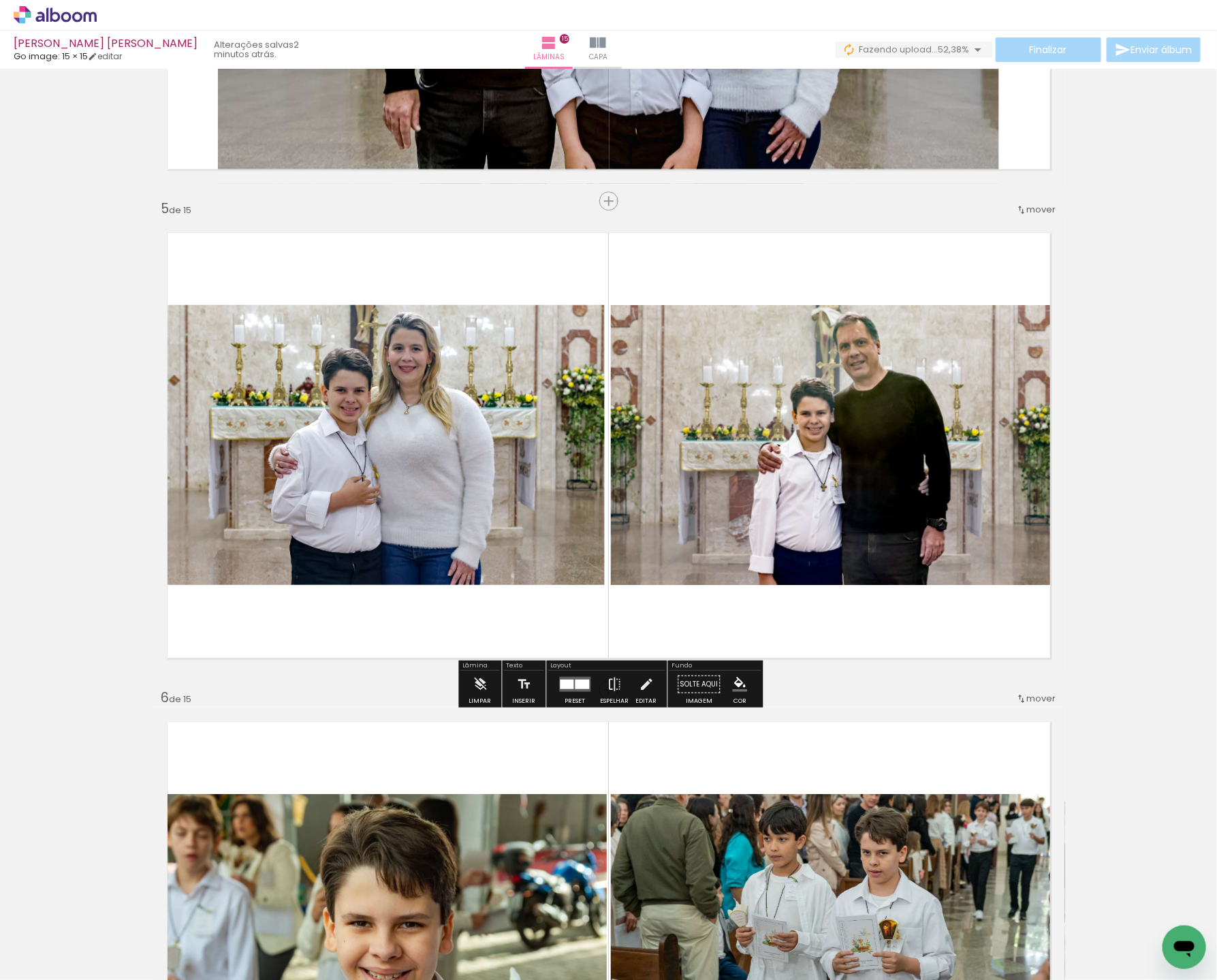
click at [460, 486] on quentale-photo at bounding box center [380, 444] width 449 height 280
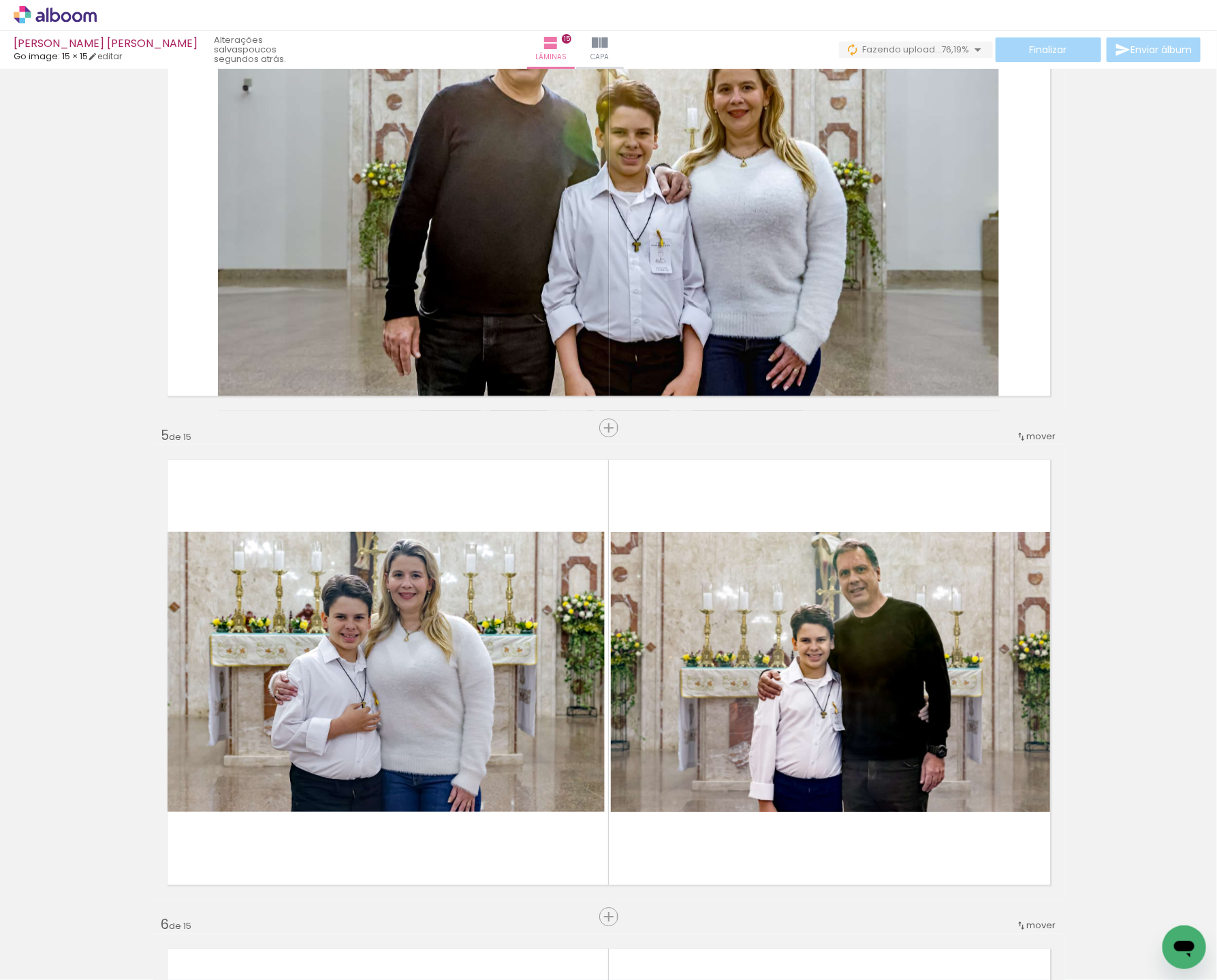
scroll to position [1625, 0]
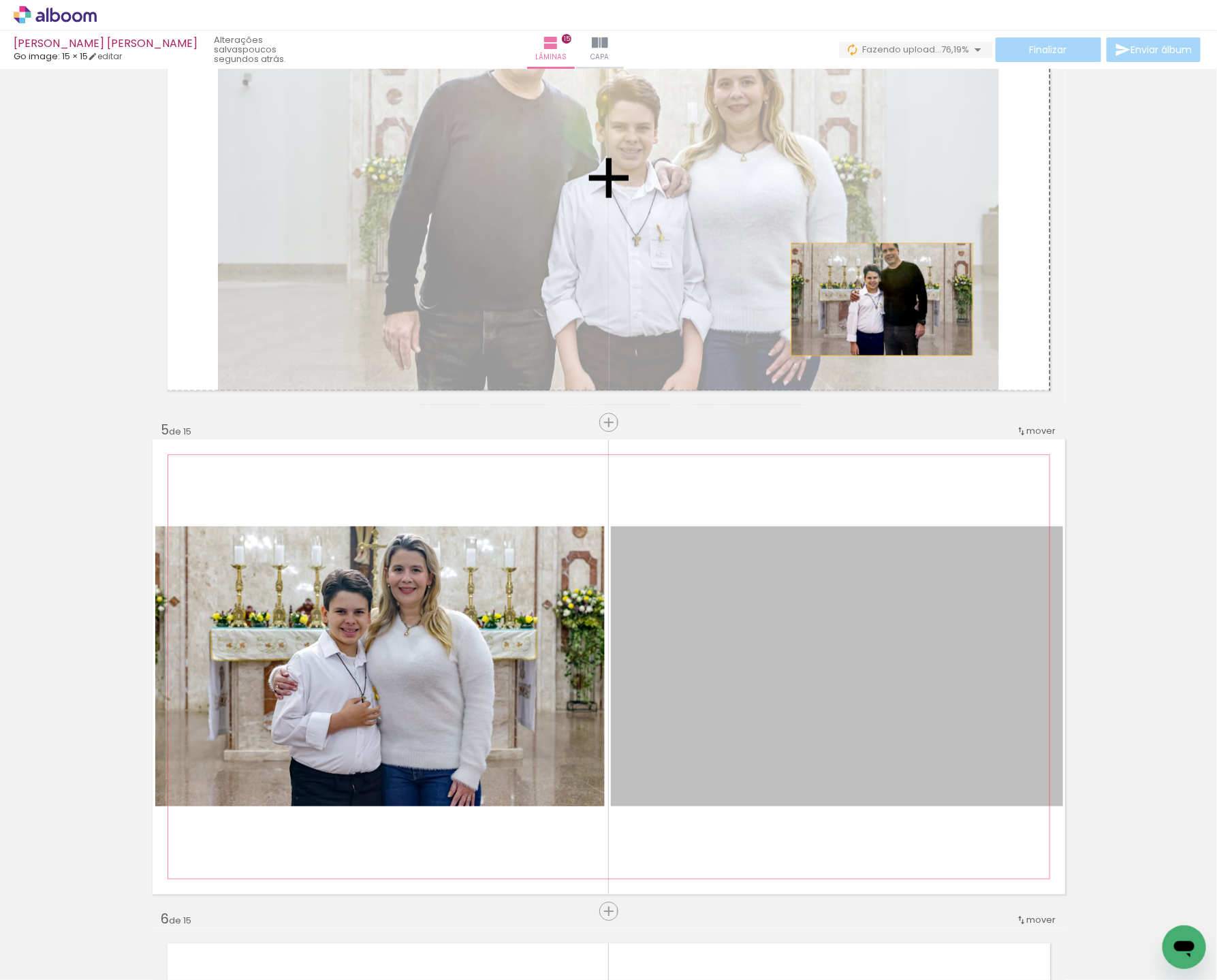
drag, startPoint x: 860, startPoint y: 618, endPoint x: 881, endPoint y: 296, distance: 322.7
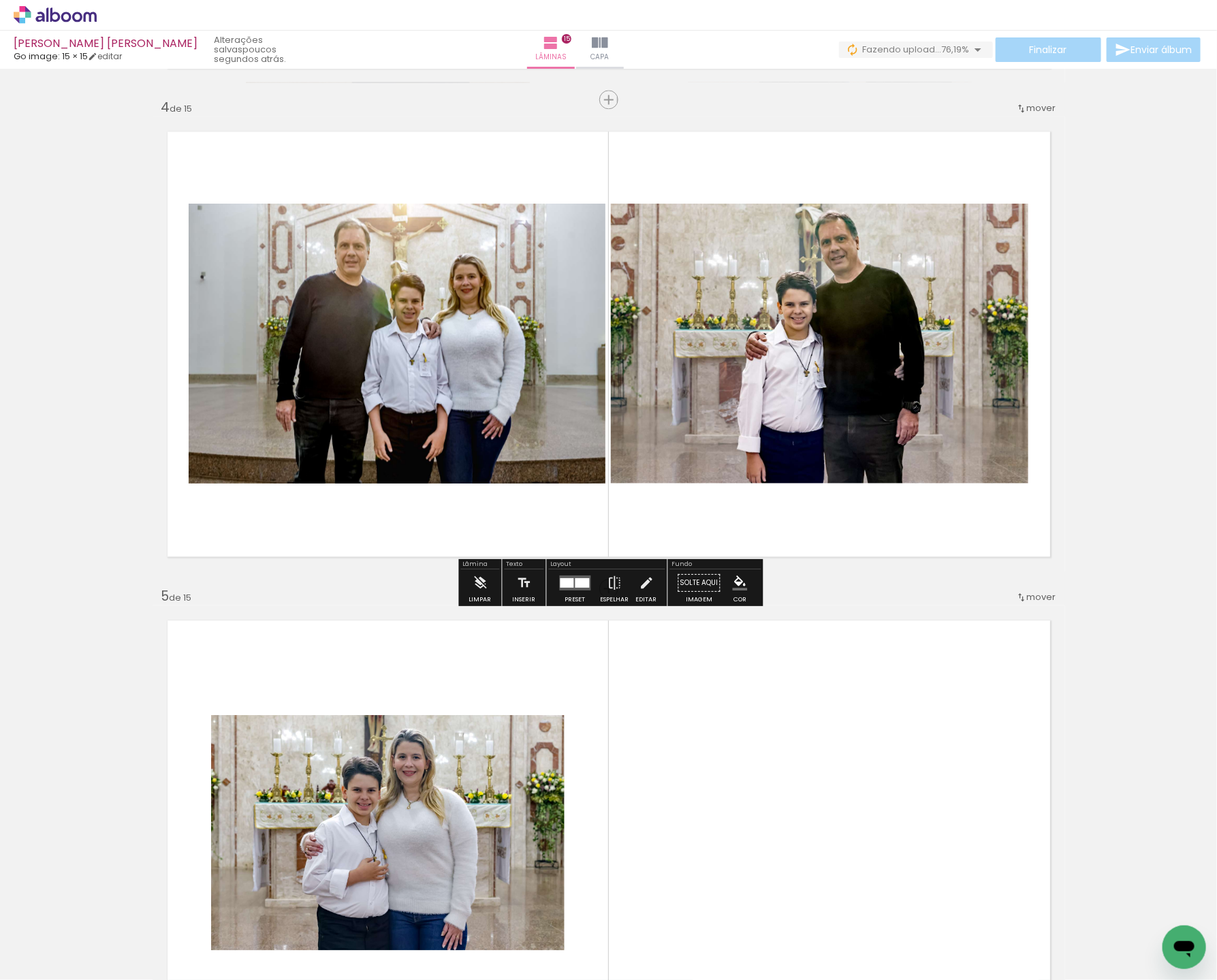
scroll to position [1434, 0]
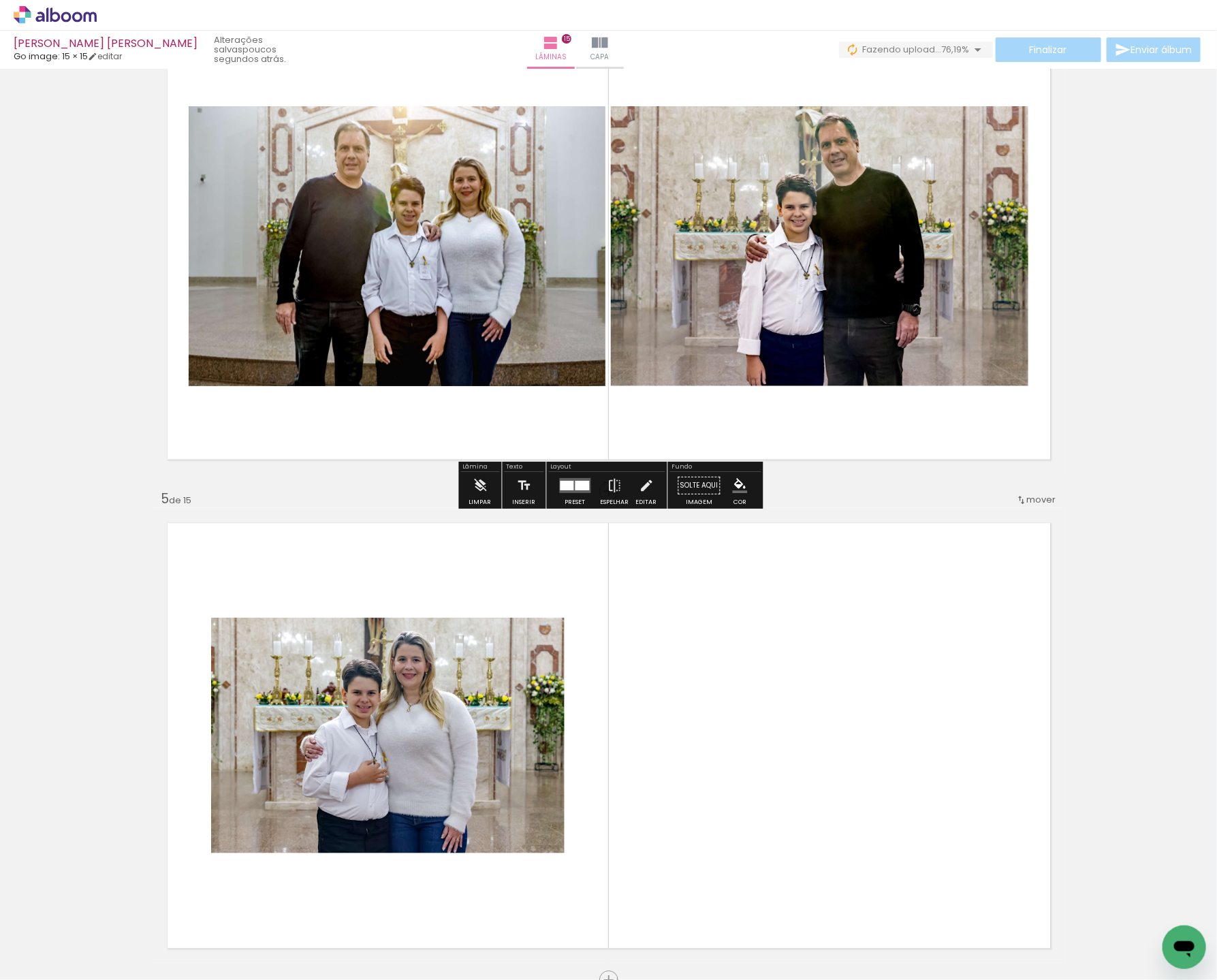
scroll to position [1561, 0]
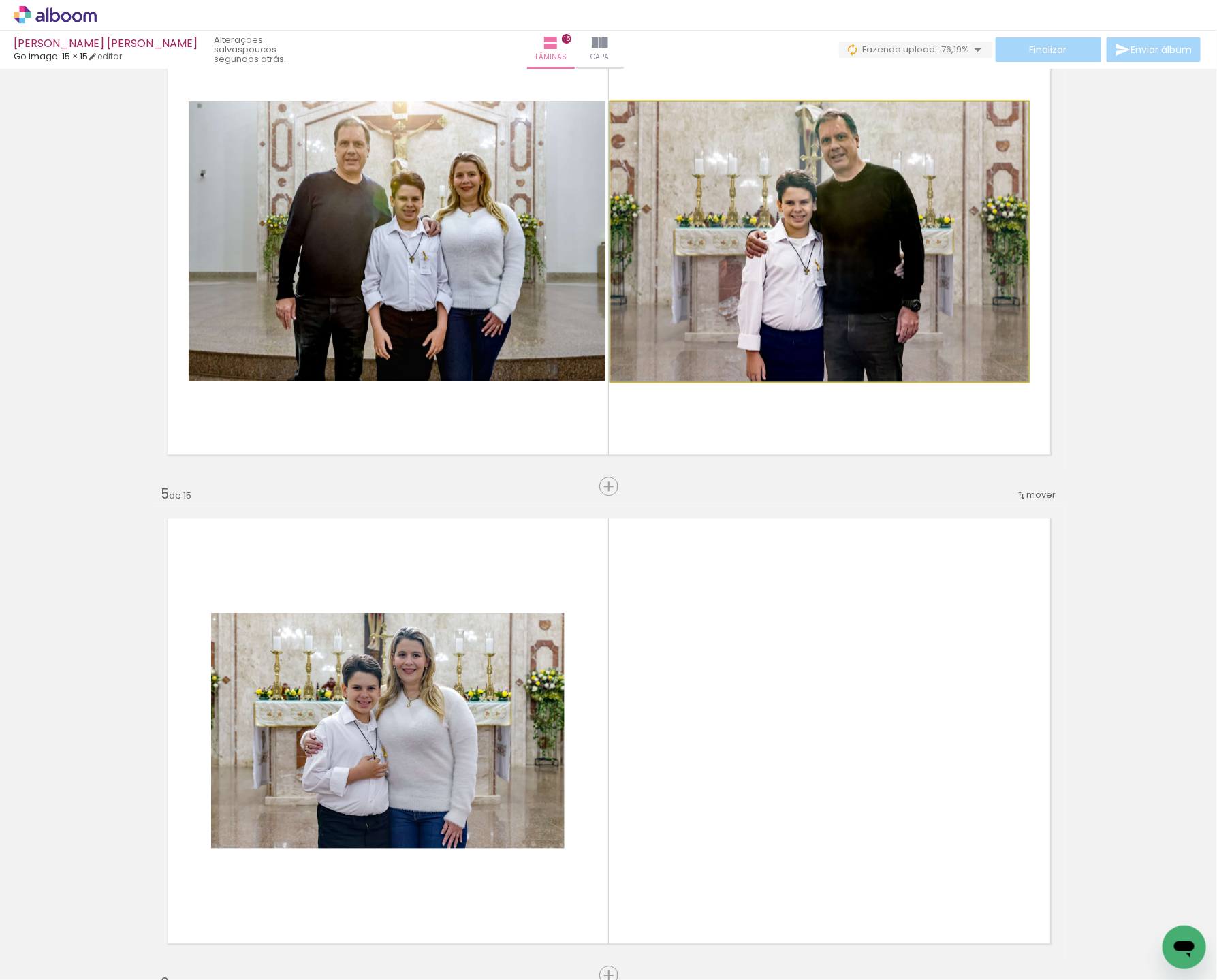
click at [863, 319] on quentale-photo at bounding box center [820, 241] width 418 height 280
click at [863, 318] on quentale-photo at bounding box center [820, 241] width 418 height 280
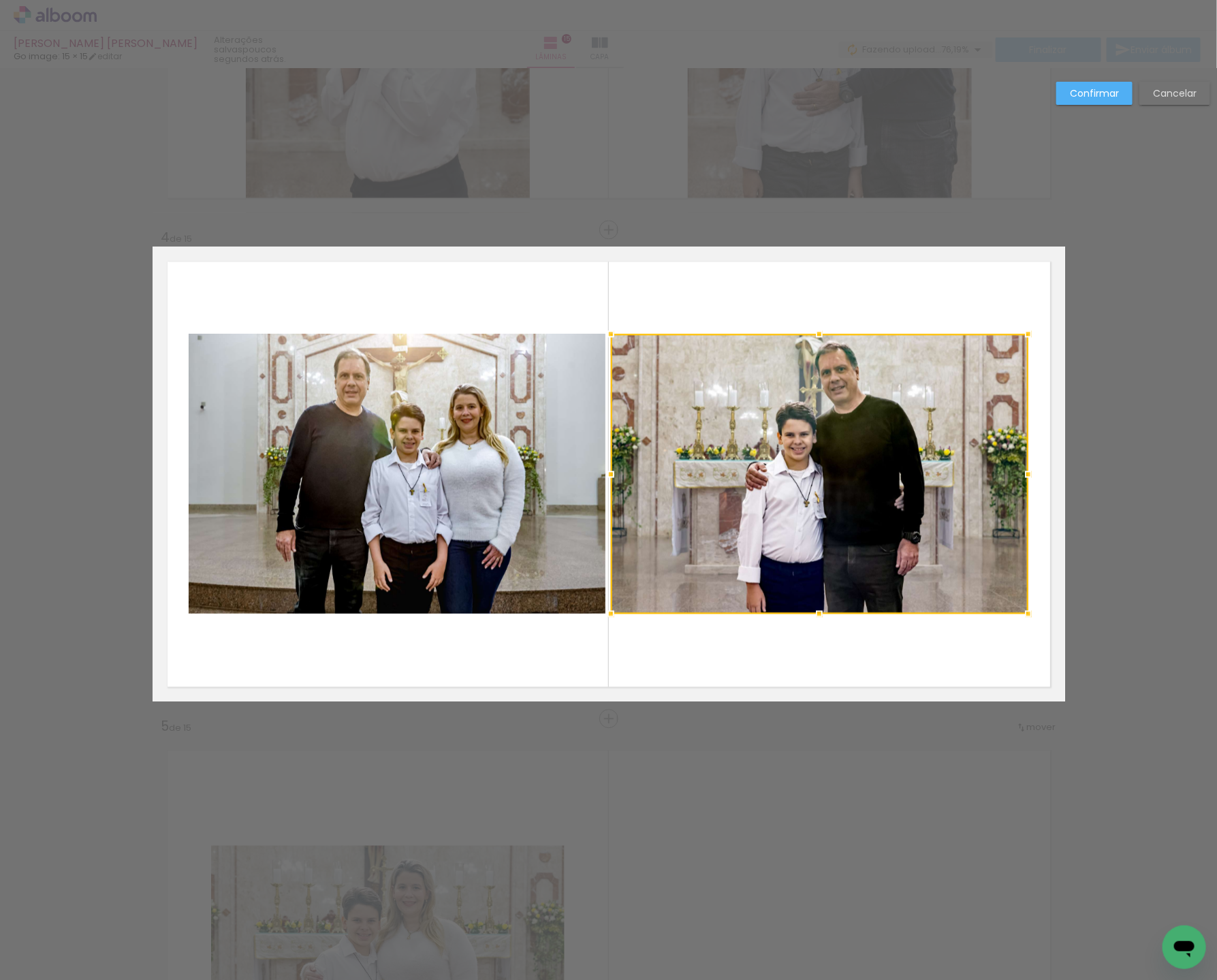
scroll to position [1320, 0]
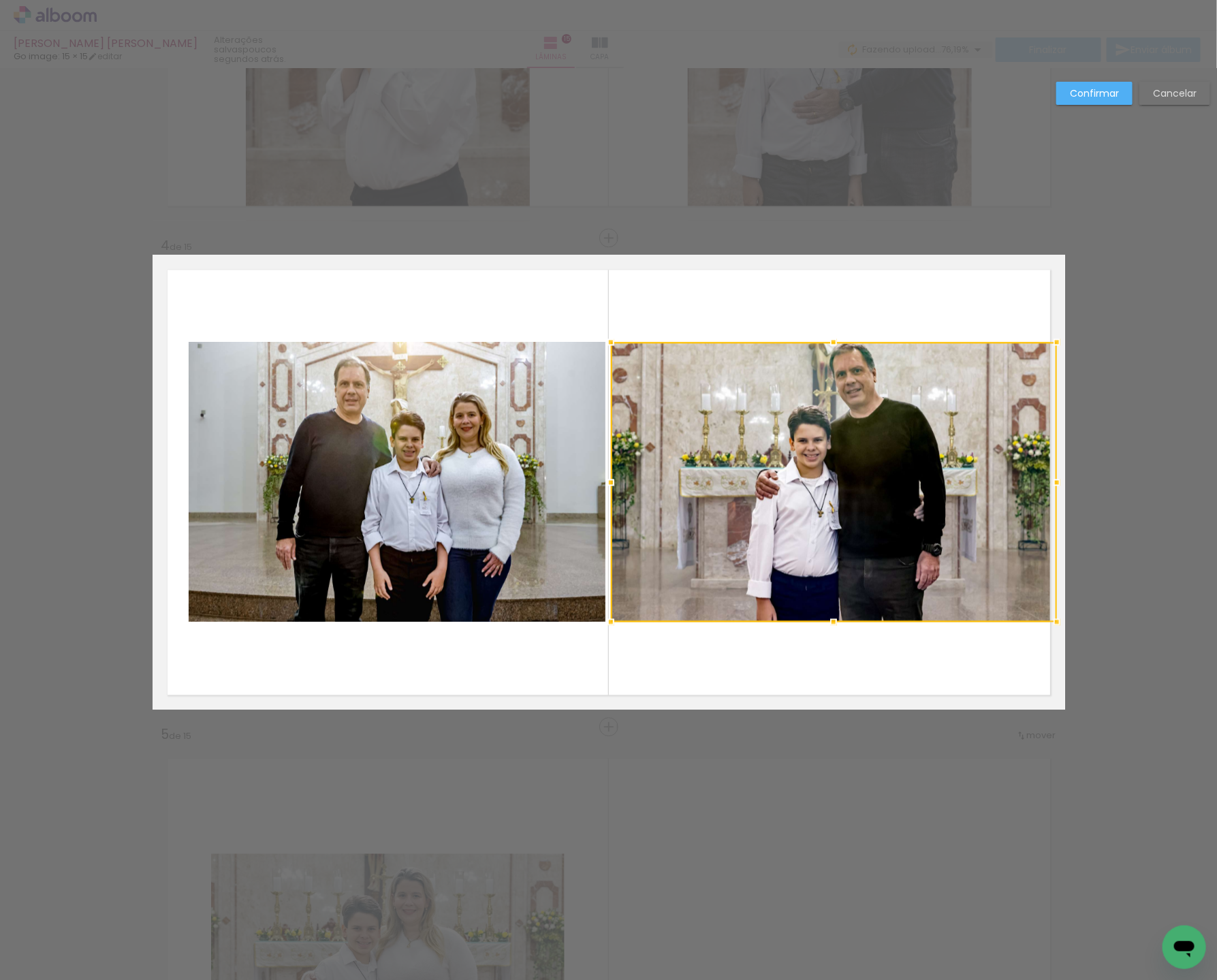
drag, startPoint x: 1040, startPoint y: 478, endPoint x: 1078, endPoint y: 478, distance: 38.0
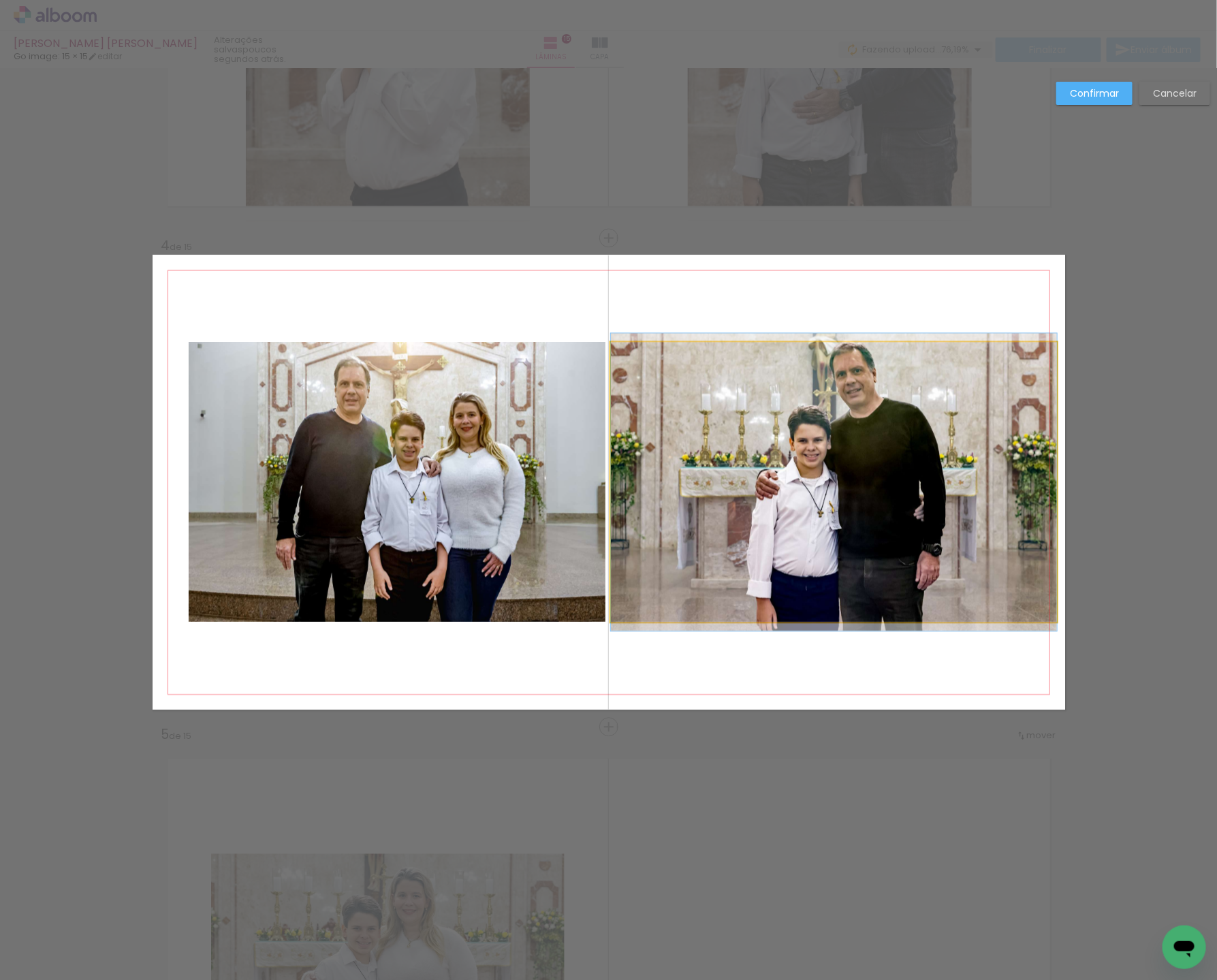
click at [1030, 478] on quentale-photo at bounding box center [834, 482] width 446 height 280
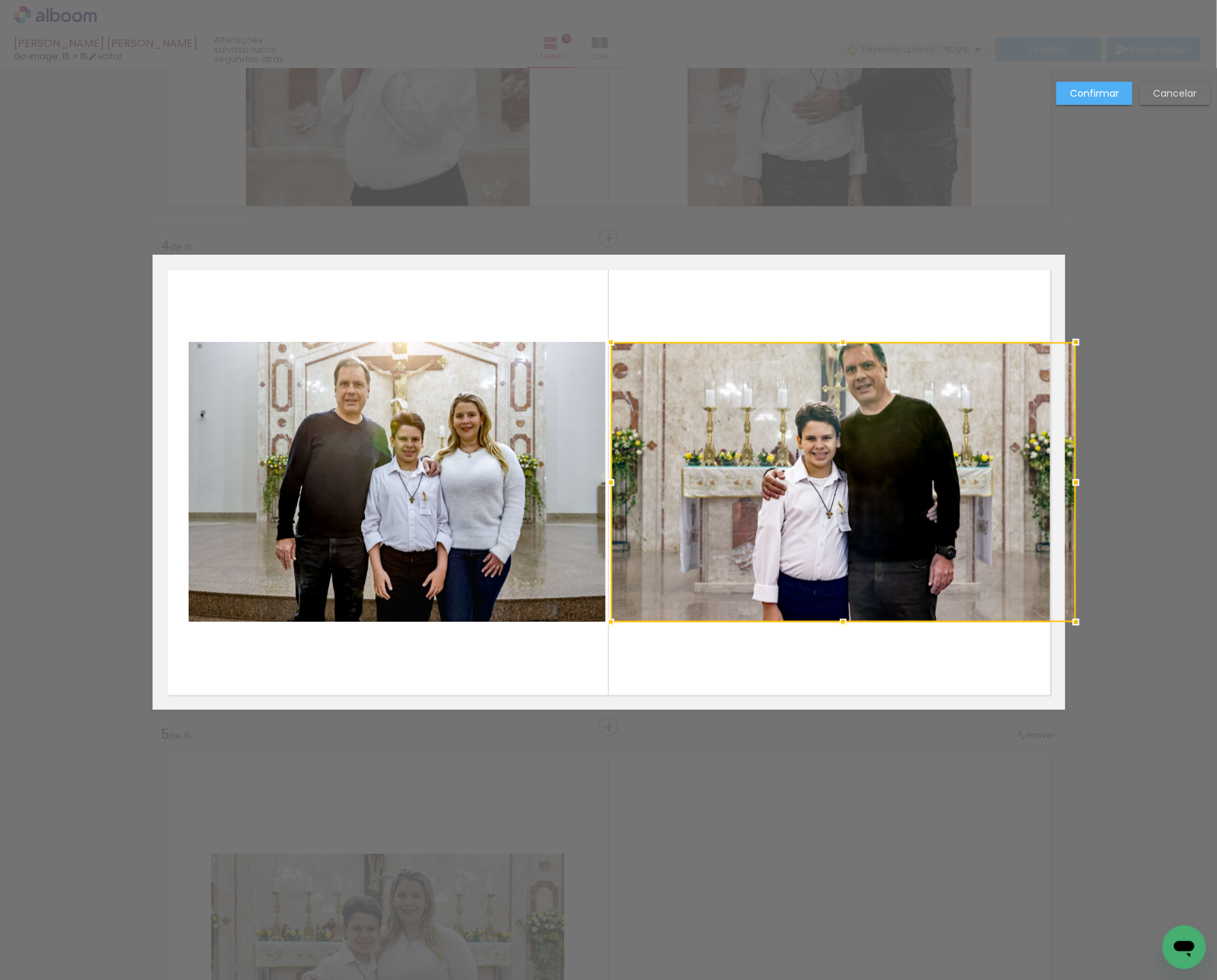
drag, startPoint x: 1059, startPoint y: 480, endPoint x: 1068, endPoint y: 481, distance: 9.1
click at [1068, 481] on div at bounding box center [1076, 482] width 27 height 27
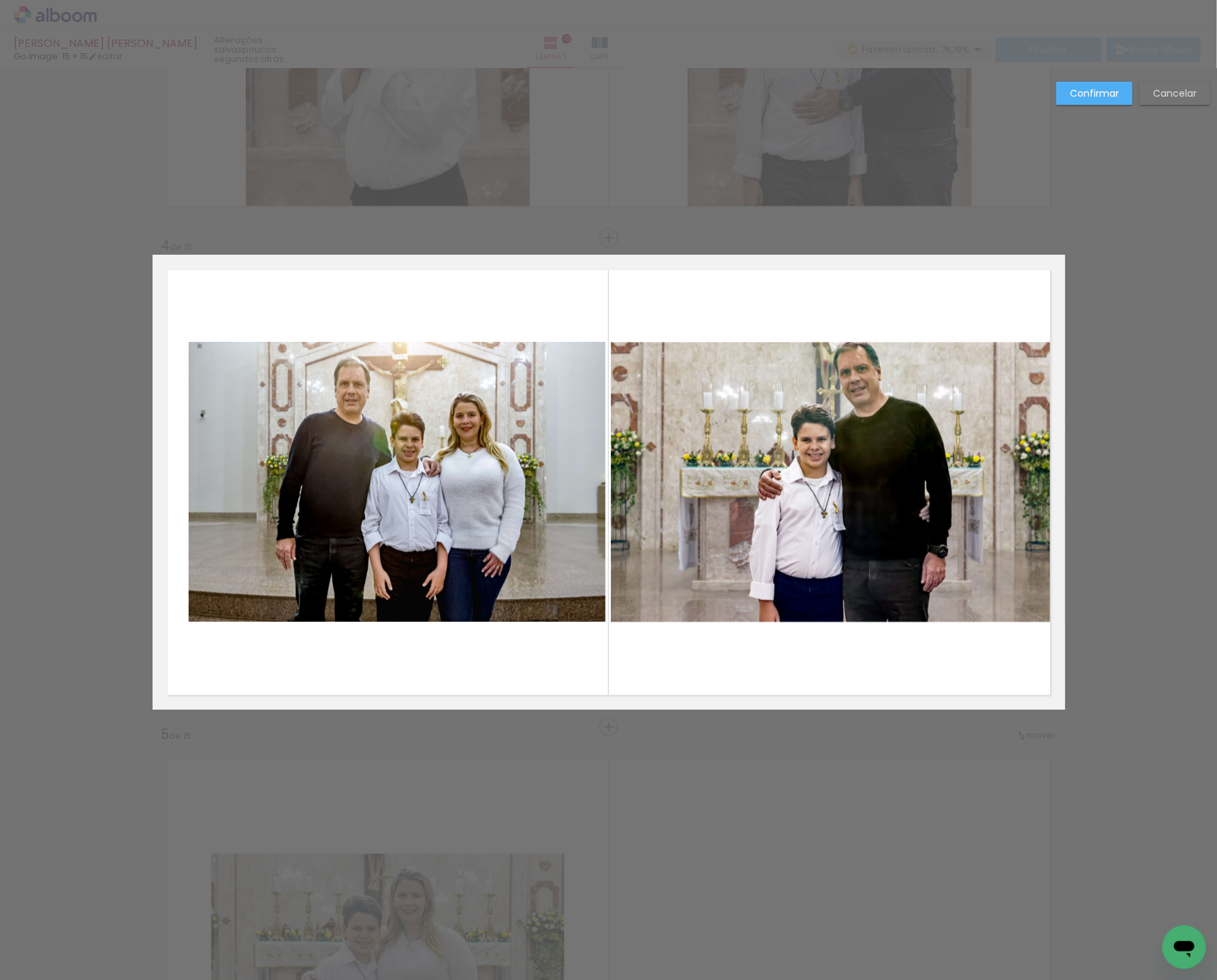
click at [497, 393] on album-spread "4 de 15" at bounding box center [609, 482] width 913 height 455
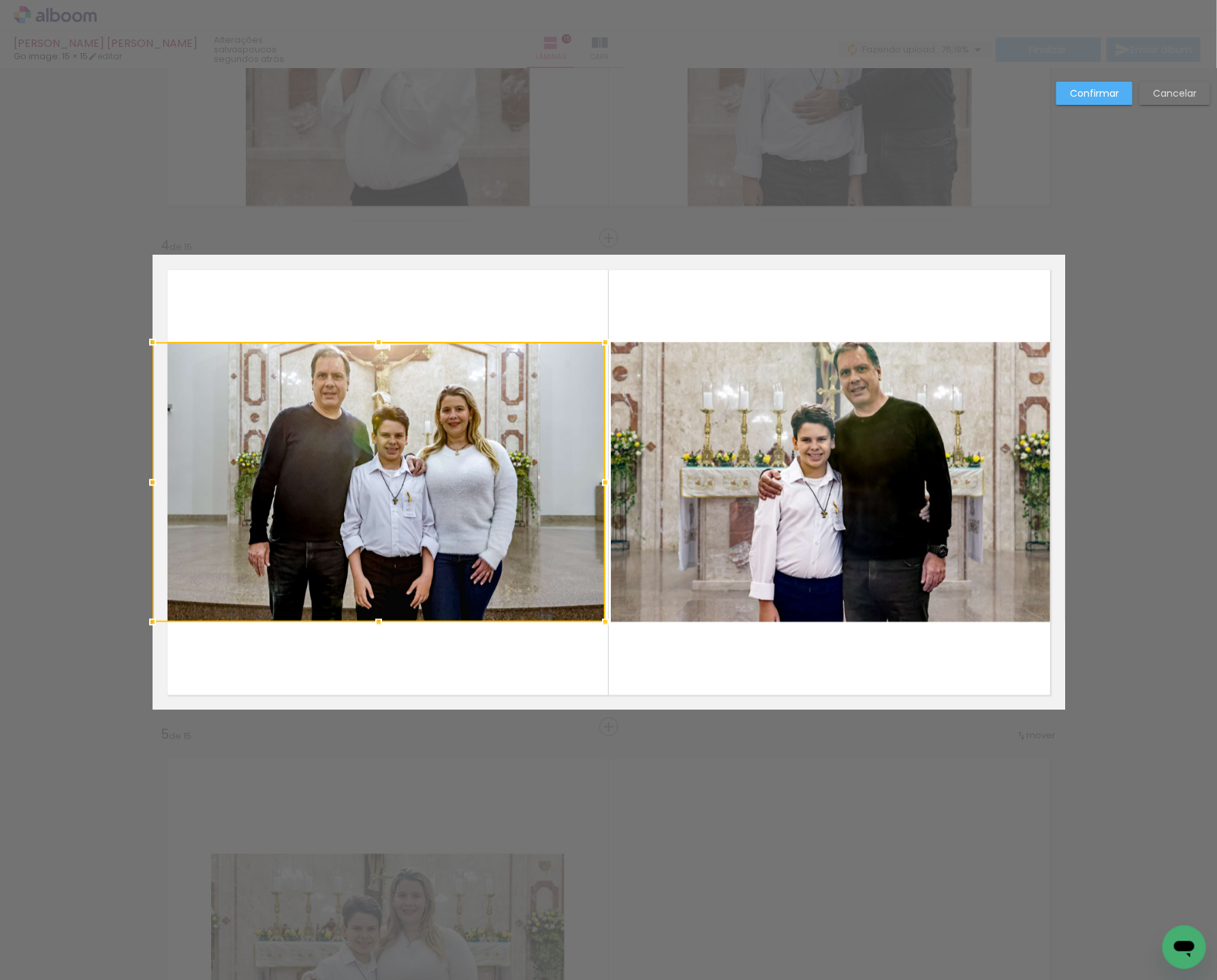
drag, startPoint x: 191, startPoint y: 477, endPoint x: 155, endPoint y: 475, distance: 36.1
click at [148, 477] on div at bounding box center [152, 482] width 27 height 27
click at [0, 0] on slot "Confirmar" at bounding box center [0, 0] width 0 height 0
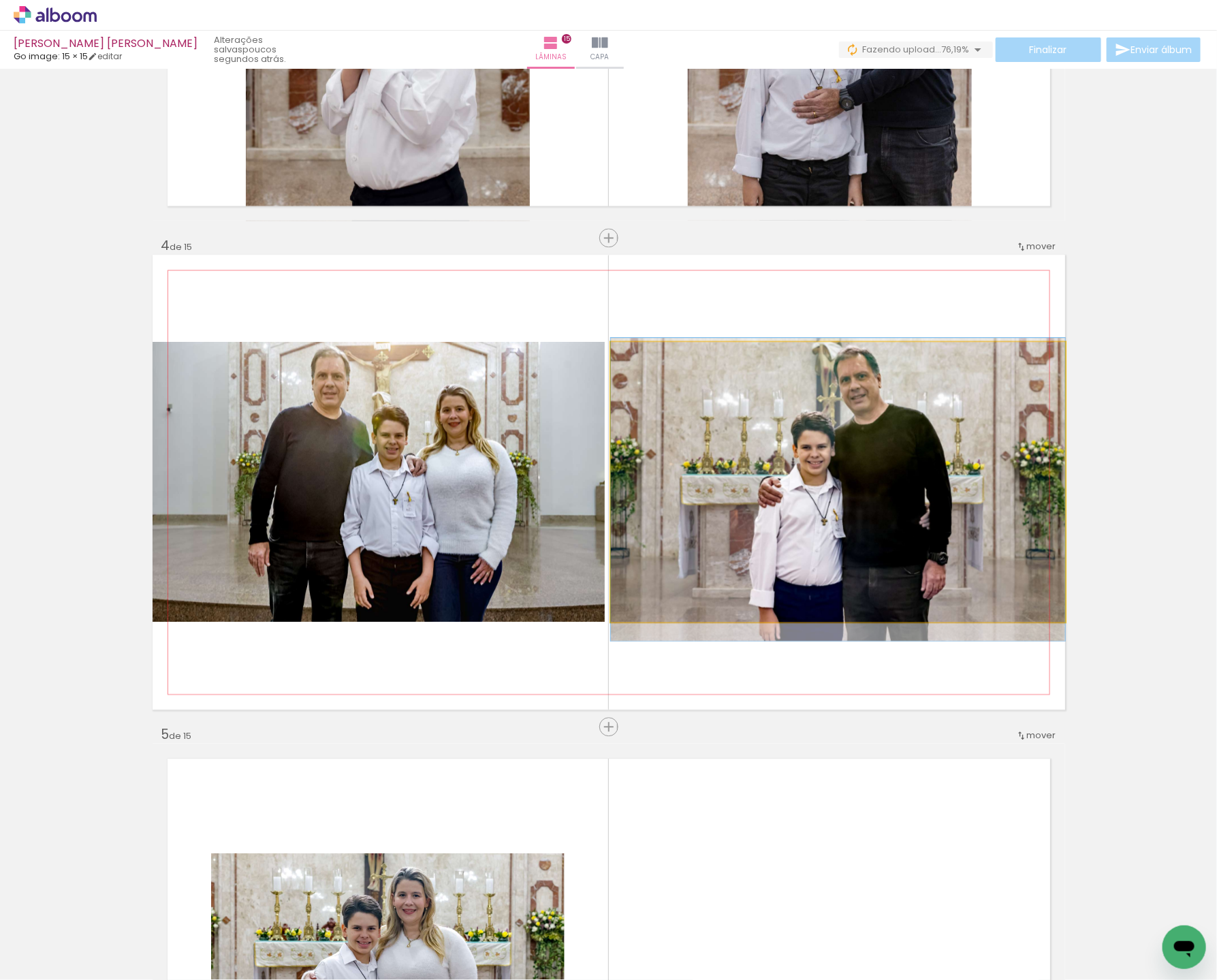
scroll to position [1320, 0]
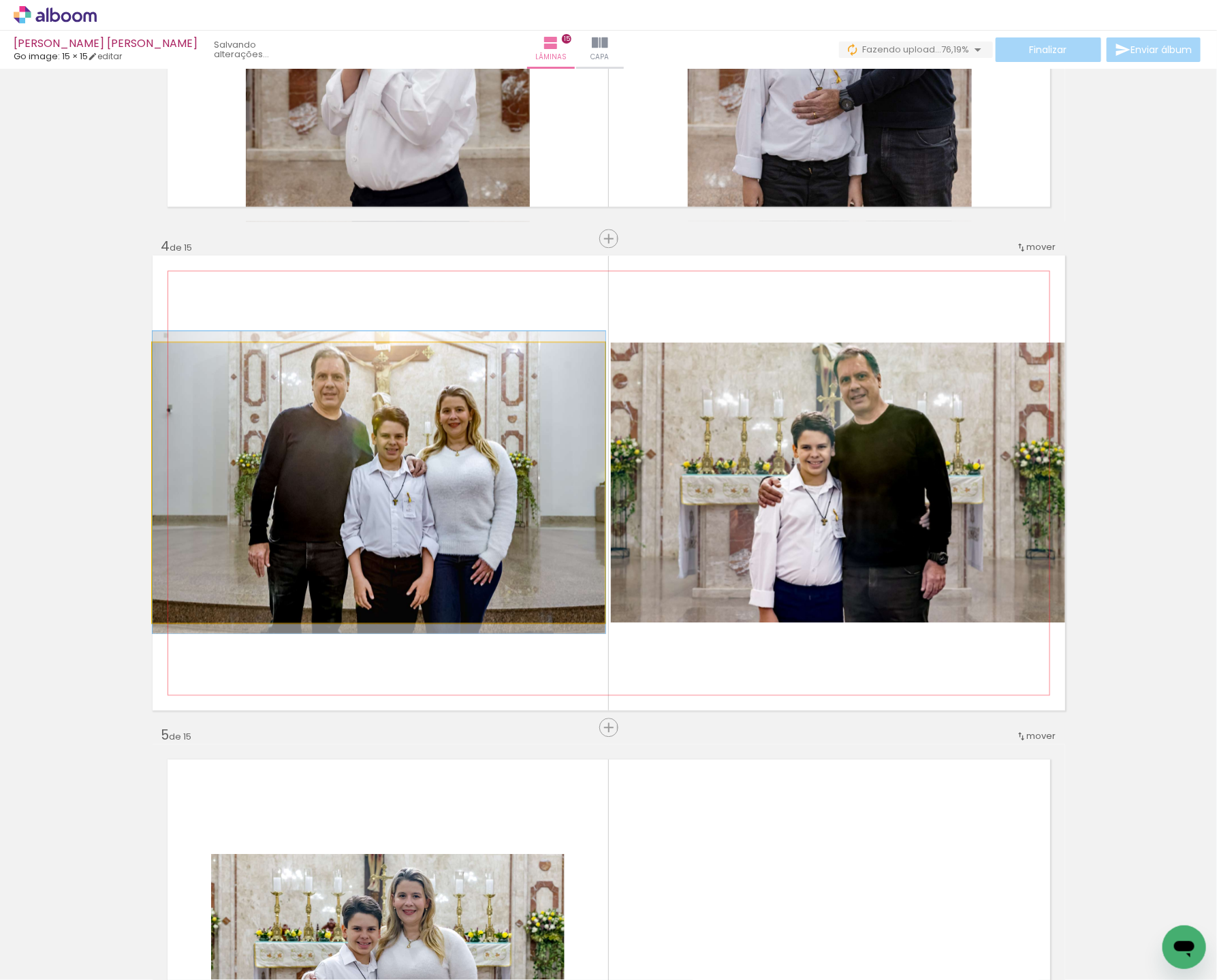
click at [341, 498] on quentale-photo at bounding box center [379, 482] width 453 height 280
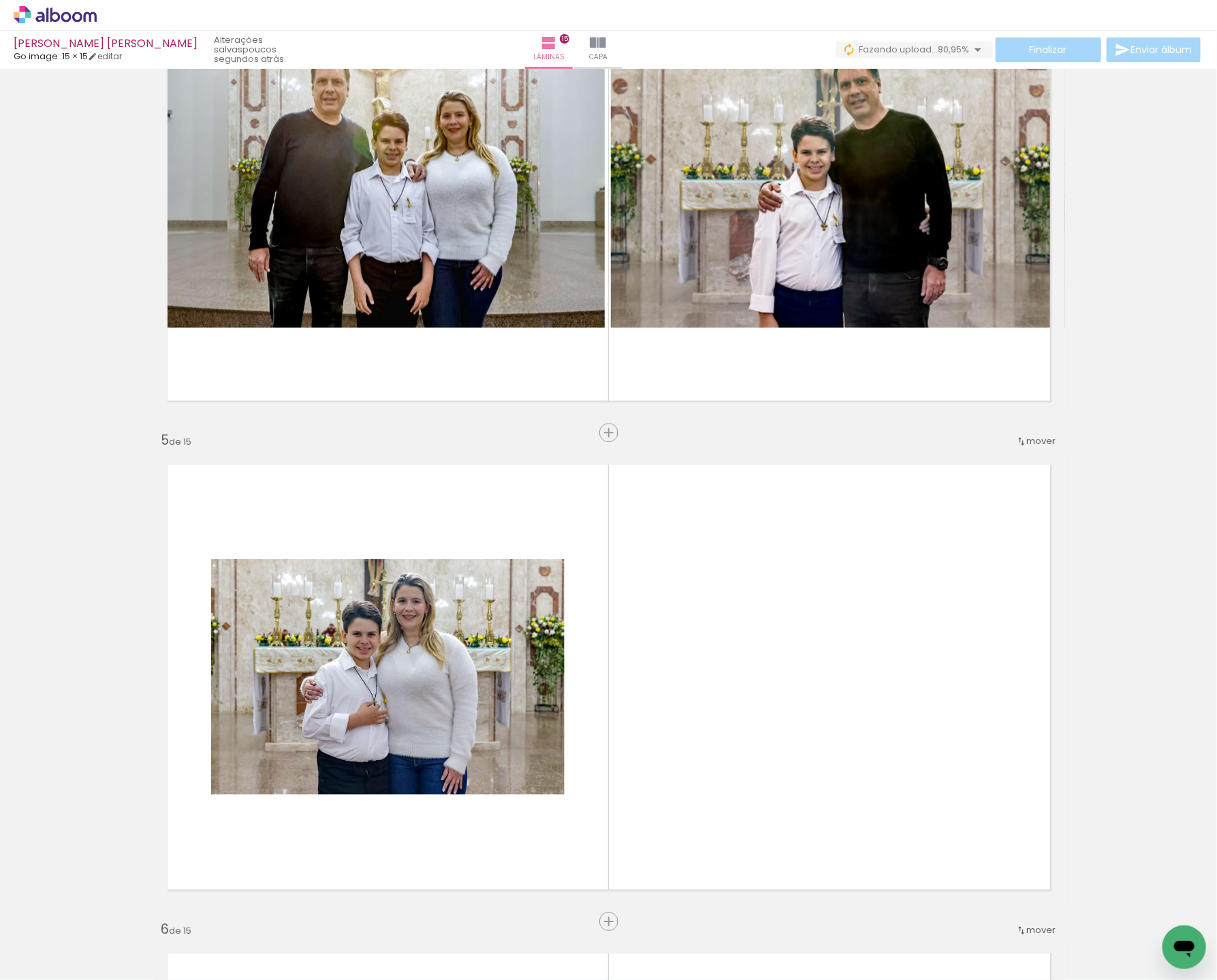
scroll to position [1658, 0]
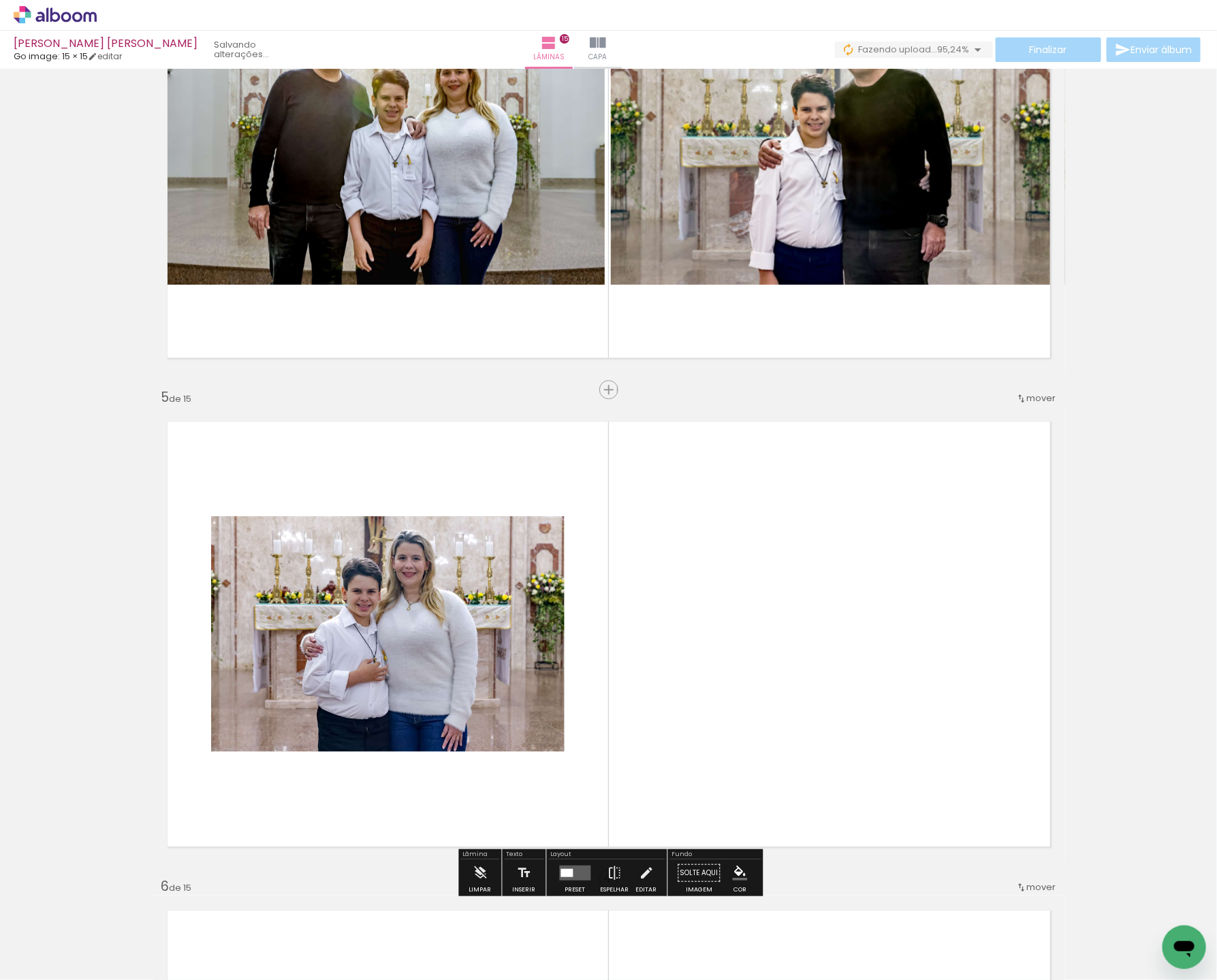
drag, startPoint x: 561, startPoint y: 873, endPoint x: 576, endPoint y: 873, distance: 15.0
click at [561, 873] on div at bounding box center [567, 873] width 12 height 8
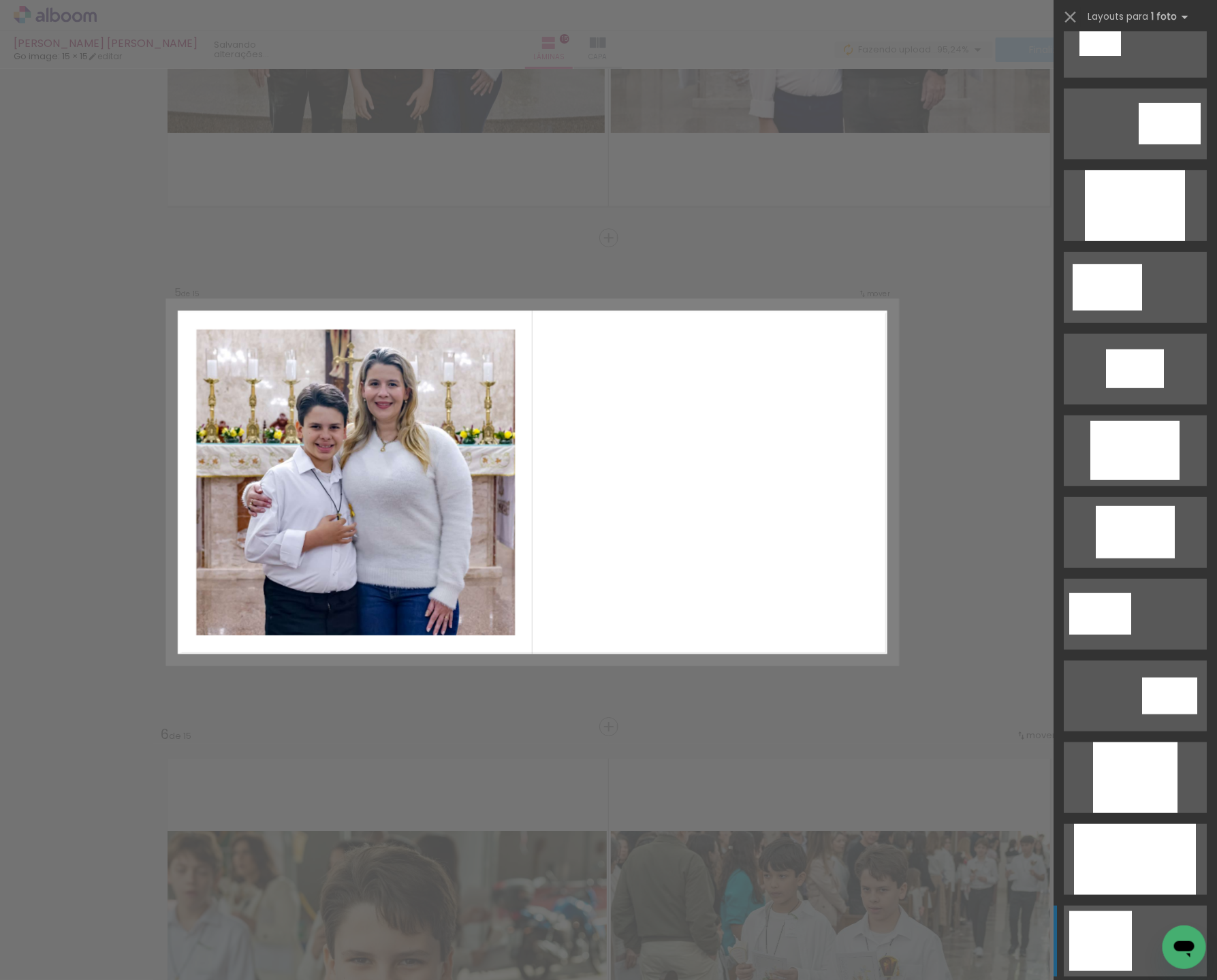
scroll to position [119, 0]
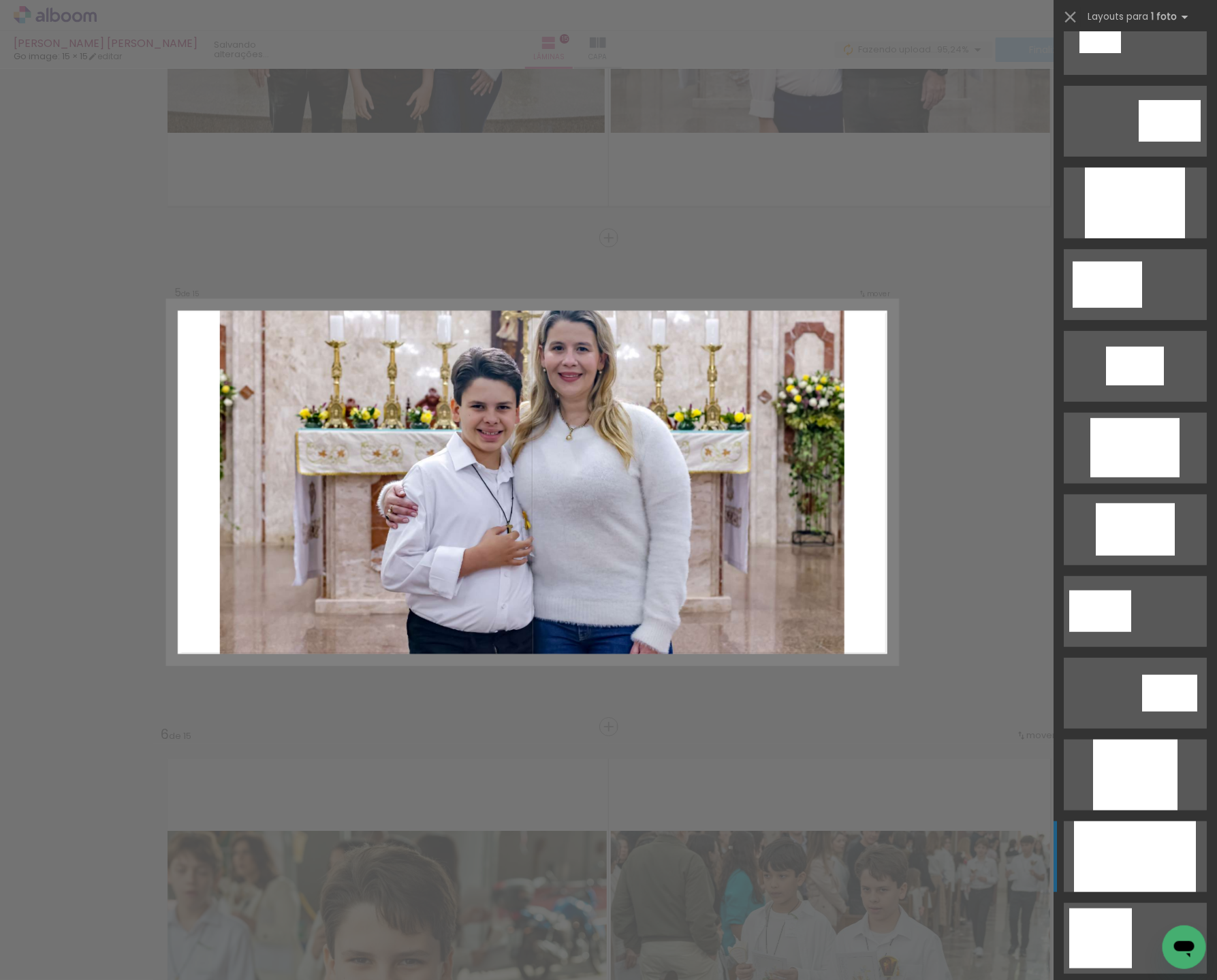
click at [1125, 238] on div at bounding box center [1135, 202] width 100 height 71
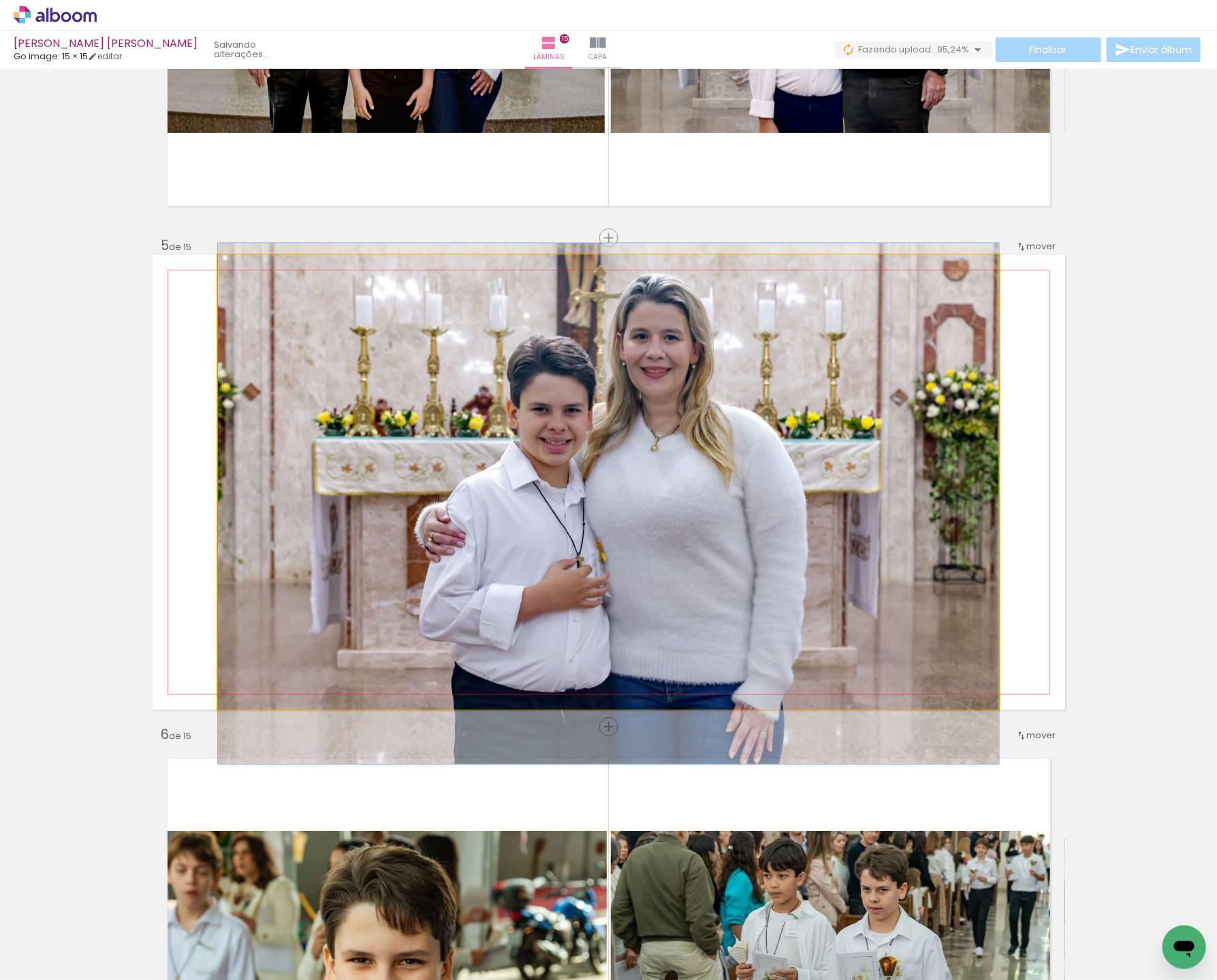
drag, startPoint x: 760, startPoint y: 676, endPoint x: 758, endPoint y: 698, distance: 22.1
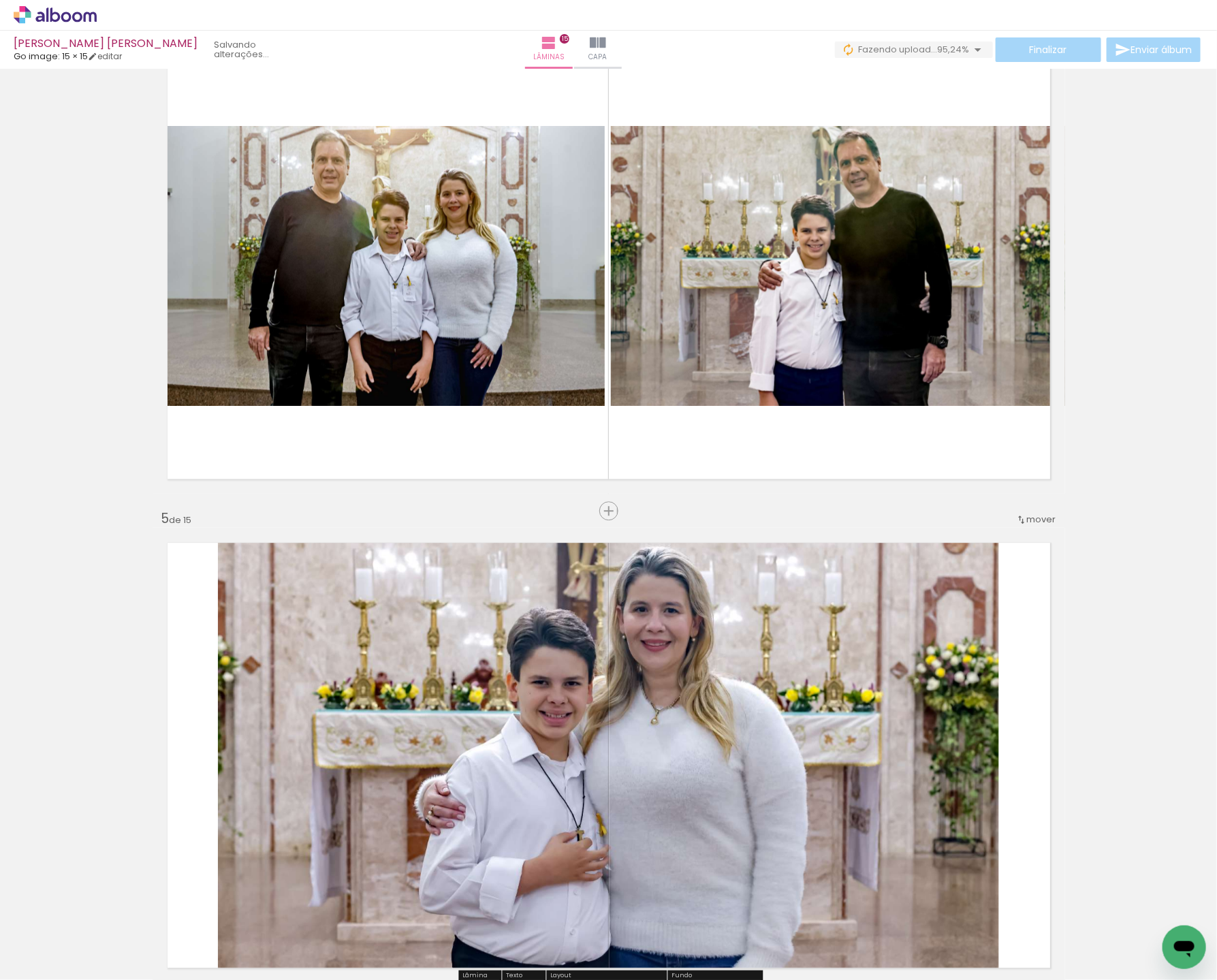
scroll to position [1533, 0]
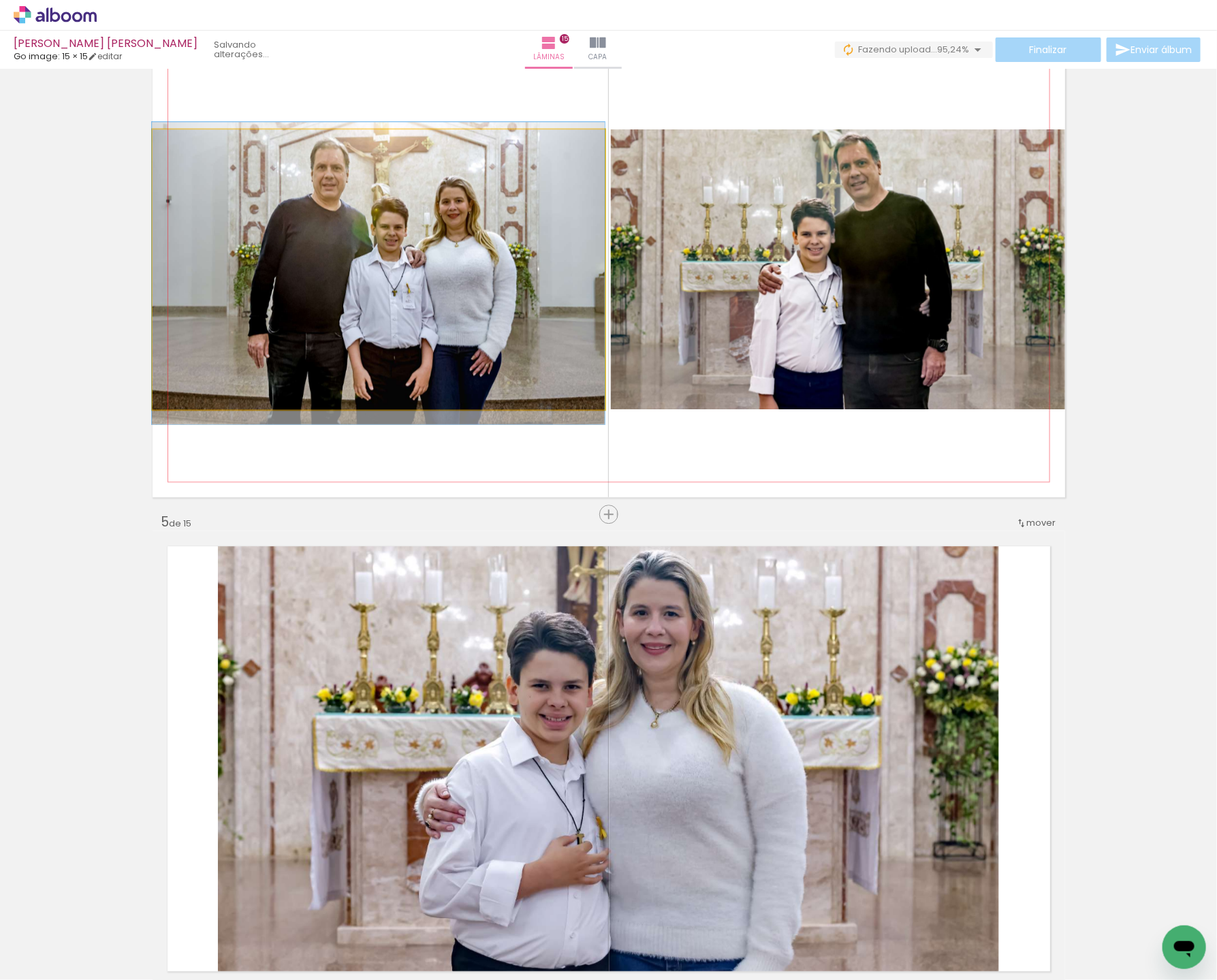
drag, startPoint x: 426, startPoint y: 359, endPoint x: 383, endPoint y: 357, distance: 43.0
click at [418, 363] on div at bounding box center [378, 273] width 453 height 302
type paper-slider "101"
click at [185, 150] on div at bounding box center [185, 143] width 21 height 21
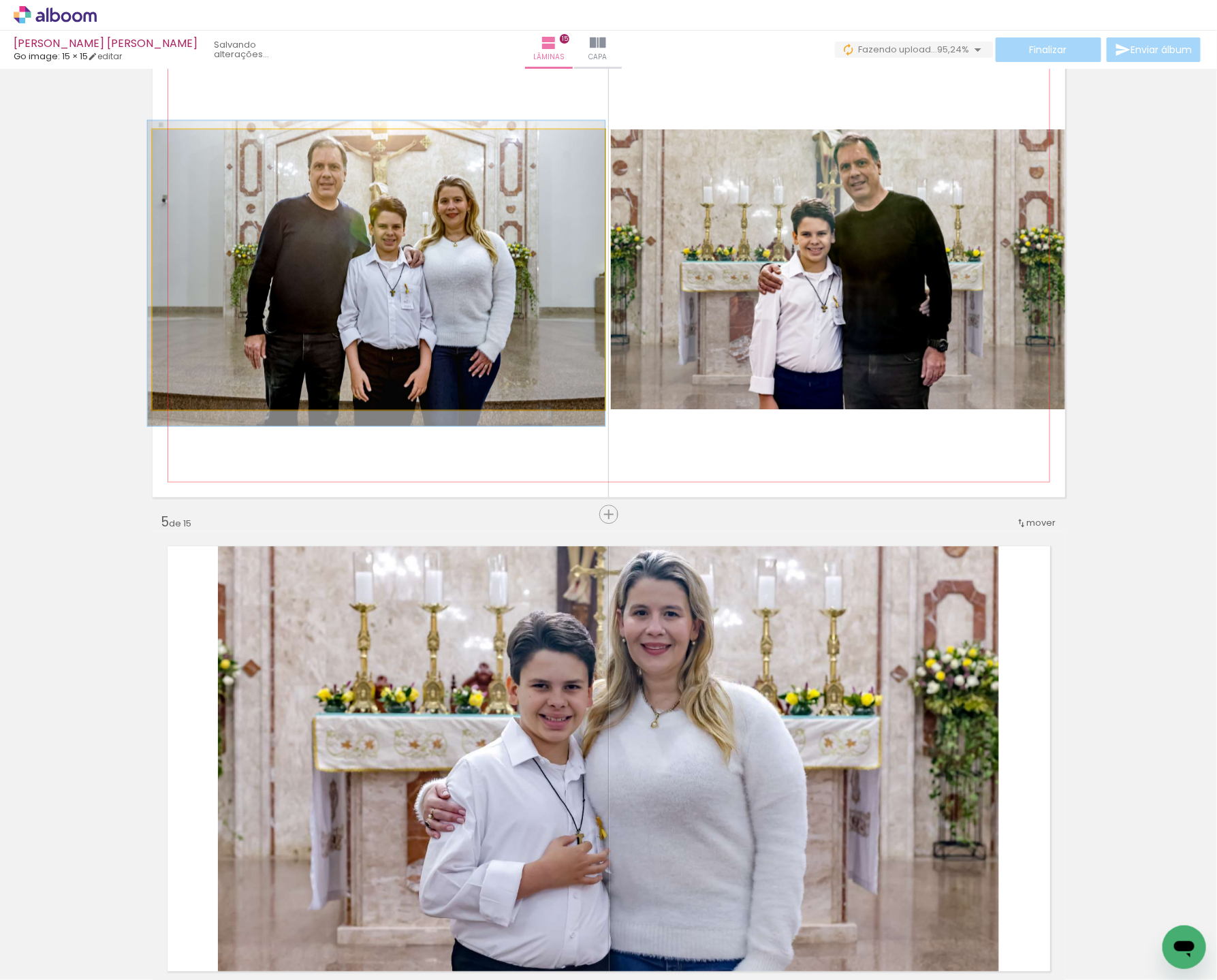
click at [339, 253] on div at bounding box center [376, 273] width 458 height 305
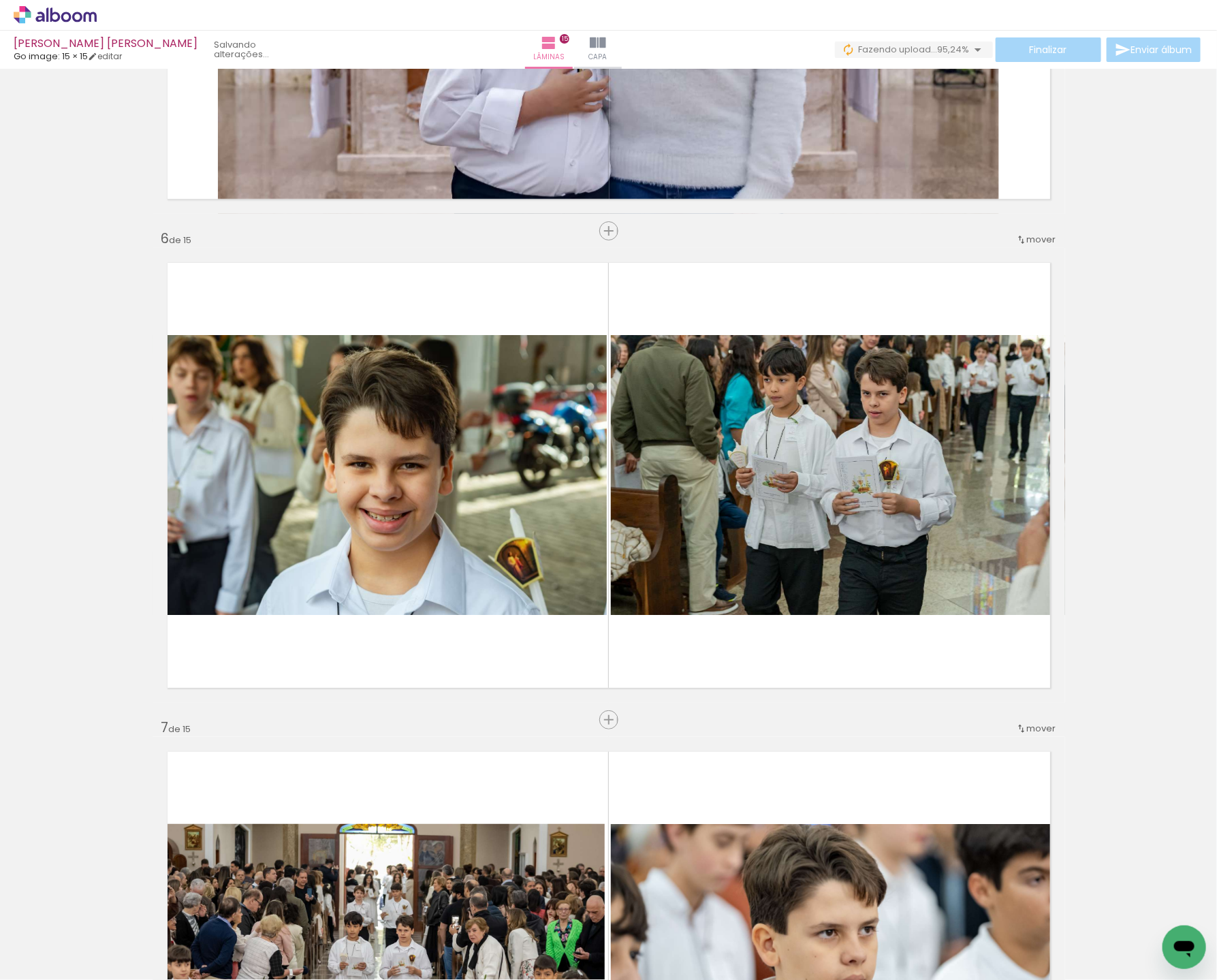
scroll to position [0, 0]
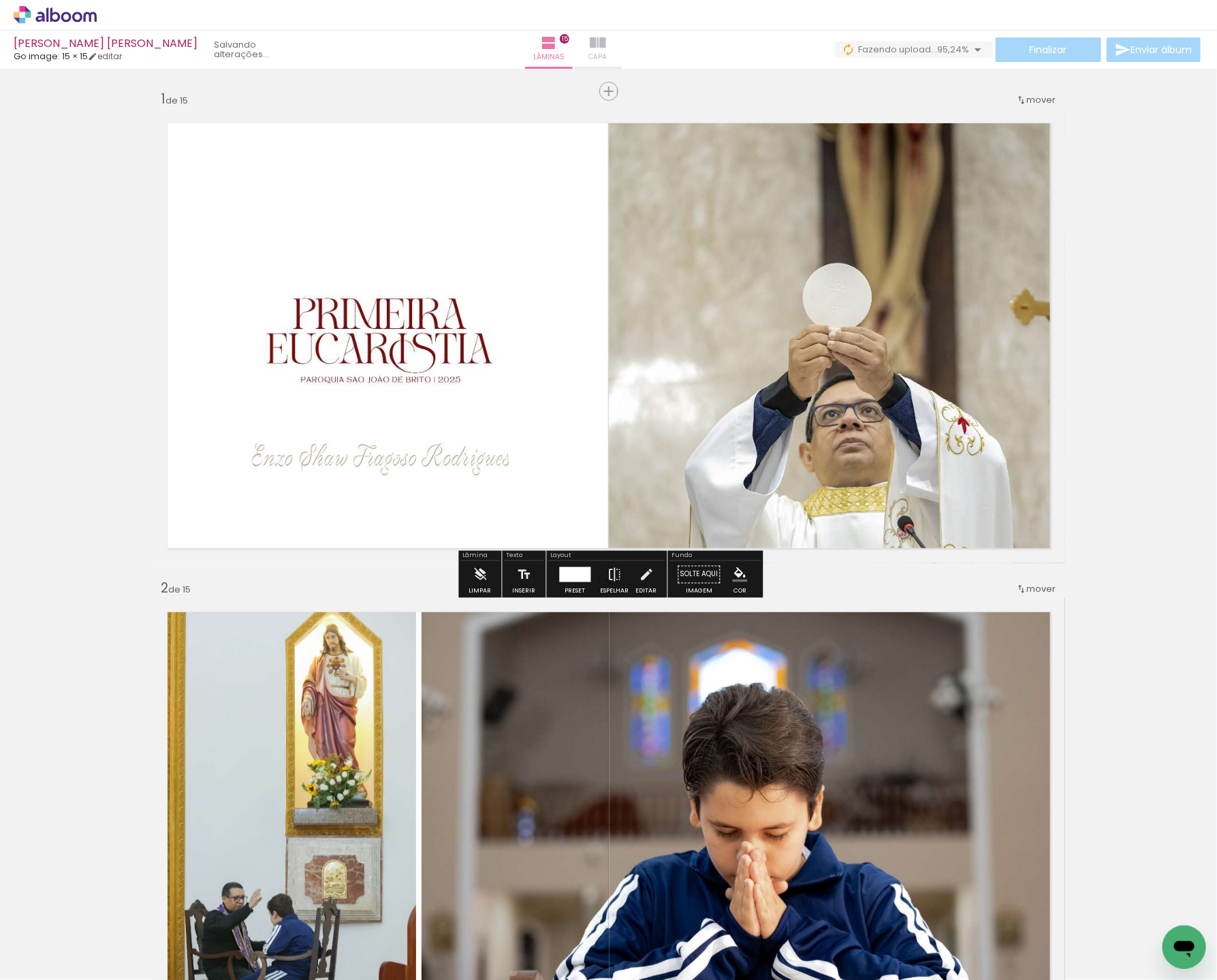
click at [607, 44] on iron-icon at bounding box center [598, 43] width 17 height 17
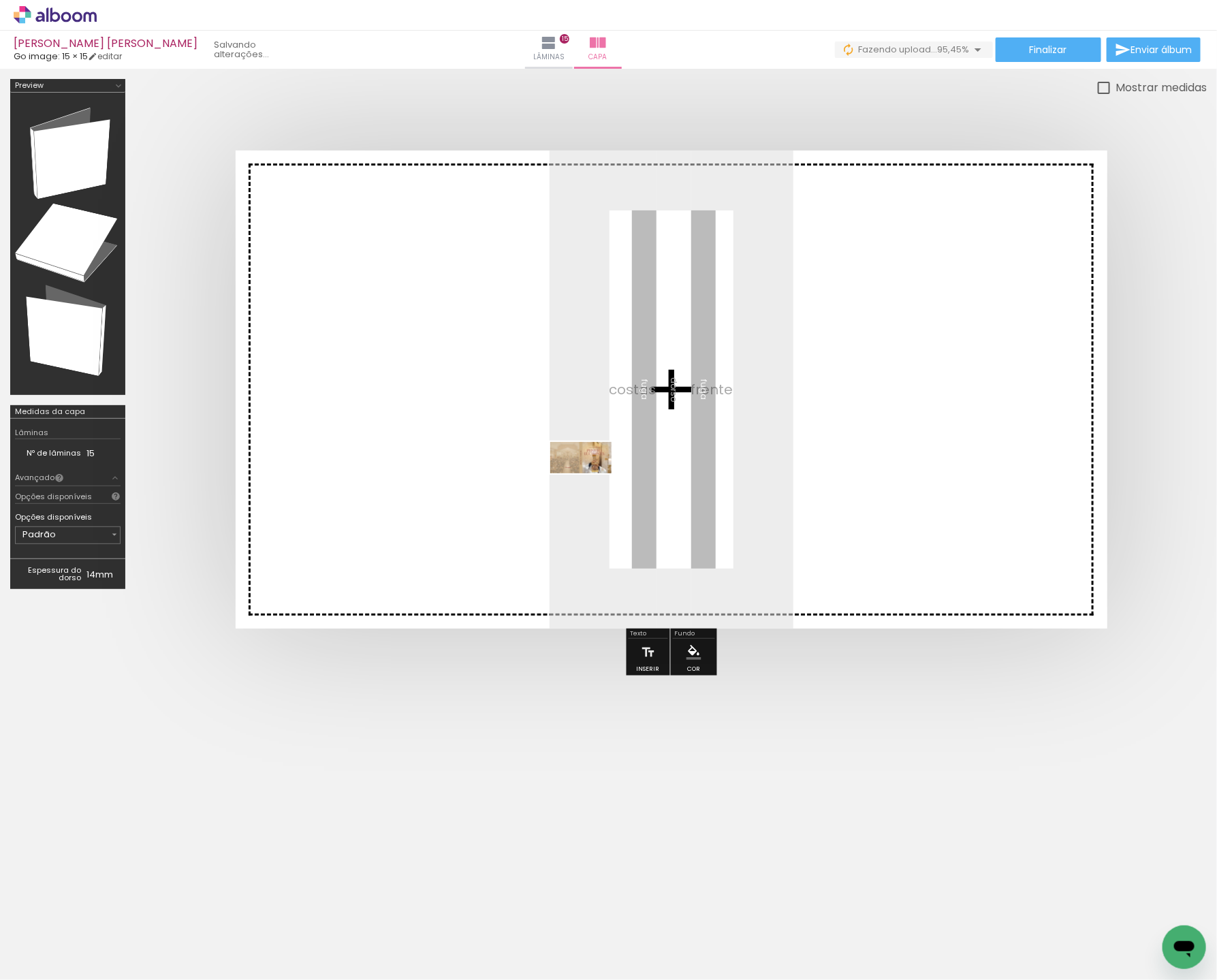
drag, startPoint x: 140, startPoint y: 944, endPoint x: 591, endPoint y: 481, distance: 646.4
click at [593, 482] on quentale-workspace at bounding box center [608, 490] width 1217 height 980
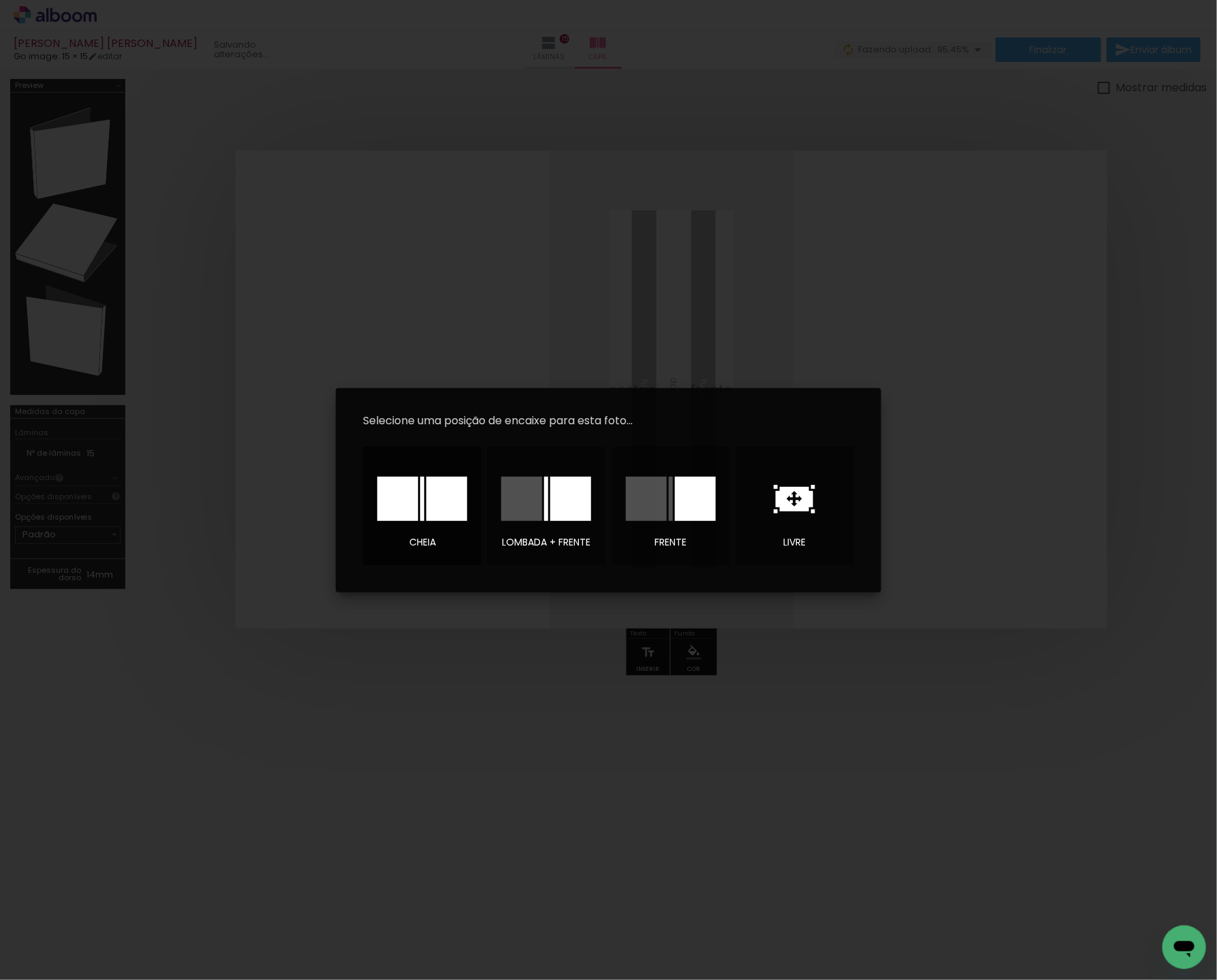
click at [445, 505] on div at bounding box center [446, 499] width 40 height 44
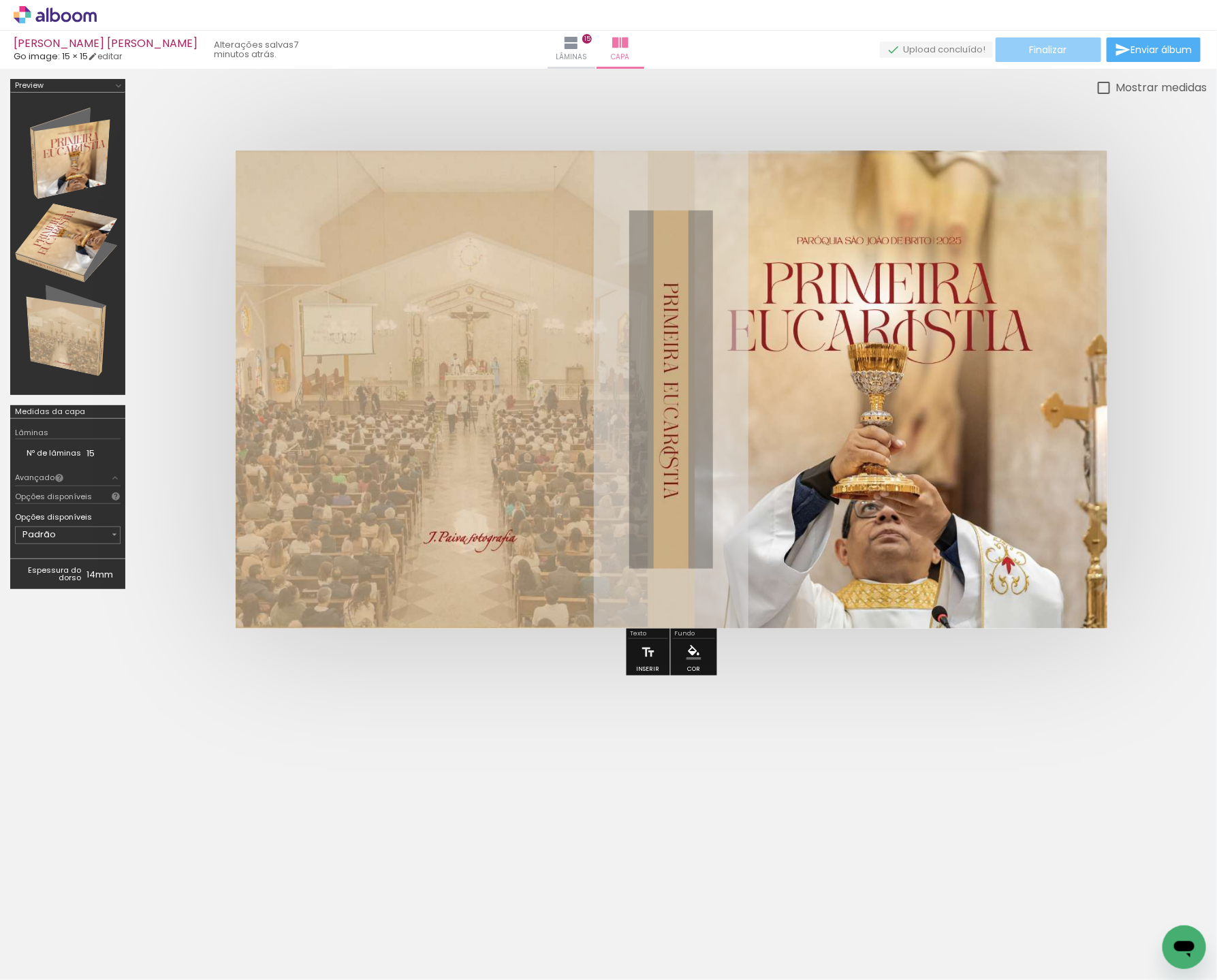
click at [1049, 49] on span "Finalizar" at bounding box center [1049, 50] width 37 height 10
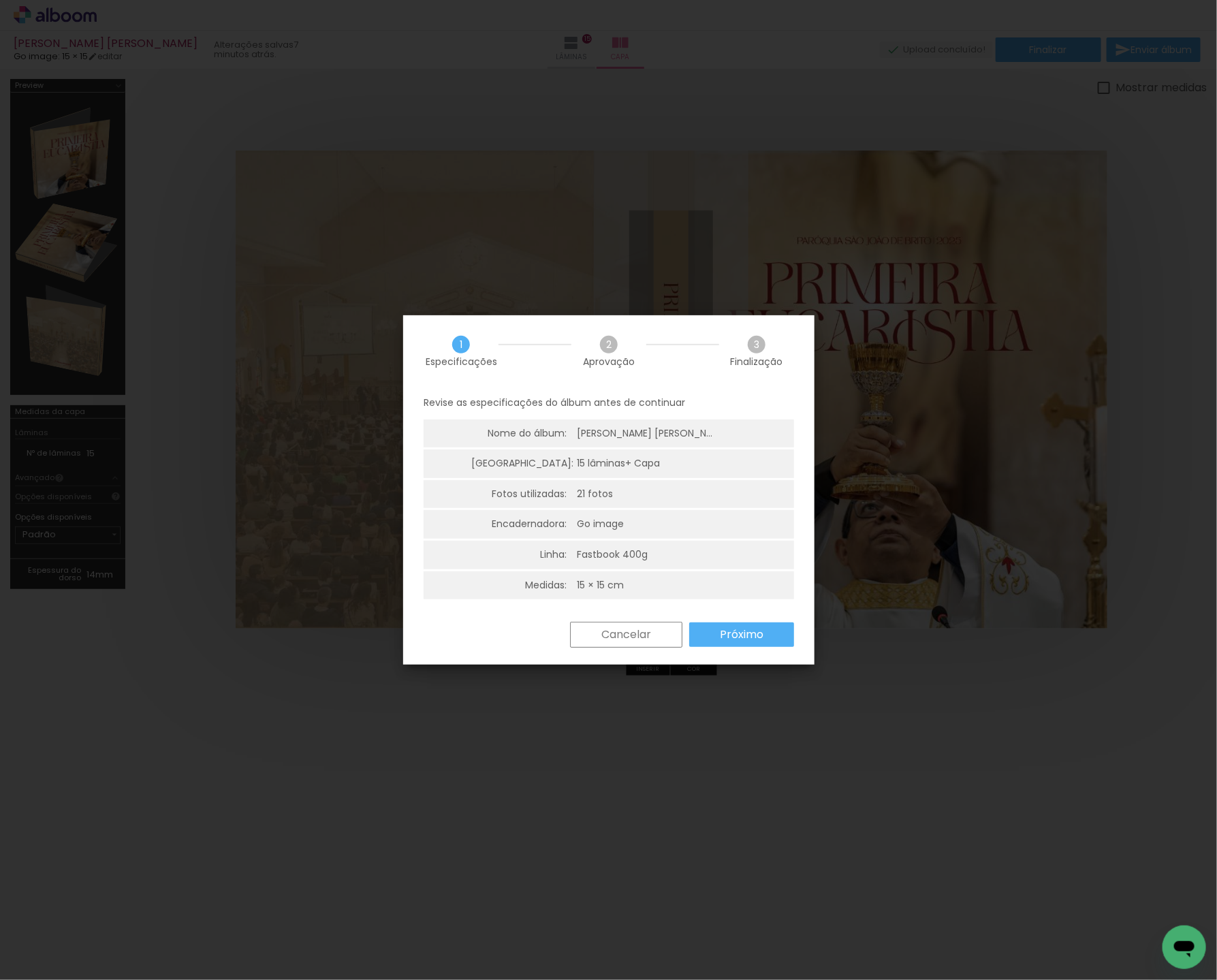
click at [0, 0] on slot "Próximo" at bounding box center [0, 0] width 0 height 0
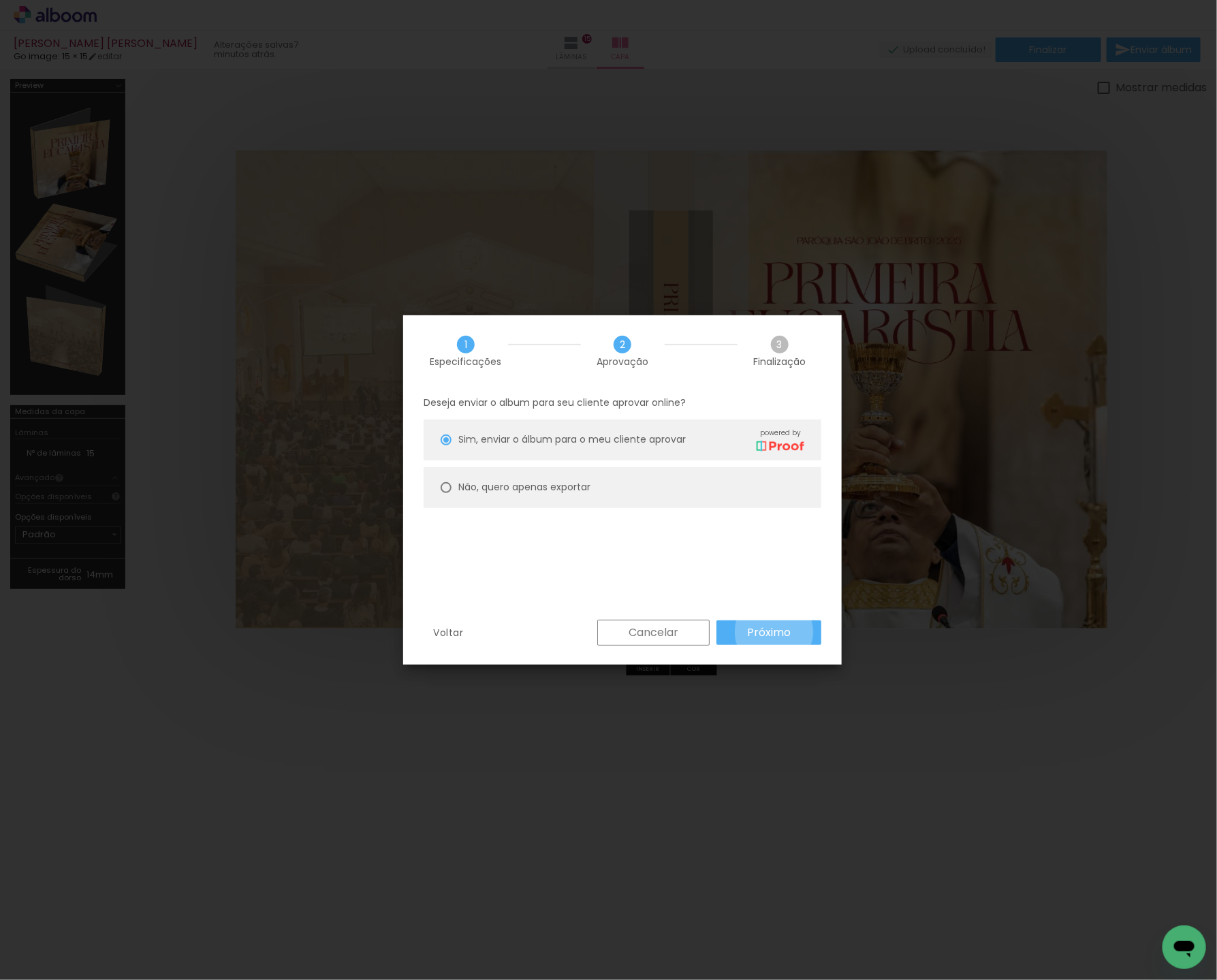
click at [0, 0] on slot "Próximo" at bounding box center [0, 0] width 0 height 0
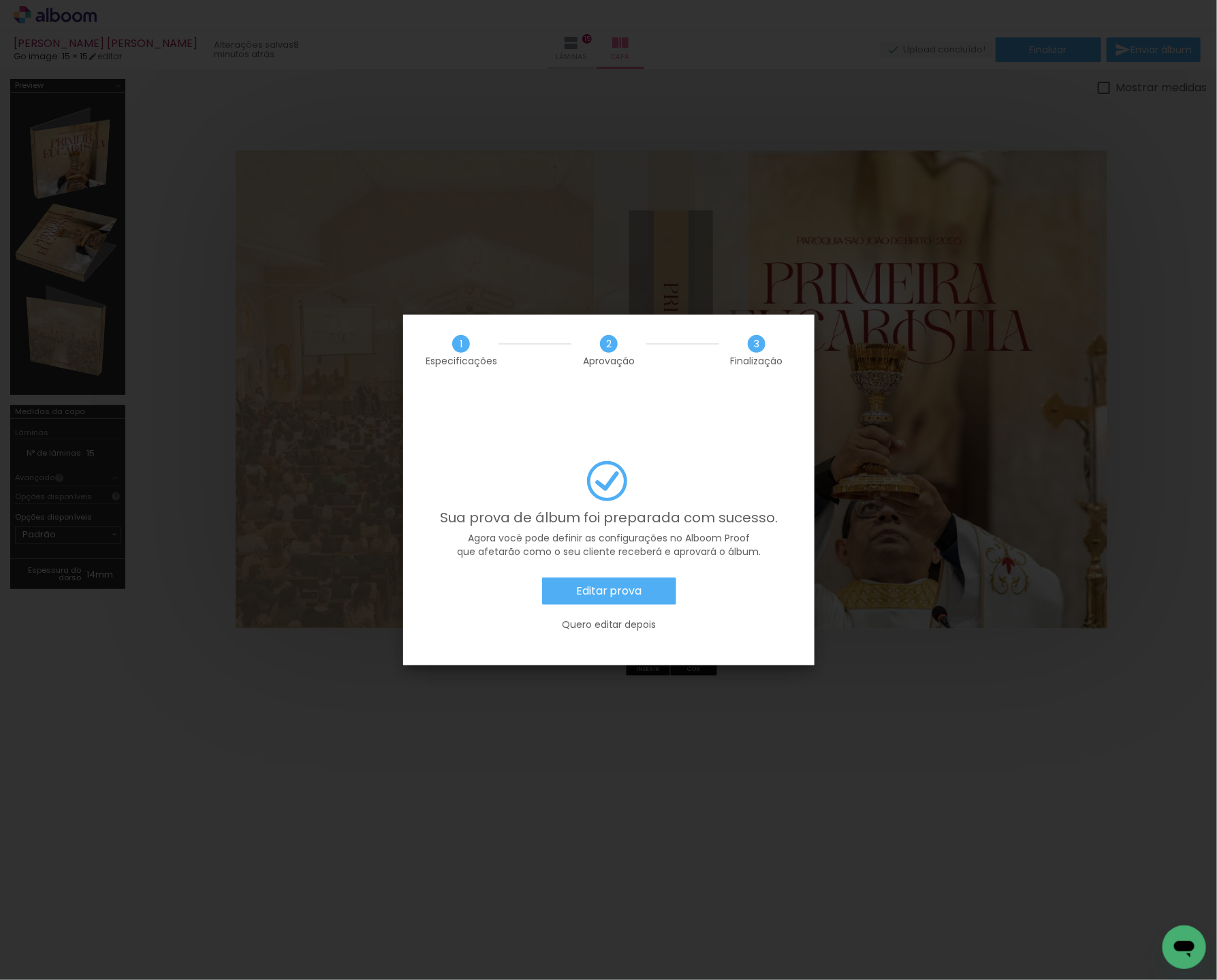
click at [626, 578] on paper-button "Editar prova" at bounding box center [609, 591] width 134 height 27
